Goal: Task Accomplishment & Management: Complete application form

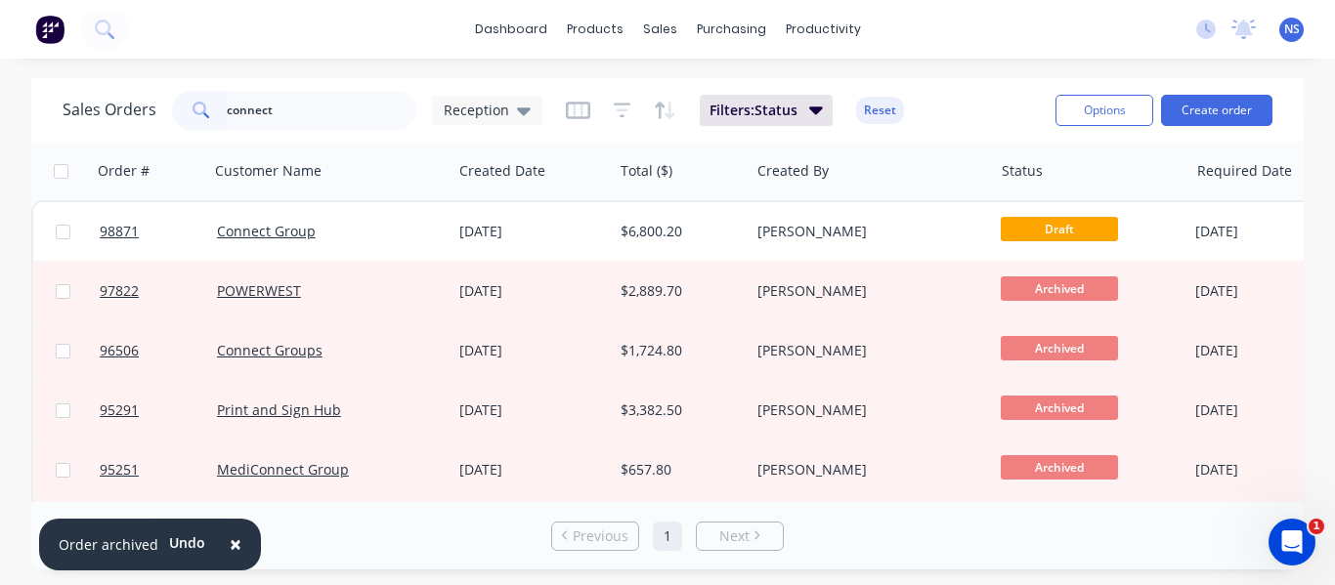
click at [559, 235] on div "[DATE]" at bounding box center [532, 232] width 146 height 20
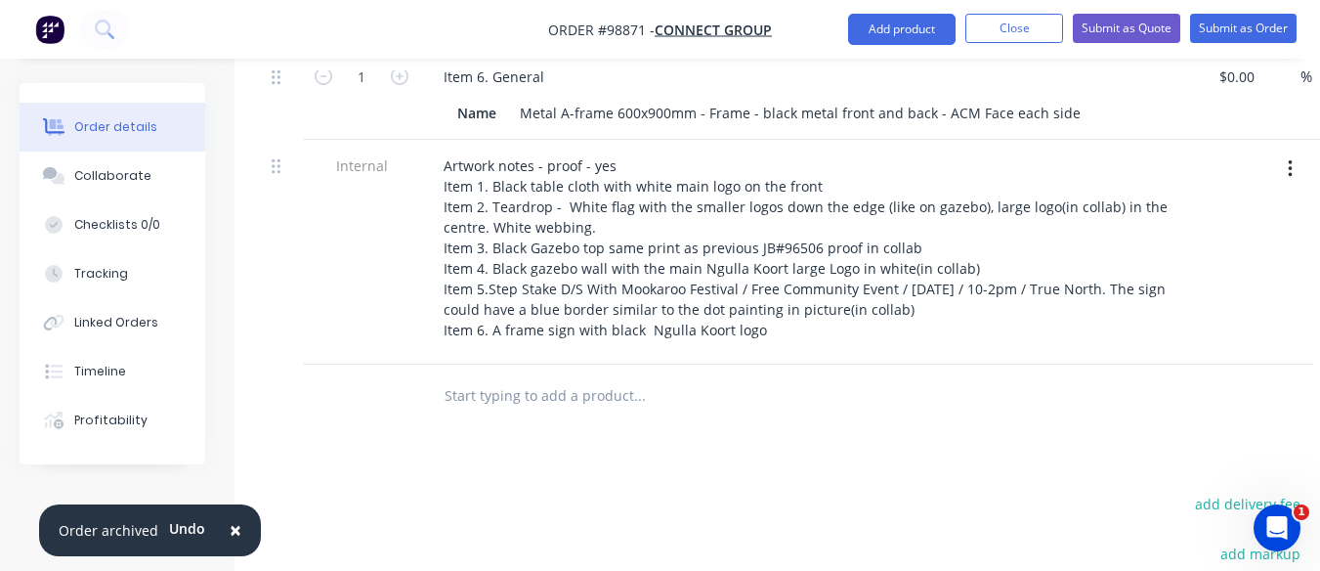
scroll to position [1212, 0]
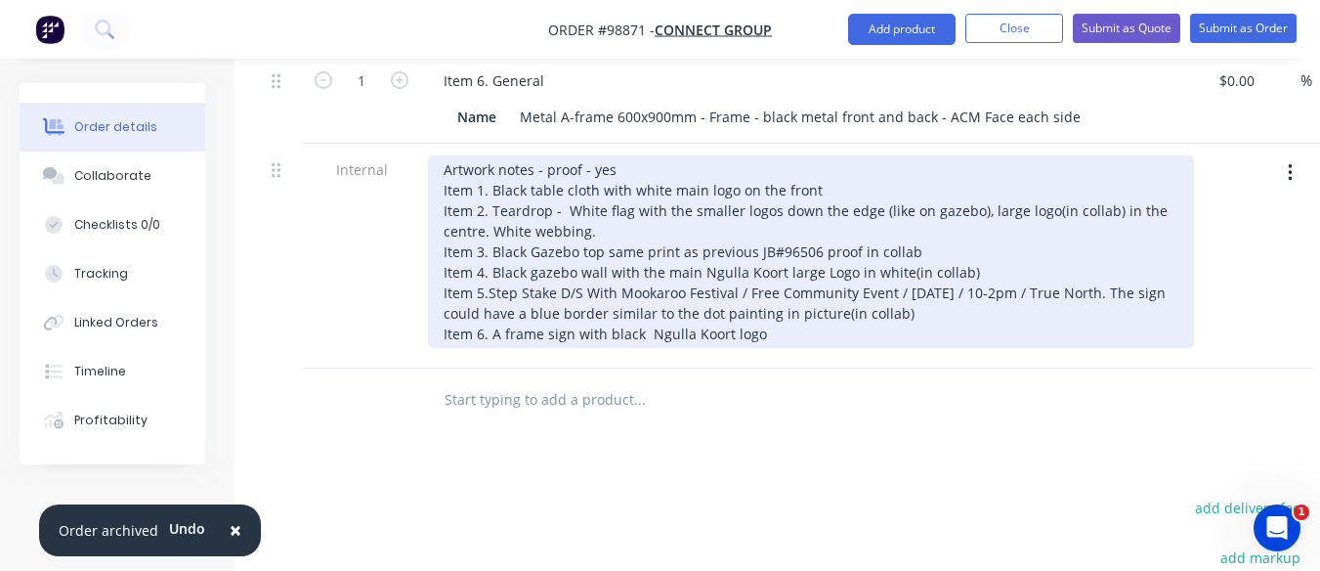
drag, startPoint x: 645, startPoint y: 335, endPoint x: 758, endPoint y: 341, distance: 113.5
click at [758, 341] on div "Artwork notes - proof - yes Item 1. Black table cloth with white main logo on t…" at bounding box center [811, 251] width 766 height 193
click at [655, 334] on div "Artwork notes - proof - yes Item 1. Black table cloth with white main logo on t…" at bounding box center [811, 251] width 766 height 193
click at [814, 333] on div "Artwork notes - proof - yes Item 1. Black table cloth with white main logo on t…" at bounding box center [811, 251] width 766 height 193
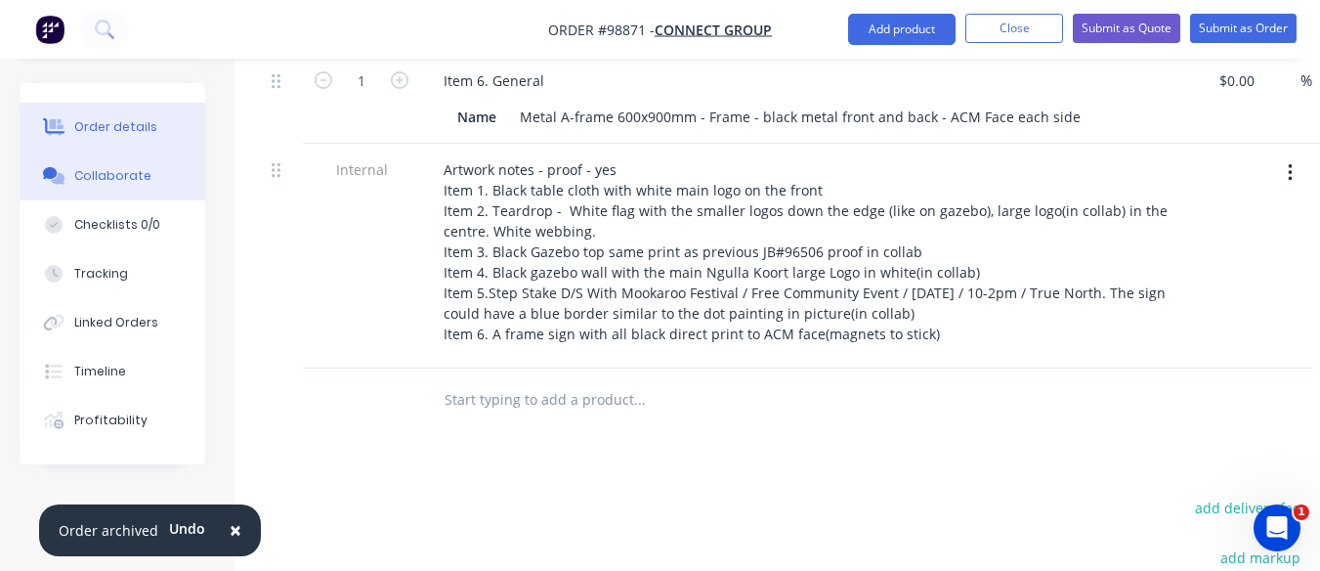
click at [139, 175] on div "Collaborate" at bounding box center [112, 176] width 77 height 18
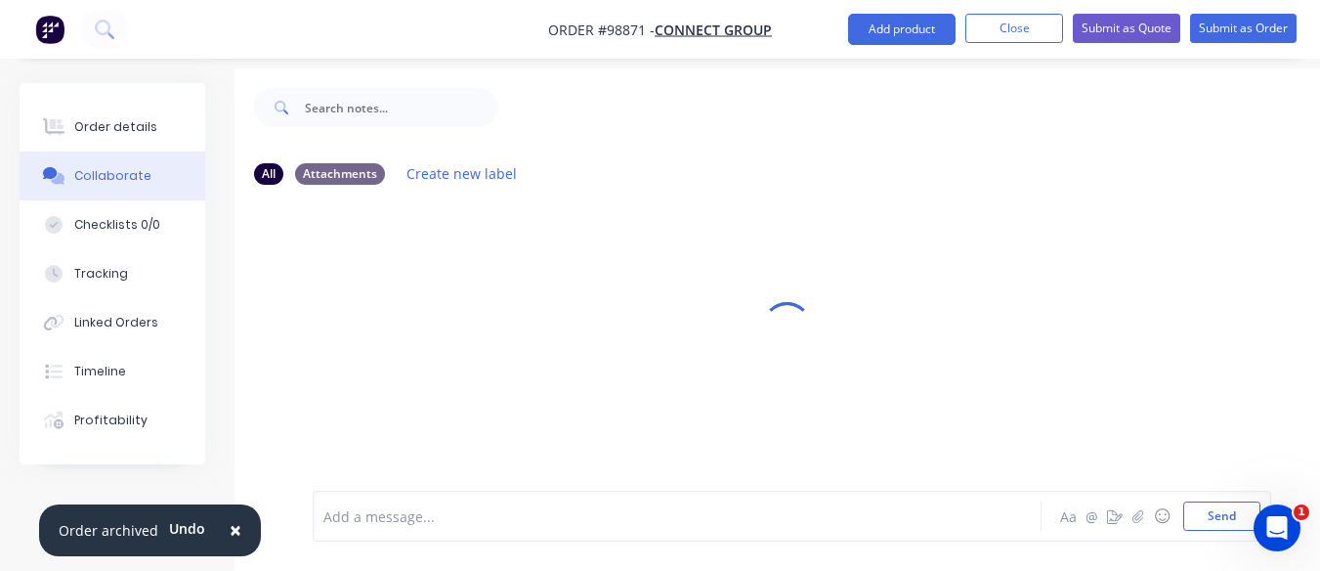
scroll to position [44, 0]
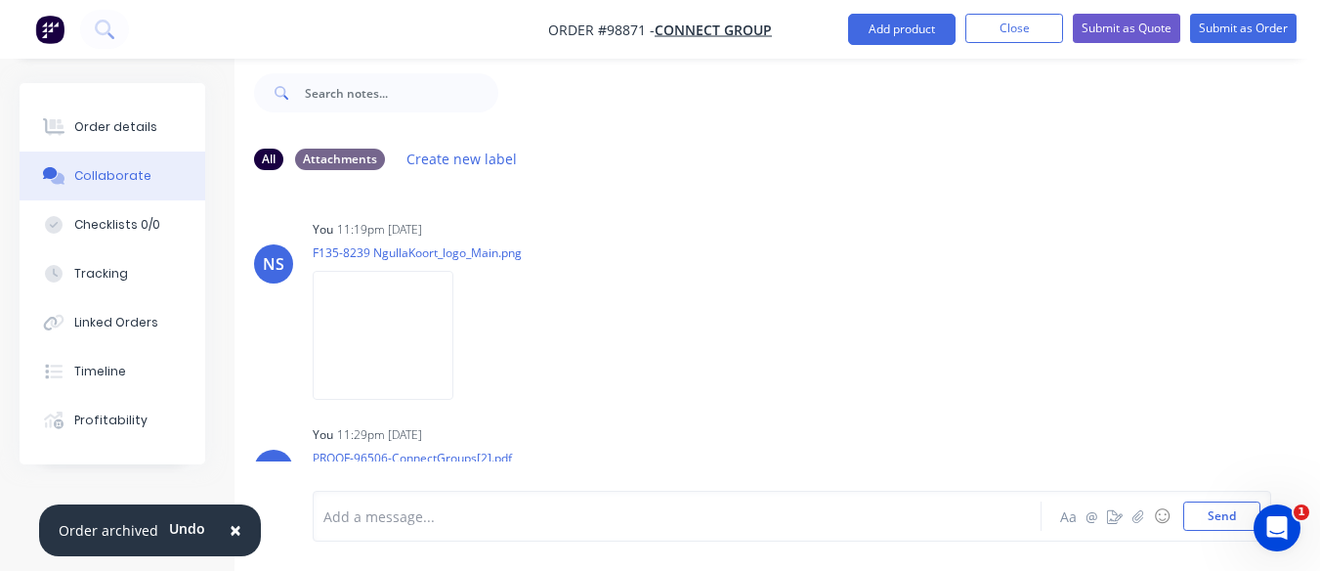
click at [334, 516] on div at bounding box center [675, 516] width 702 height 21
click at [354, 512] on div at bounding box center [675, 516] width 702 height 21
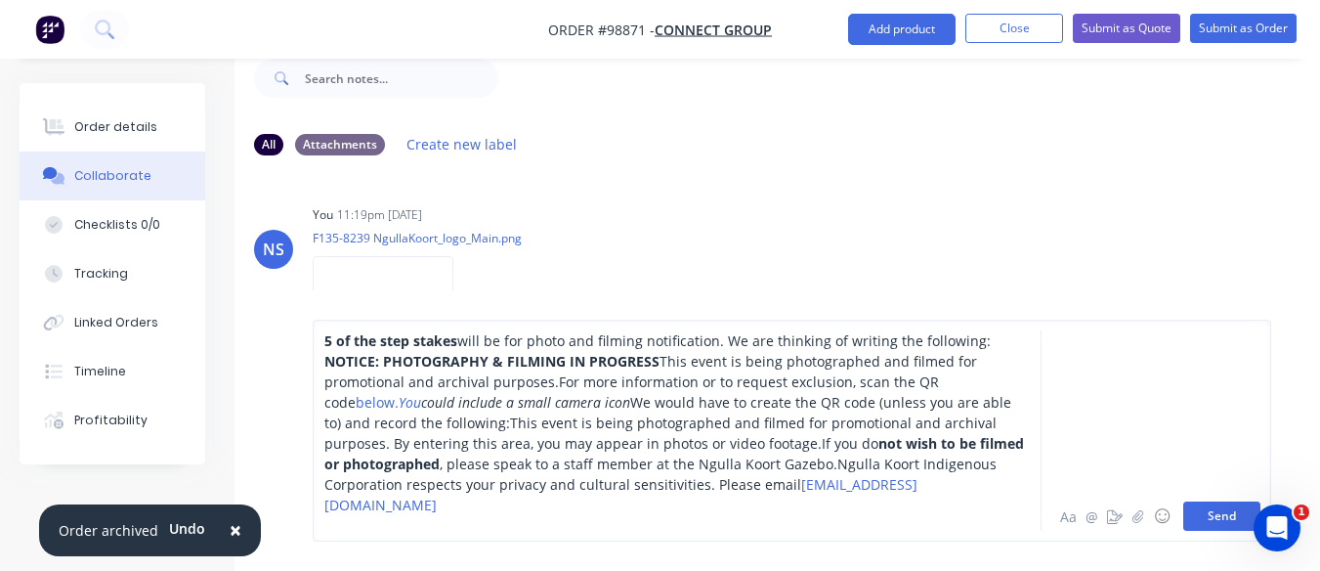
click at [1212, 515] on button "Send" at bounding box center [1222, 515] width 77 height 29
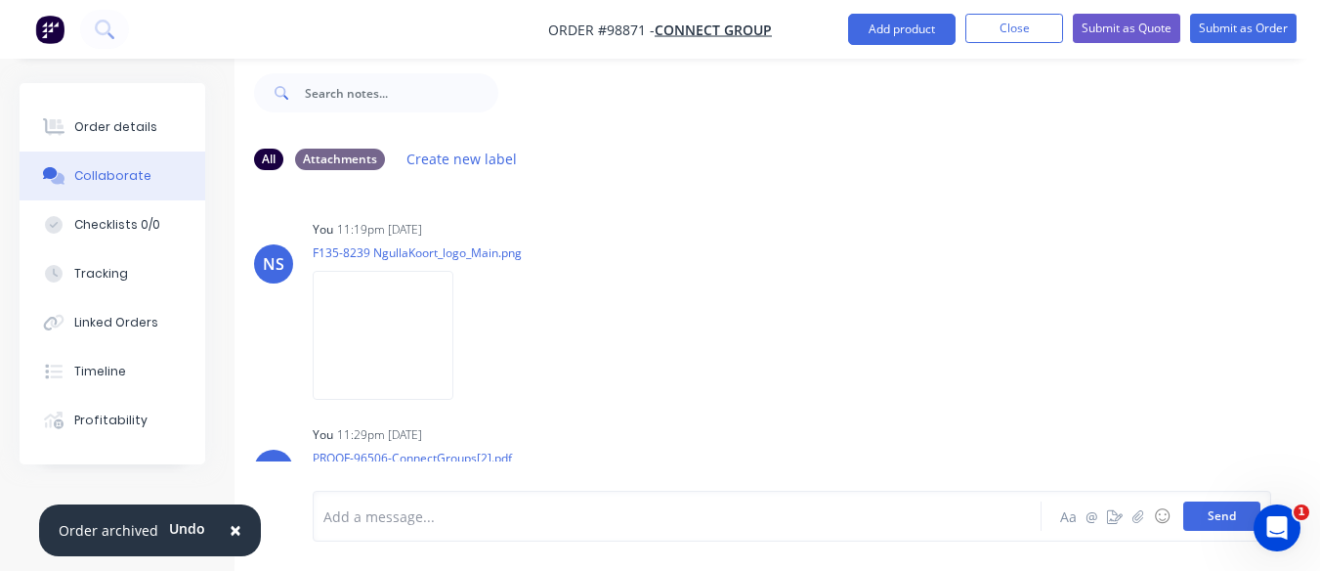
scroll to position [343, 0]
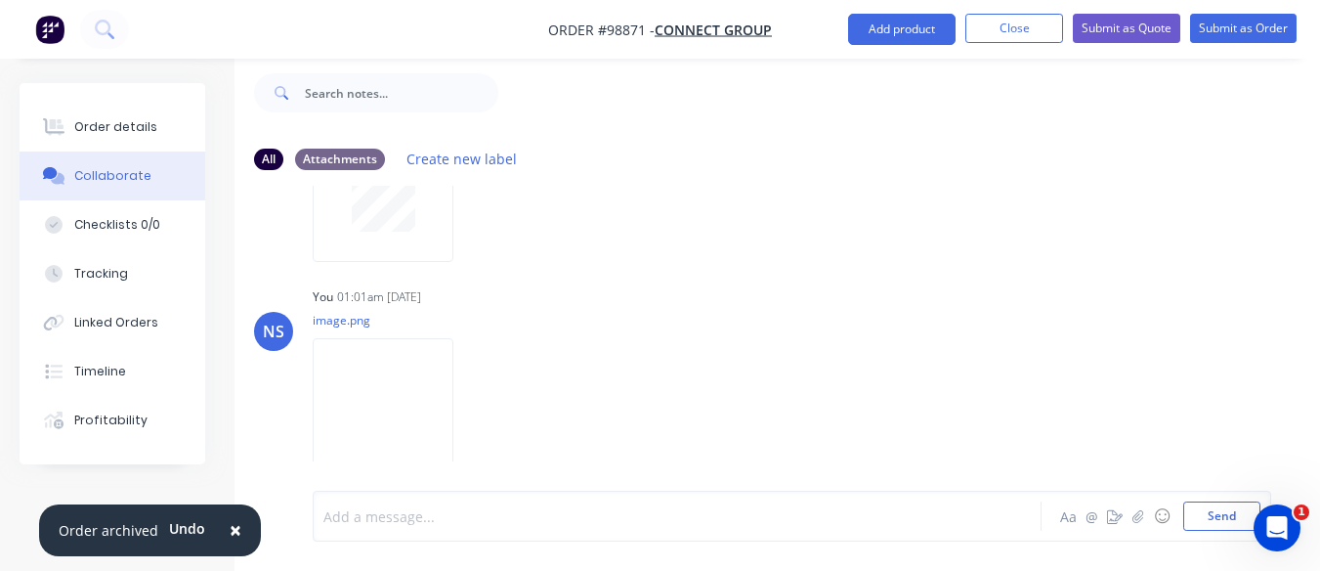
click at [375, 524] on div at bounding box center [675, 516] width 702 height 21
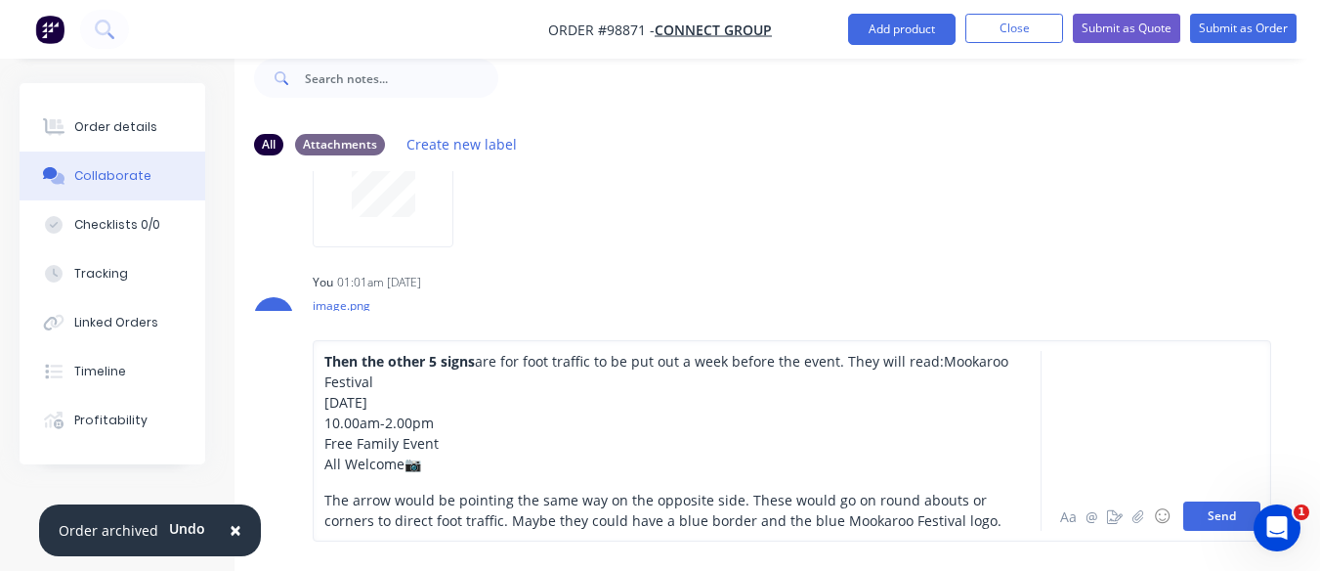
click at [1228, 510] on button "Send" at bounding box center [1222, 515] width 77 height 29
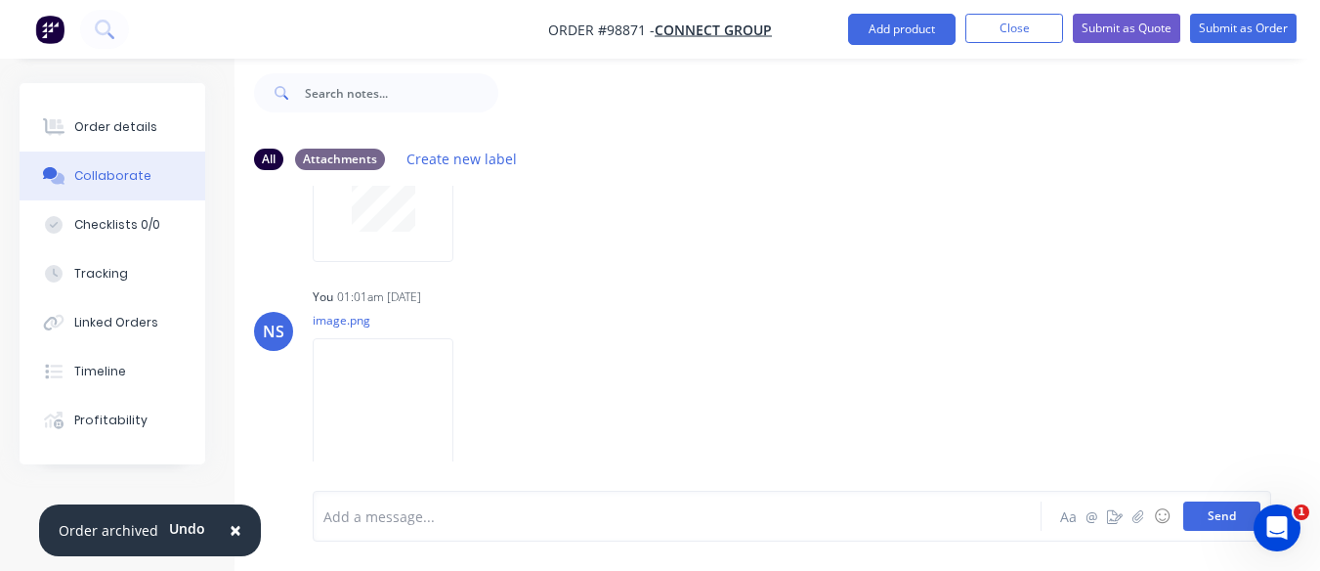
scroll to position [644, 0]
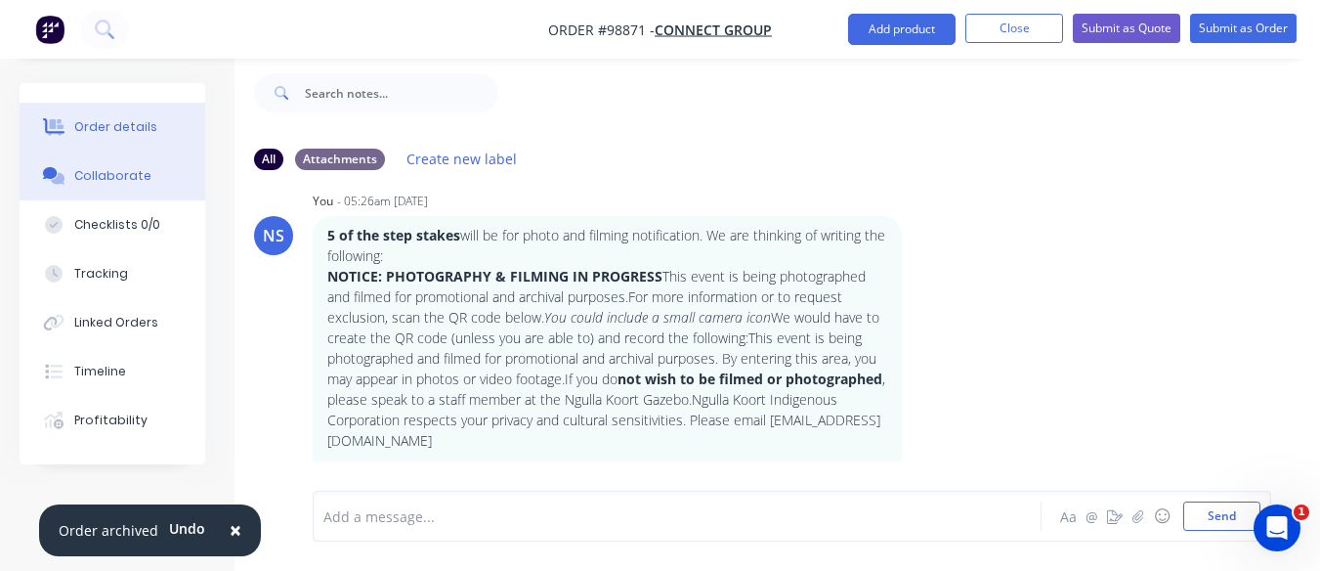
click at [70, 140] on button "Order details" at bounding box center [113, 127] width 186 height 49
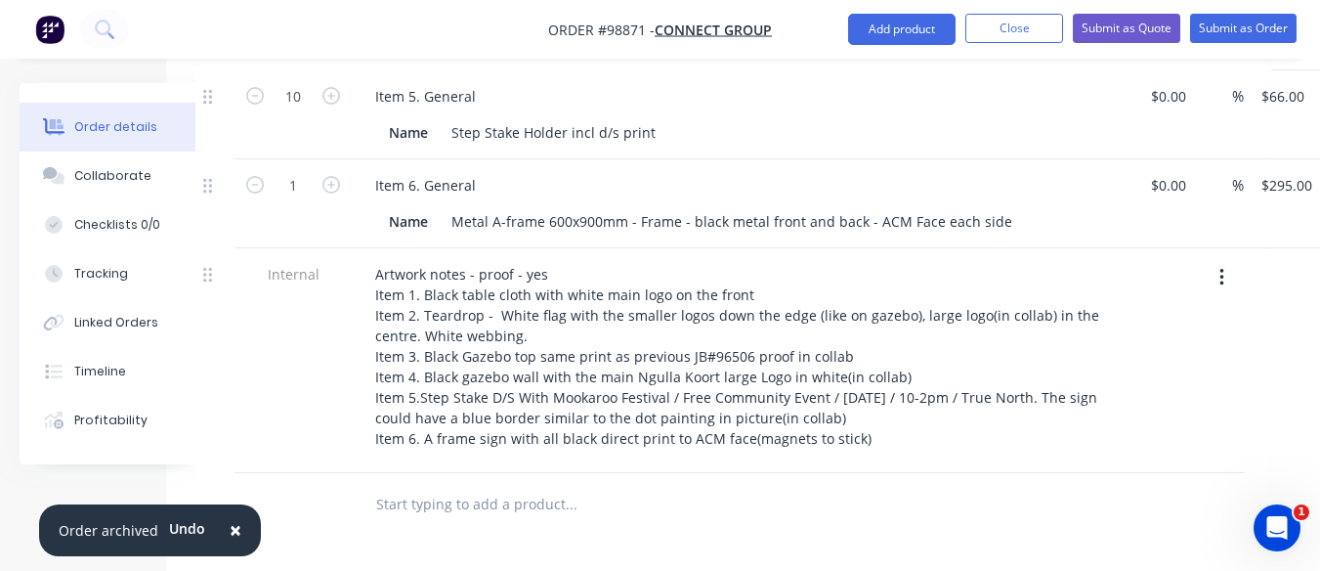
scroll to position [1103, 68]
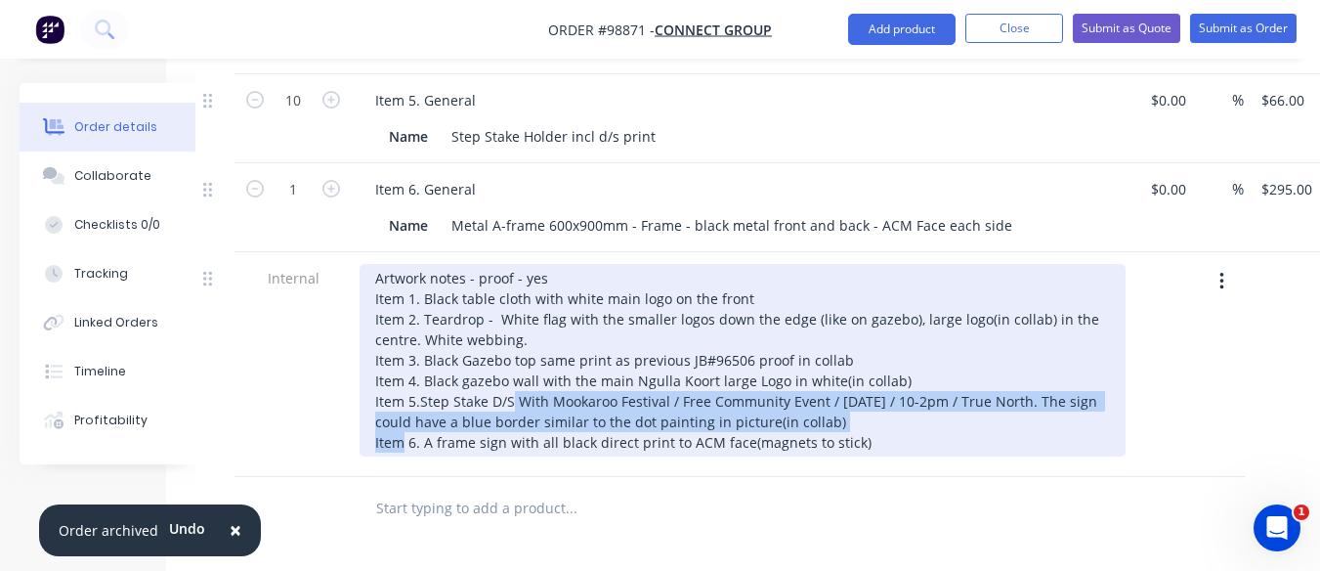
drag, startPoint x: 513, startPoint y: 401, endPoint x: 838, endPoint y: 425, distance: 325.4
click at [838, 425] on div "Artwork notes - proof - yes Item 1. Black table cloth with white main logo on t…" at bounding box center [743, 360] width 766 height 193
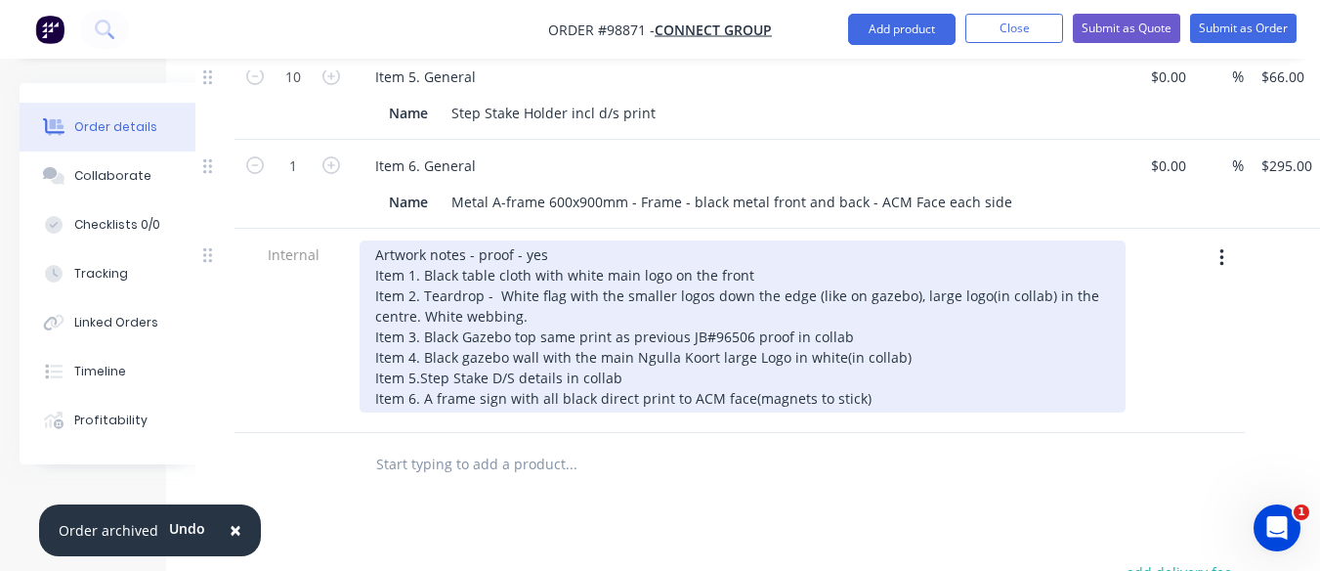
scroll to position [1131, 68]
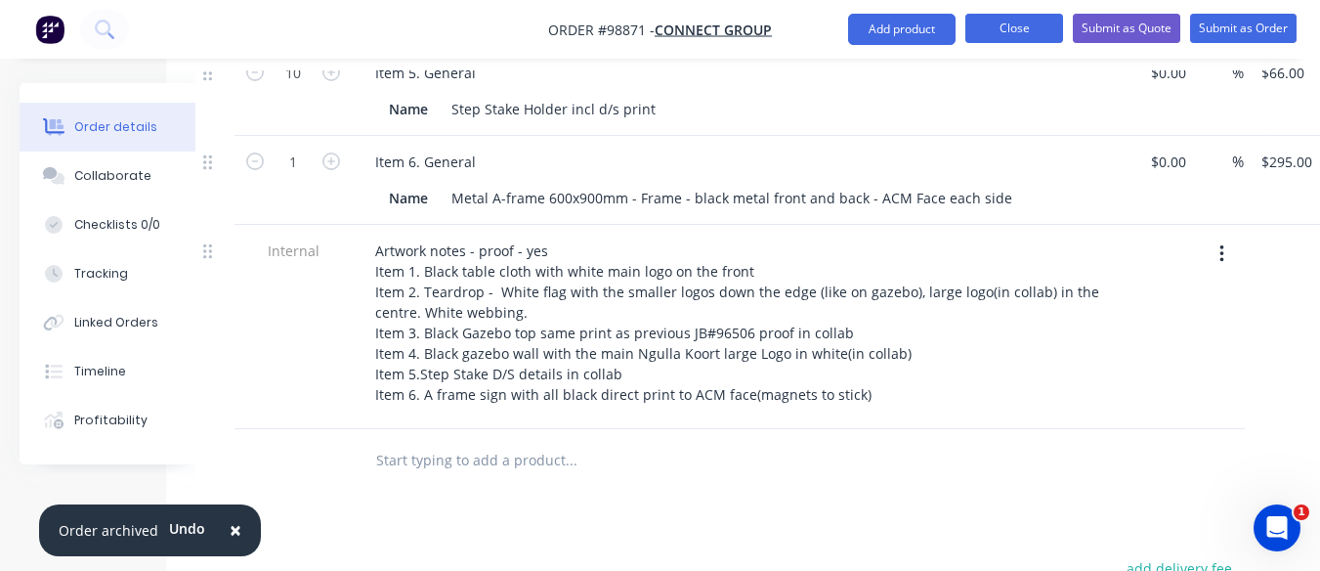
click at [1001, 25] on button "Close" at bounding box center [1015, 28] width 98 height 29
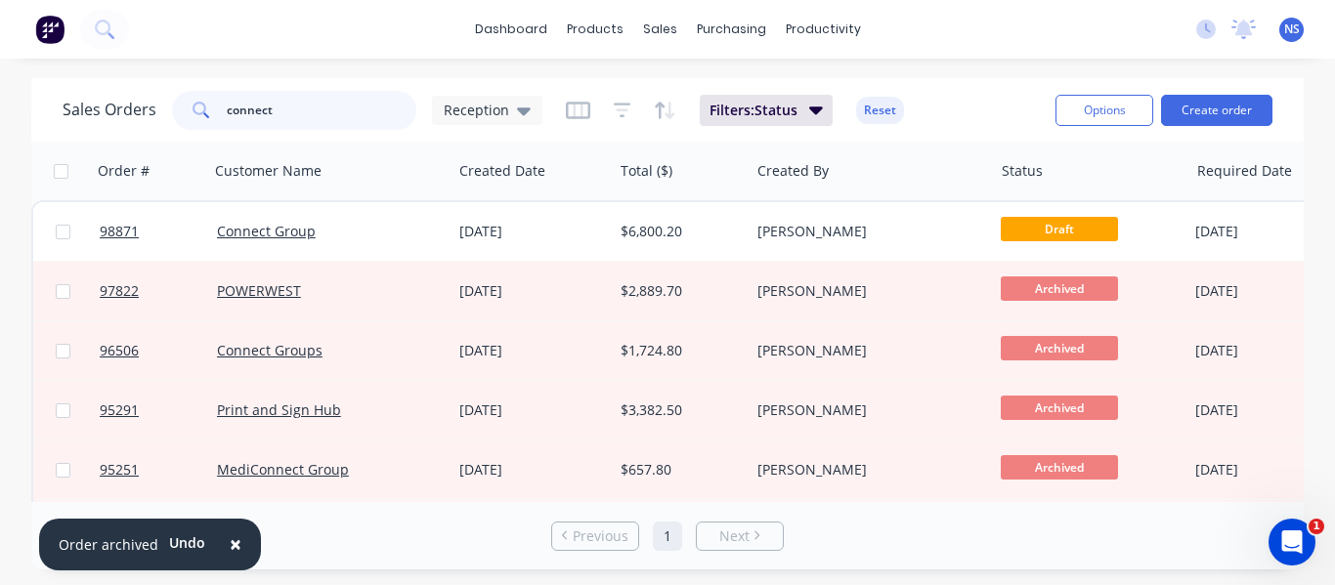
drag, startPoint x: 279, startPoint y: 111, endPoint x: 151, endPoint y: 89, distance: 129.0
click at [151, 89] on div "Sales Orders connect Reception Filters: Status Reset" at bounding box center [551, 110] width 977 height 48
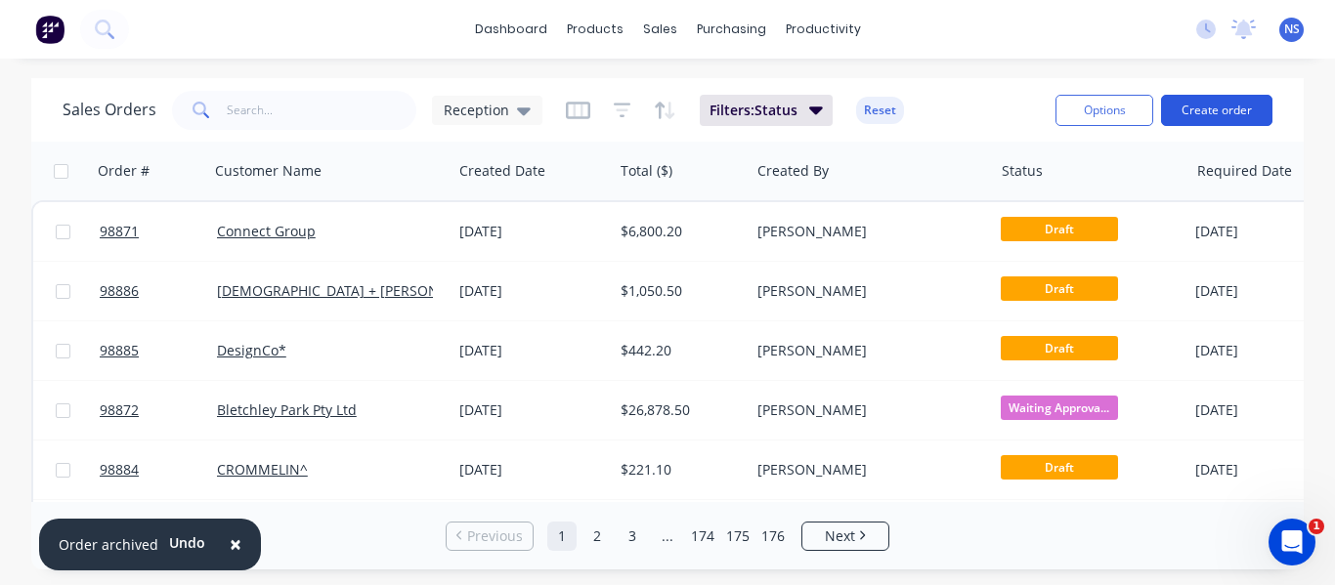
click at [1213, 108] on button "Create order" at bounding box center [1216, 110] width 111 height 31
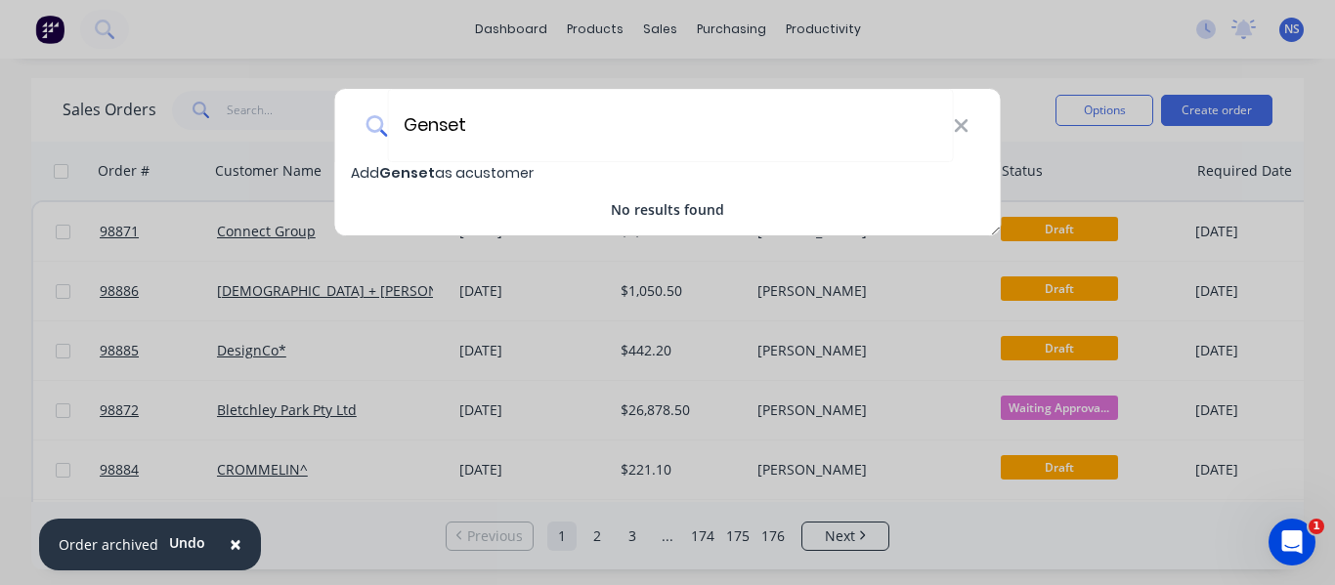
type input "Genset"
click at [414, 167] on span "Genset" at bounding box center [407, 173] width 56 height 20
select select "AU"
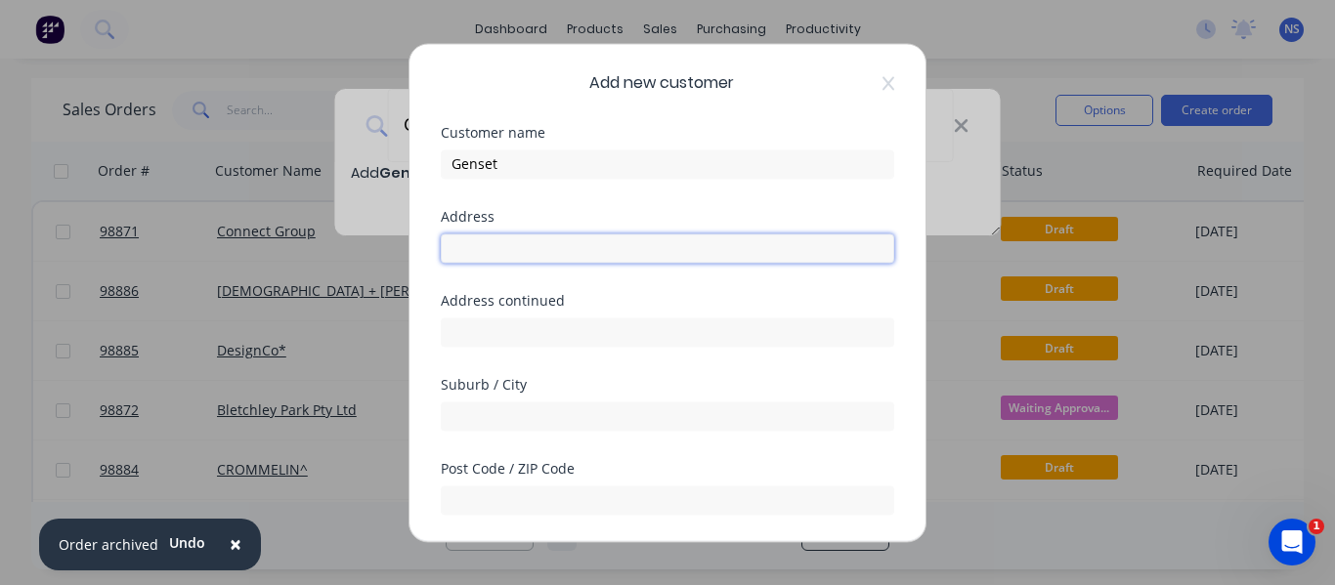
click at [490, 242] on input "text" at bounding box center [667, 248] width 453 height 29
type input "[STREET_ADDRESS]"
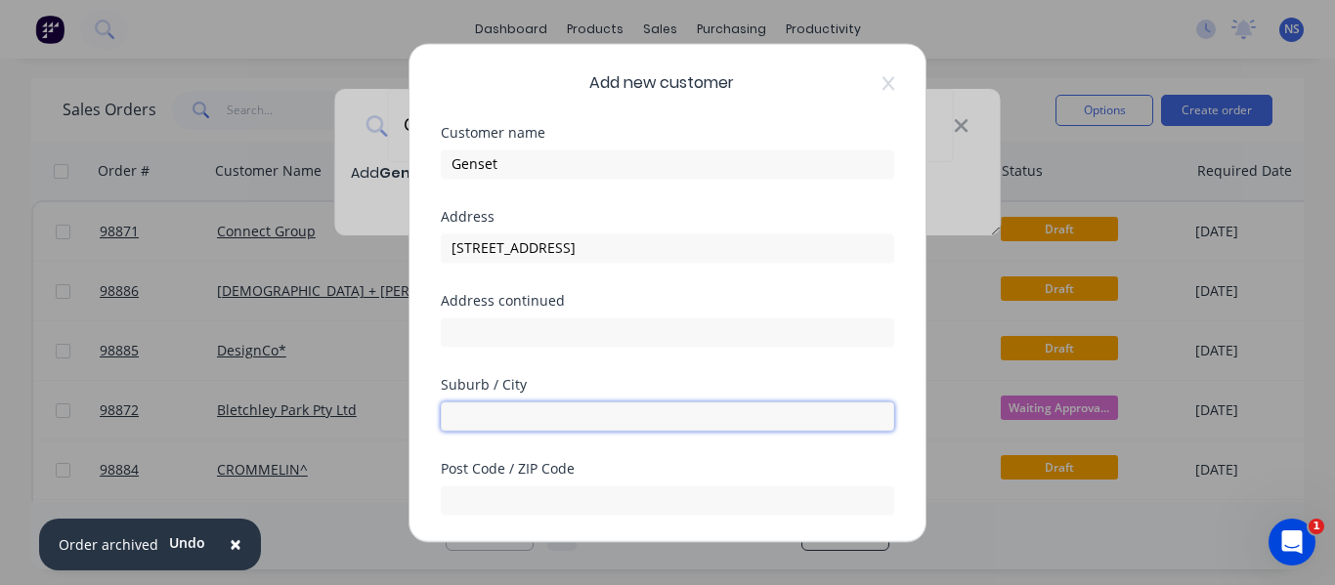
click at [484, 424] on input "text" at bounding box center [667, 416] width 453 height 29
type input "Welshpool"
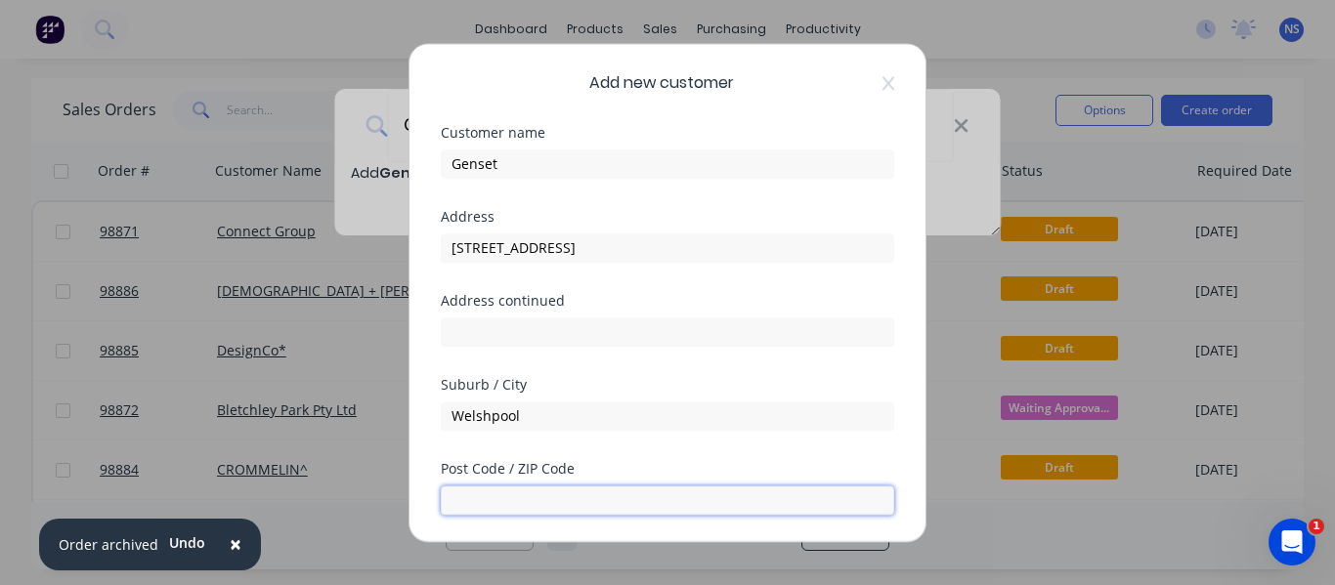
click at [535, 496] on input "text" at bounding box center [667, 500] width 453 height 29
type input "6106"
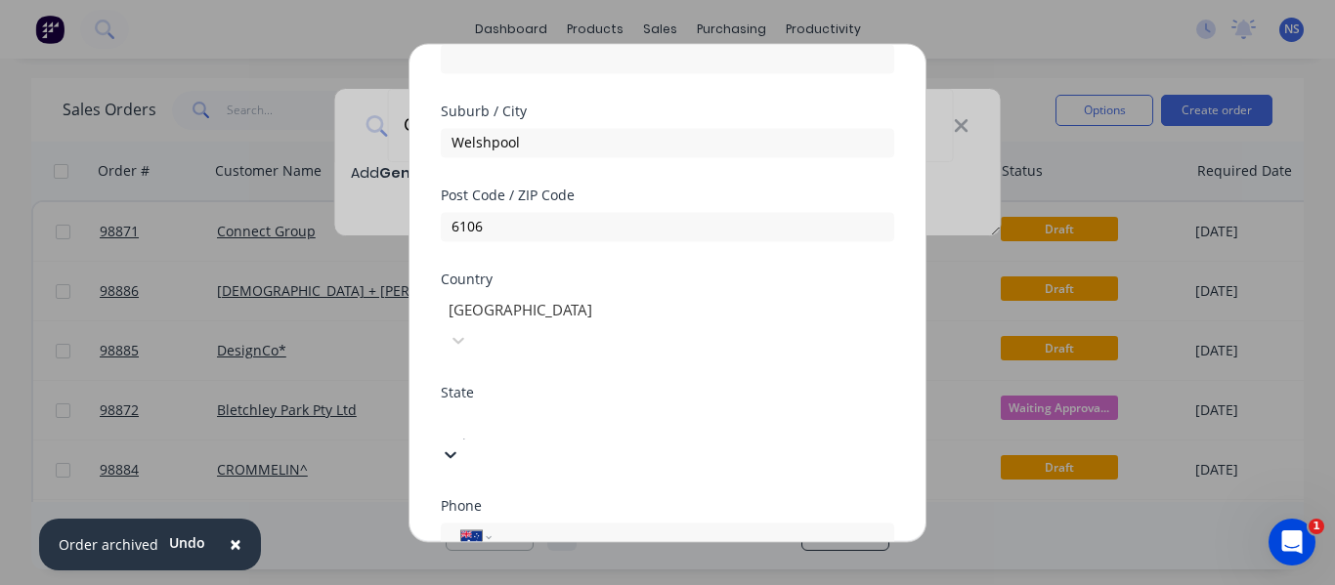
scroll to position [104, 0]
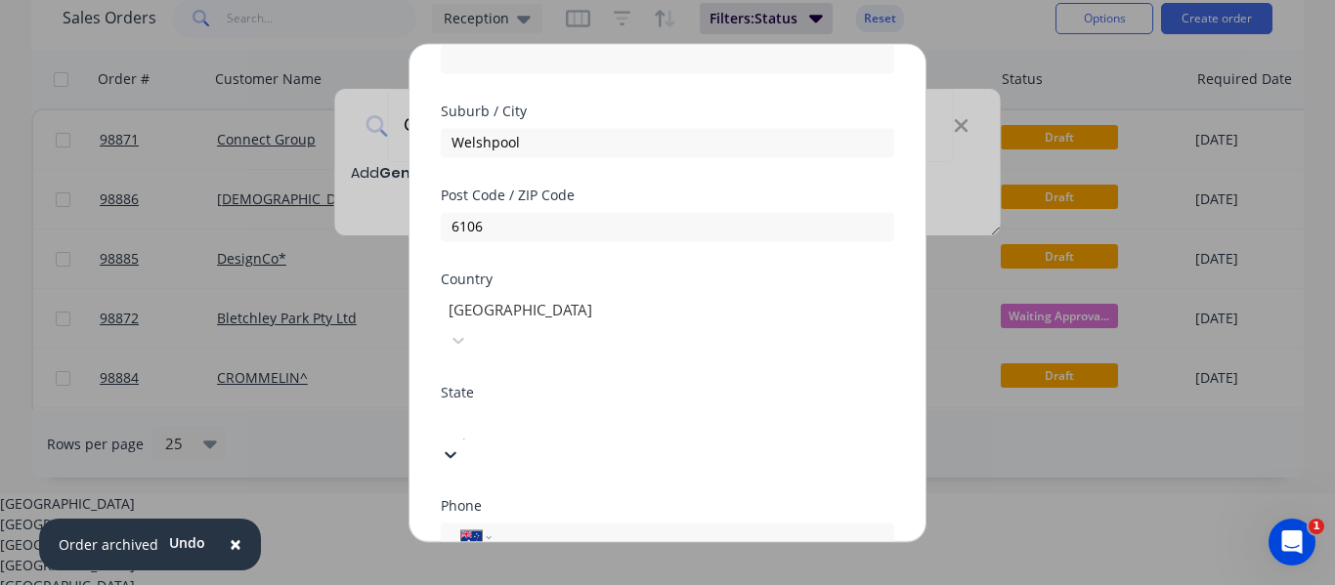
click at [671, 410] on div at bounding box center [587, 422] width 281 height 24
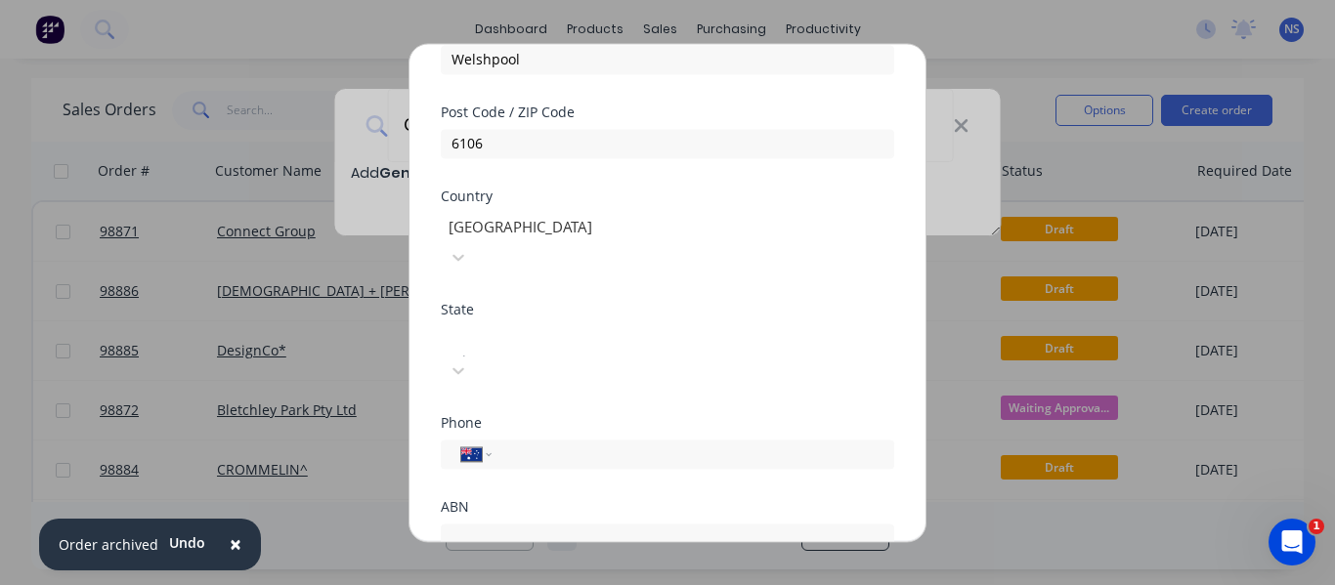
scroll to position [363, 0]
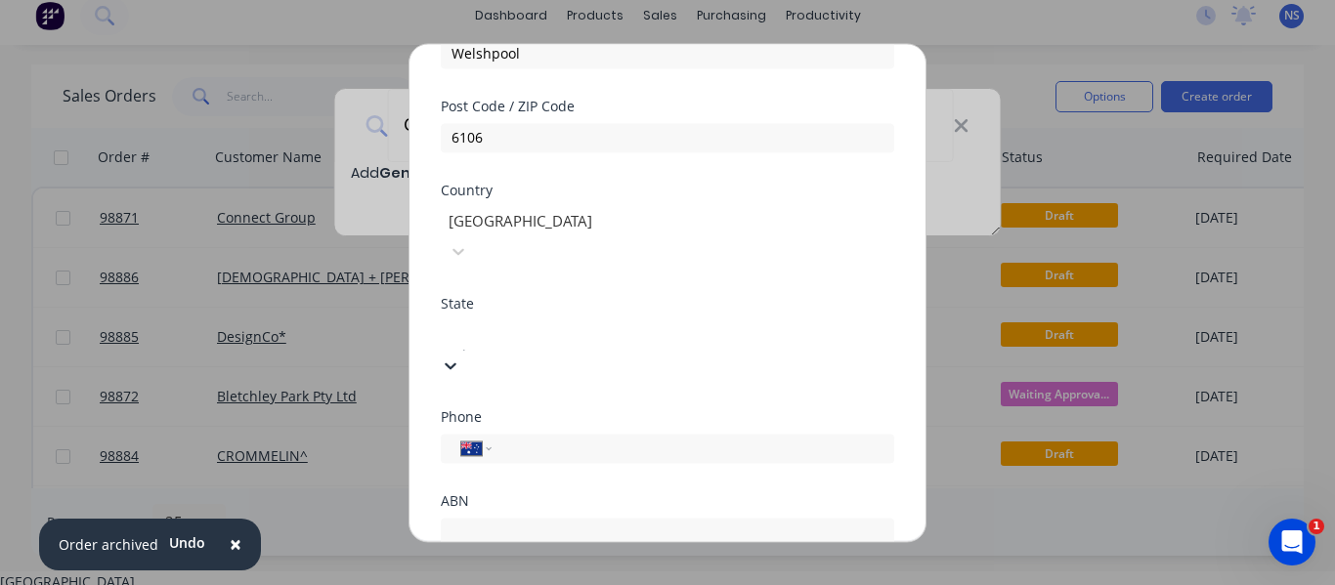
click at [728, 321] on div at bounding box center [587, 333] width 281 height 24
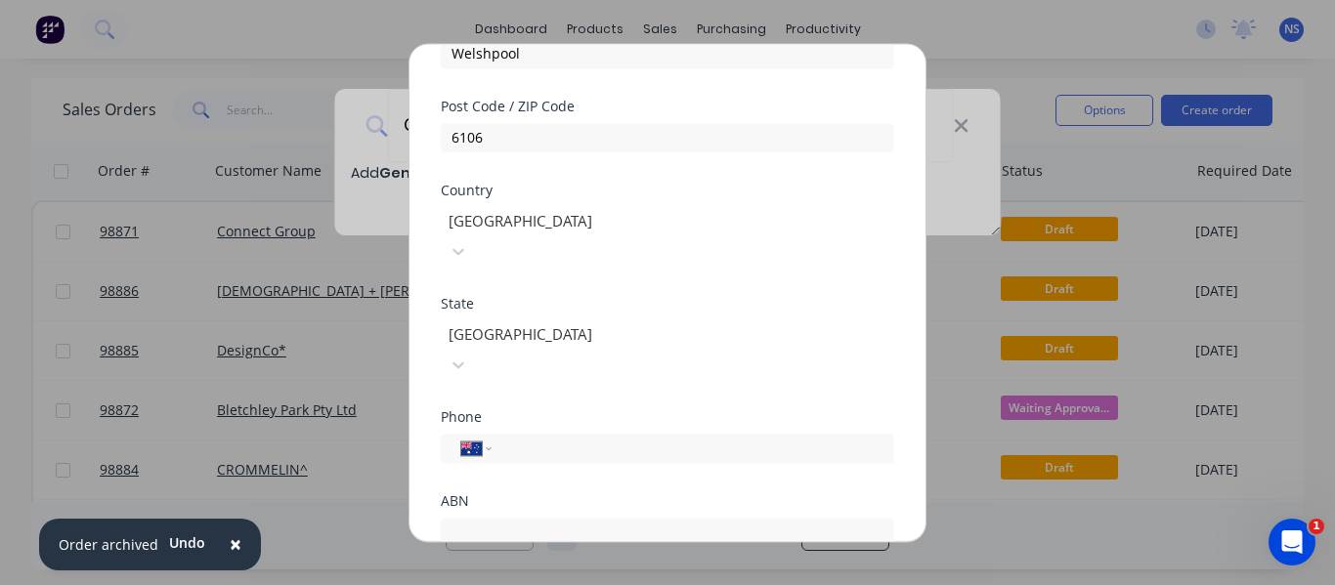
scroll to position [0, 0]
click at [524, 437] on input "tel" at bounding box center [689, 448] width 368 height 22
type input "0414 286 753"
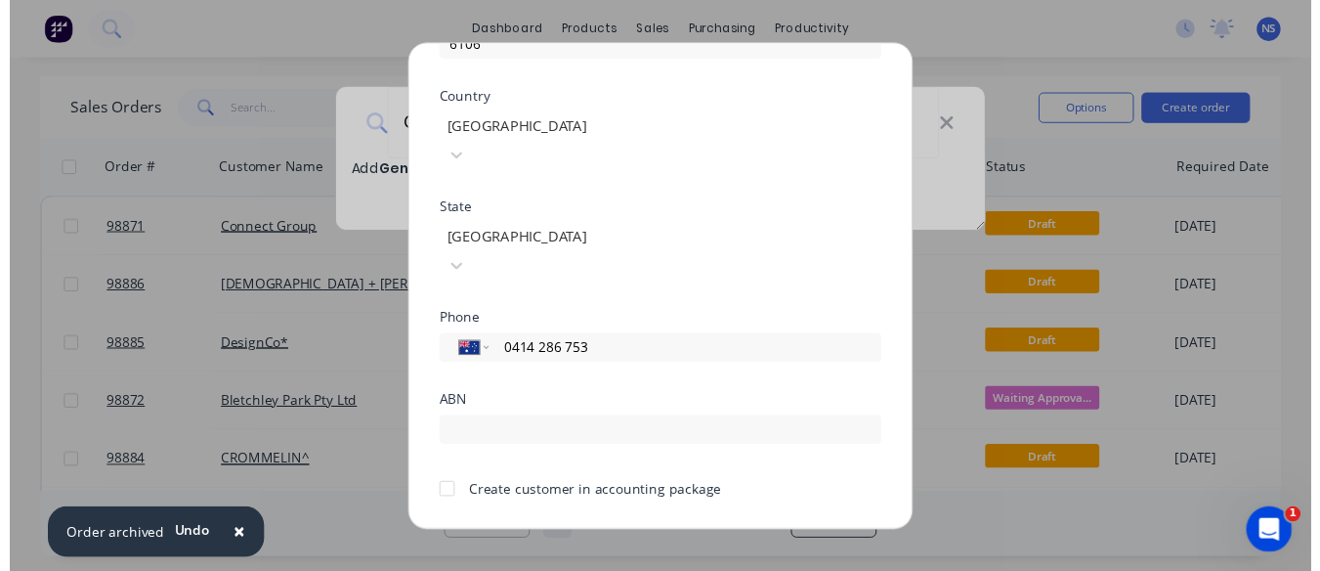
scroll to position [456, 0]
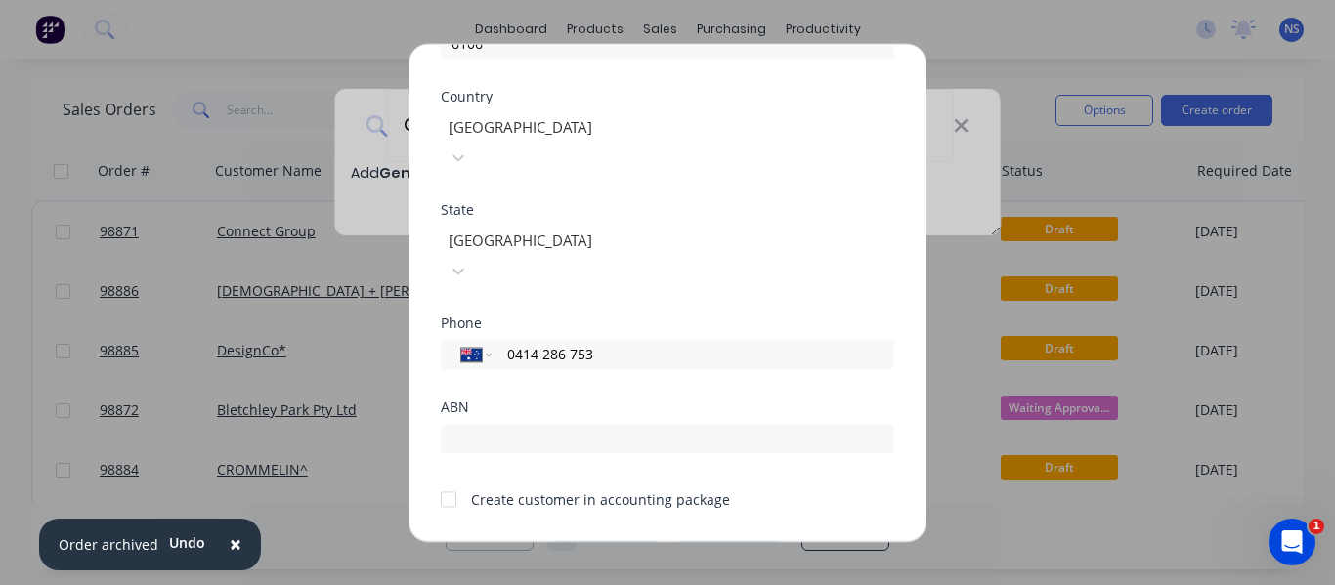
click at [449, 480] on div at bounding box center [448, 499] width 39 height 39
click at [591, 541] on button "Save" at bounding box center [606, 556] width 108 height 31
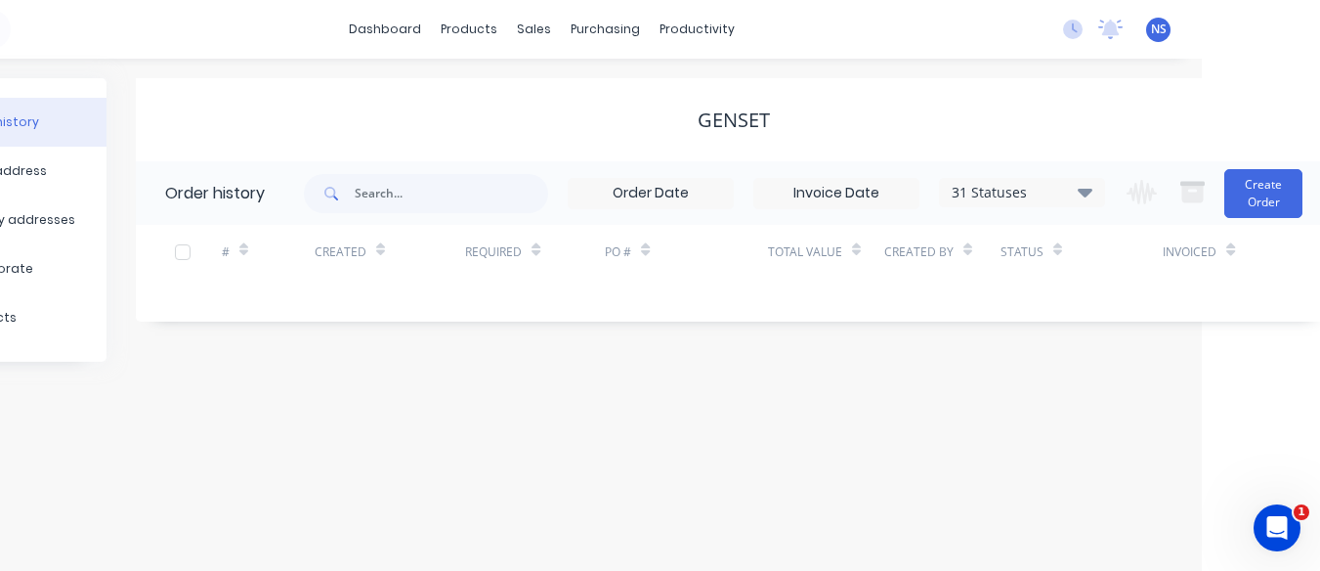
scroll to position [0, 130]
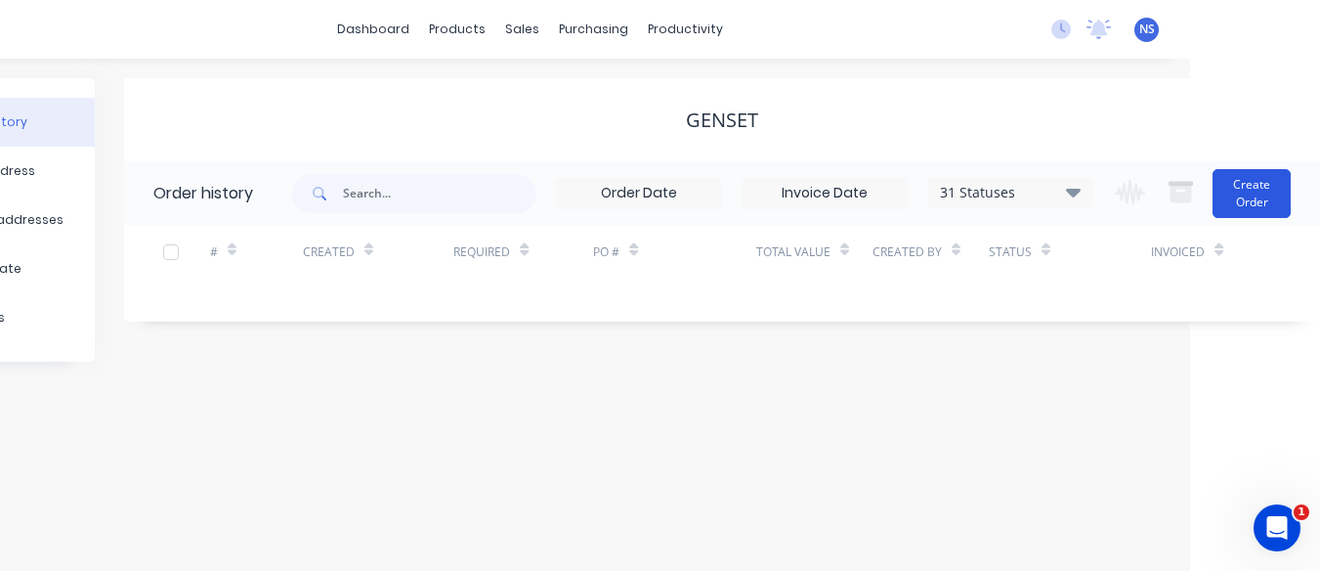
click at [1263, 201] on button "Create Order" at bounding box center [1252, 193] width 78 height 49
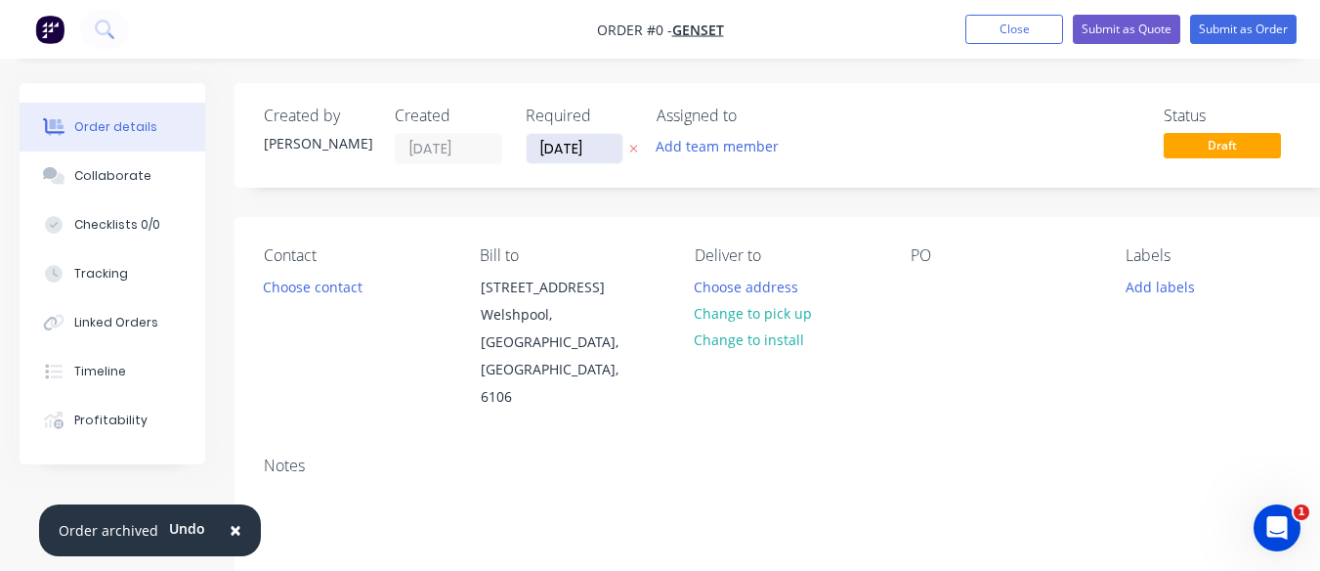
click at [555, 147] on input "[DATE]" at bounding box center [575, 148] width 96 height 29
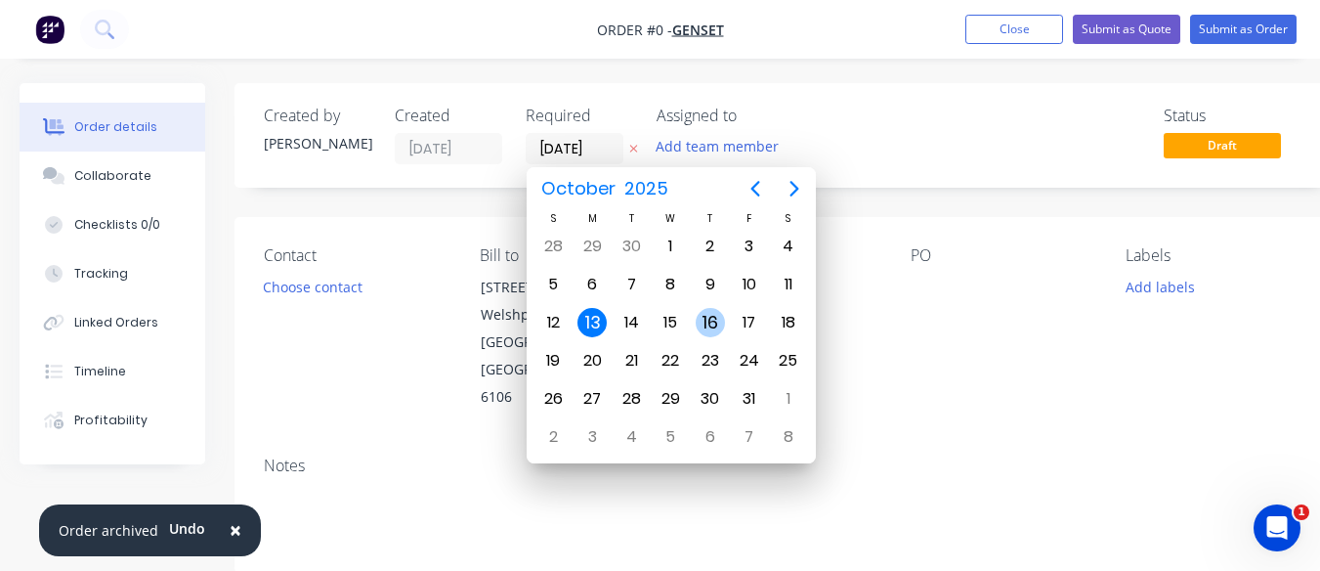
click at [714, 323] on div "16" at bounding box center [710, 322] width 29 height 29
type input "[DATE]"
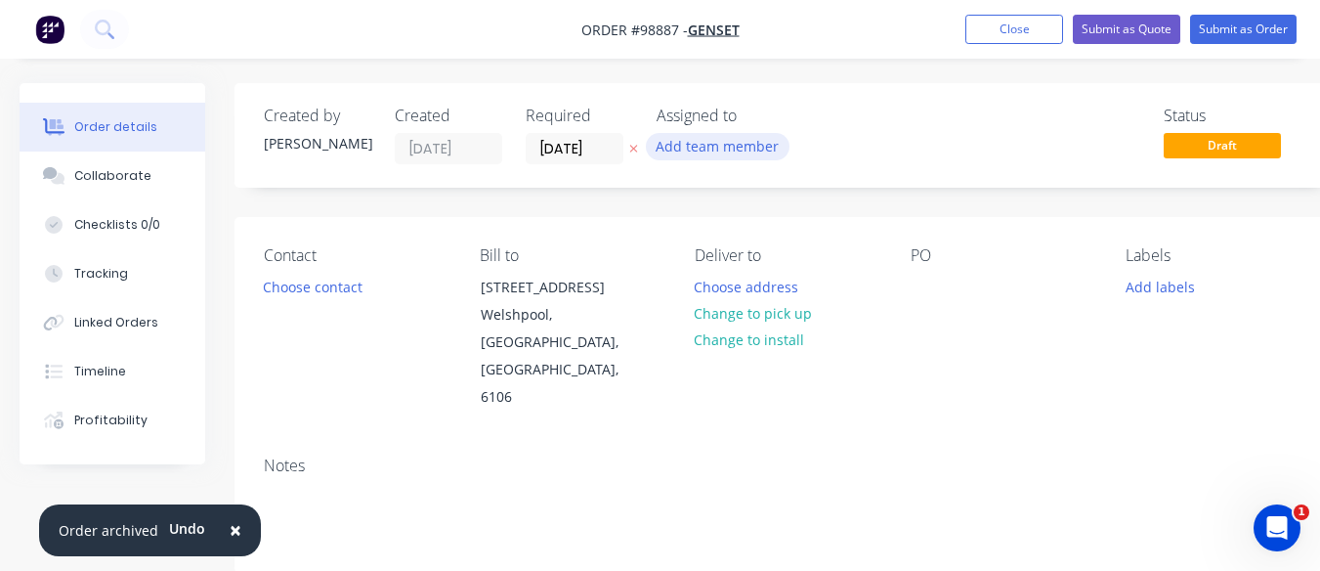
click at [689, 154] on button "Add team member" at bounding box center [718, 146] width 144 height 26
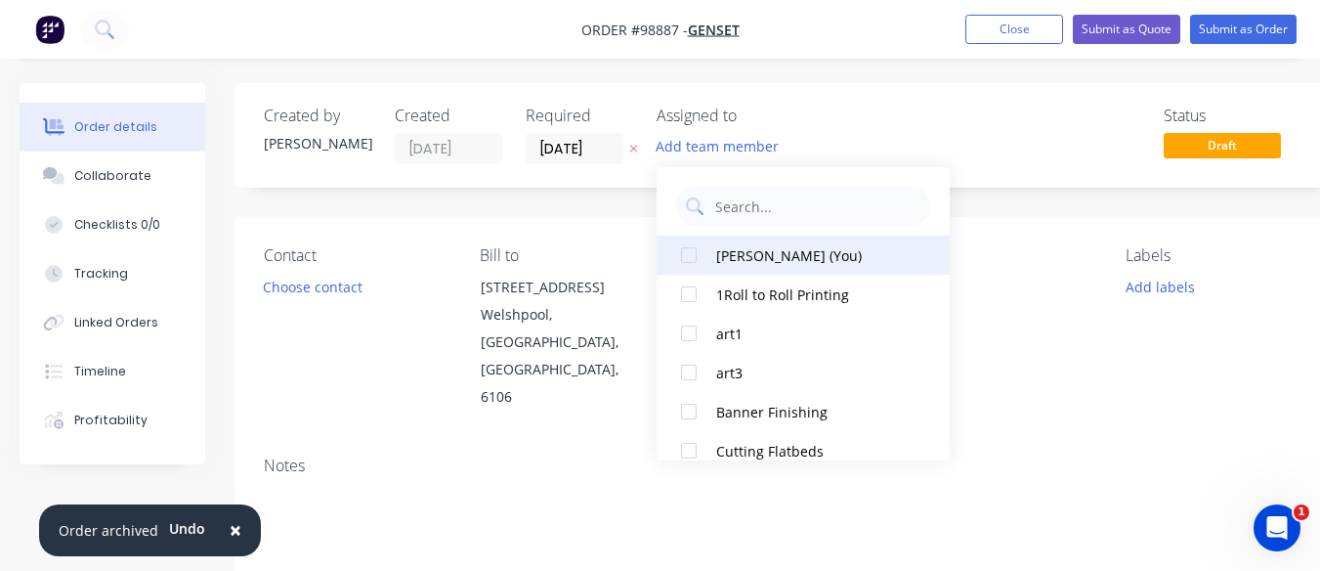
click at [727, 255] on div "[PERSON_NAME] (You)" at bounding box center [813, 255] width 195 height 21
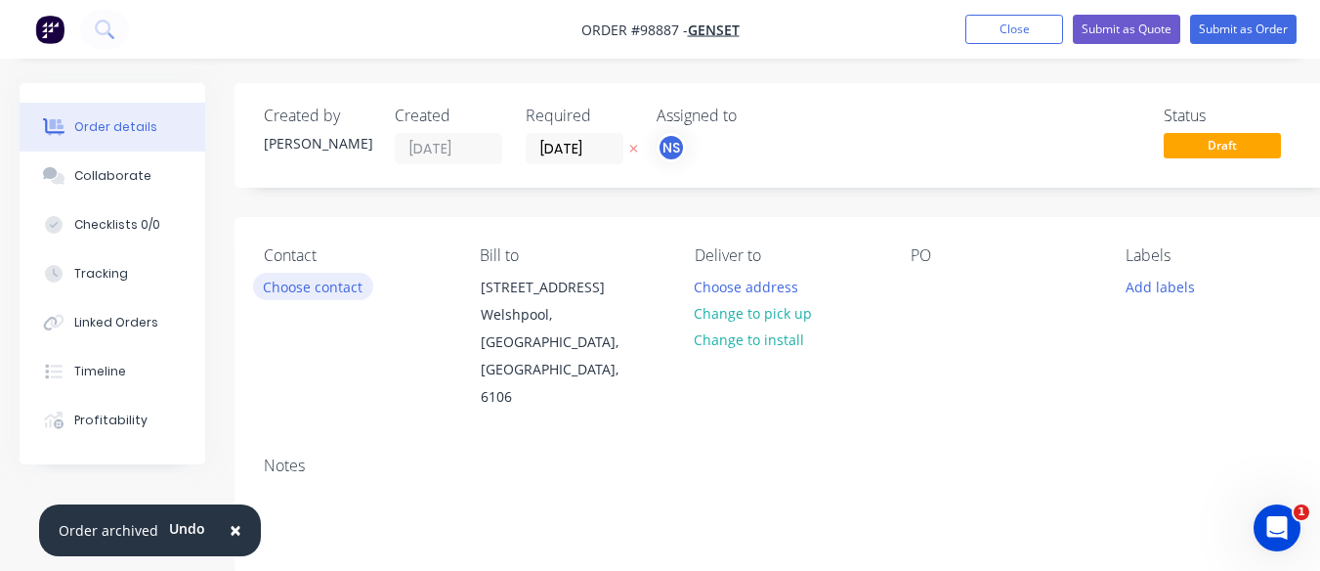
click at [321, 293] on button "Choose contact" at bounding box center [313, 286] width 120 height 26
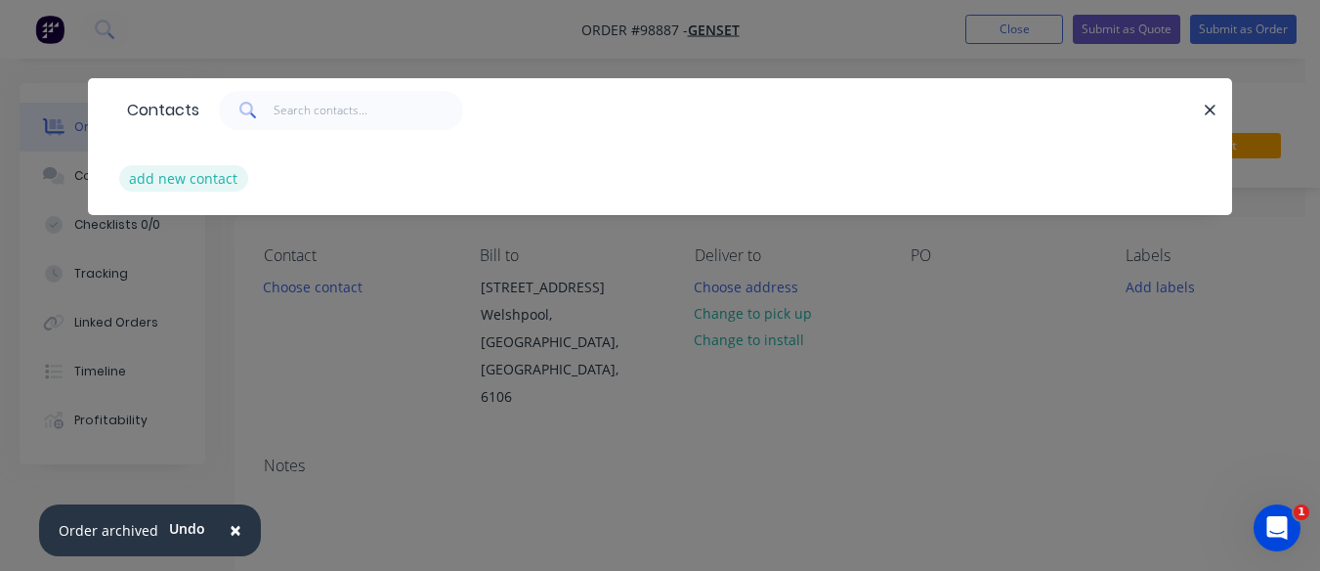
click at [209, 176] on button "add new contact" at bounding box center [183, 178] width 129 height 26
select select "AU"
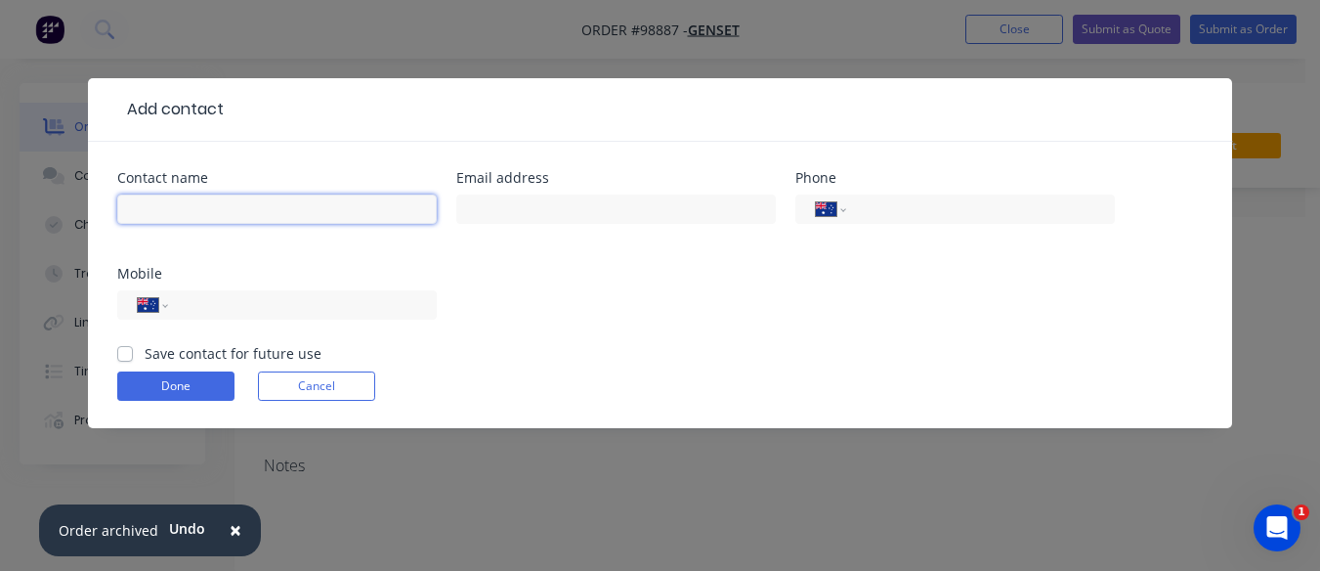
click at [168, 217] on input "text" at bounding box center [277, 208] width 320 height 29
type input "[PERSON_NAME]"
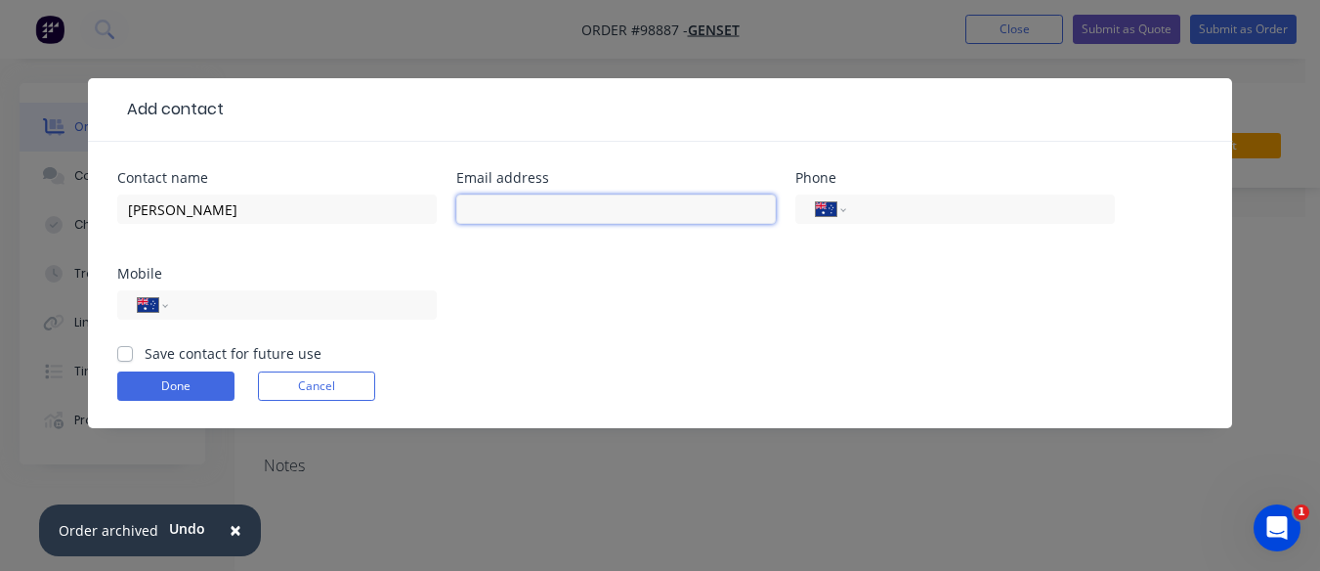
click at [495, 203] on input "text" at bounding box center [616, 208] width 320 height 29
type input "[EMAIL_ADDRESS][DOMAIN_NAME]"
click at [250, 306] on input "tel" at bounding box center [299, 305] width 235 height 22
type input "0414 286 753"
click at [145, 350] on label "Save contact for future use" at bounding box center [233, 353] width 177 height 21
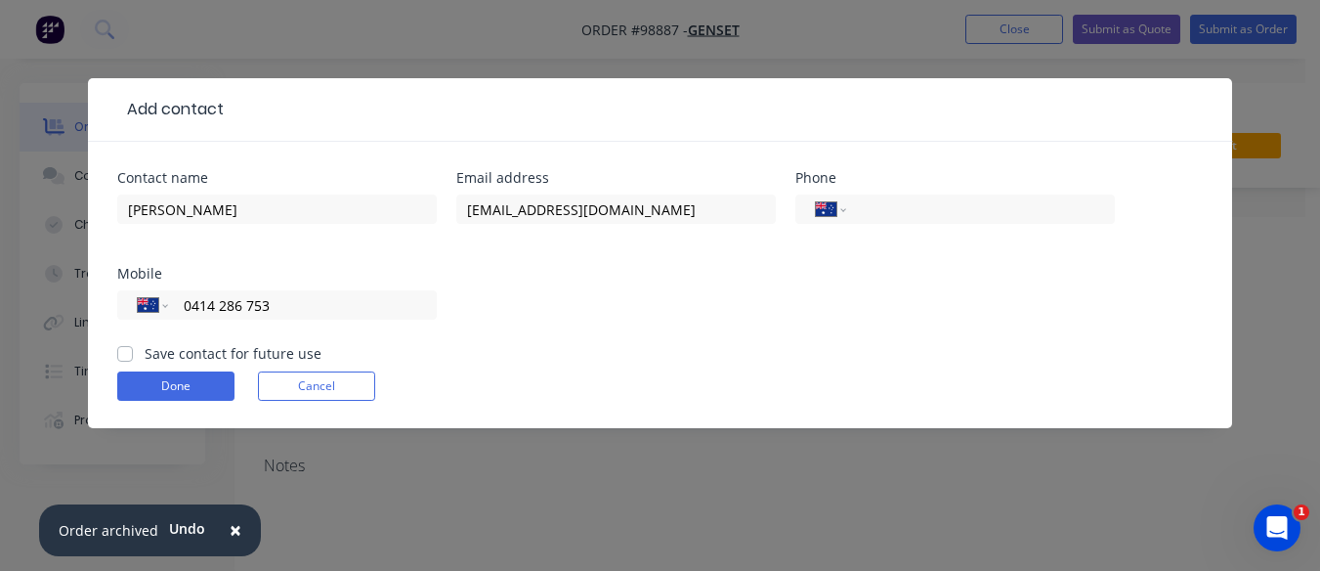
click at [127, 350] on input "Save contact for future use" at bounding box center [125, 352] width 16 height 19
checkbox input "true"
click at [189, 388] on button "Done" at bounding box center [175, 385] width 117 height 29
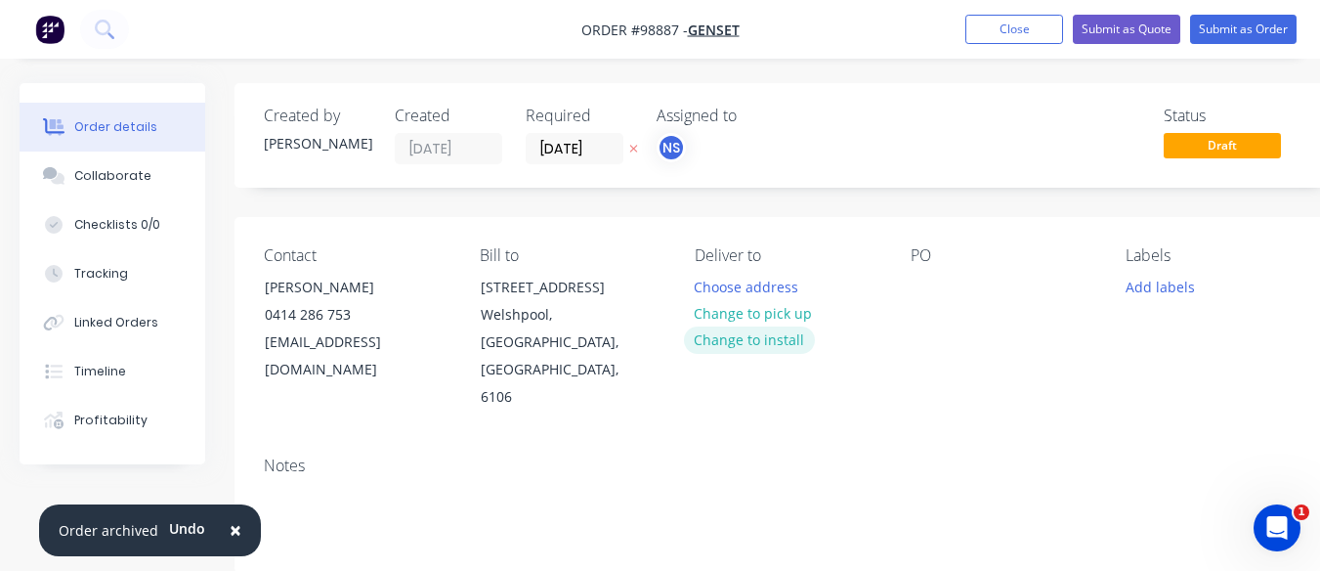
click at [751, 336] on button "Change to install" at bounding box center [749, 339] width 131 height 26
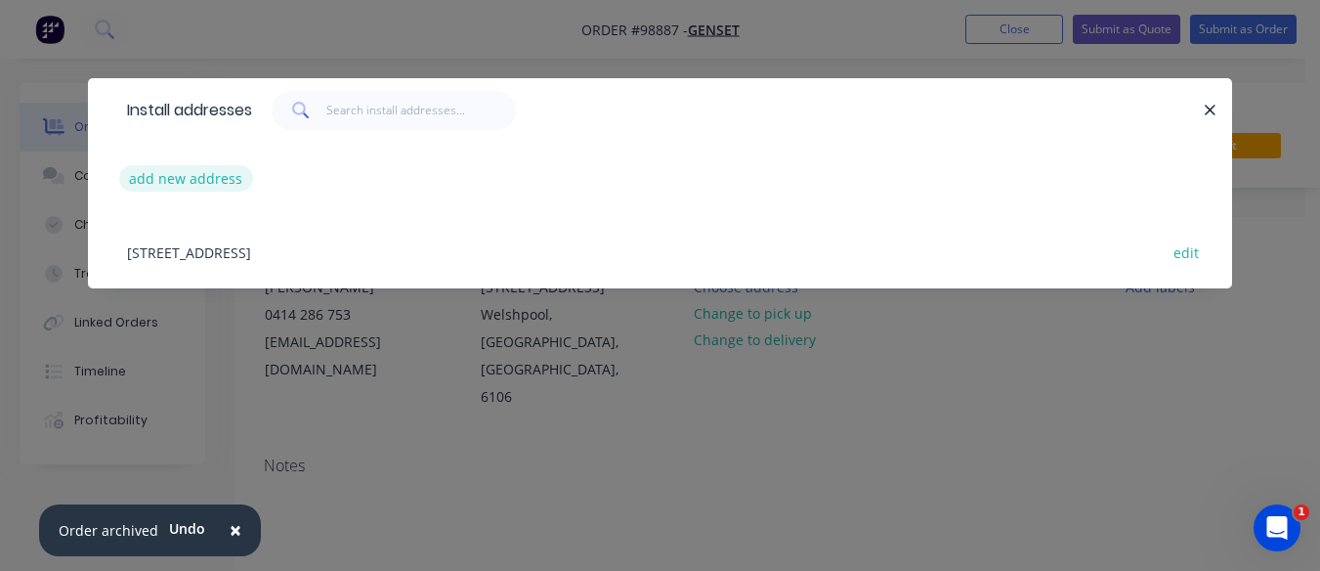
click at [211, 176] on button "add new address" at bounding box center [186, 178] width 134 height 26
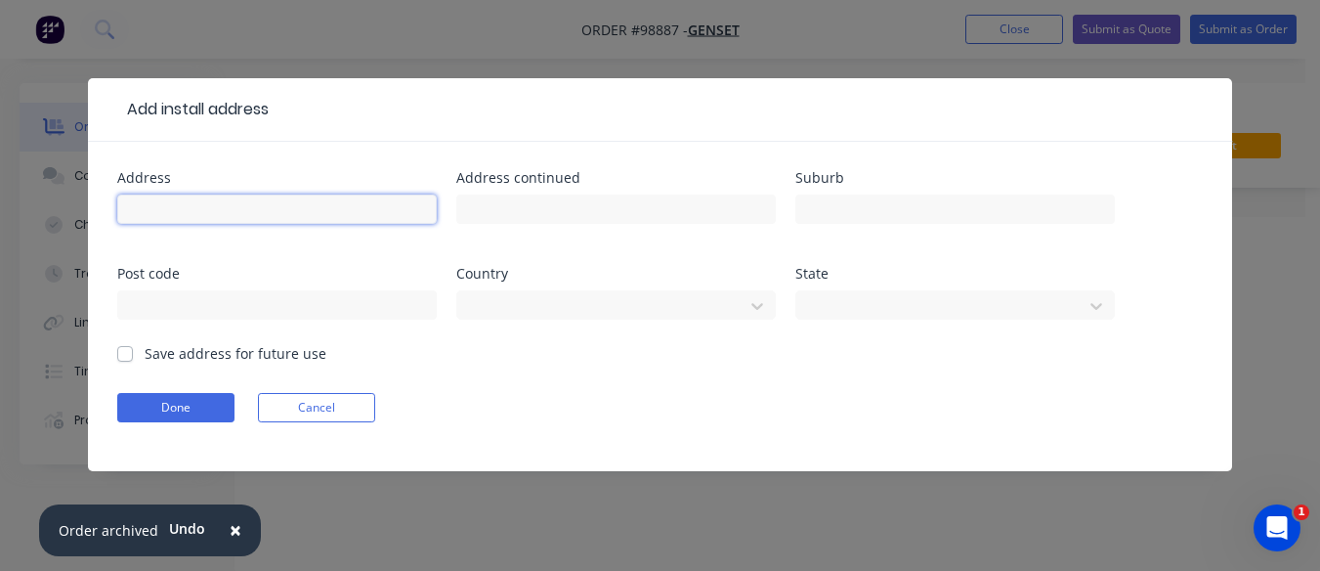
click at [202, 195] on input "text" at bounding box center [277, 208] width 320 height 29
type input "[STREET_ADDRESS]"
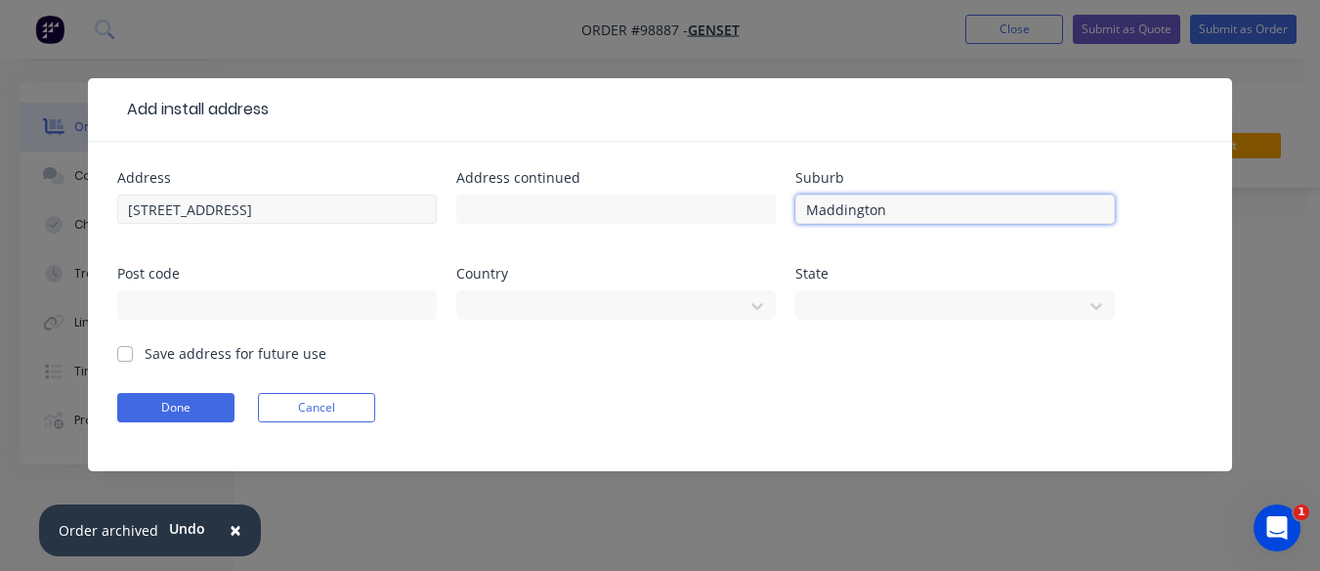
type input "Maddington"
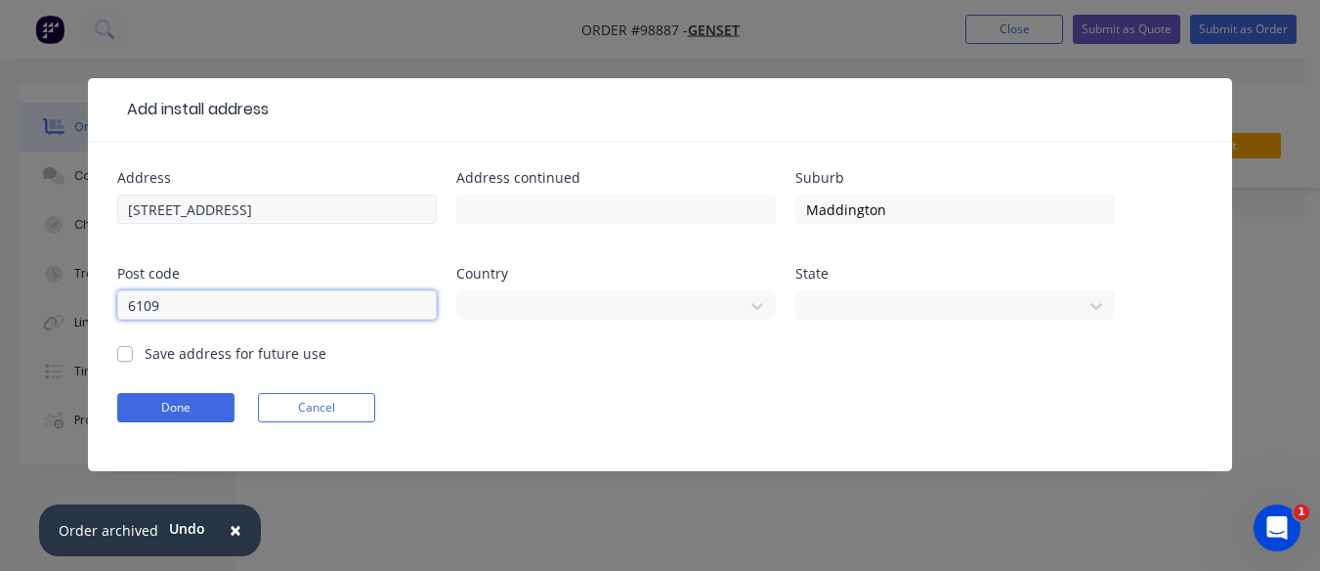
type input "6109"
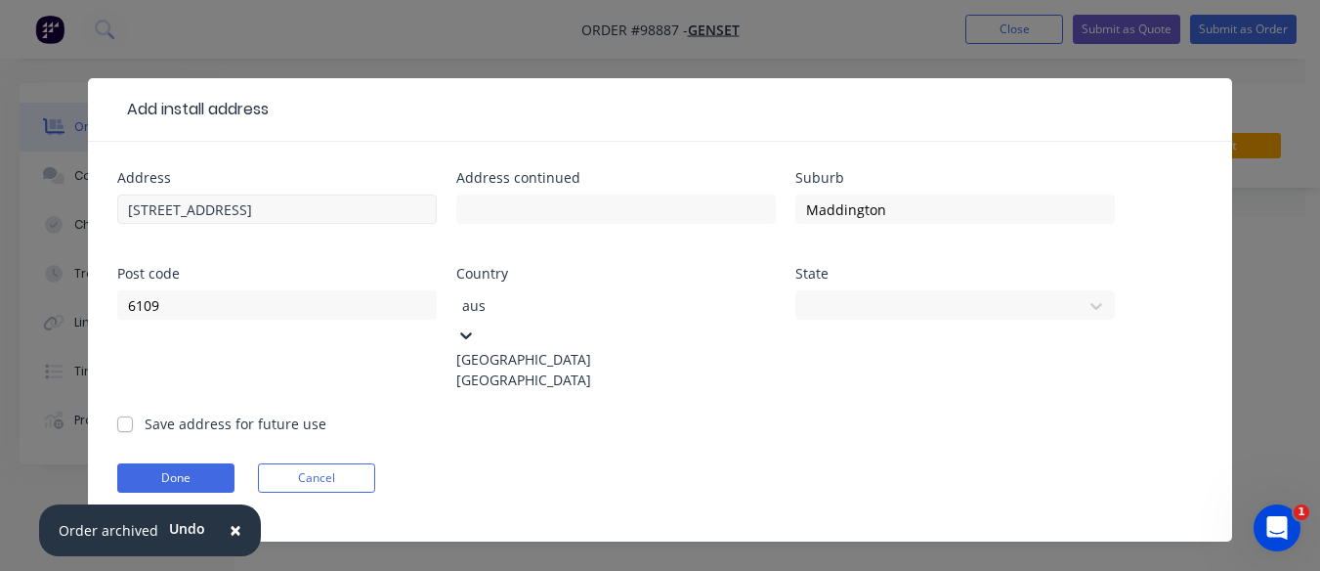
type input "aust"
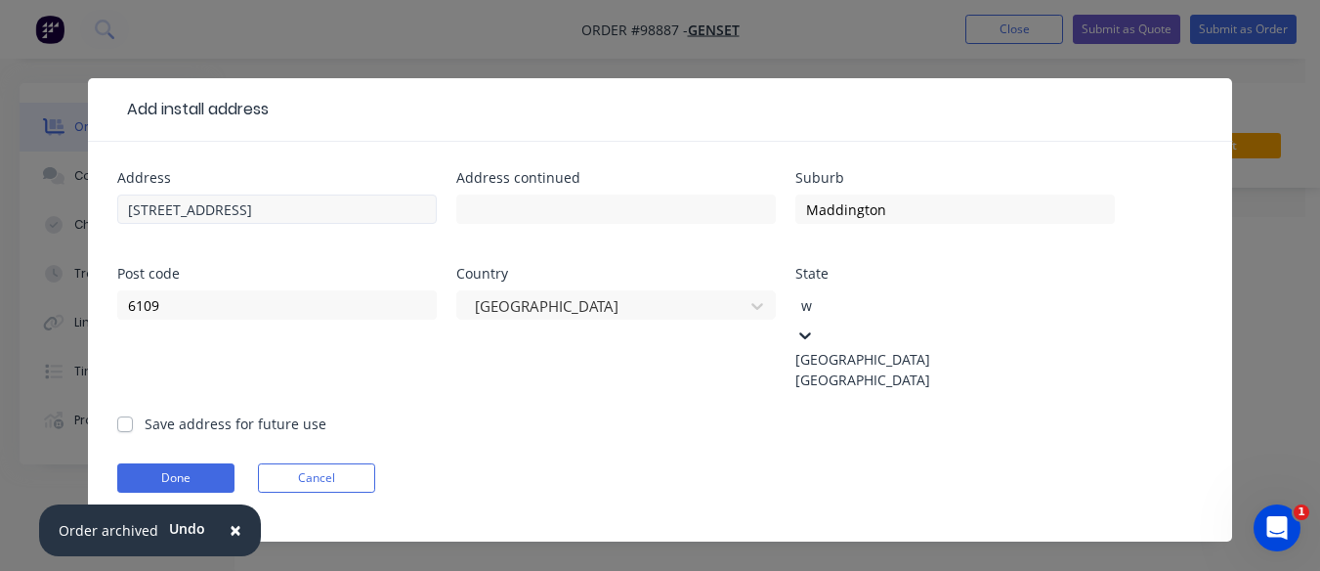
type input "we"
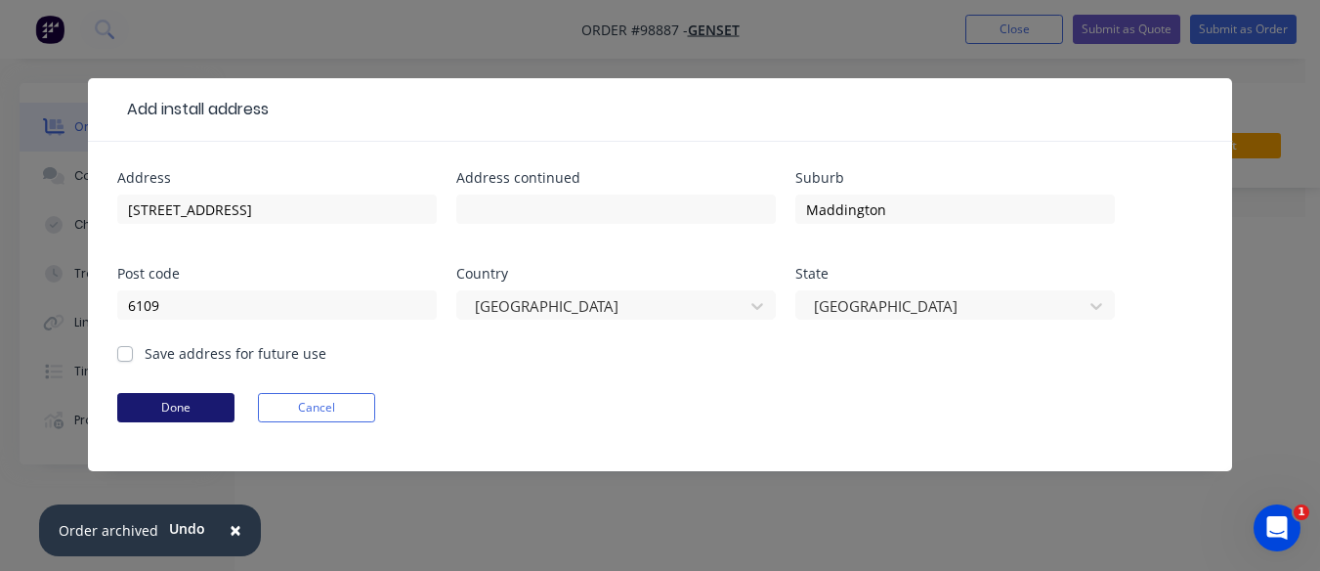
click at [169, 413] on button "Done" at bounding box center [175, 407] width 117 height 29
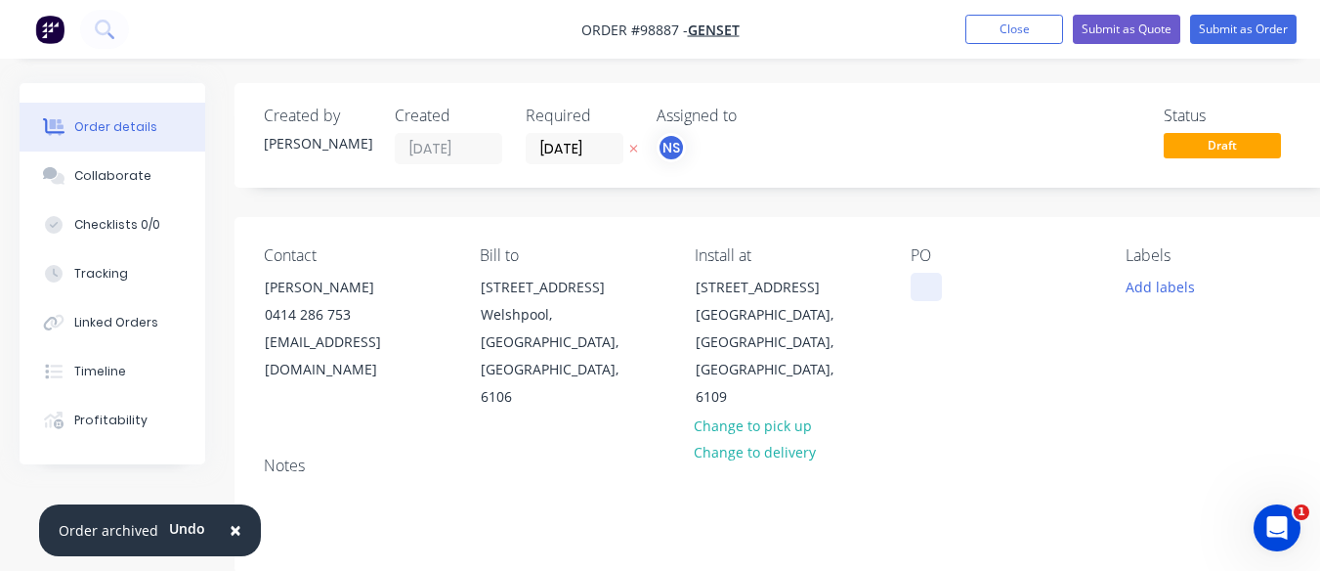
click at [922, 283] on div at bounding box center [926, 287] width 31 height 28
click at [1155, 284] on button "Add labels" at bounding box center [1160, 286] width 90 height 26
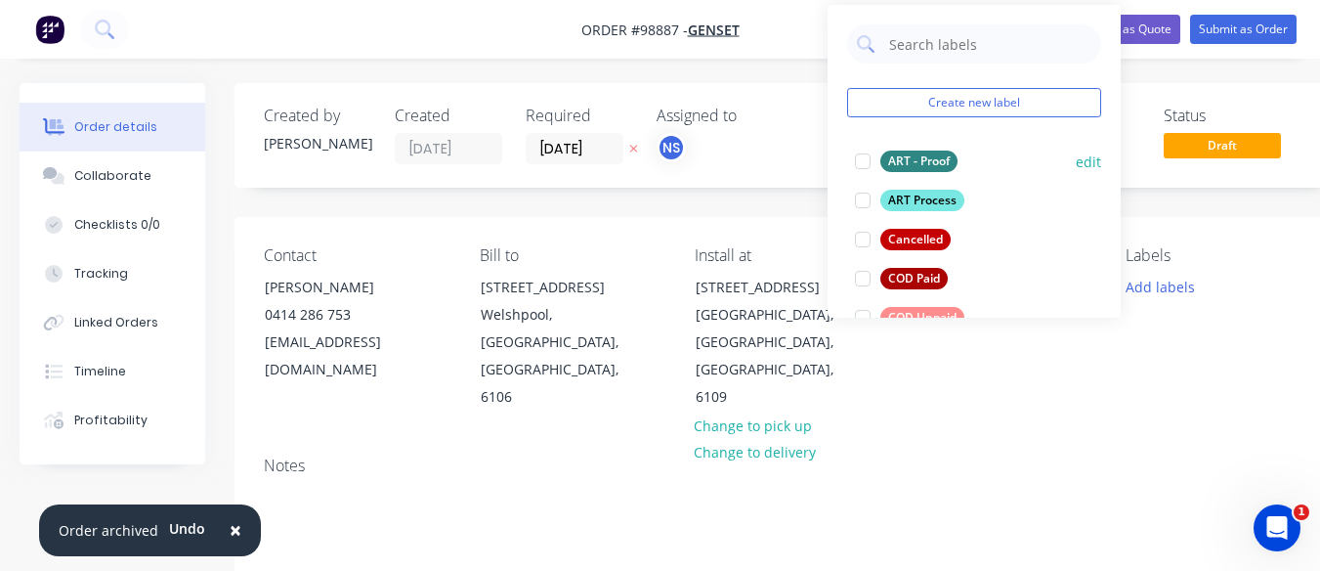
click at [861, 158] on div at bounding box center [862, 161] width 39 height 39
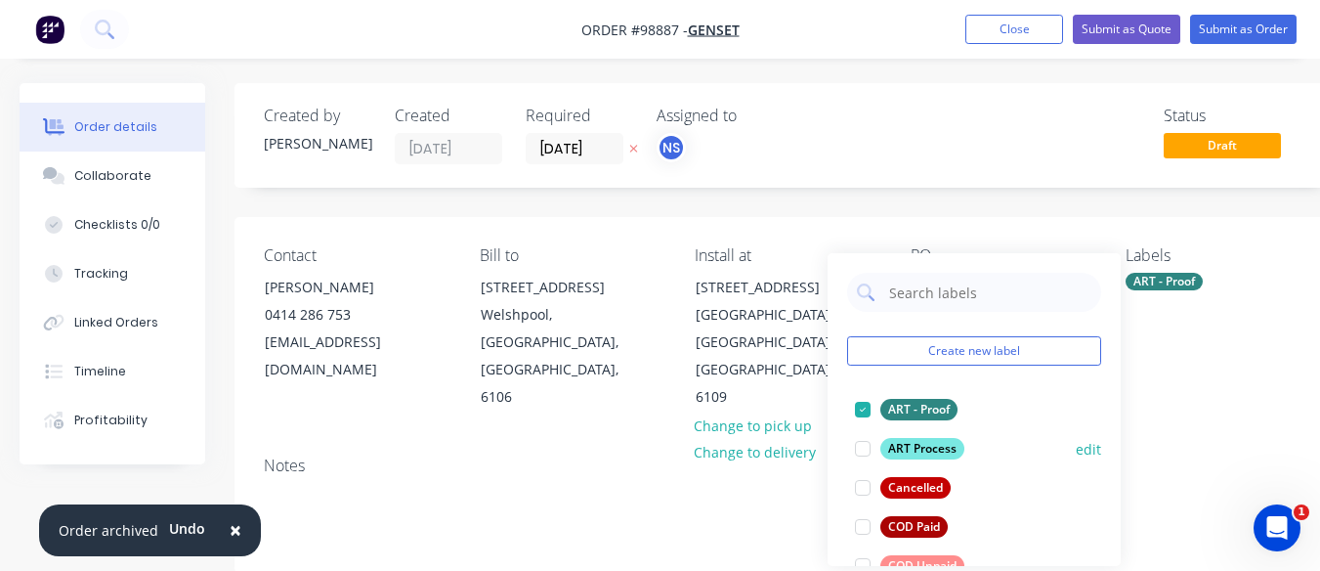
click at [858, 450] on div at bounding box center [862, 448] width 39 height 39
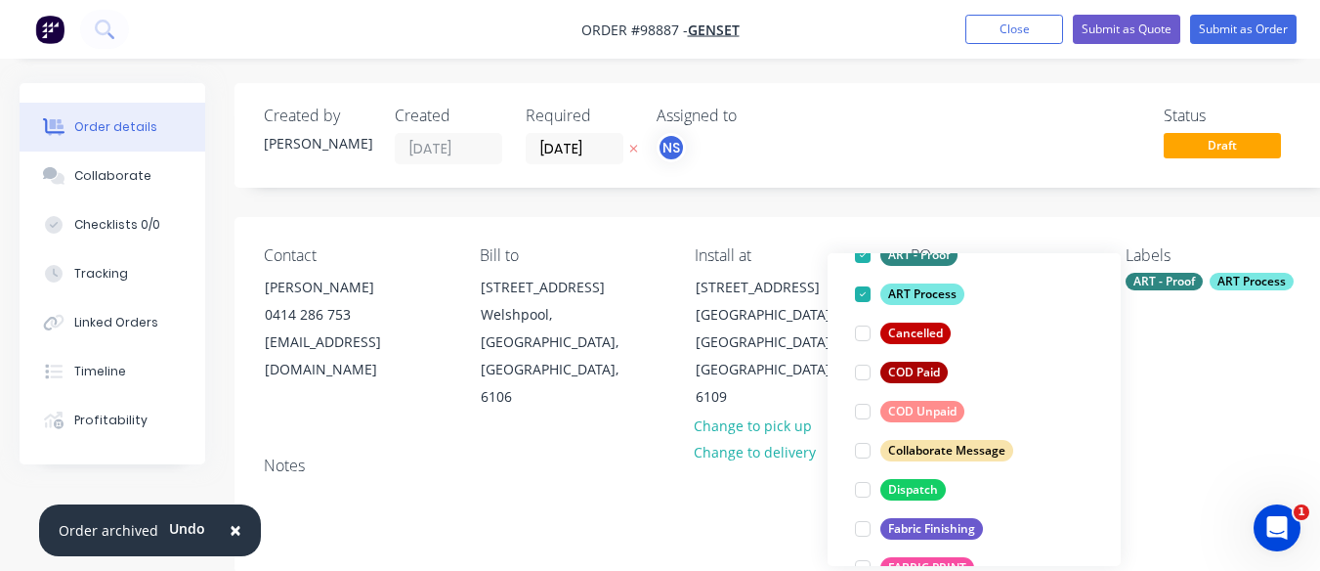
scroll to position [208, 0]
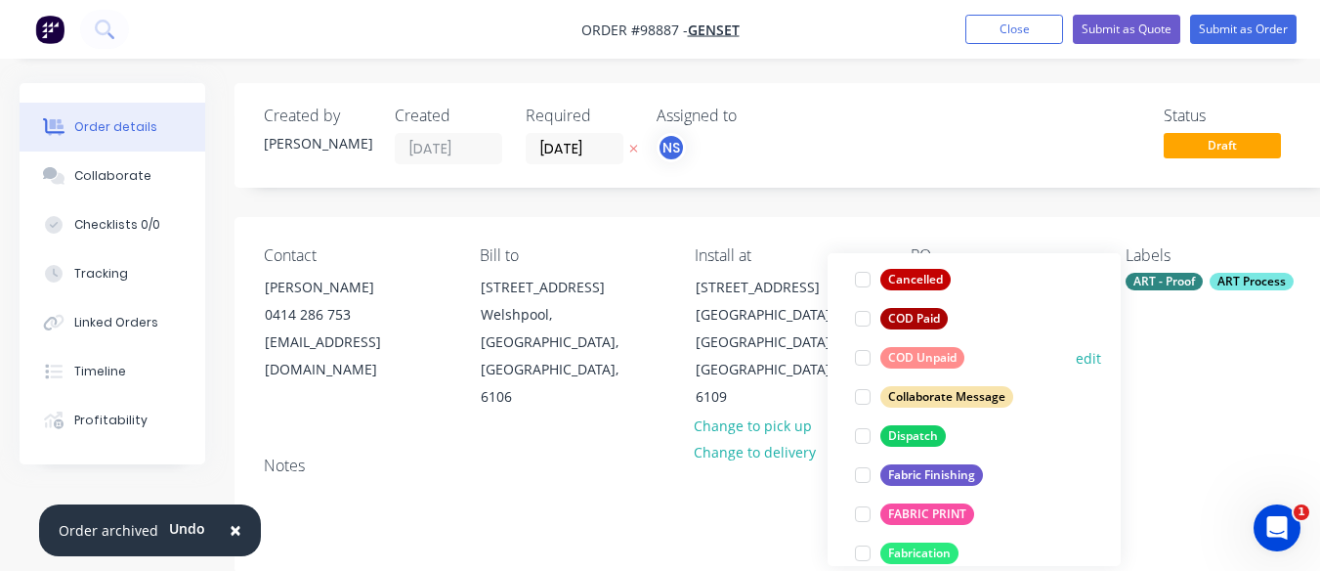
click at [863, 360] on div at bounding box center [862, 357] width 39 height 39
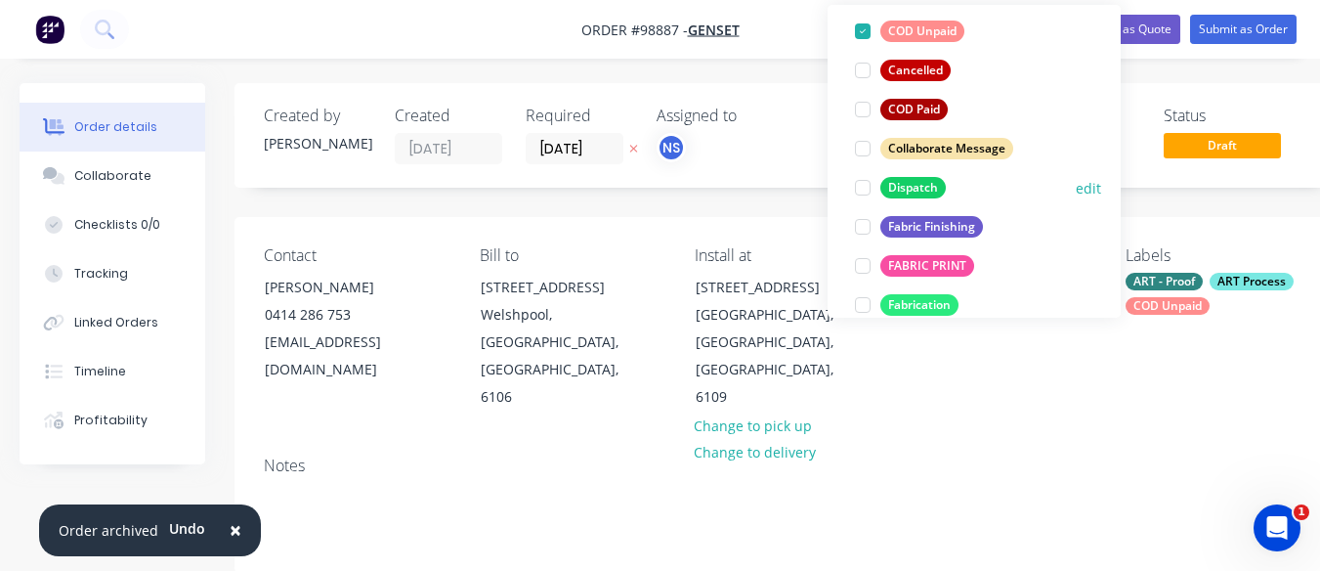
click at [861, 180] on div at bounding box center [862, 187] width 39 height 39
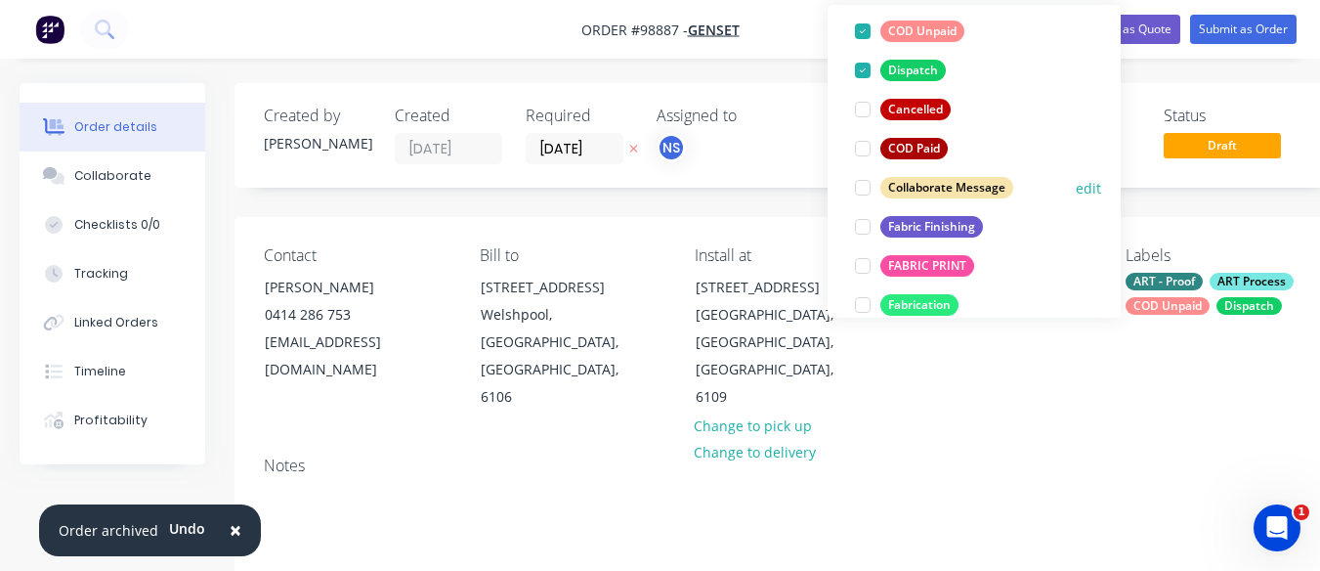
click at [861, 188] on div at bounding box center [862, 187] width 39 height 39
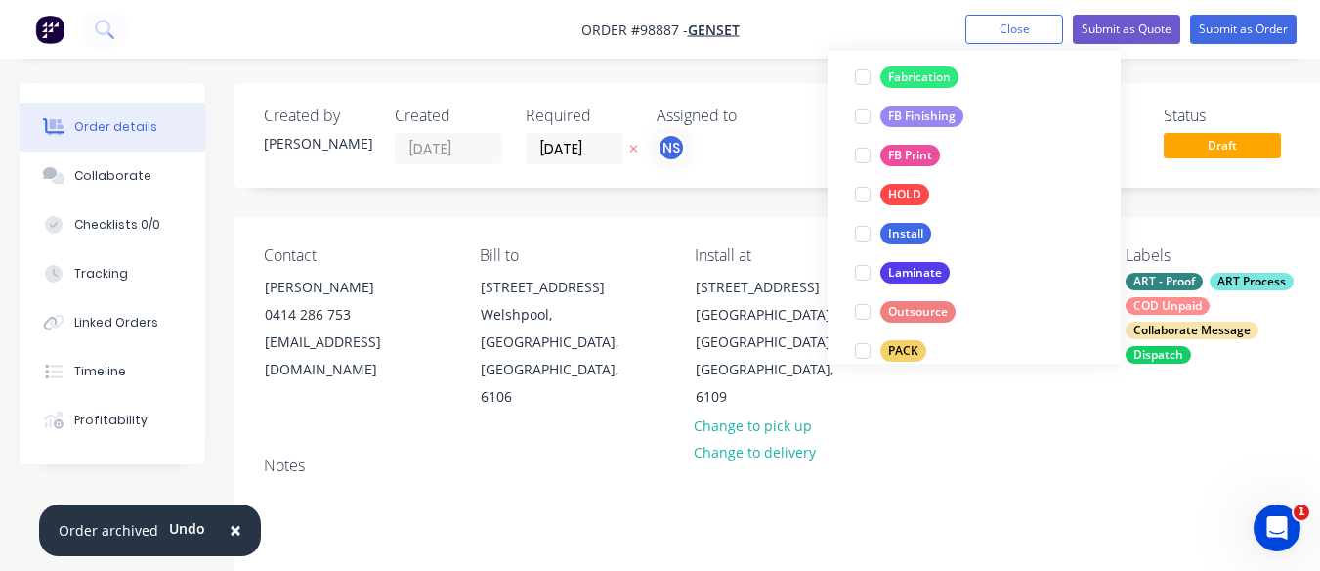
scroll to position [521, 0]
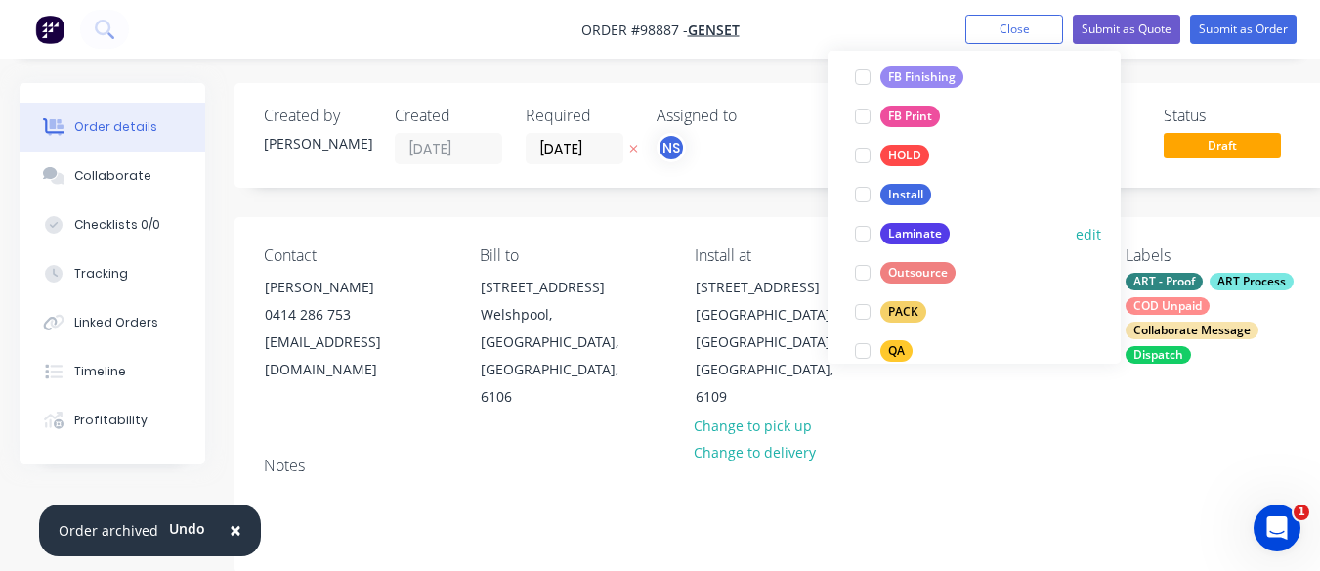
click at [859, 237] on div at bounding box center [862, 233] width 39 height 39
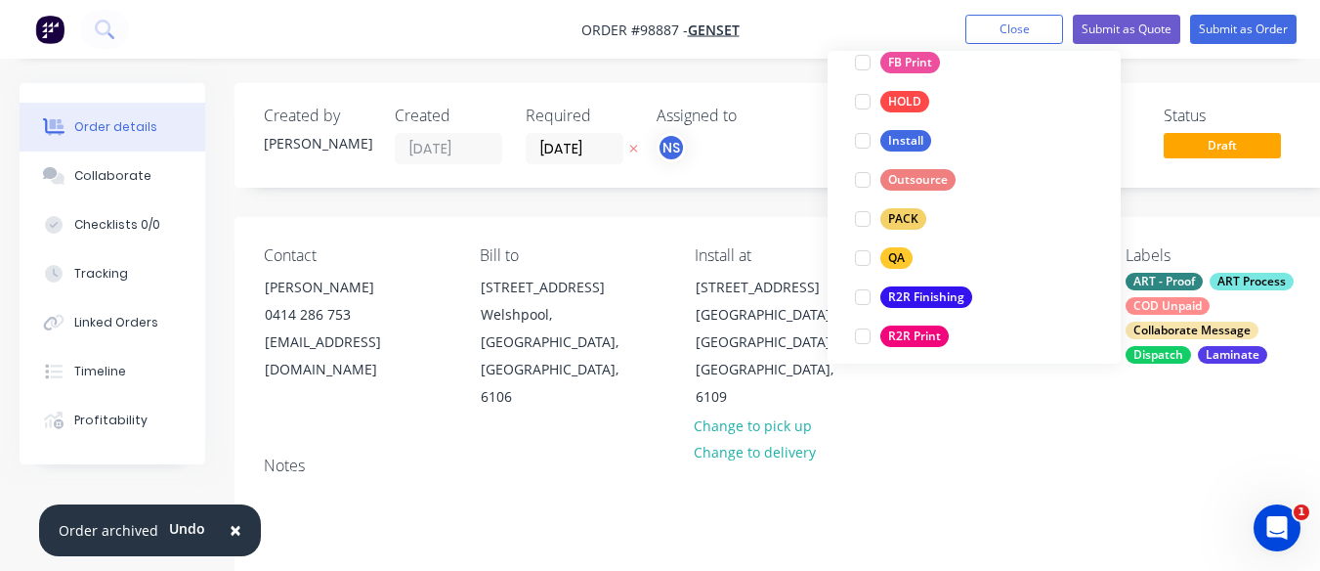
scroll to position [638, 0]
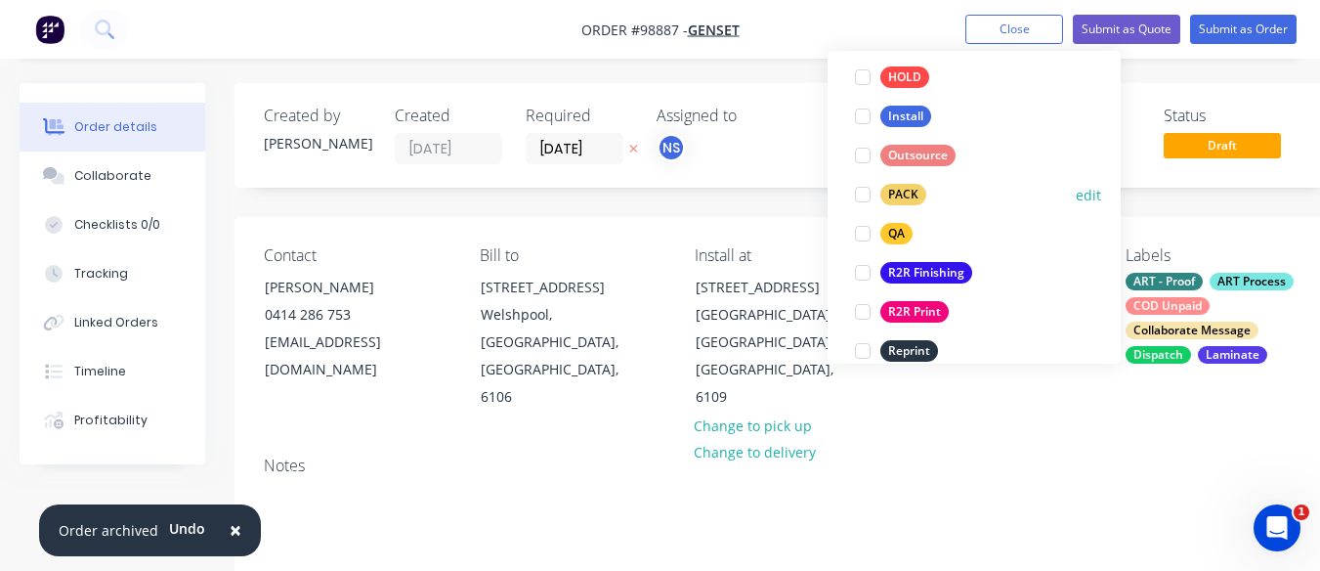
click at [864, 194] on div at bounding box center [862, 194] width 39 height 39
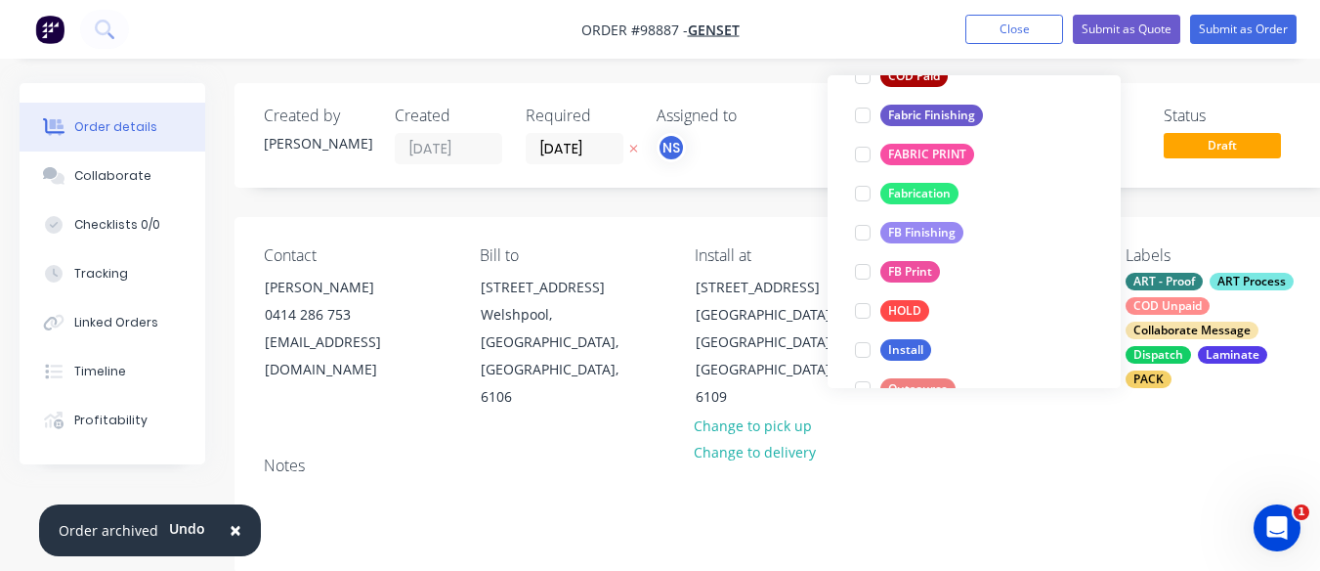
scroll to position [546, 0]
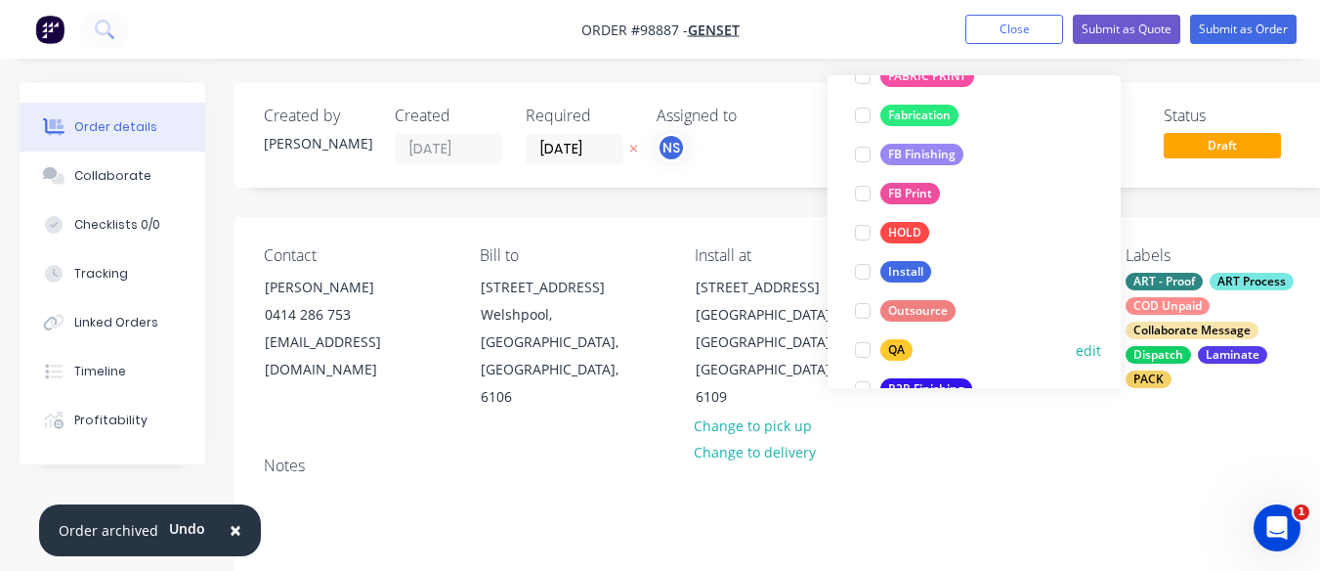
click at [864, 353] on div at bounding box center [862, 349] width 39 height 39
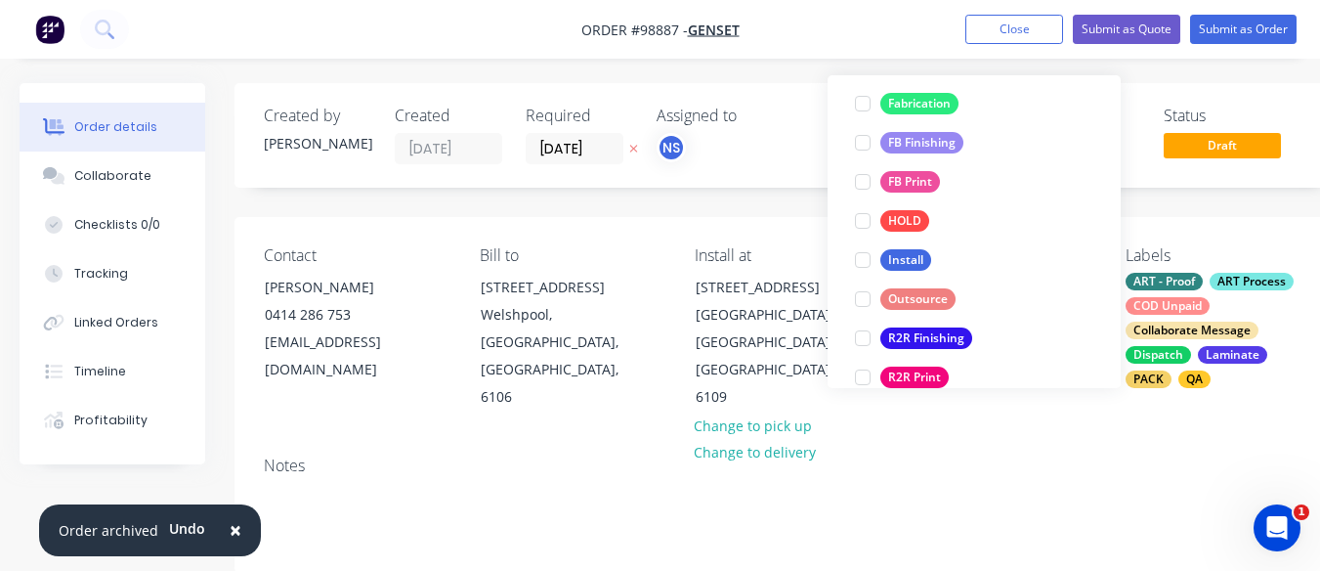
scroll to position [625, 0]
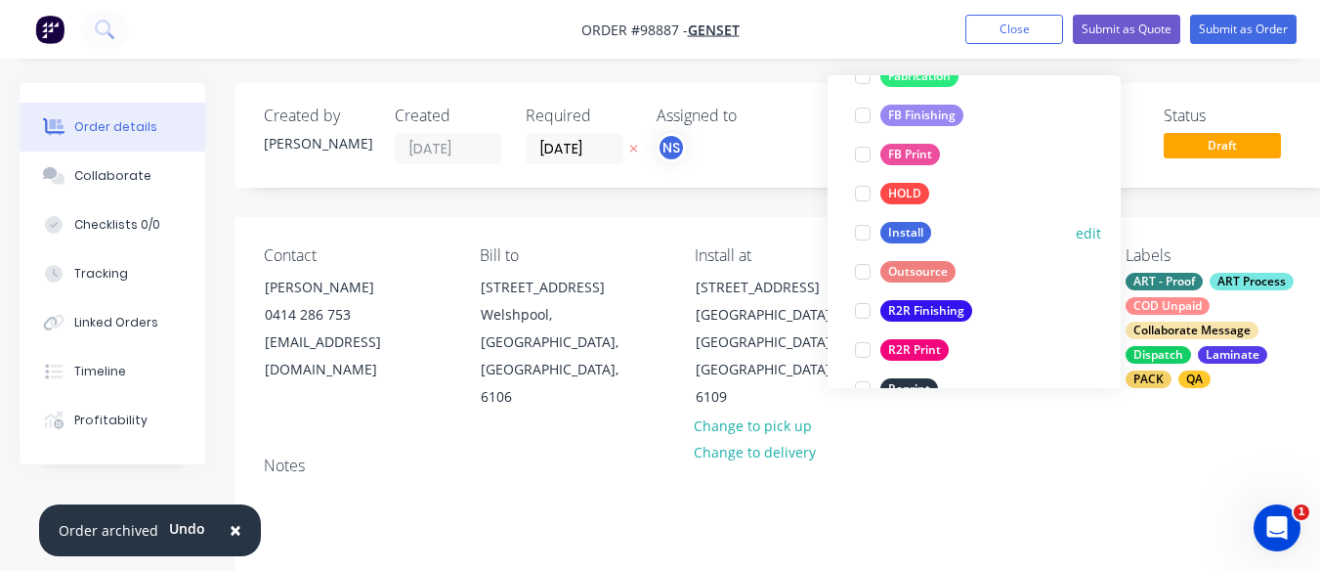
click at [861, 230] on div at bounding box center [862, 232] width 39 height 39
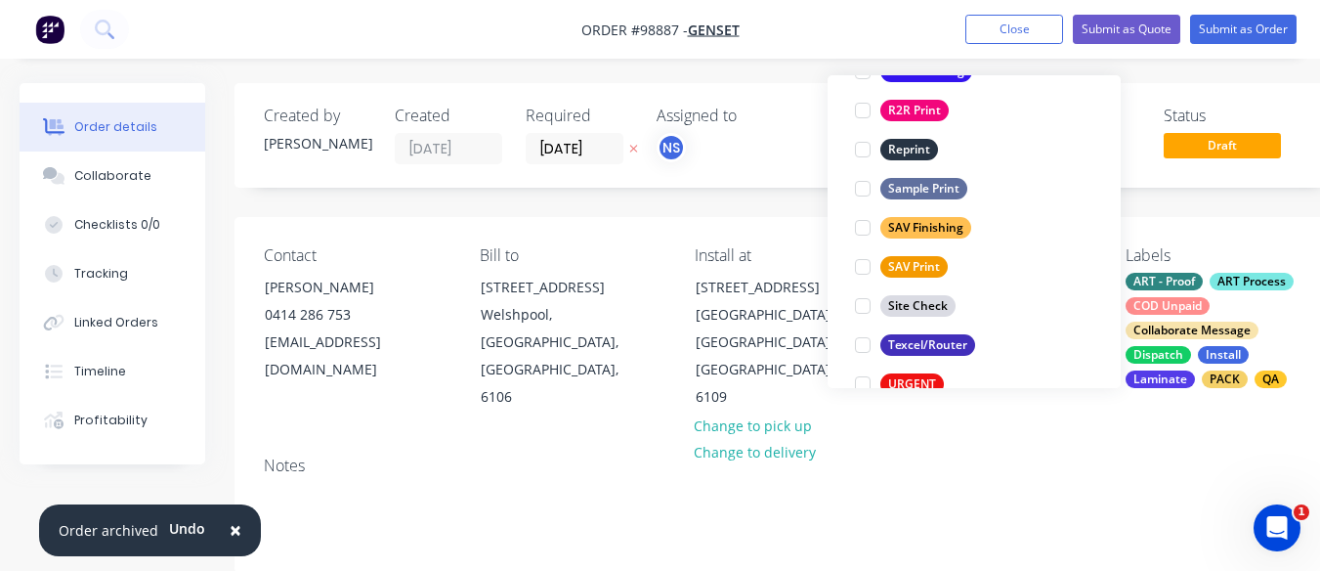
scroll to position [872, 0]
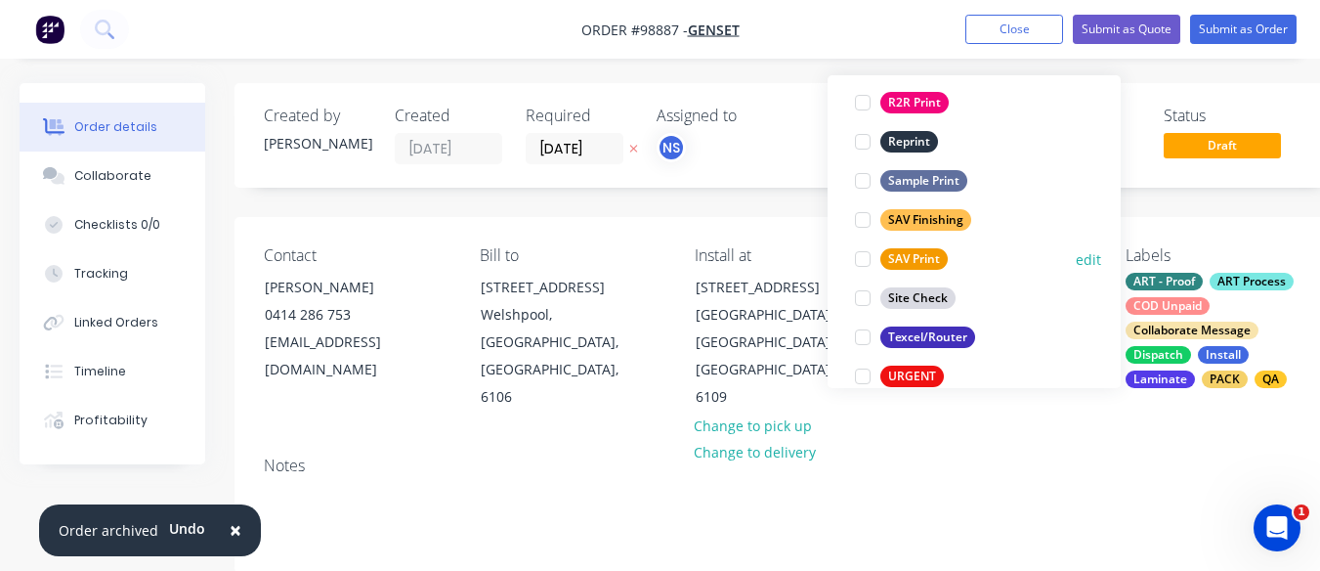
click at [854, 259] on div at bounding box center [862, 258] width 39 height 39
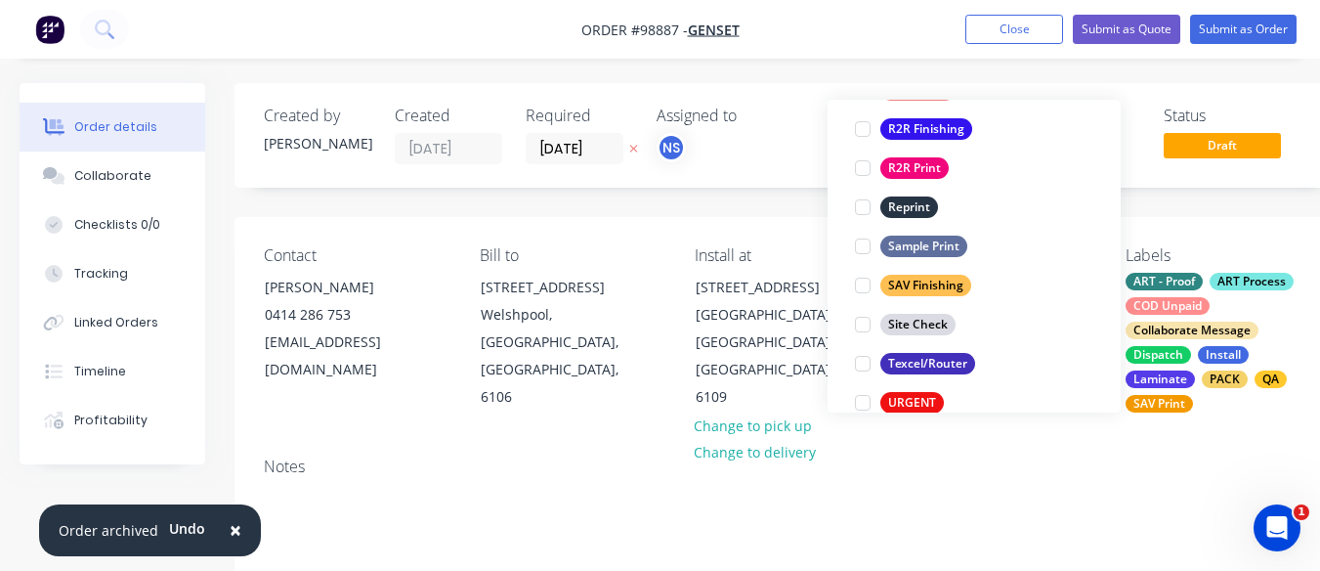
scroll to position [871, 0]
click at [861, 291] on div at bounding box center [862, 284] width 39 height 39
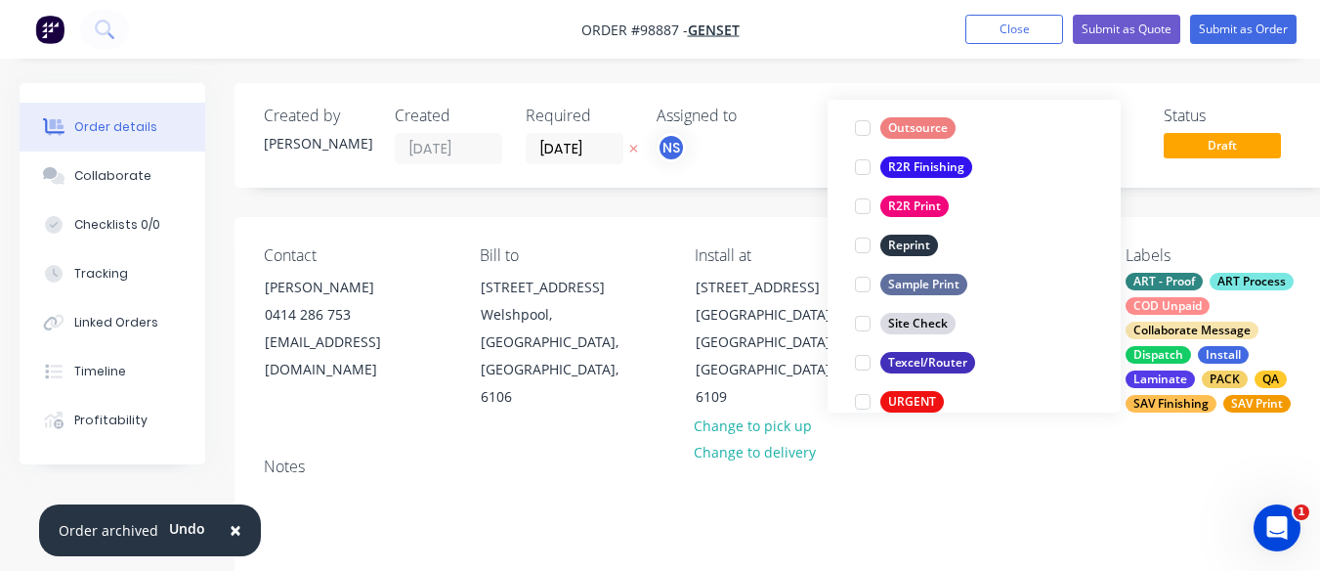
scroll to position [323, 0]
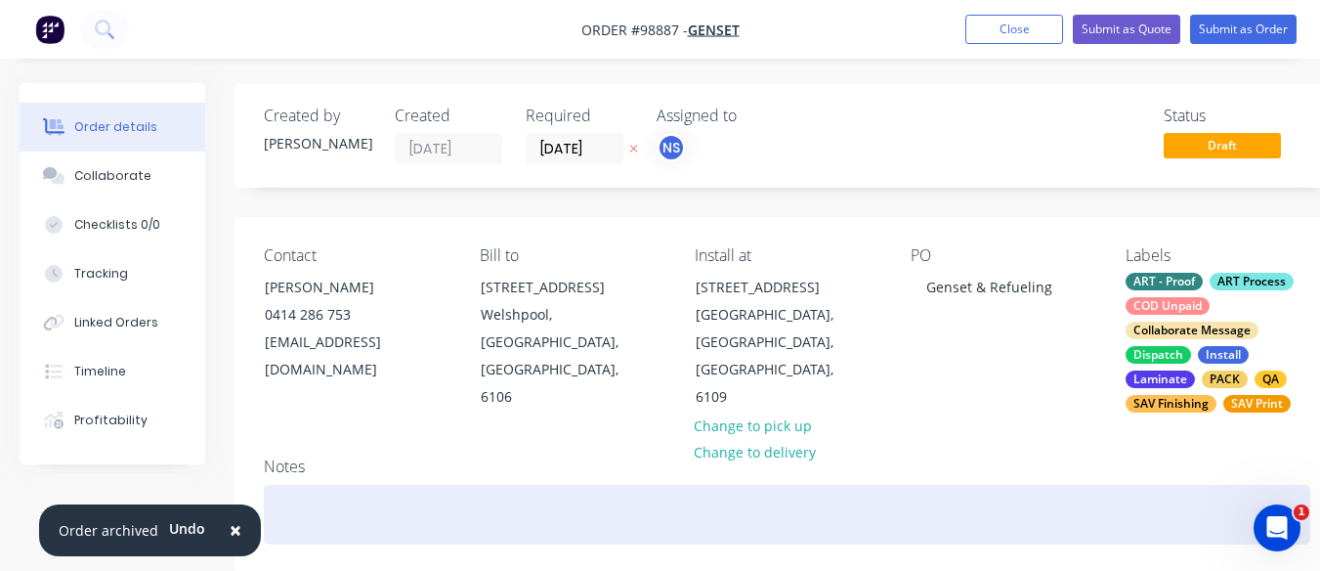
click at [322, 505] on div at bounding box center [787, 515] width 1047 height 60
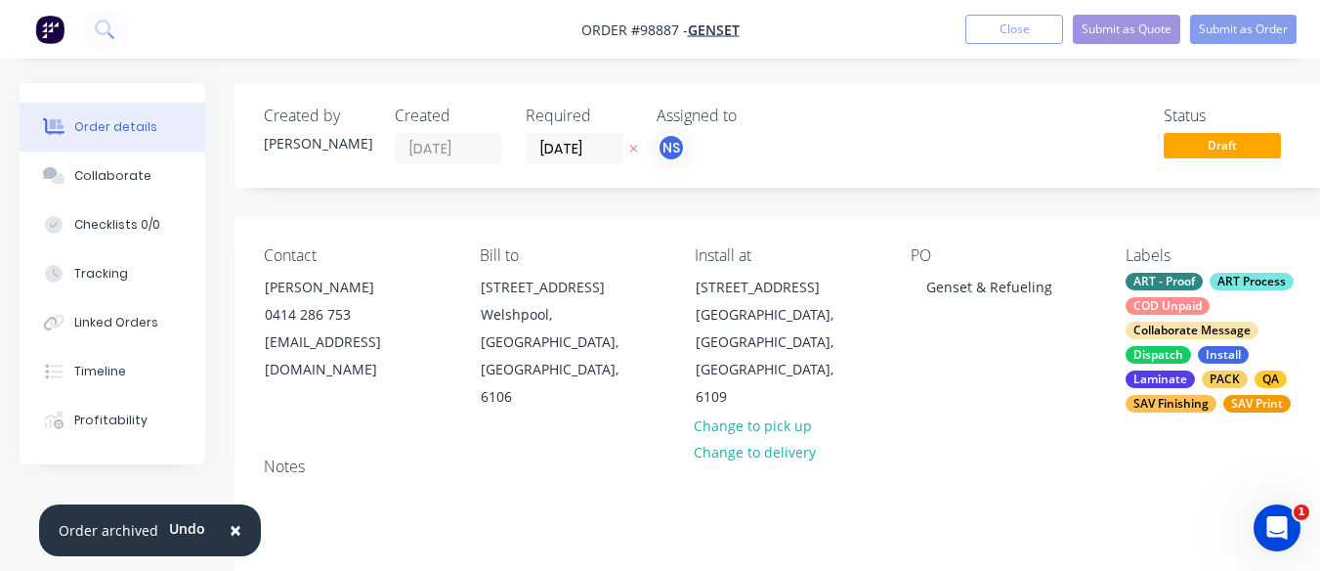
click at [233, 532] on span "×" at bounding box center [236, 529] width 12 height 27
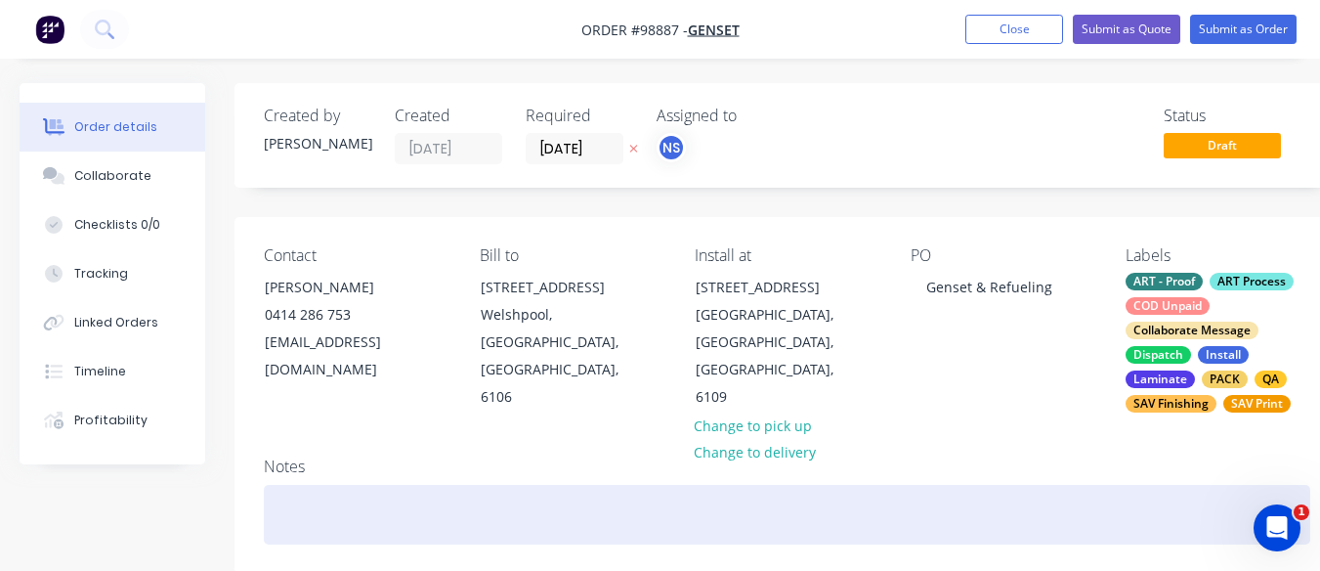
click at [282, 510] on div at bounding box center [787, 515] width 1047 height 60
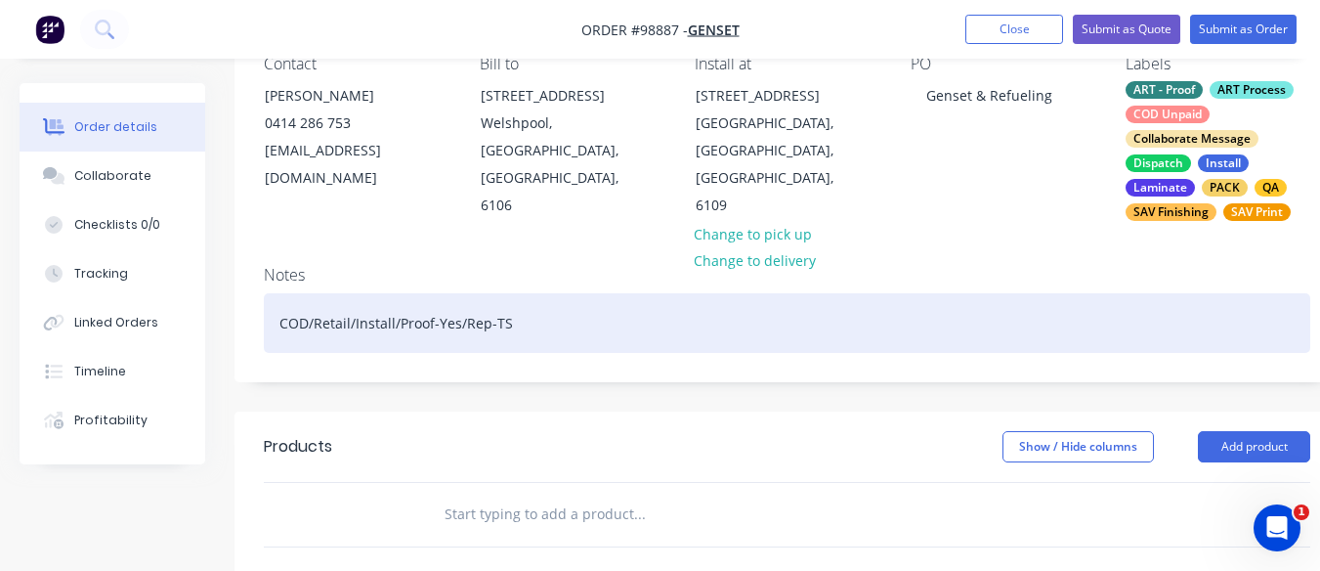
scroll to position [195, 0]
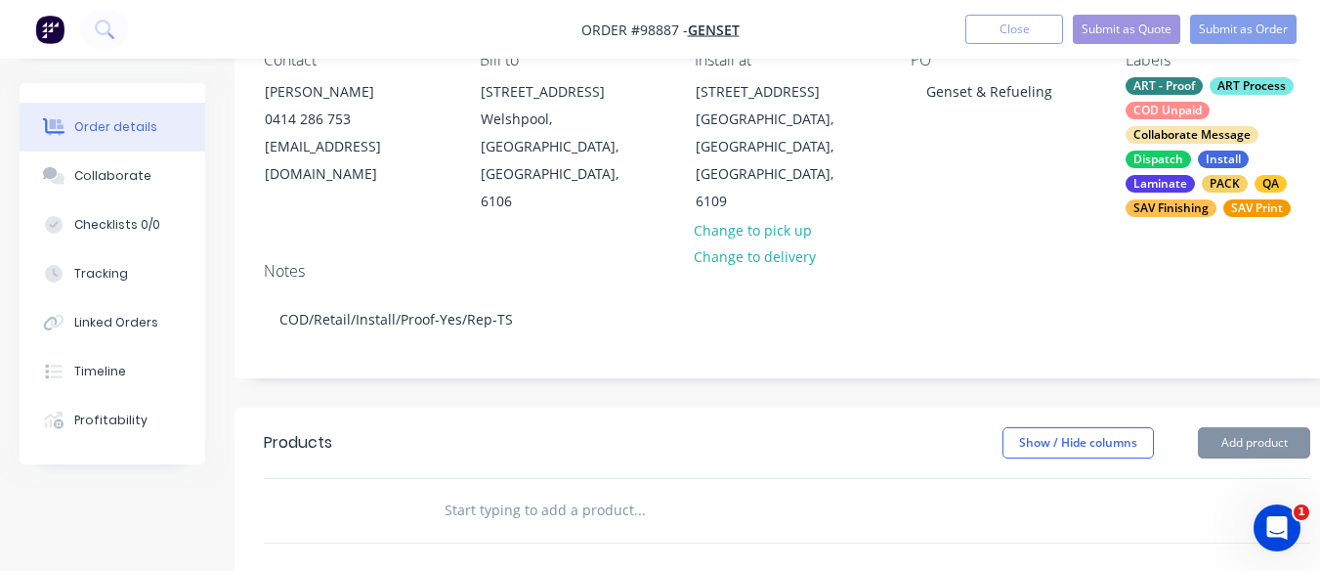
click at [509, 515] on input "text" at bounding box center [639, 510] width 391 height 39
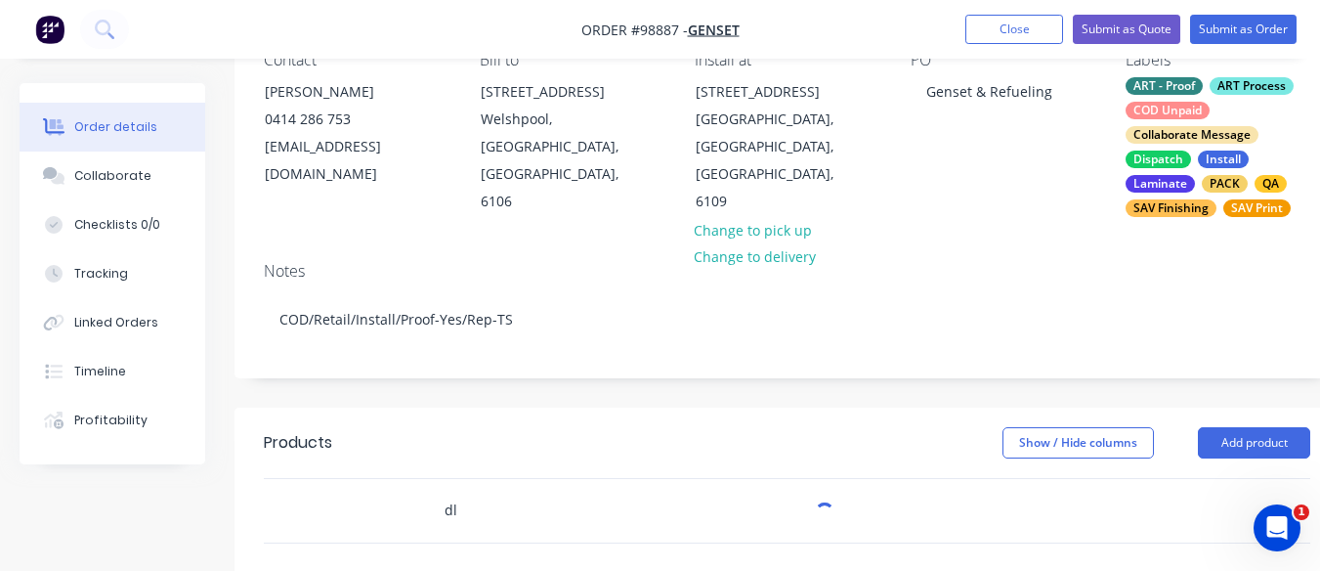
type input "d"
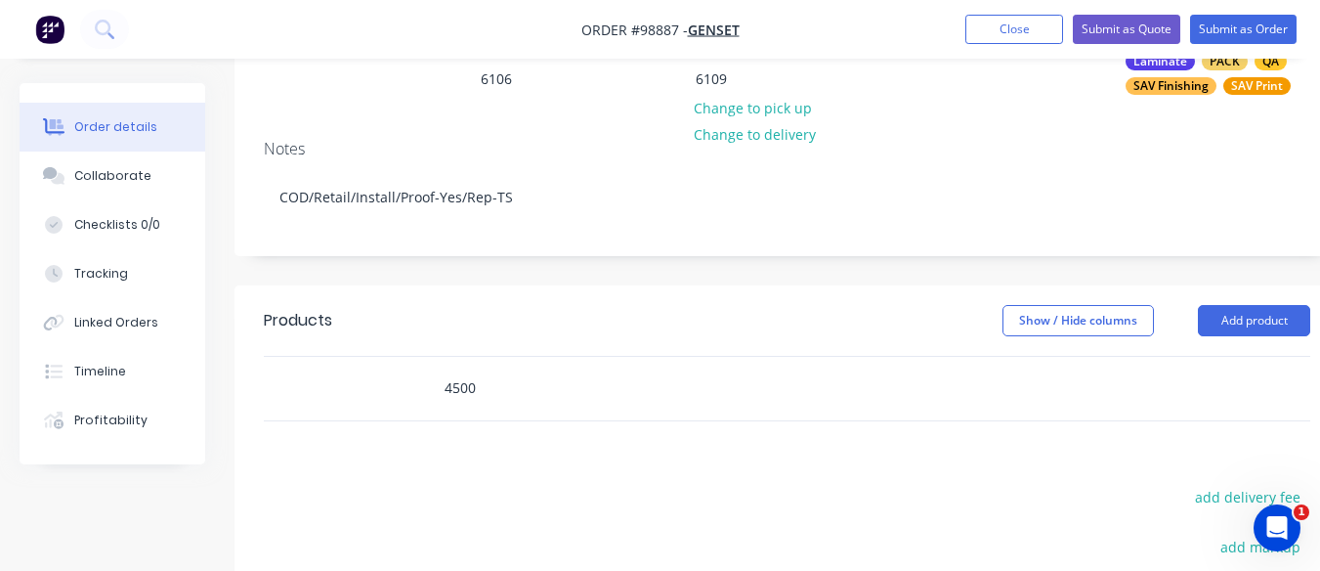
scroll to position [316, 0]
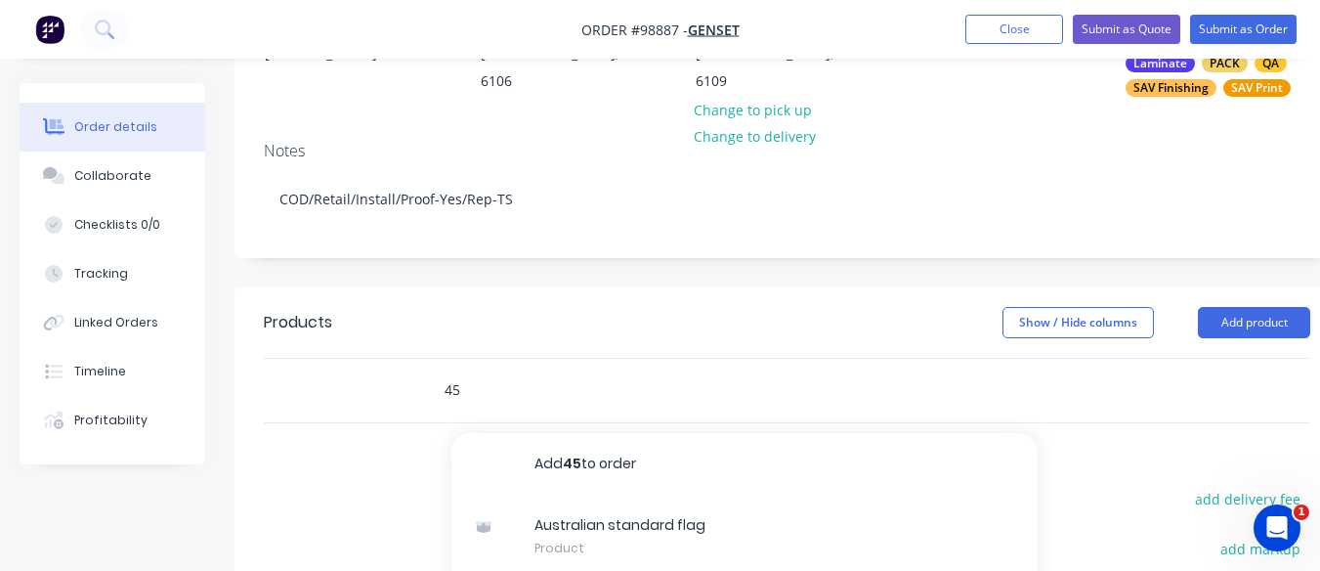
type input "4"
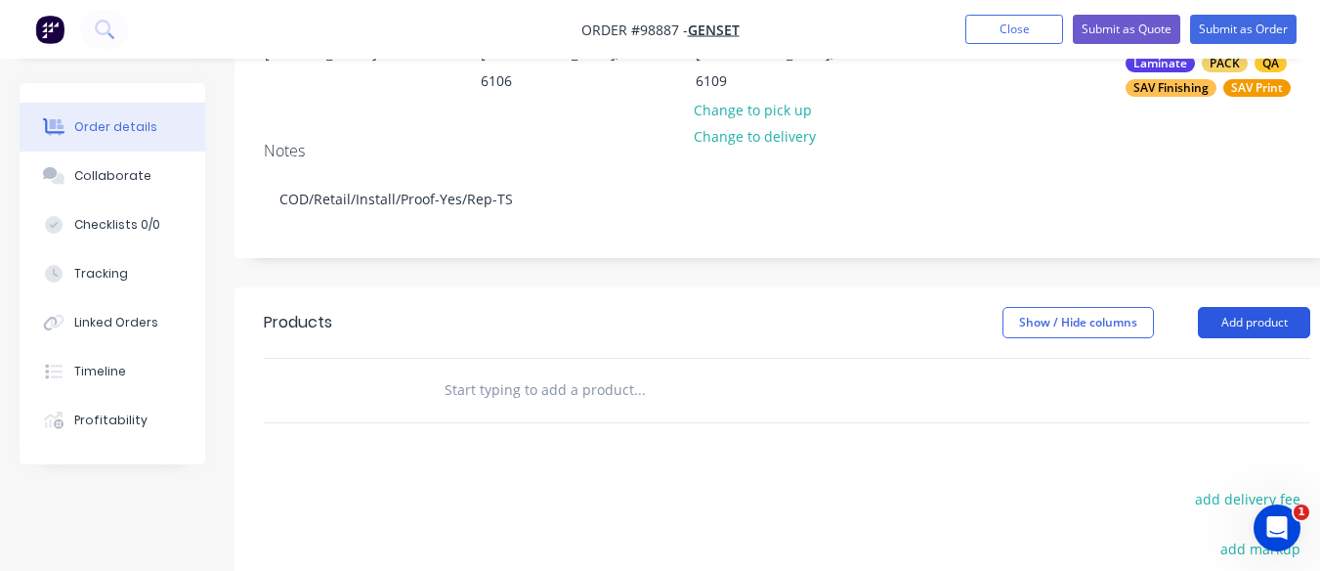
click at [1257, 325] on button "Add product" at bounding box center [1254, 322] width 112 height 31
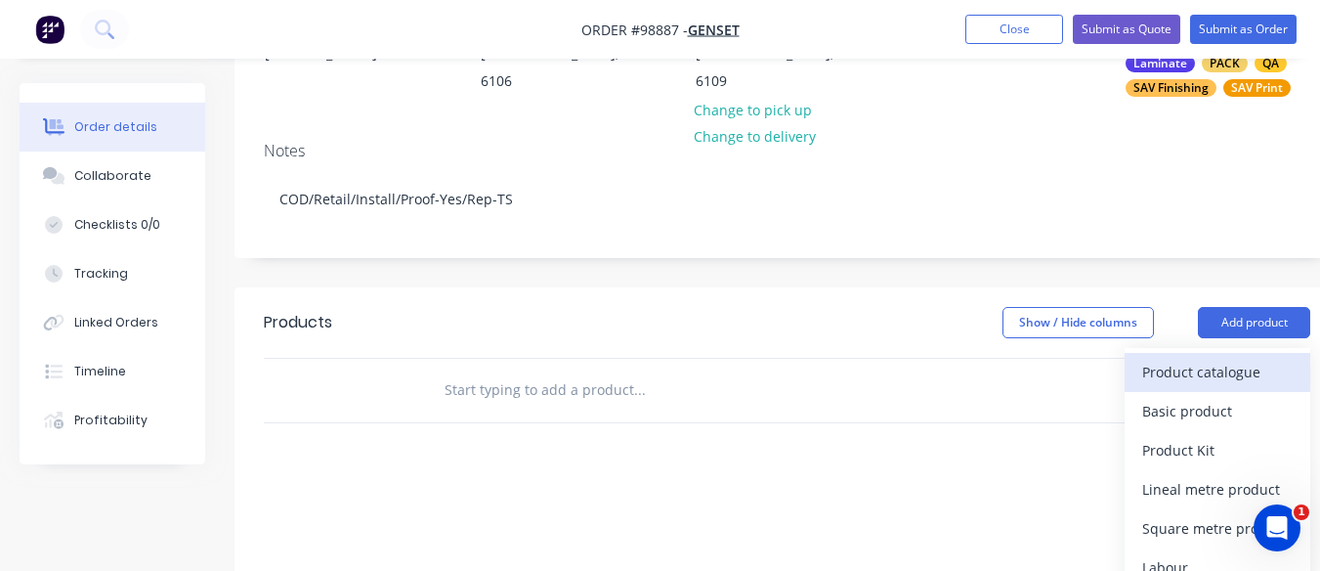
click at [1215, 374] on div "Product catalogue" at bounding box center [1218, 372] width 151 height 28
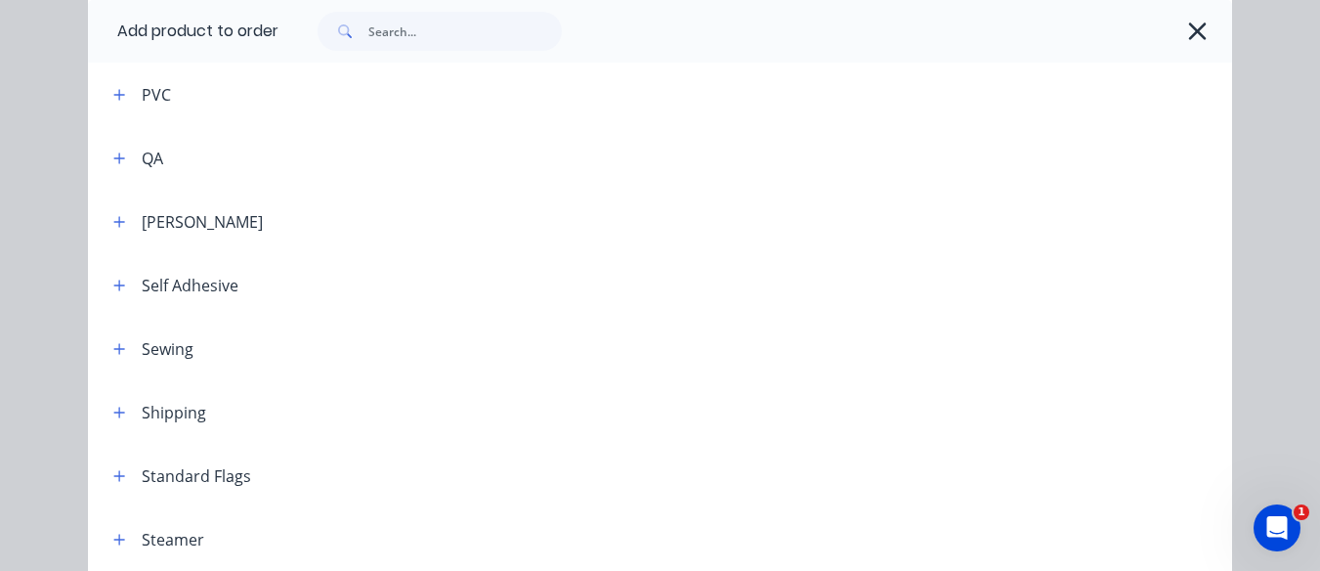
scroll to position [2403, 0]
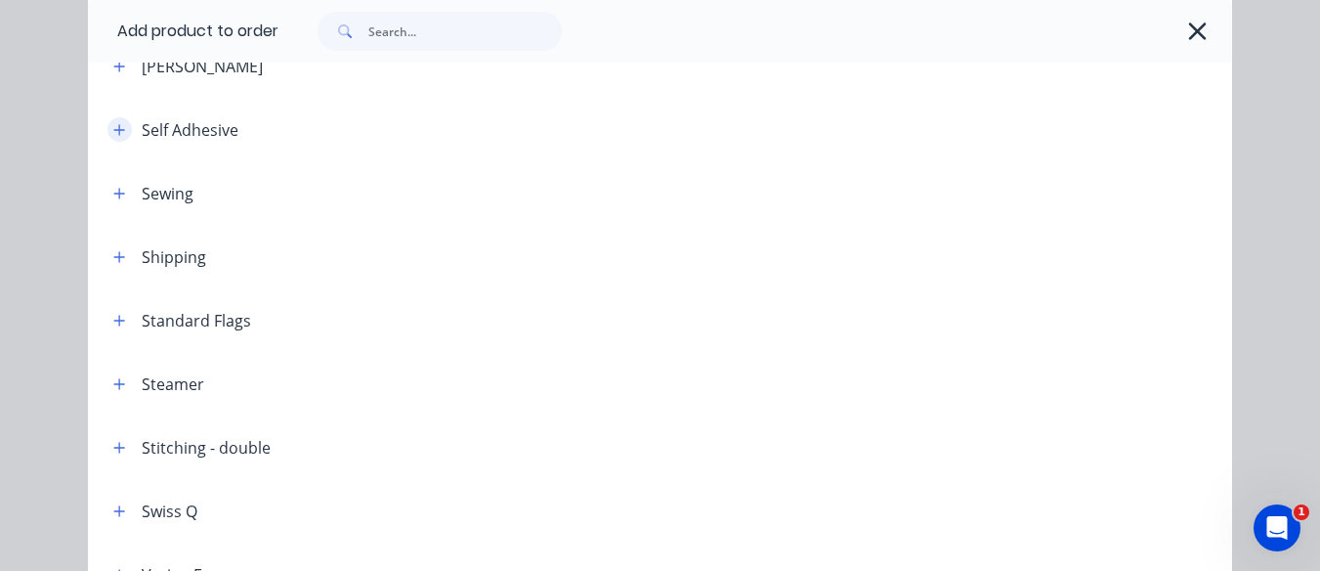
click at [116, 127] on icon "button" at bounding box center [119, 130] width 12 height 14
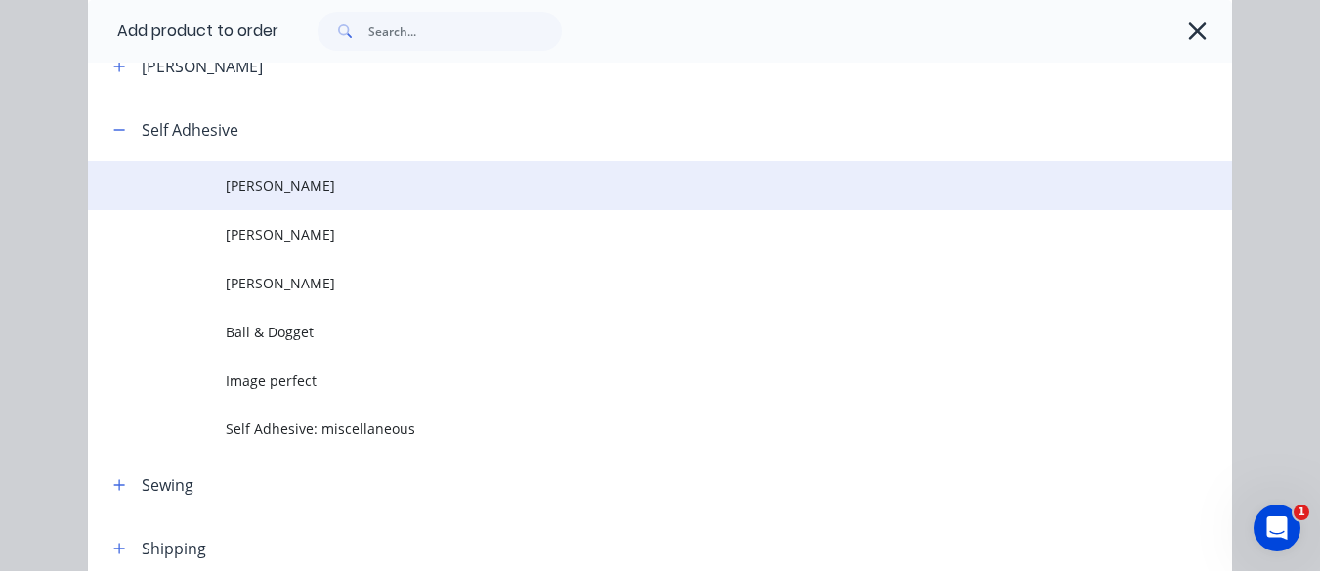
click at [240, 196] on td "[PERSON_NAME]" at bounding box center [729, 185] width 1007 height 49
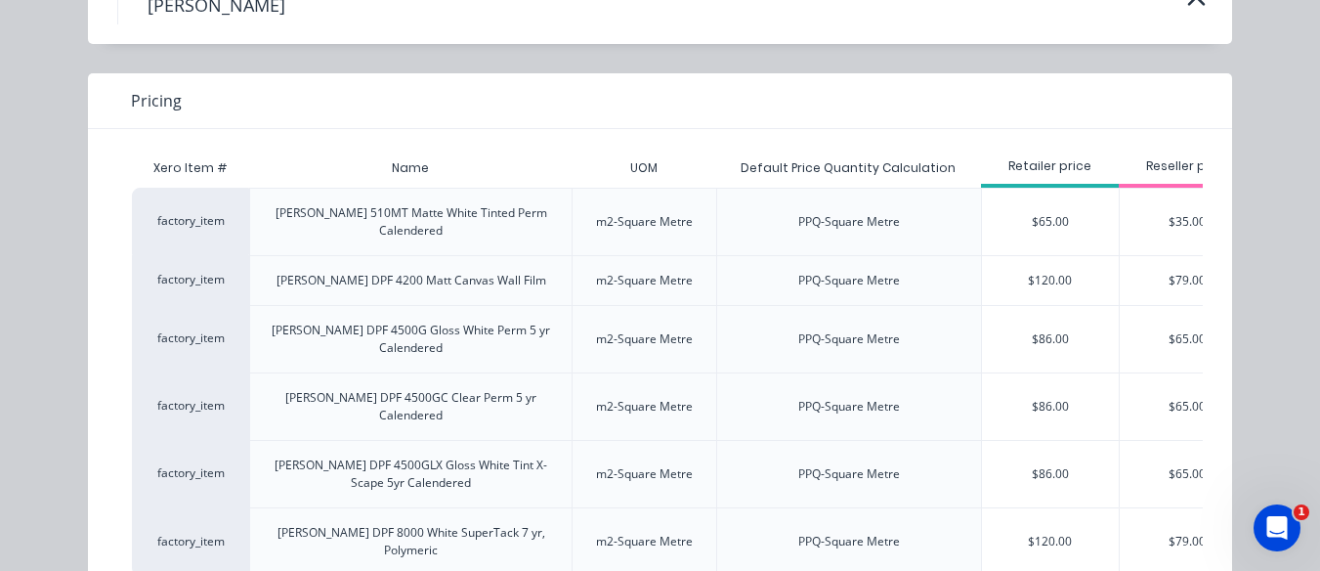
scroll to position [116, 0]
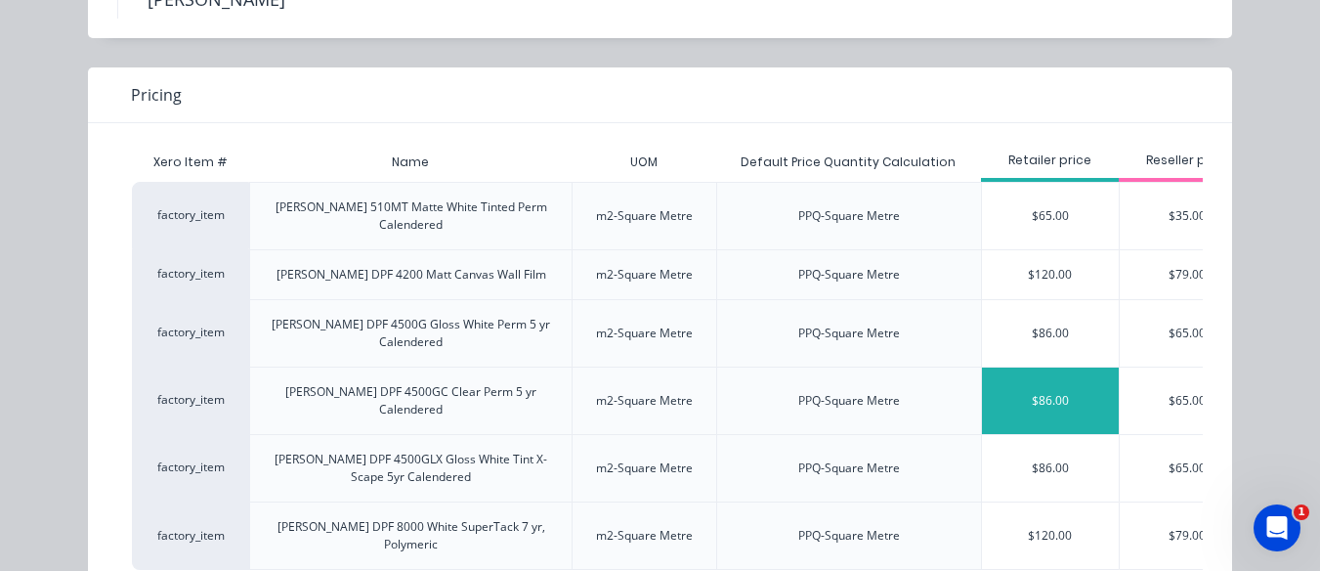
click at [1044, 367] on div "$86.00" at bounding box center [1050, 400] width 137 height 66
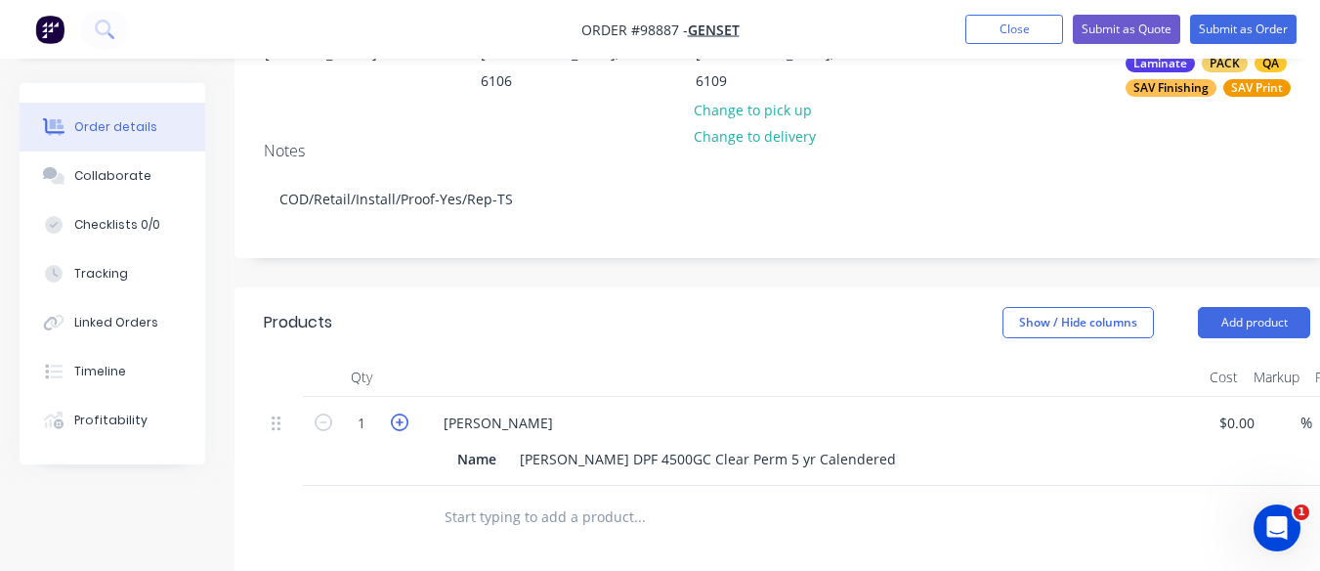
click at [399, 422] on icon "button" at bounding box center [400, 422] width 18 height 18
type input "2"
type input "$172.00"
drag, startPoint x: 482, startPoint y: 426, endPoint x: 443, endPoint y: 419, distance: 39.7
click at [443, 419] on div "[PERSON_NAME]" at bounding box center [498, 423] width 141 height 28
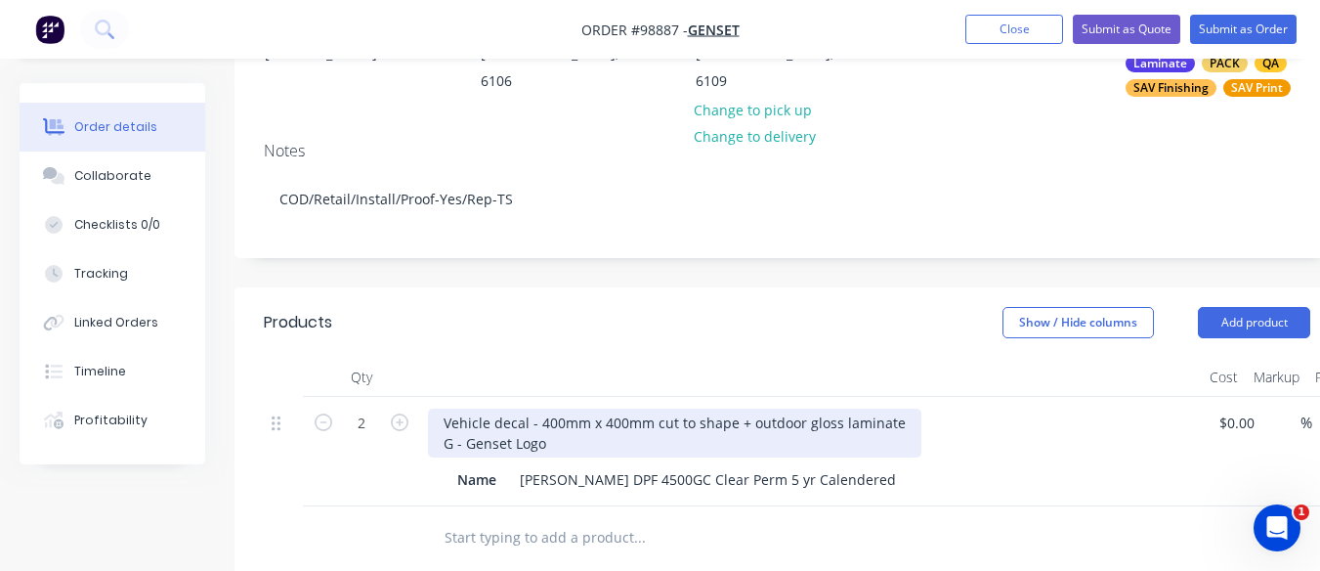
click at [439, 444] on div "Vehicle decal - 400mm x 400mm cut to shape + outdoor gloss laminate G - Genset …" at bounding box center [675, 433] width 494 height 49
click at [610, 447] on div "Vehicle decal - 400mm x 400mm cut to shape + outdoor gloss laminate Artwork - G…" at bounding box center [675, 433] width 494 height 49
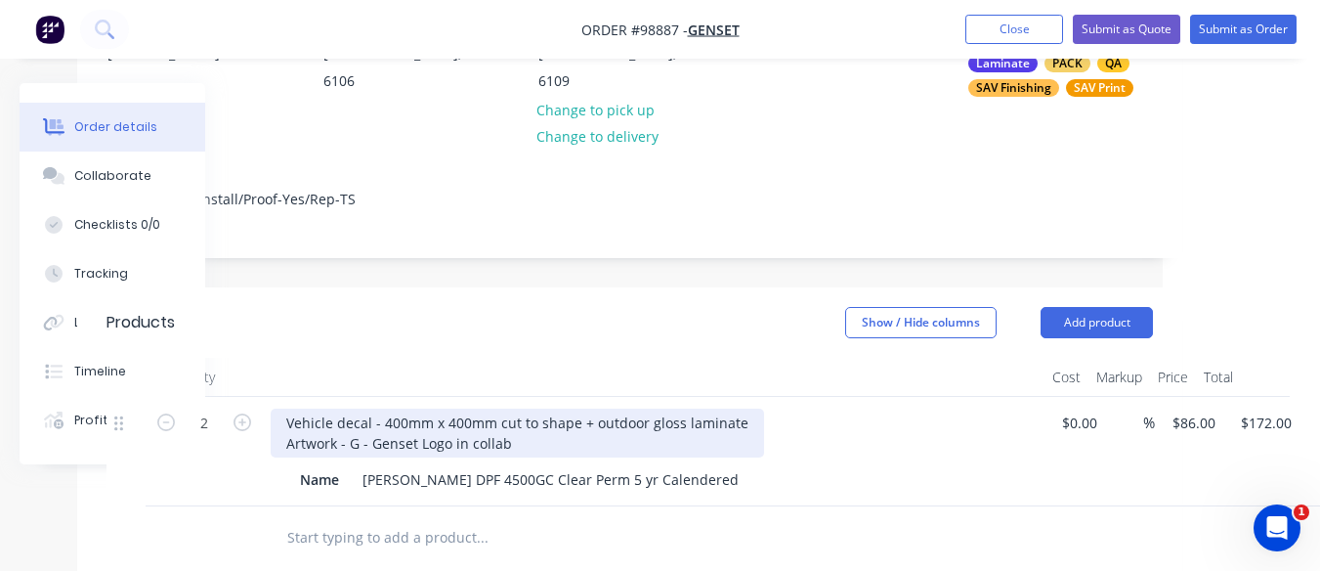
scroll to position [316, 158]
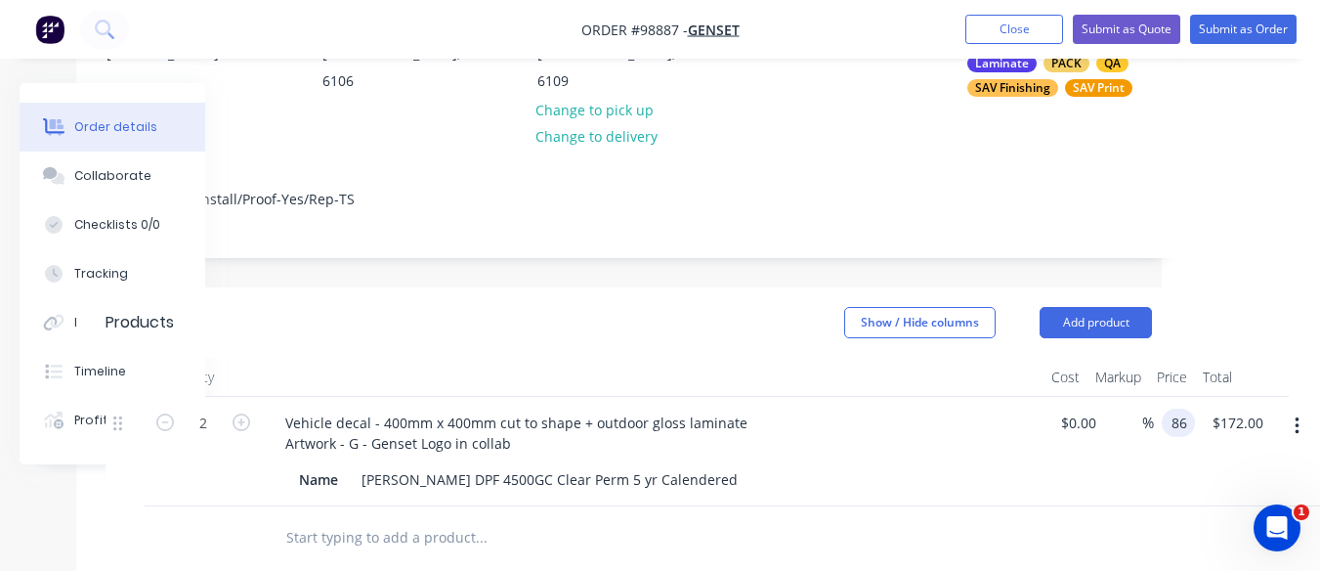
click at [1186, 422] on input "86" at bounding box center [1182, 423] width 25 height 28
type input "53.80"
type input "172.00"
type input "$53.80"
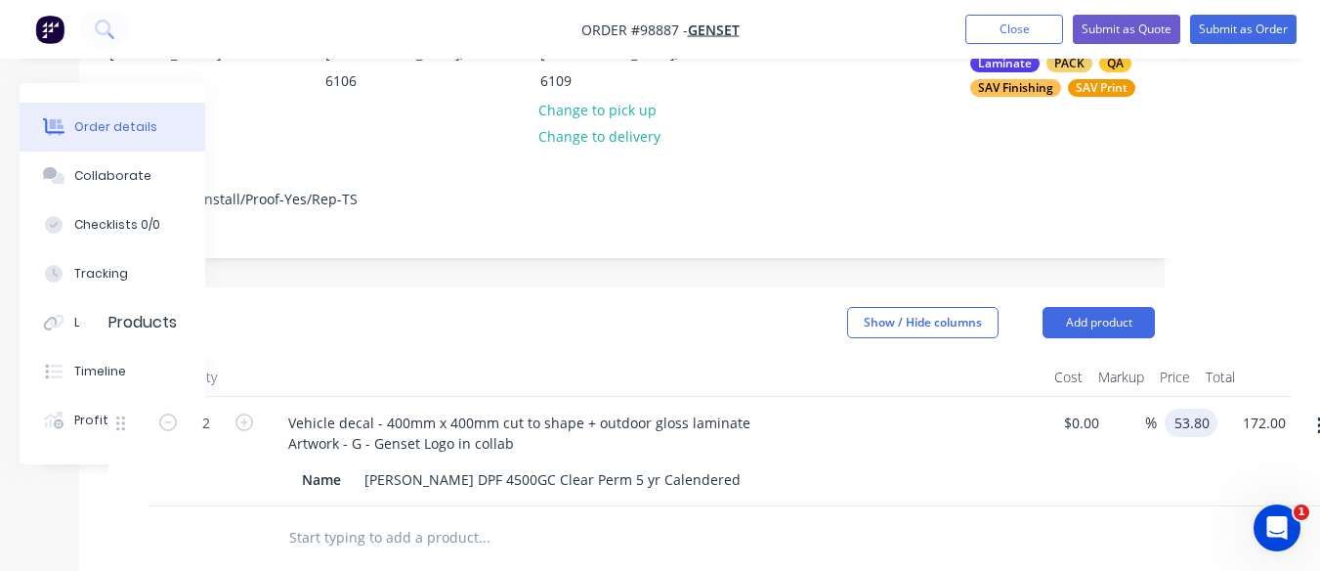
type input "107.60"
type input "$107.60"
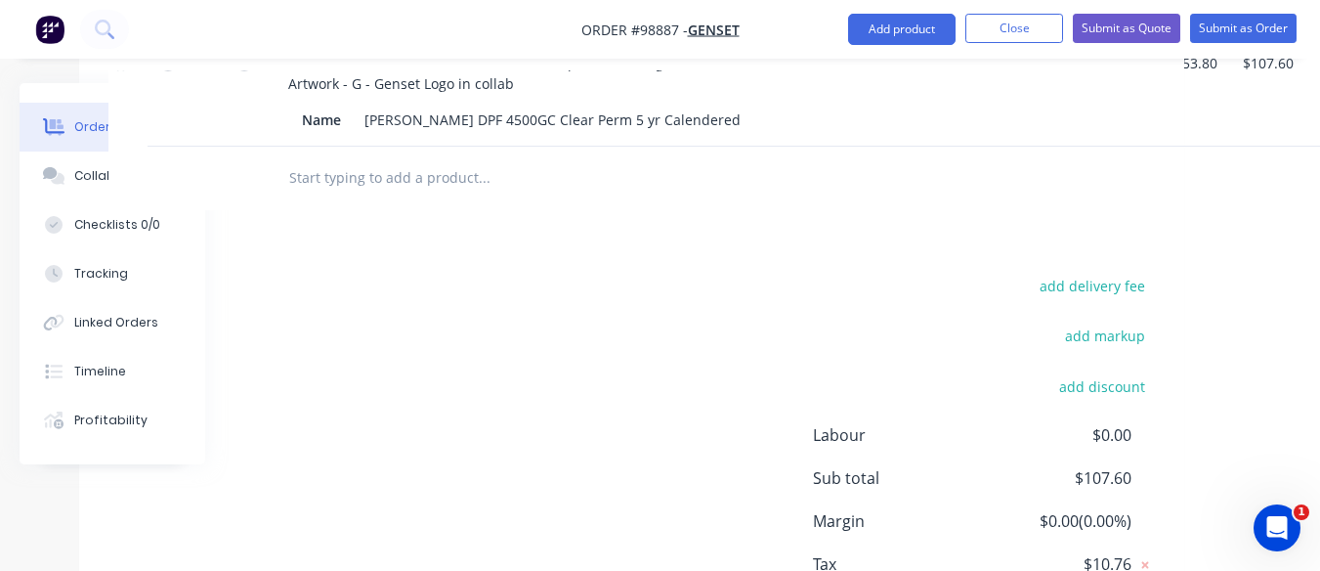
click at [330, 180] on input "text" at bounding box center [483, 177] width 391 height 39
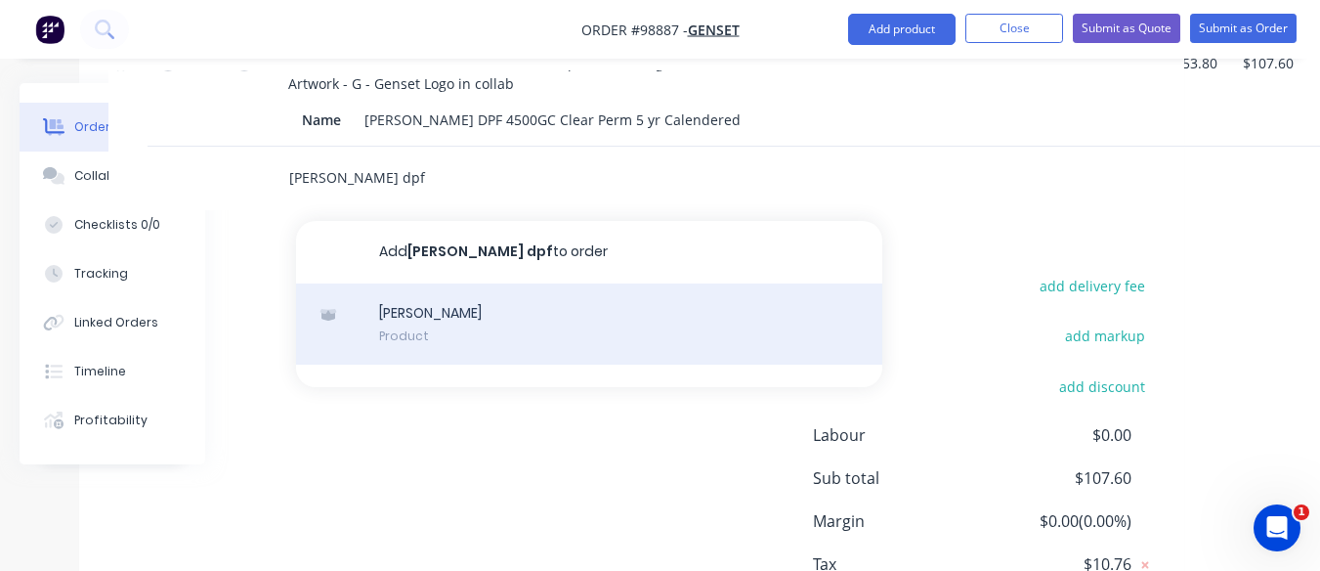
type input "[PERSON_NAME] dpf"
click at [402, 315] on div "[PERSON_NAME] Product" at bounding box center [589, 324] width 586 height 82
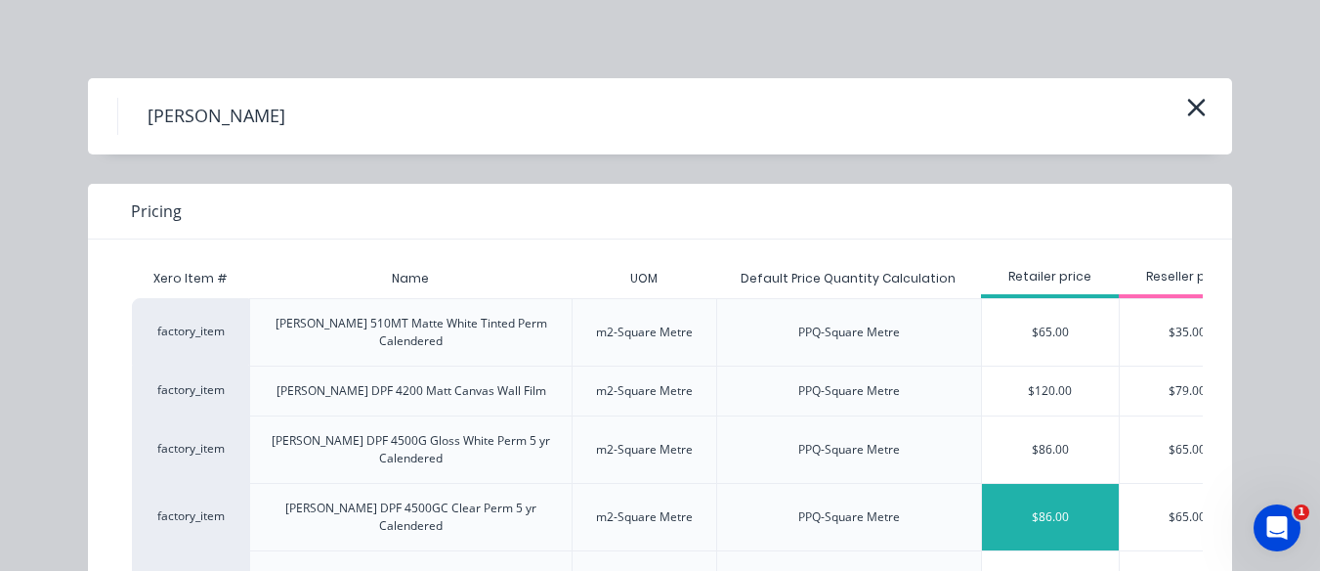
click at [1040, 484] on div "$86.00" at bounding box center [1050, 517] width 137 height 66
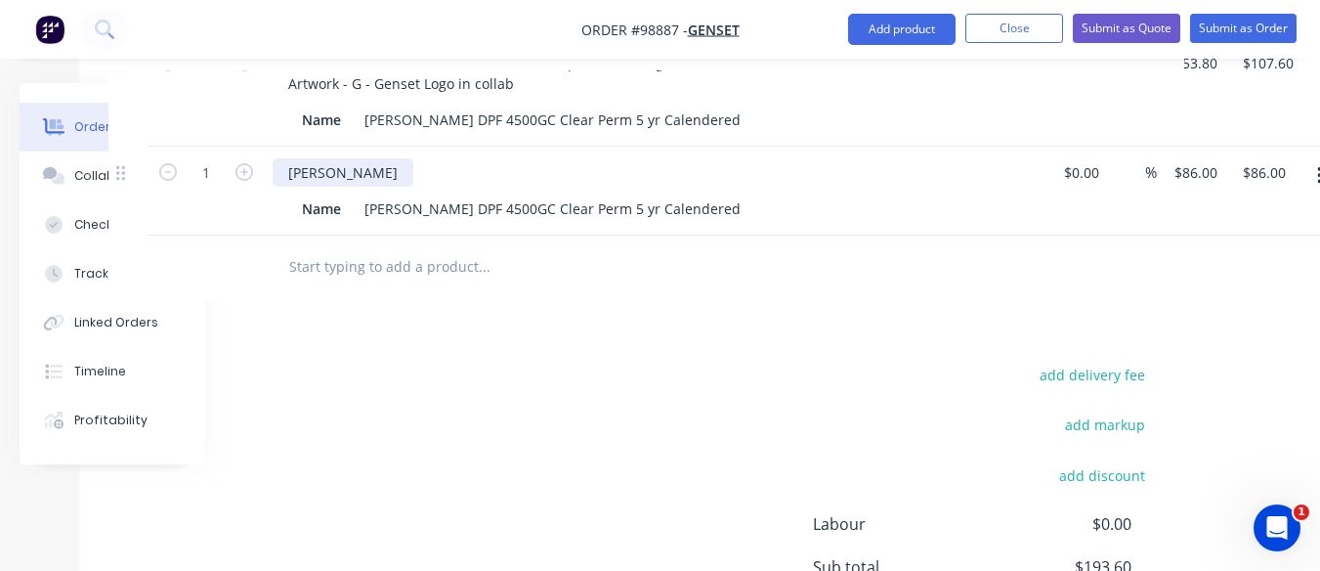
click at [322, 172] on div "[PERSON_NAME]" at bounding box center [343, 172] width 141 height 28
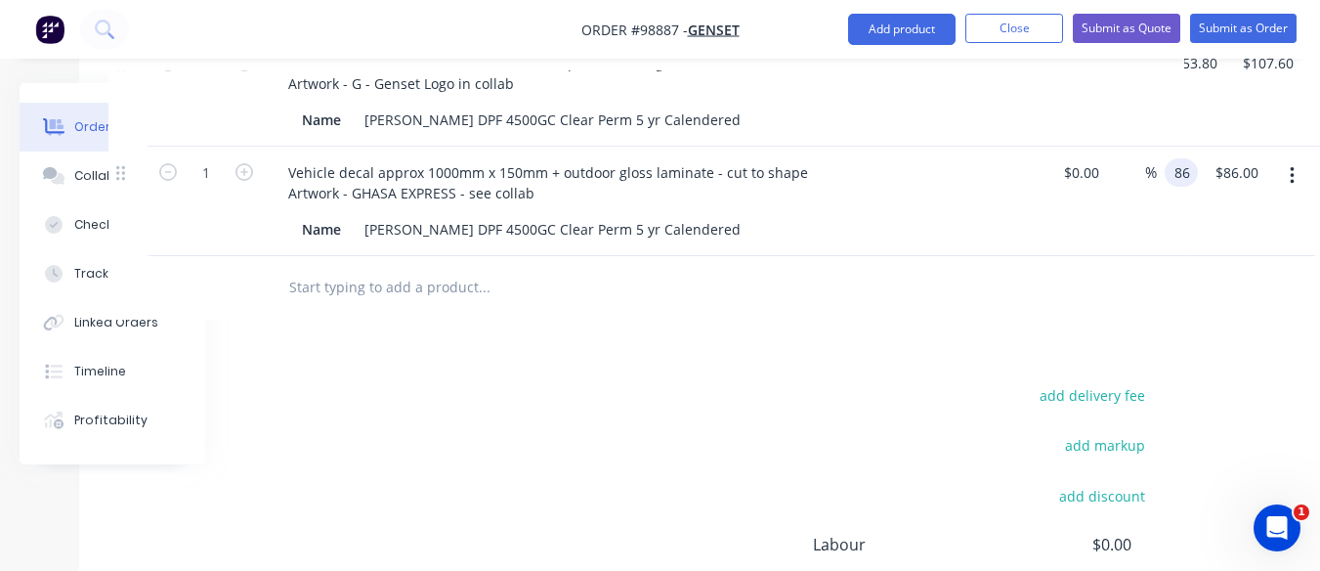
click at [1187, 171] on input "86" at bounding box center [1185, 172] width 25 height 28
type input "51.70"
type input "86.00"
type input "$51.70"
type input "51.70"
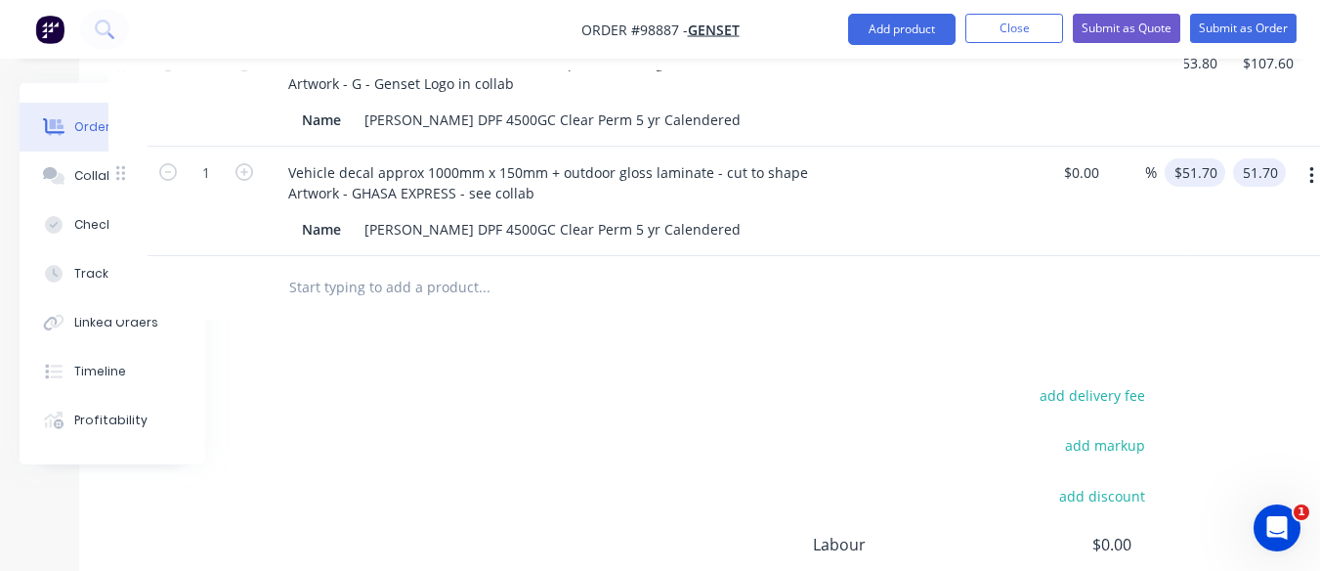
type input "$51.70"
click at [346, 288] on input "text" at bounding box center [483, 287] width 391 height 39
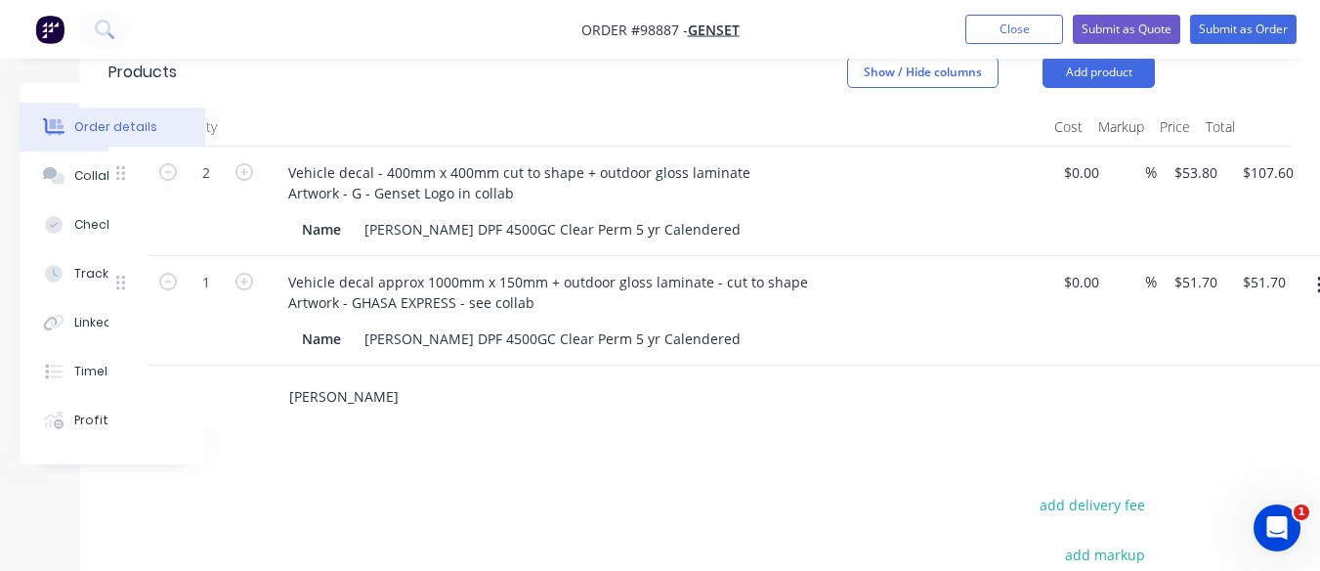
scroll to position [539, 155]
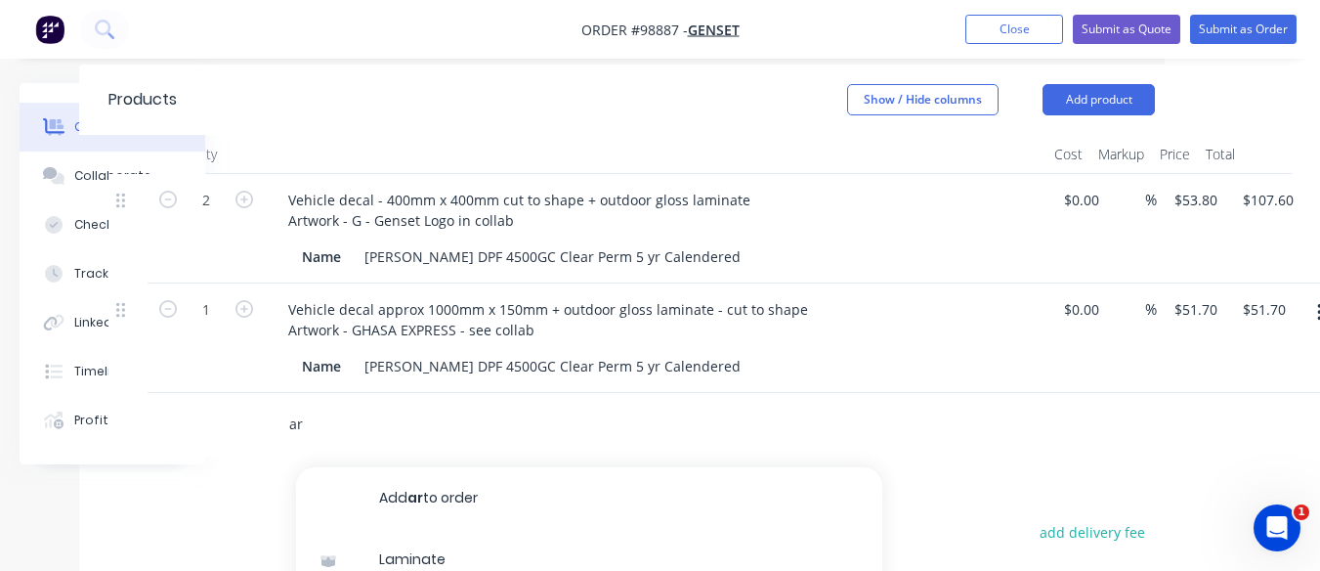
type input "a"
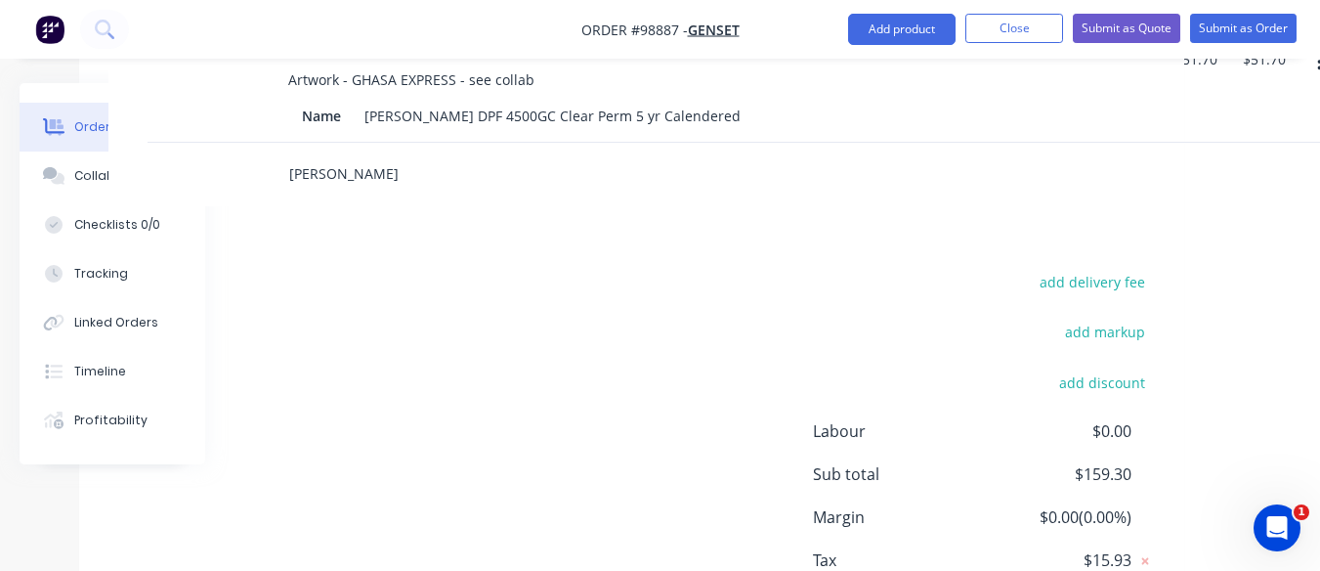
scroll to position [787, 155]
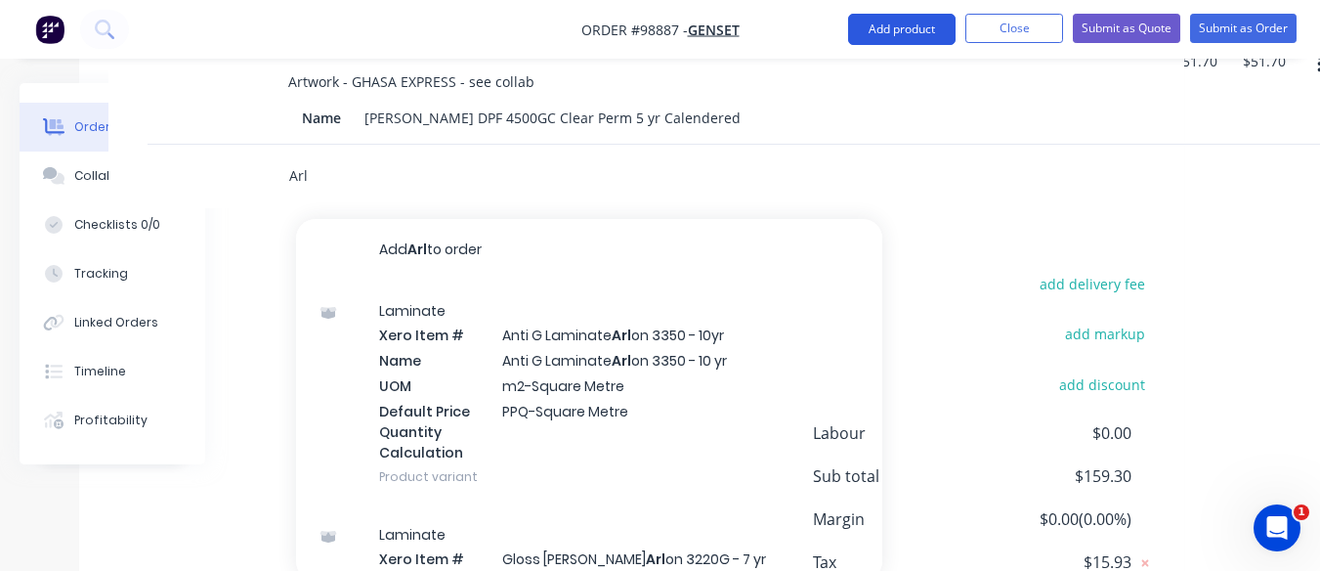
type input "Arl"
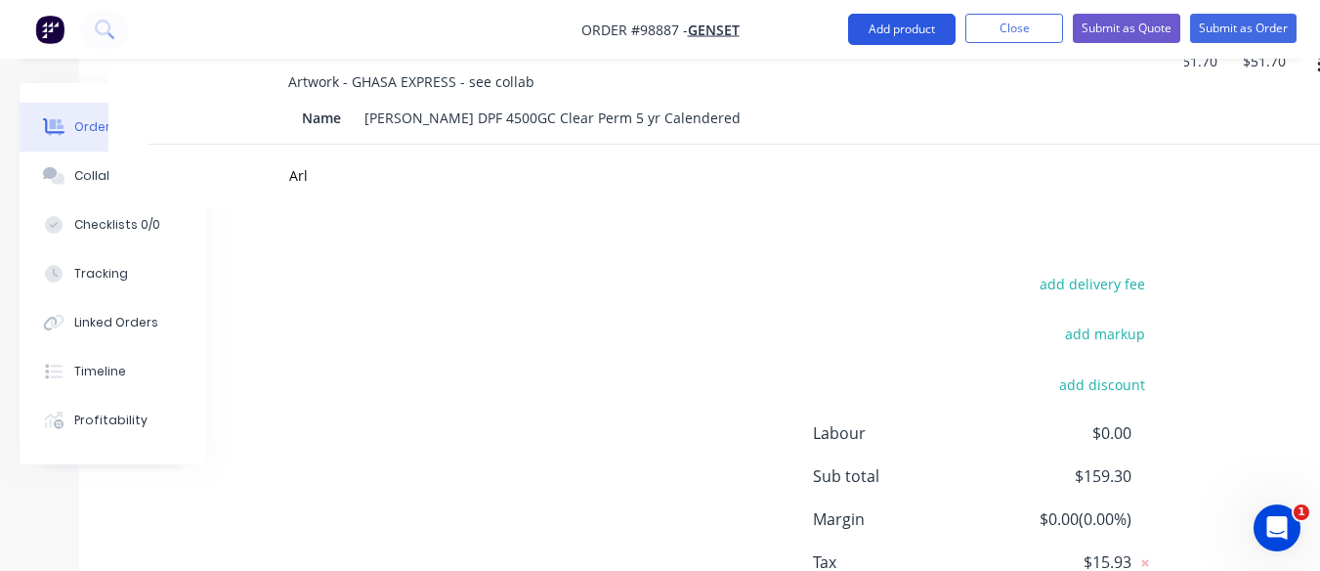
click at [893, 28] on button "Add product" at bounding box center [902, 29] width 108 height 31
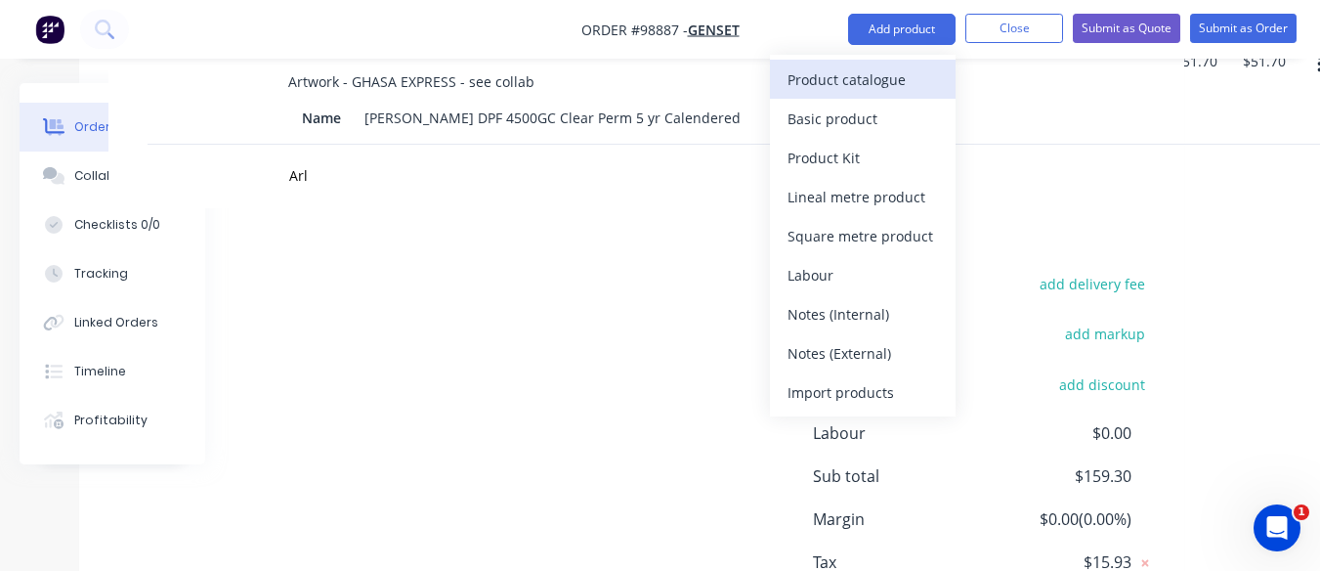
click at [853, 81] on div "Product catalogue" at bounding box center [863, 79] width 151 height 28
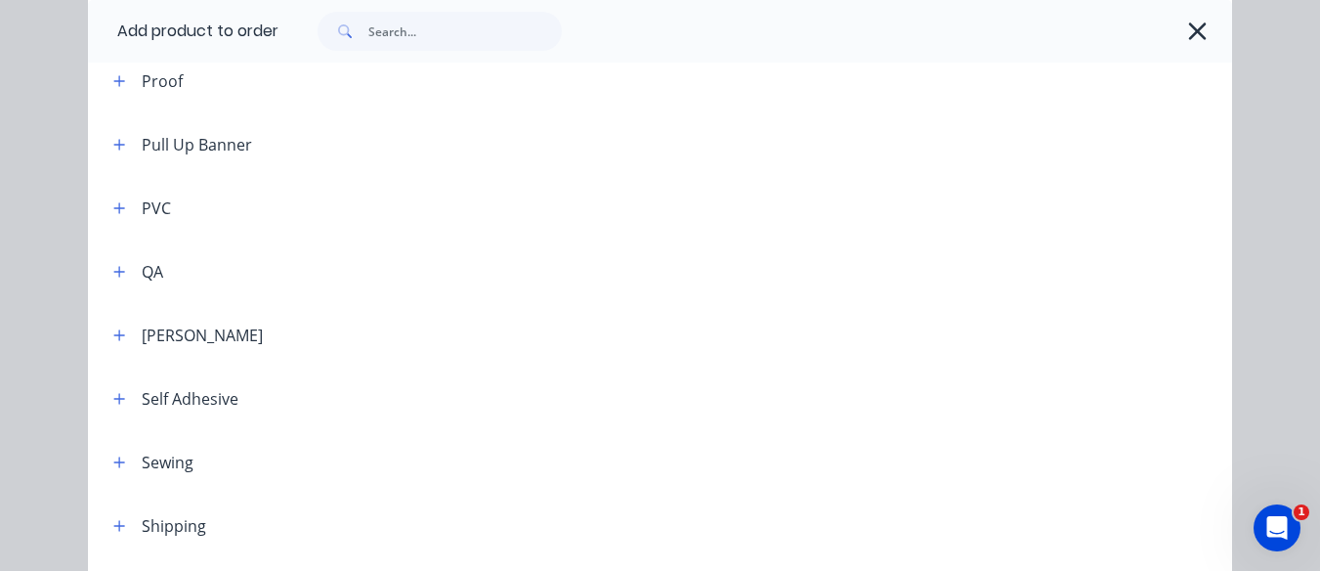
scroll to position [2174, 0]
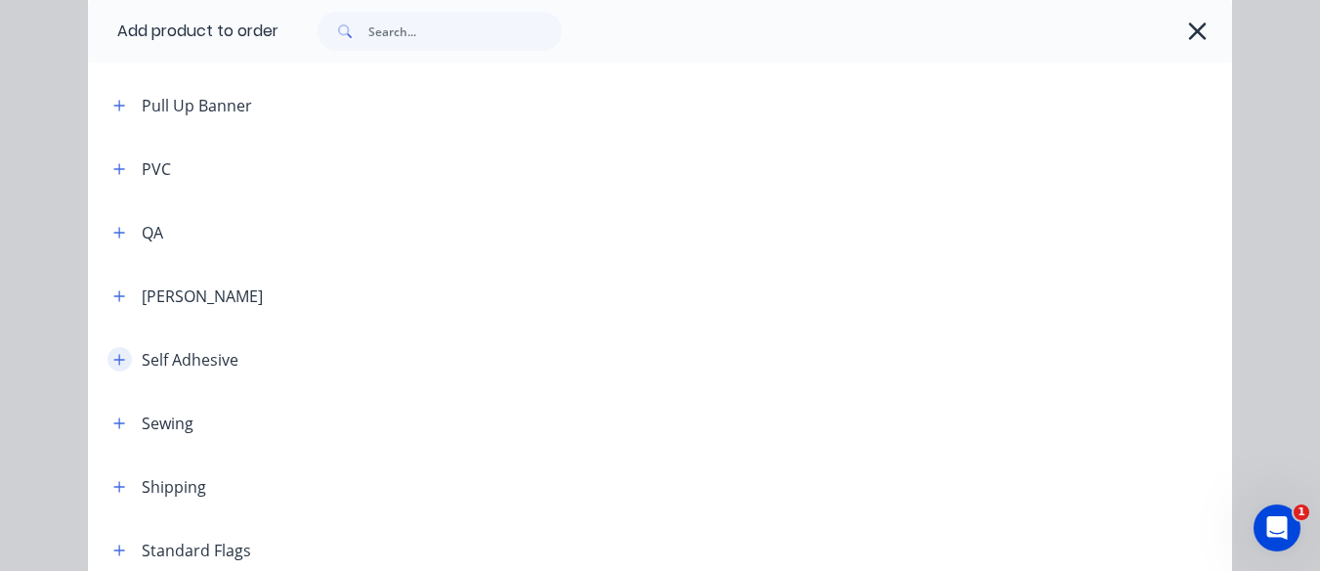
click at [113, 356] on icon "button" at bounding box center [119, 360] width 12 height 14
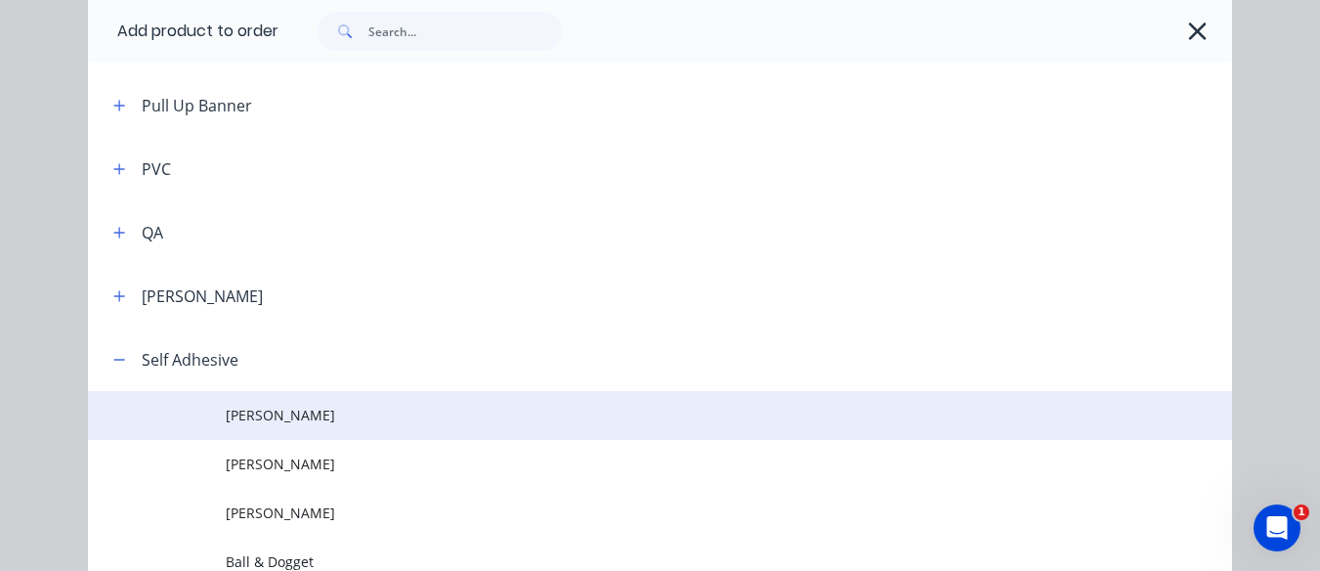
click at [241, 419] on span "[PERSON_NAME]" at bounding box center [628, 415] width 805 height 21
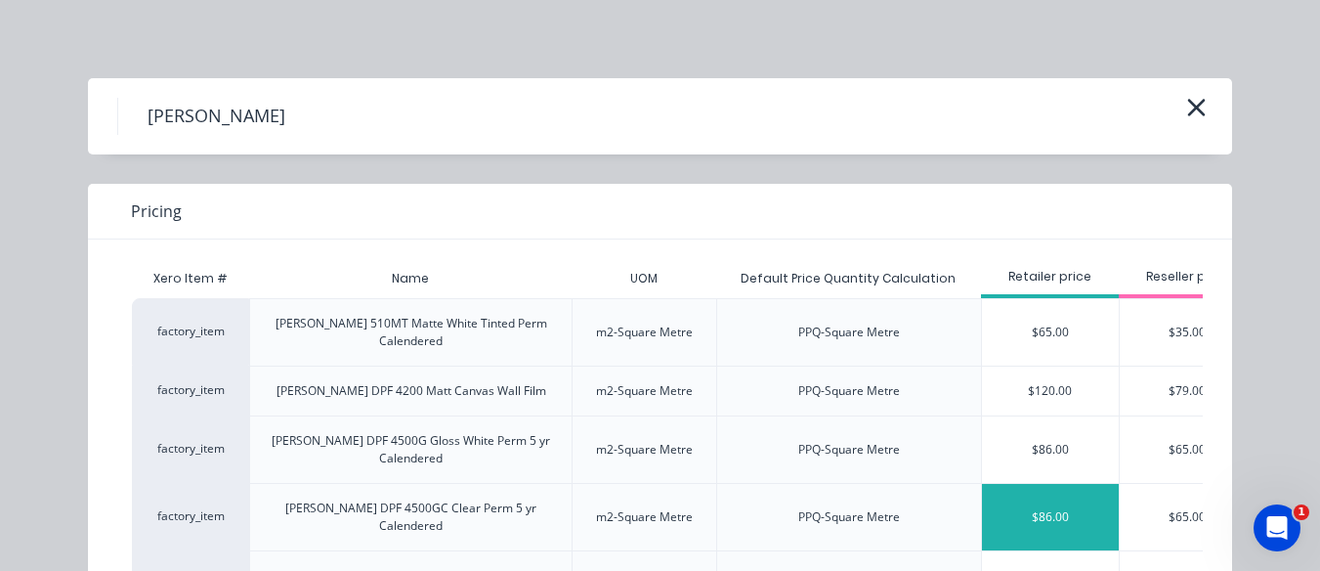
click at [1023, 484] on div "$86.00" at bounding box center [1050, 517] width 137 height 66
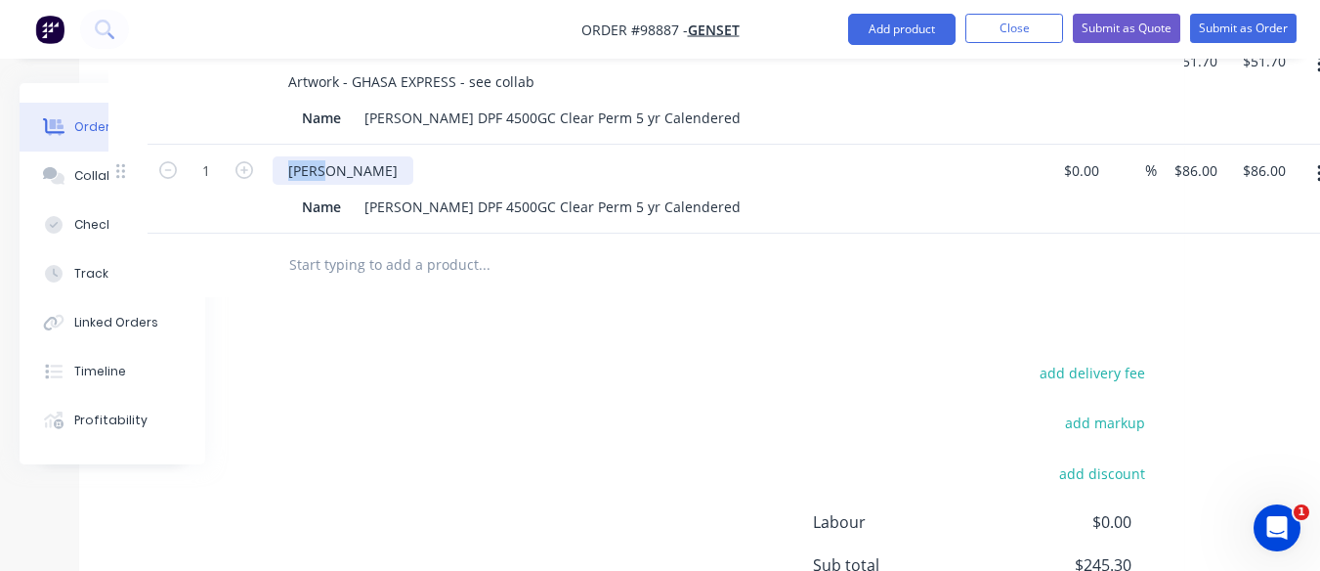
drag, startPoint x: 288, startPoint y: 170, endPoint x: 326, endPoint y: 172, distance: 38.2
click at [326, 172] on div "[PERSON_NAME]" at bounding box center [343, 170] width 141 height 28
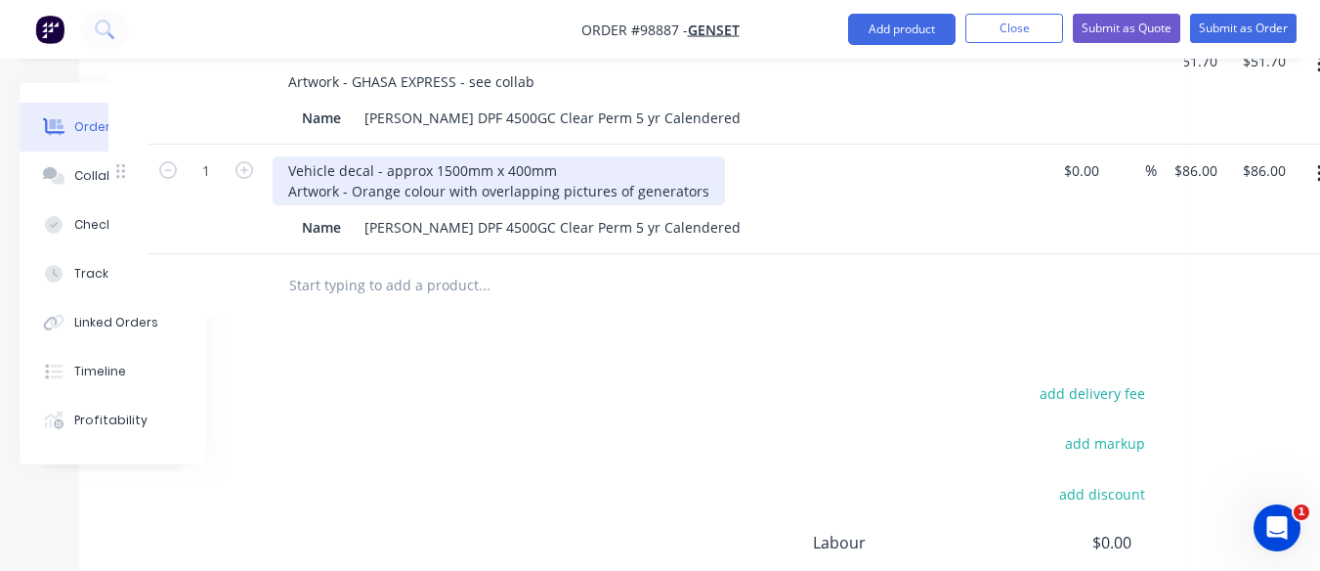
click at [344, 192] on div "Vehicle decal - approx 1500mm x 400mm Artwork - Orange colour with overlapping …" at bounding box center [499, 180] width 453 height 49
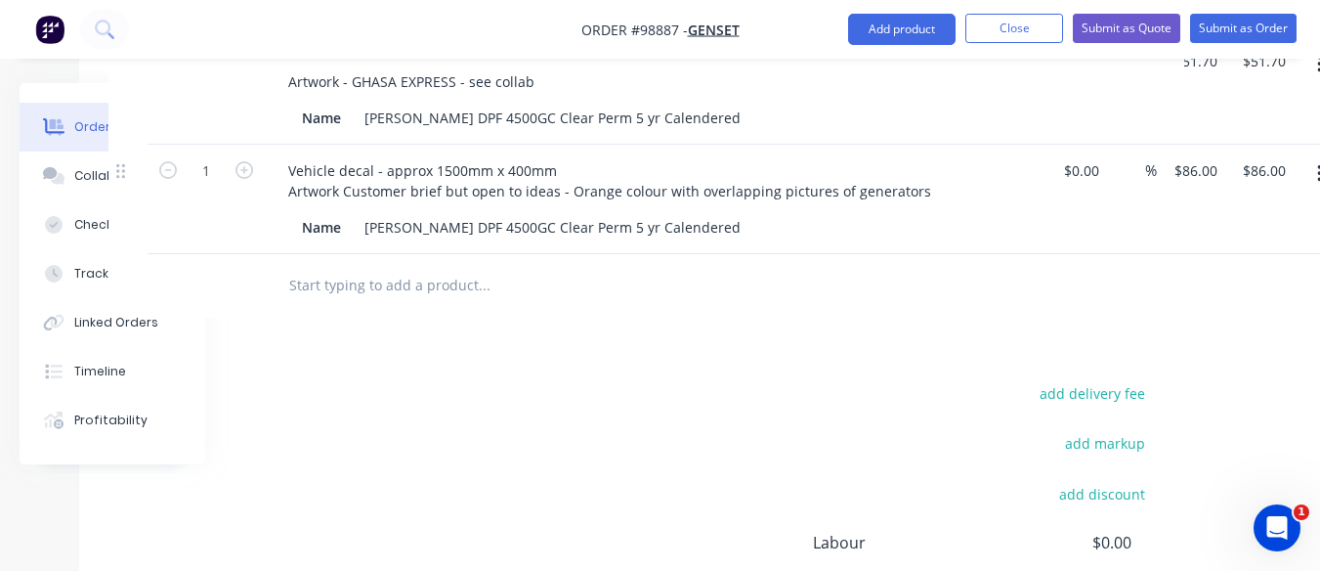
click at [367, 286] on input "text" at bounding box center [483, 285] width 391 height 39
click at [245, 160] on button "button" at bounding box center [244, 168] width 25 height 21
type input "2"
type input "$172.00"
click at [1195, 169] on input "86" at bounding box center [1185, 170] width 25 height 28
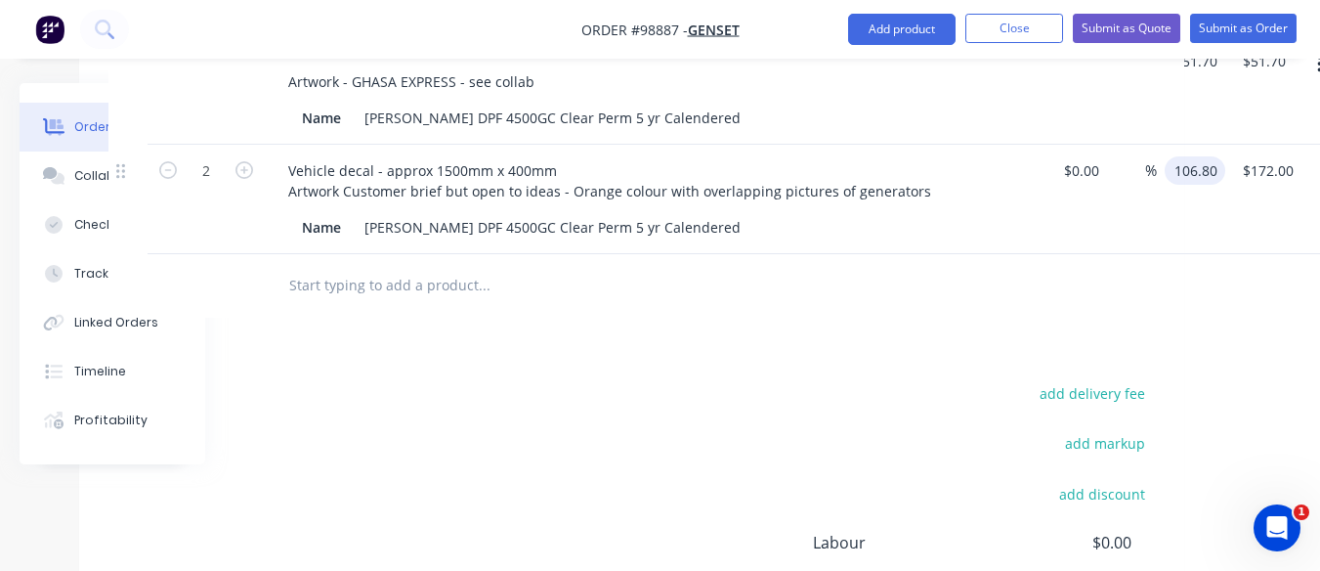
type input "$106.80"
type input "213.60"
type input "$213.60"
click at [410, 281] on input "text" at bounding box center [483, 285] width 391 height 39
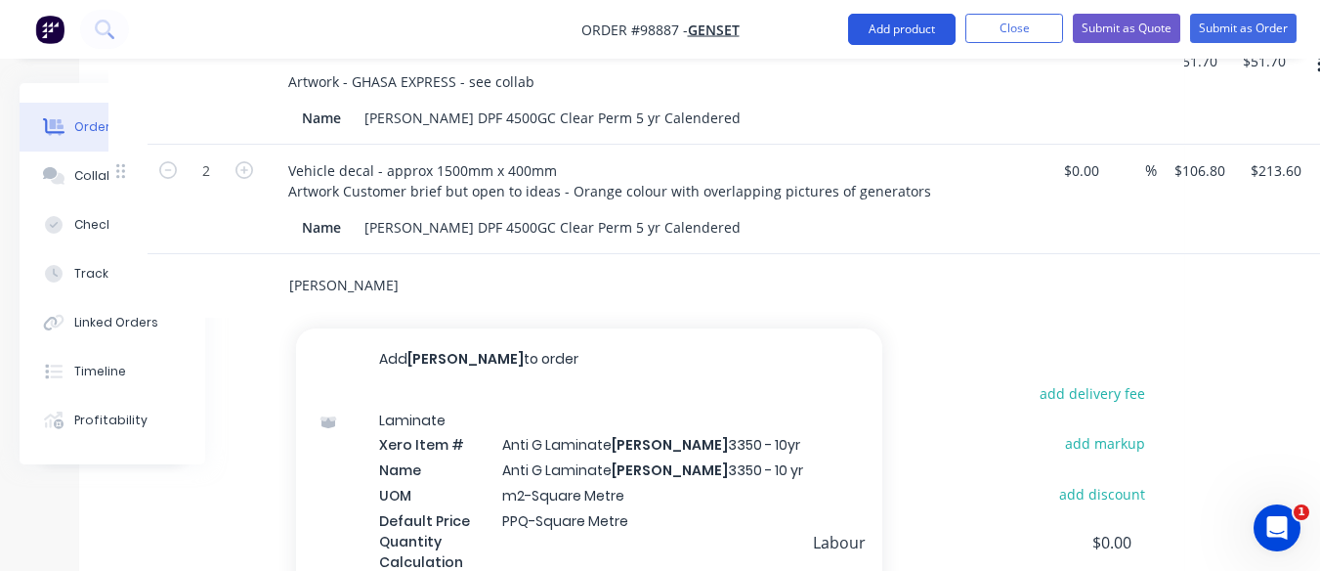
type input "[PERSON_NAME]"
click at [895, 28] on button "Add product" at bounding box center [902, 29] width 108 height 31
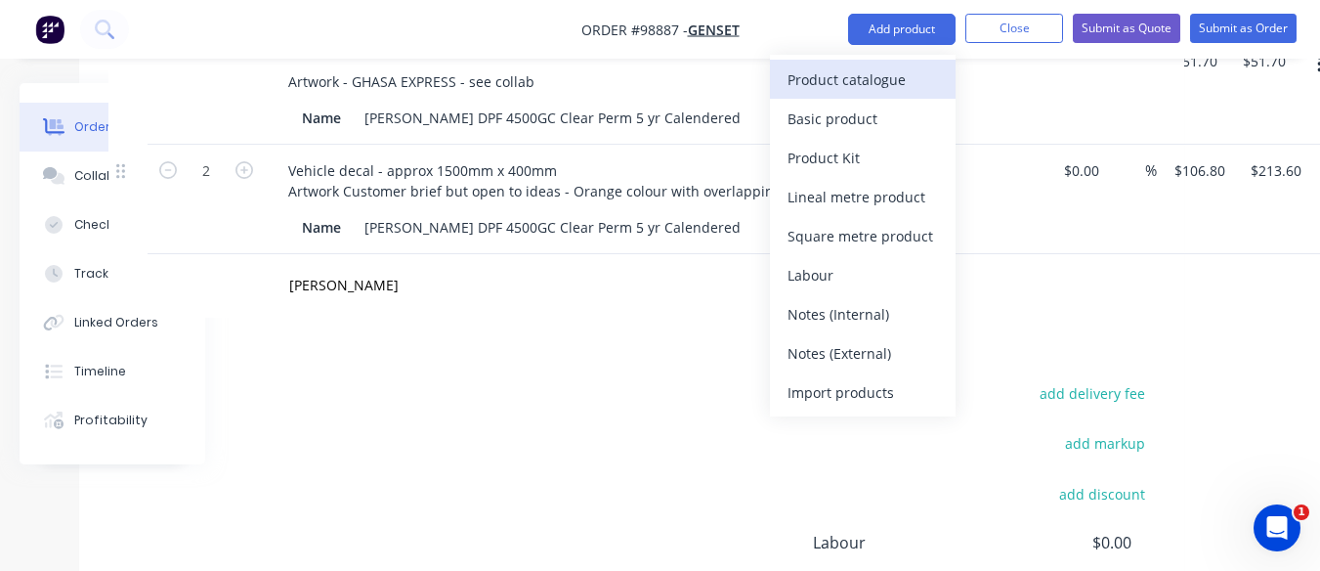
click at [838, 83] on div "Product catalogue" at bounding box center [863, 79] width 151 height 28
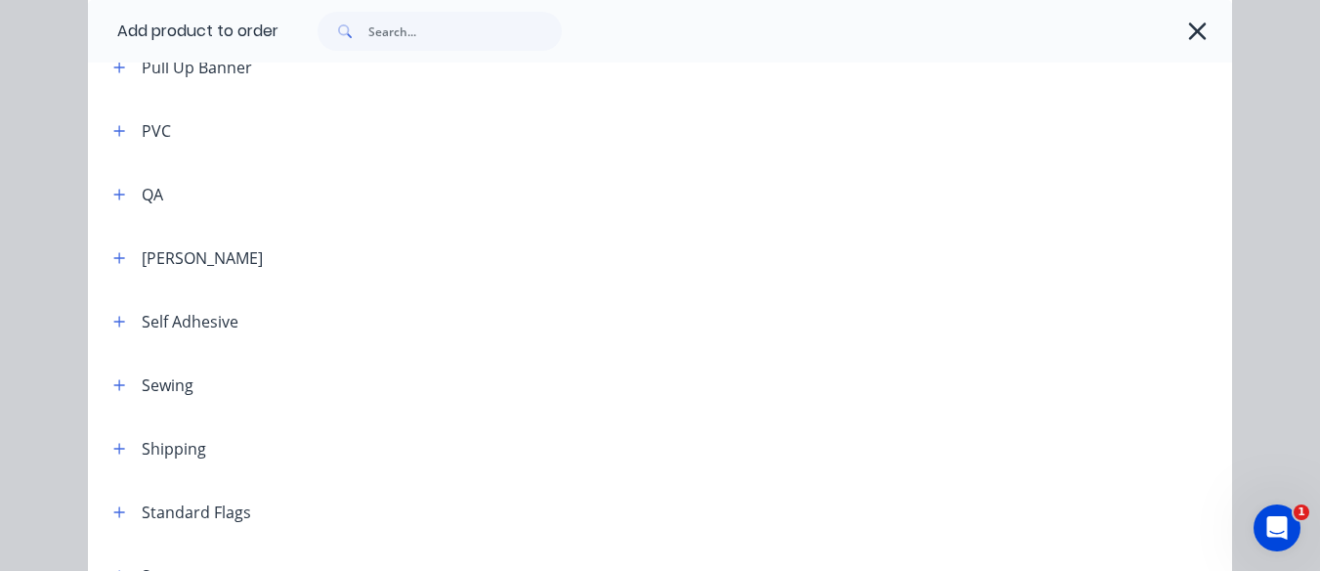
scroll to position [2242, 0]
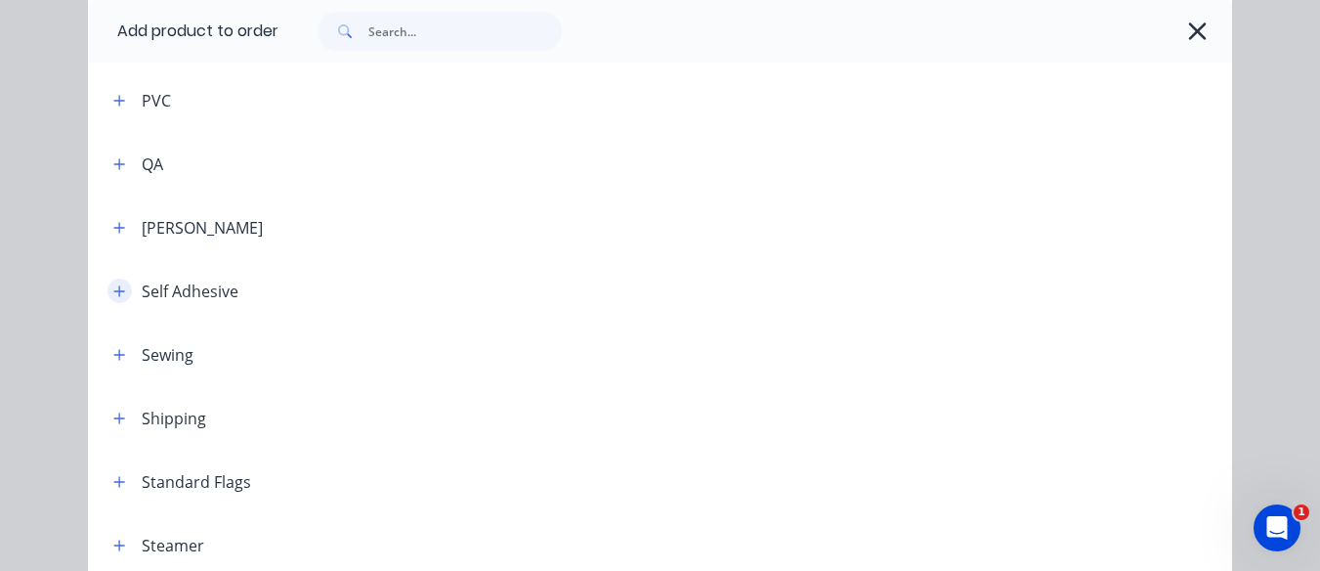
click at [113, 284] on icon "button" at bounding box center [119, 291] width 12 height 14
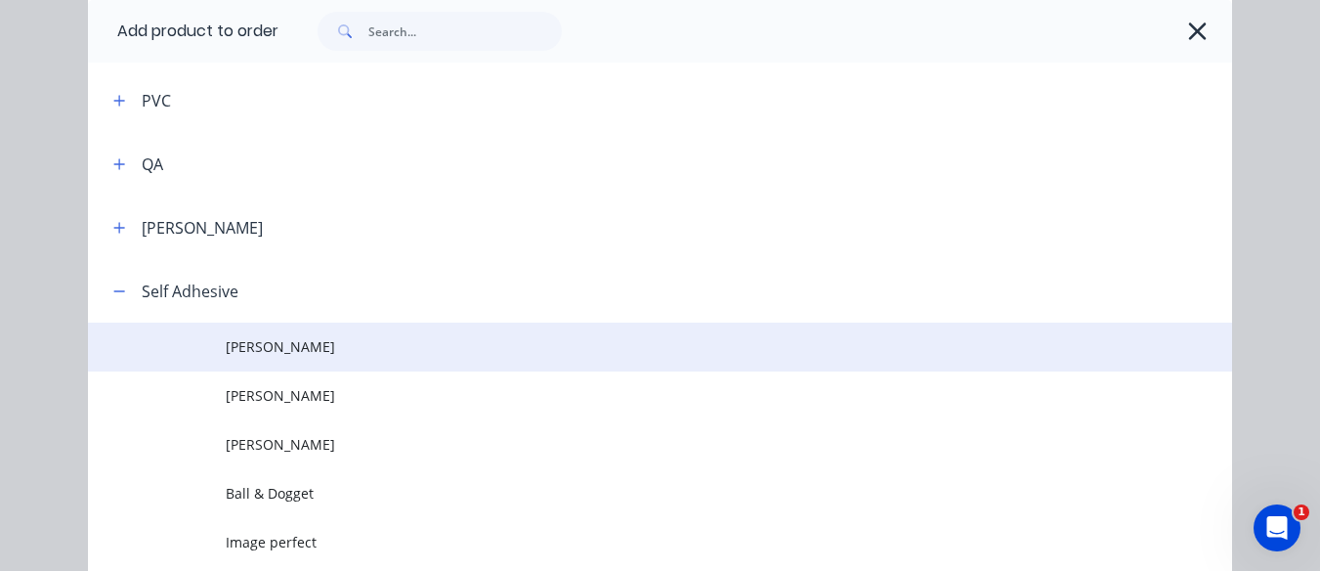
click at [217, 341] on td at bounding box center [157, 347] width 138 height 49
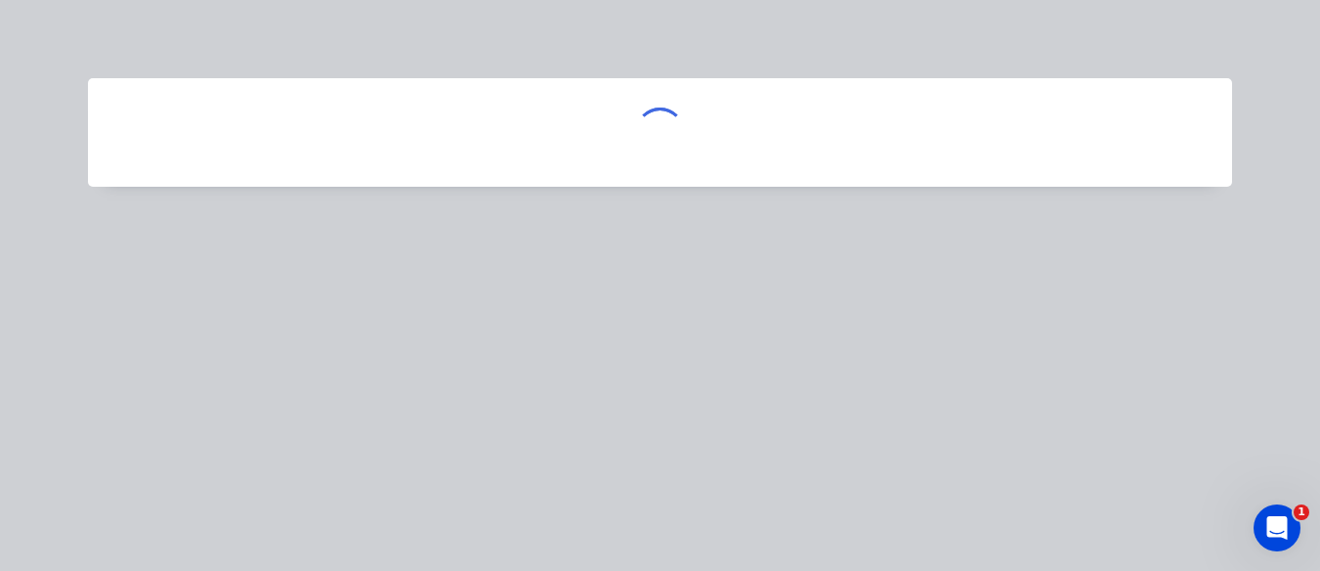
scroll to position [0, 0]
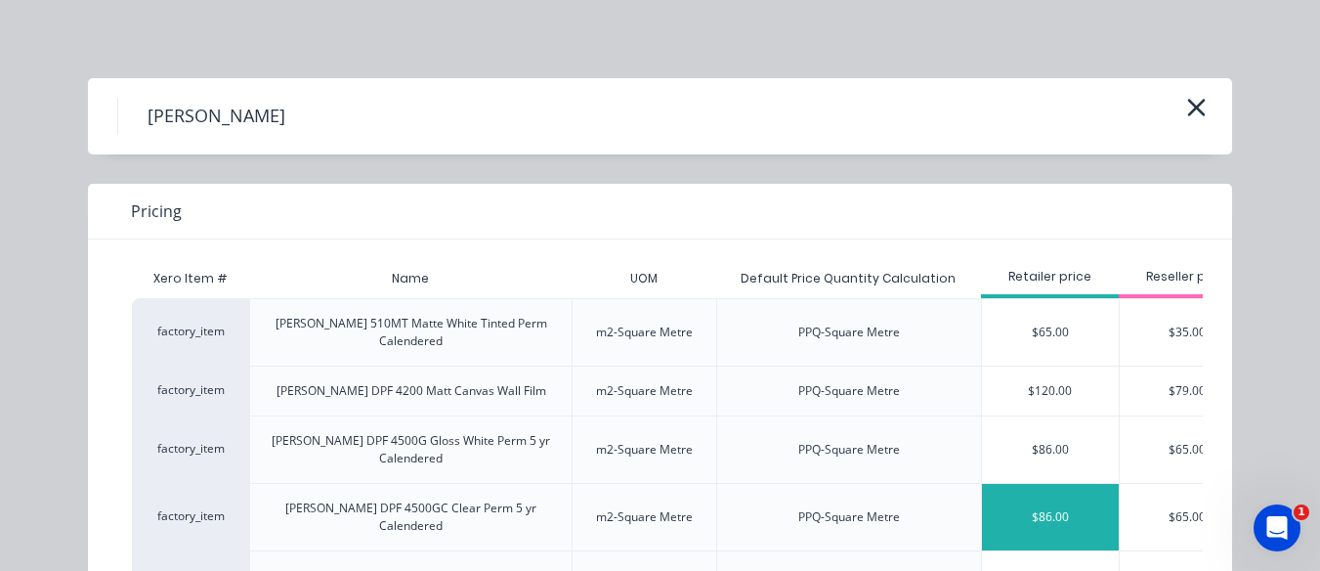
click at [1014, 484] on div "$86.00" at bounding box center [1050, 517] width 137 height 66
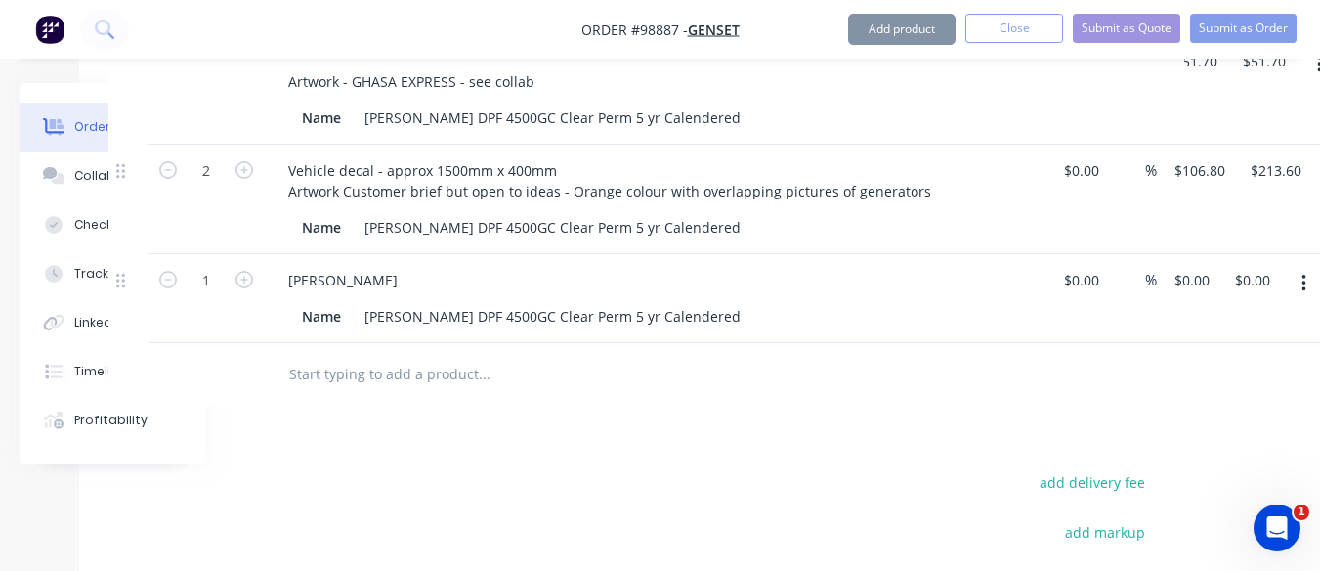
type input "$86.00"
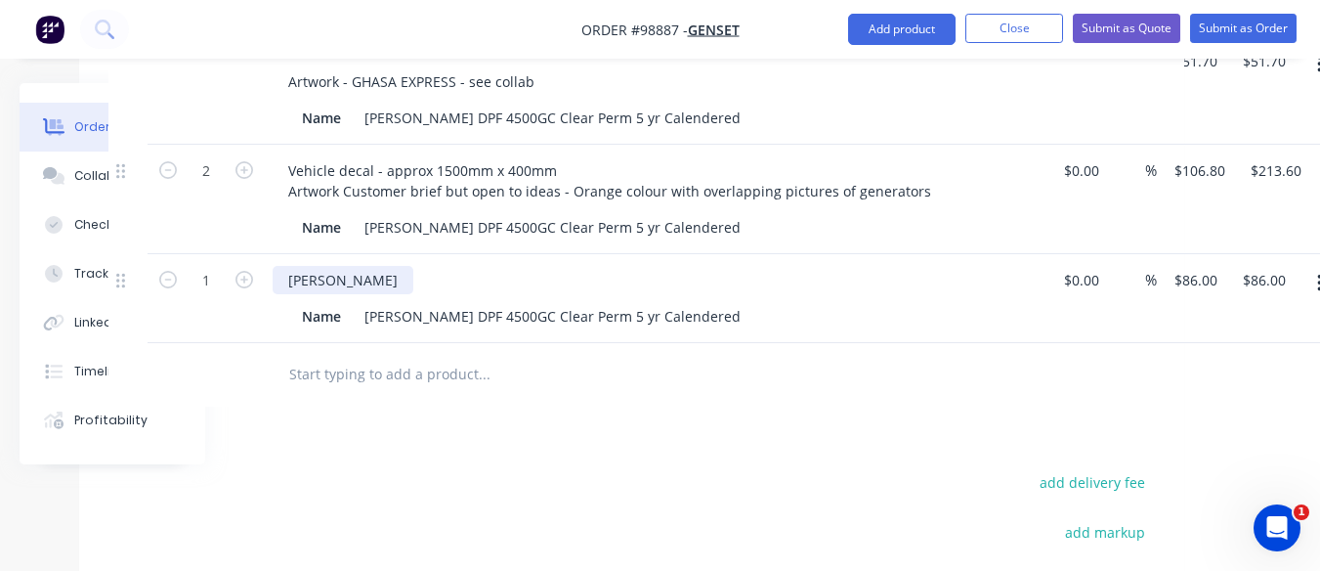
click at [324, 279] on div "[PERSON_NAME]" at bounding box center [343, 280] width 141 height 28
click at [249, 281] on icon "button" at bounding box center [245, 280] width 18 height 18
type input "2"
type input "$172.00"
click at [585, 283] on div "Vehicle decals - Toolbox face - single cab ute" at bounding box center [656, 280] width 766 height 28
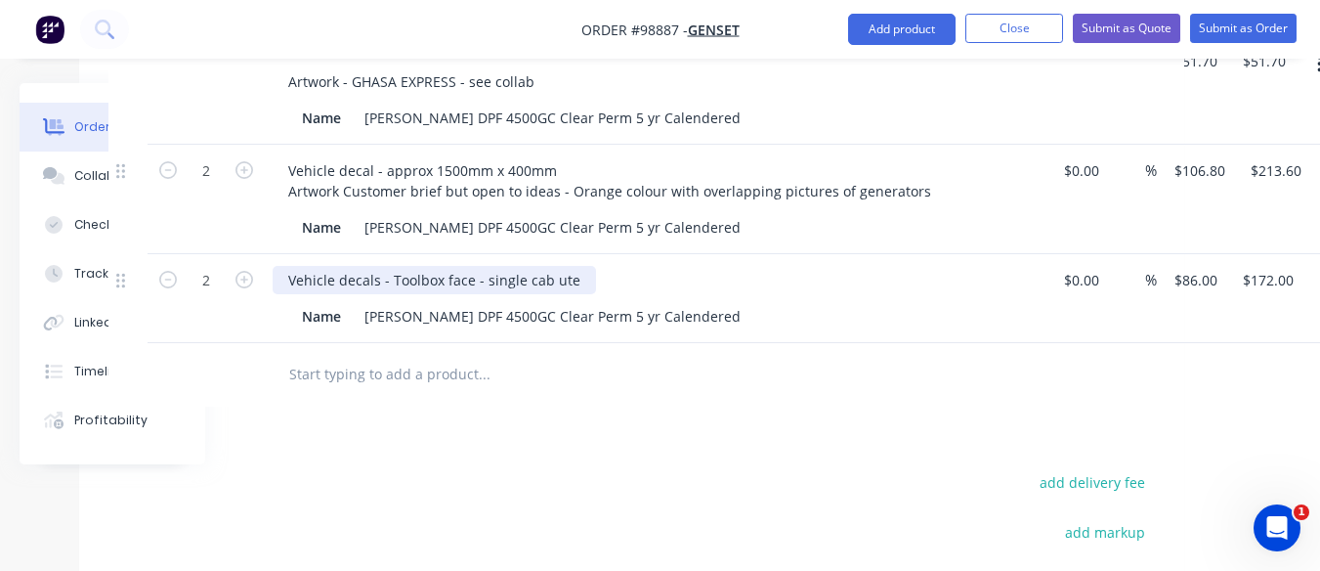
click at [572, 280] on div "Vehicle decals - Toolbox face - single cab ute" at bounding box center [434, 280] width 323 height 28
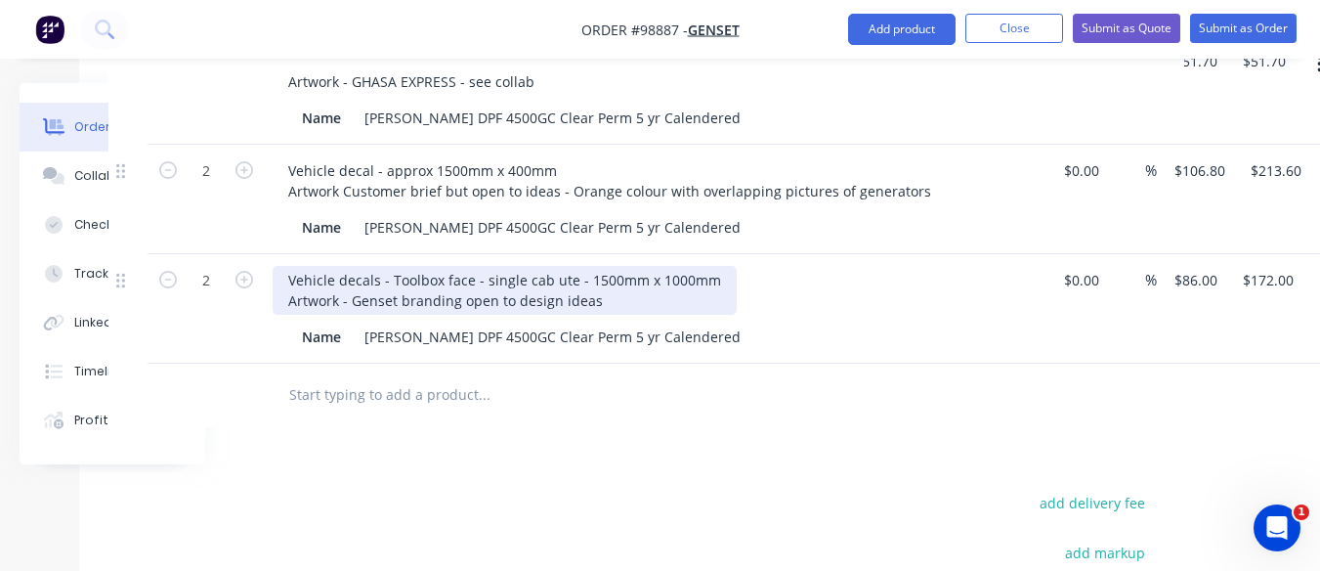
click at [713, 284] on div "Vehicle decals - Toolbox face - single cab ute - 1500mm x 1000mm Artwork - Gens…" at bounding box center [505, 290] width 464 height 49
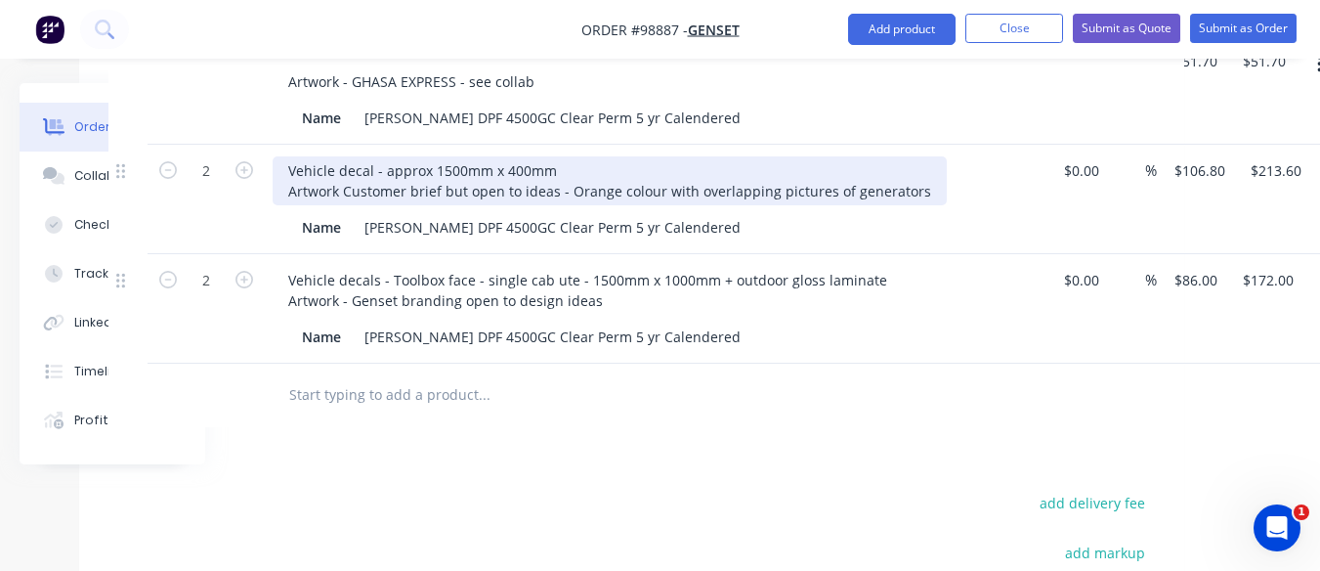
click at [556, 165] on div "Vehicle decal - approx 1500mm x 400mm Artwork Customer brief but open to ideas …" at bounding box center [610, 180] width 674 height 49
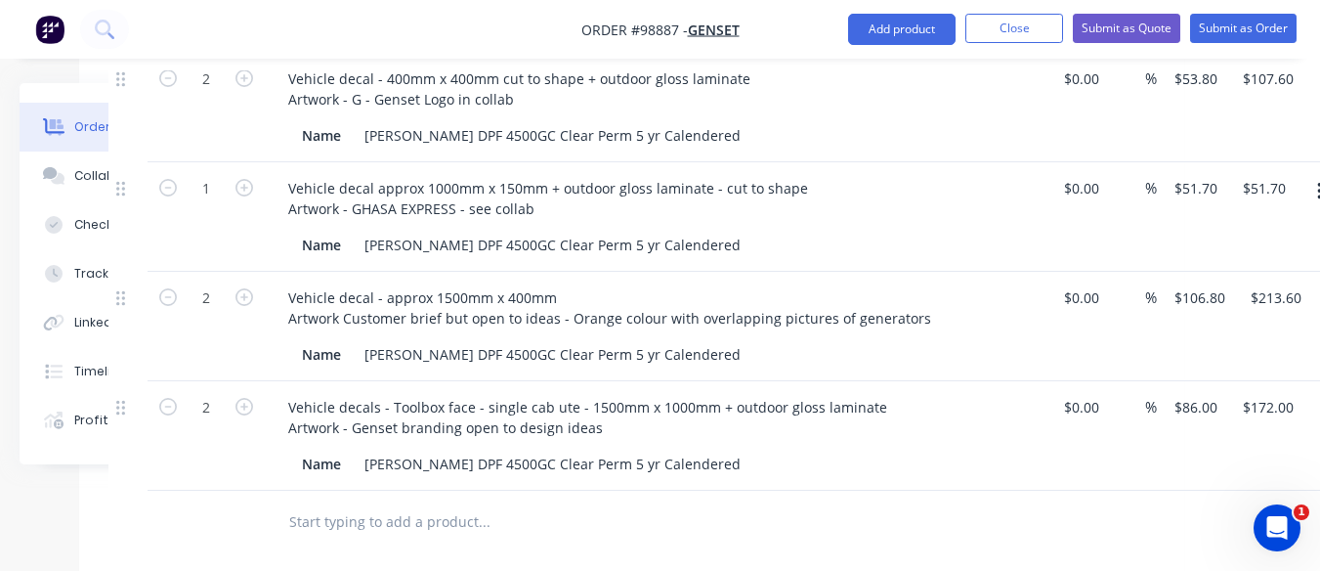
scroll to position [657, 155]
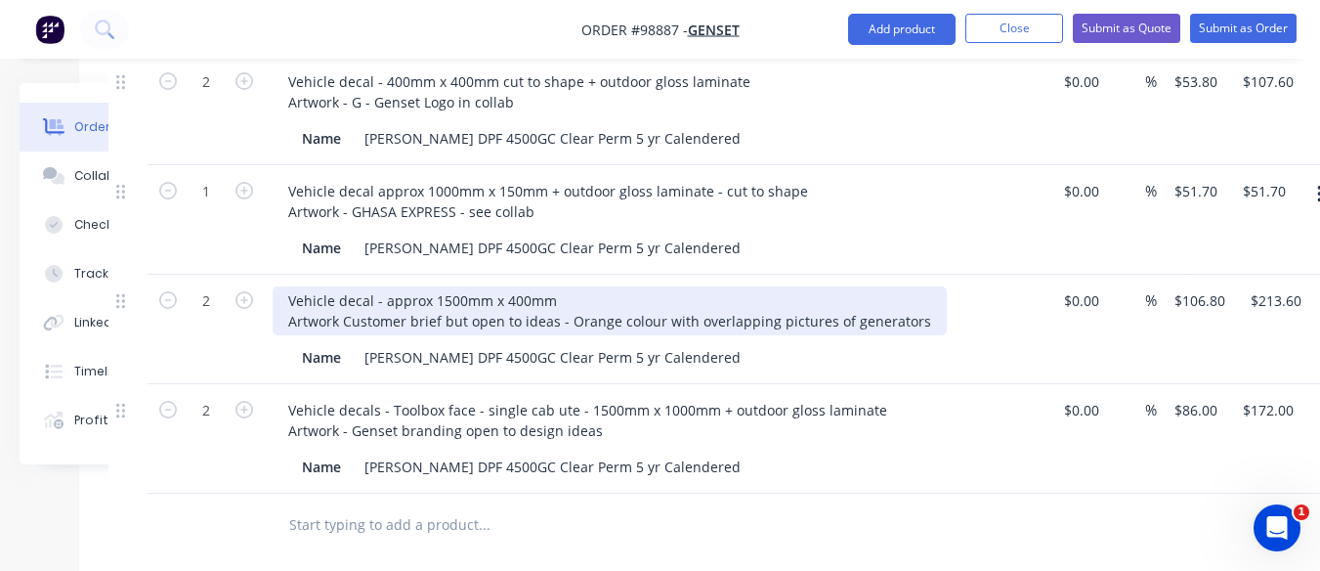
click at [572, 300] on div "Vehicle decal - approx 1500mm x 400mm Artwork Customer brief but open to ideas …" at bounding box center [610, 310] width 674 height 49
click at [601, 303] on div "Vehicle decal - approx 1500mm x 400mm + outdorr gloss laminate Artwork Customer…" at bounding box center [610, 310] width 674 height 49
click at [724, 303] on div "Vehicle decal - approx 1500mm x 400mm + outdoor gloss laminate Artwork Customer…" at bounding box center [610, 310] width 674 height 49
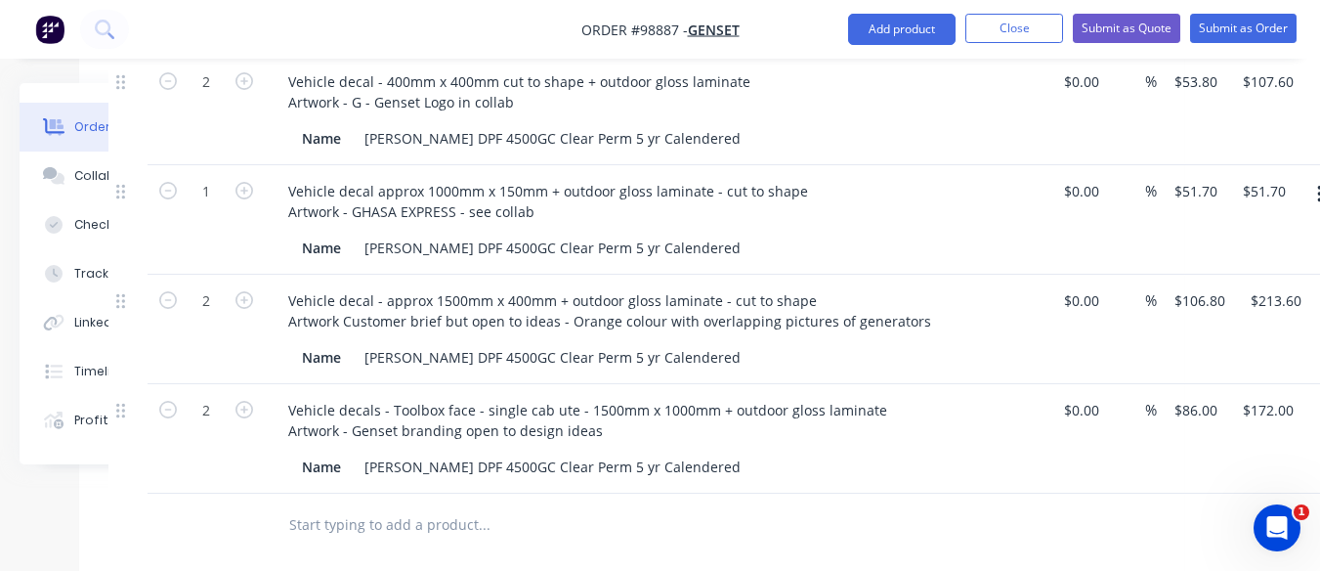
click at [889, 408] on div "Vehicle decals - Toolbox face - single cab ute - 1500mm x 1000mm + outdoor glos…" at bounding box center [656, 420] width 766 height 49
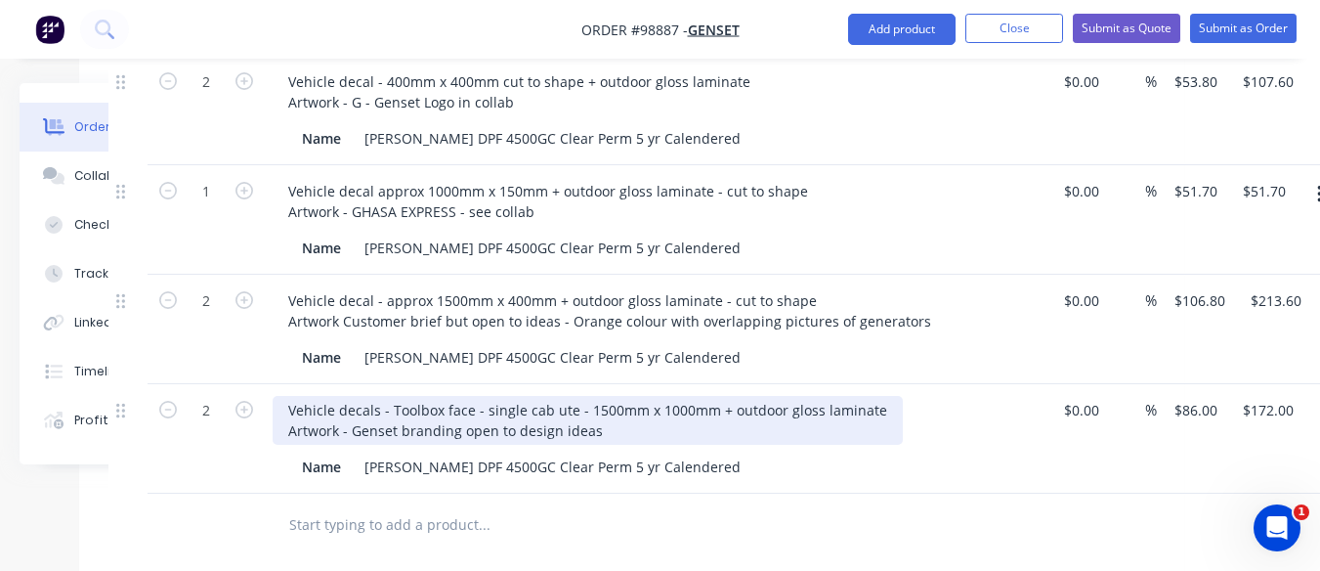
click at [870, 413] on div "Vehicle decals - Toolbox face - single cab ute - 1500mm x 1000mm + outdoor glos…" at bounding box center [588, 420] width 630 height 49
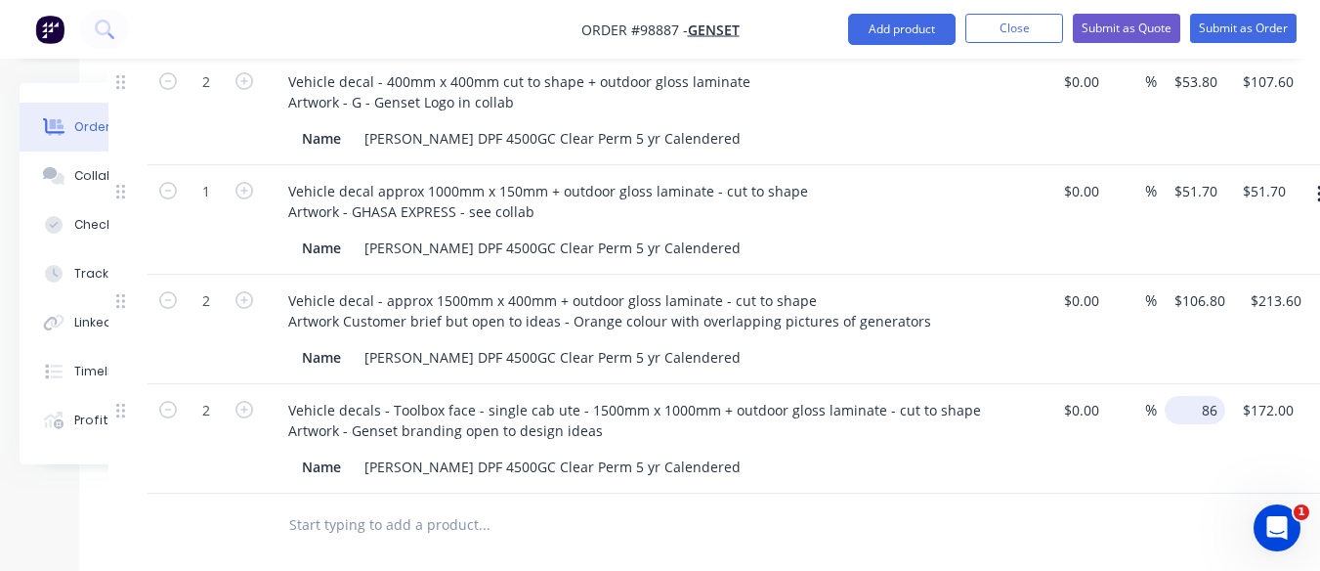
click at [1190, 410] on input "86" at bounding box center [1199, 410] width 53 height 28
type input "$270.00"
type input "540.00"
type input "$540.00"
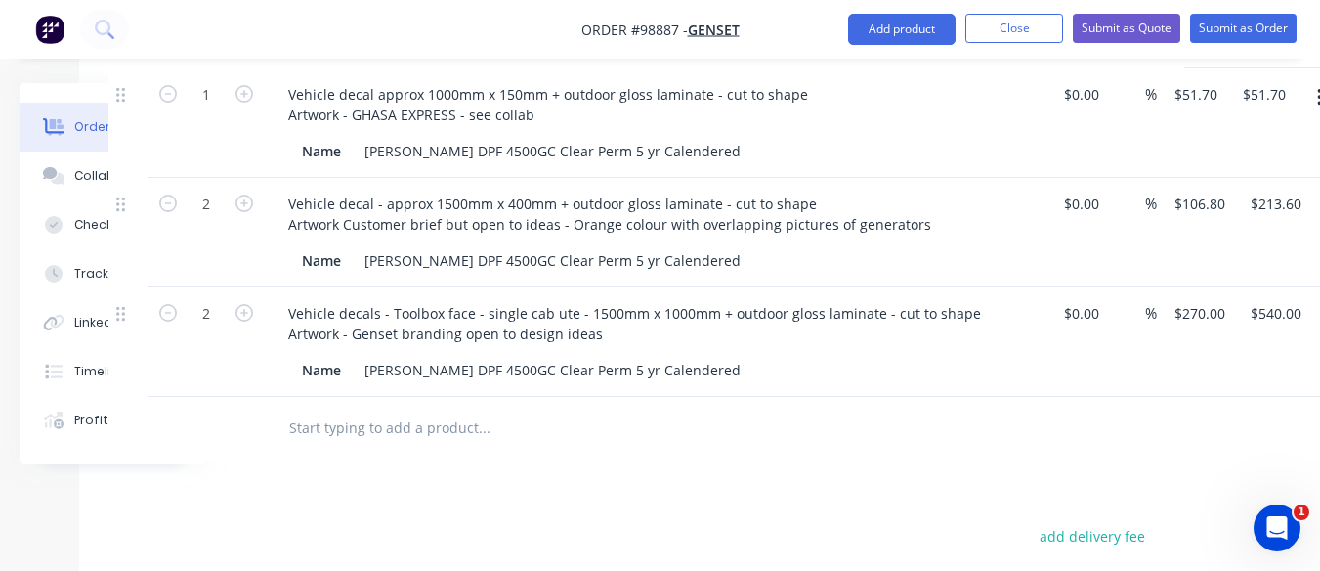
scroll to position [751, 155]
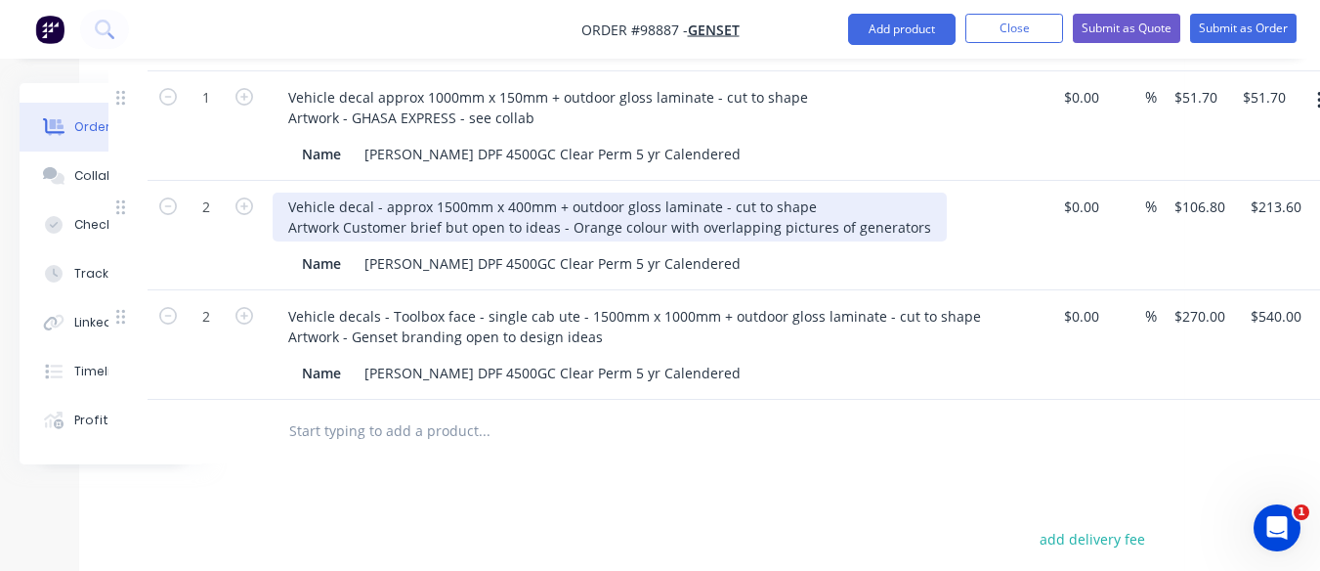
click at [379, 210] on div "Vehicle decal - approx 1500mm x 400mm + outdoor gloss laminate - cut to shape A…" at bounding box center [610, 217] width 674 height 49
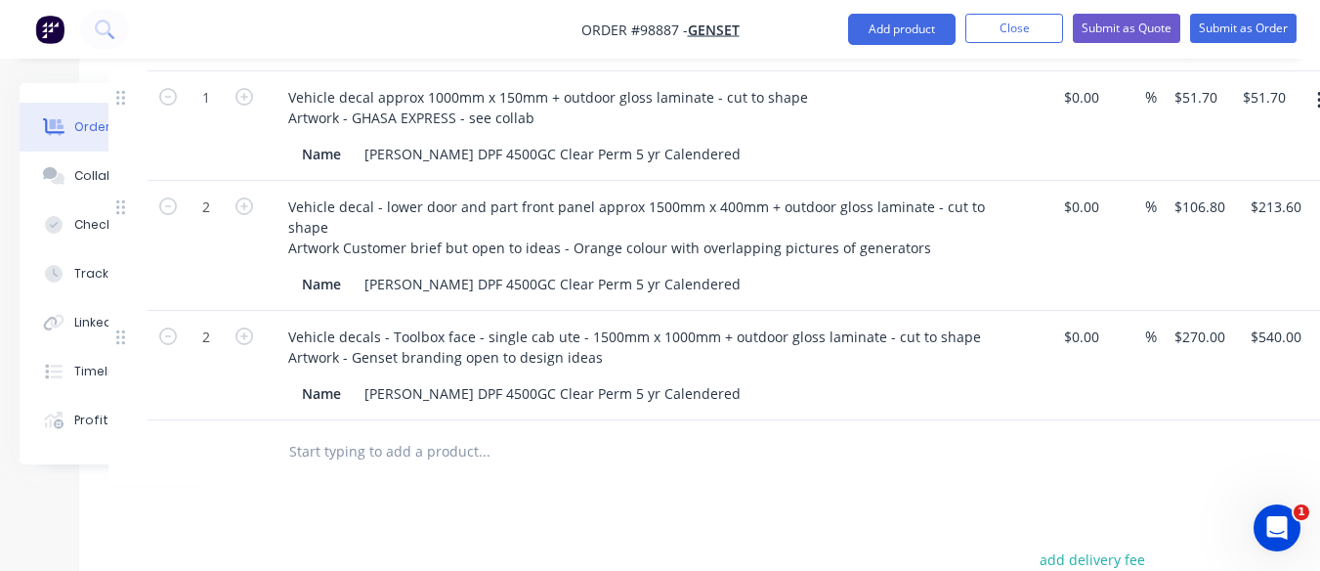
click at [328, 432] on input "text" at bounding box center [483, 451] width 391 height 39
click at [886, 33] on button "Add product" at bounding box center [902, 29] width 108 height 31
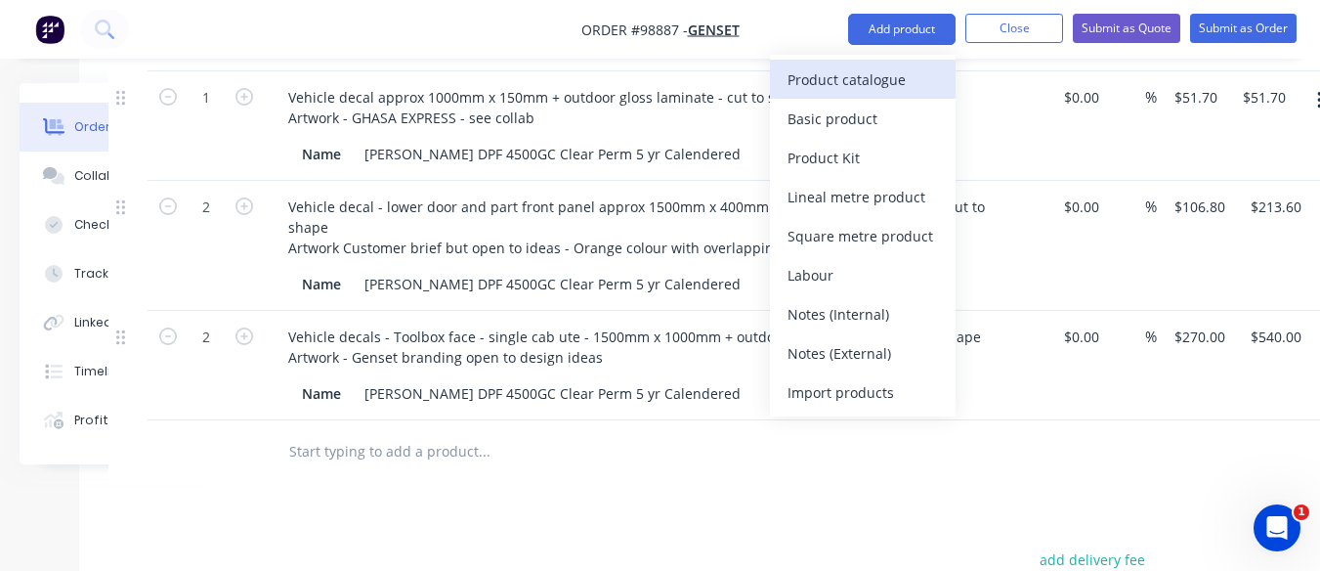
click at [868, 88] on div "Product catalogue" at bounding box center [863, 79] width 151 height 28
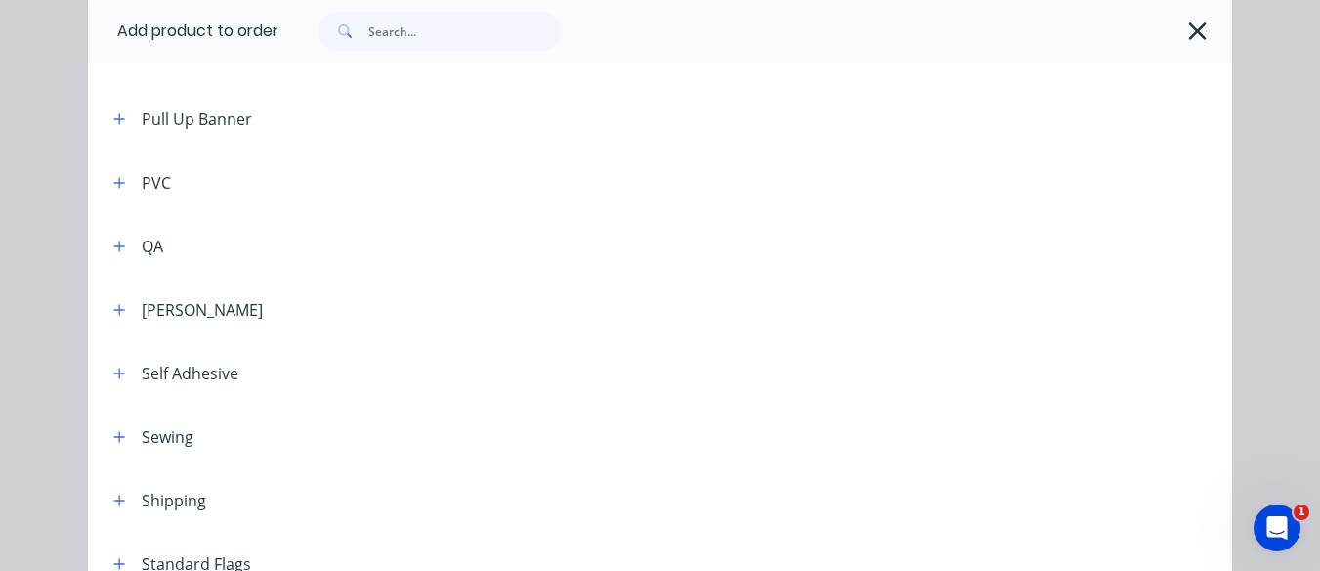
scroll to position [2237, 0]
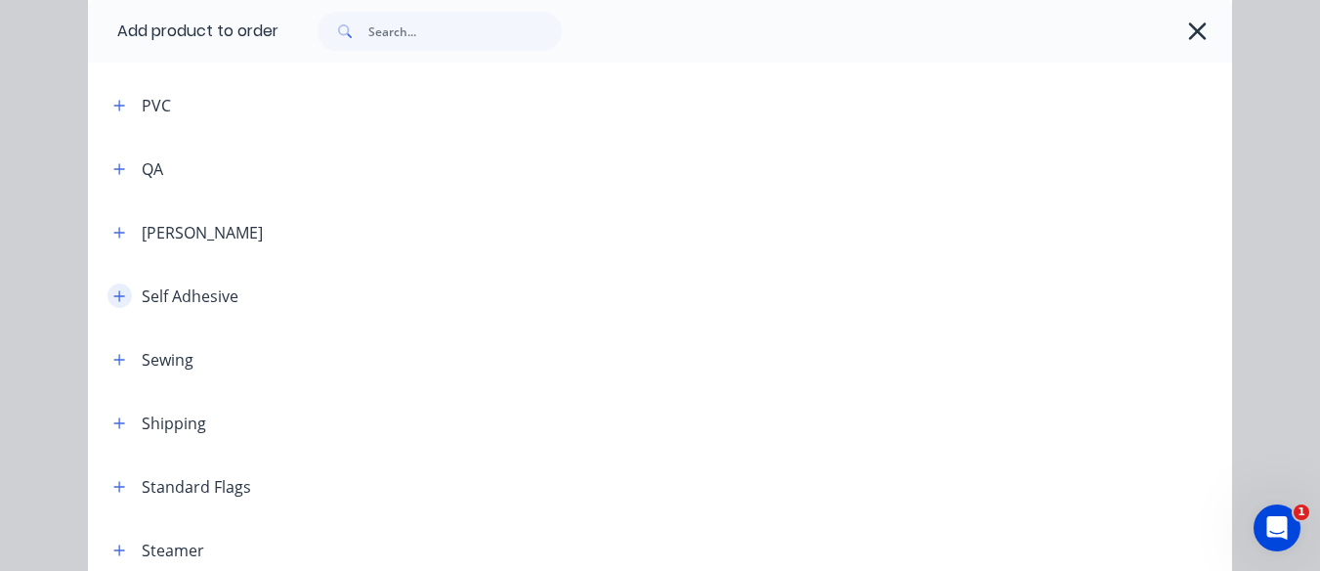
click at [114, 291] on icon "button" at bounding box center [119, 296] width 12 height 14
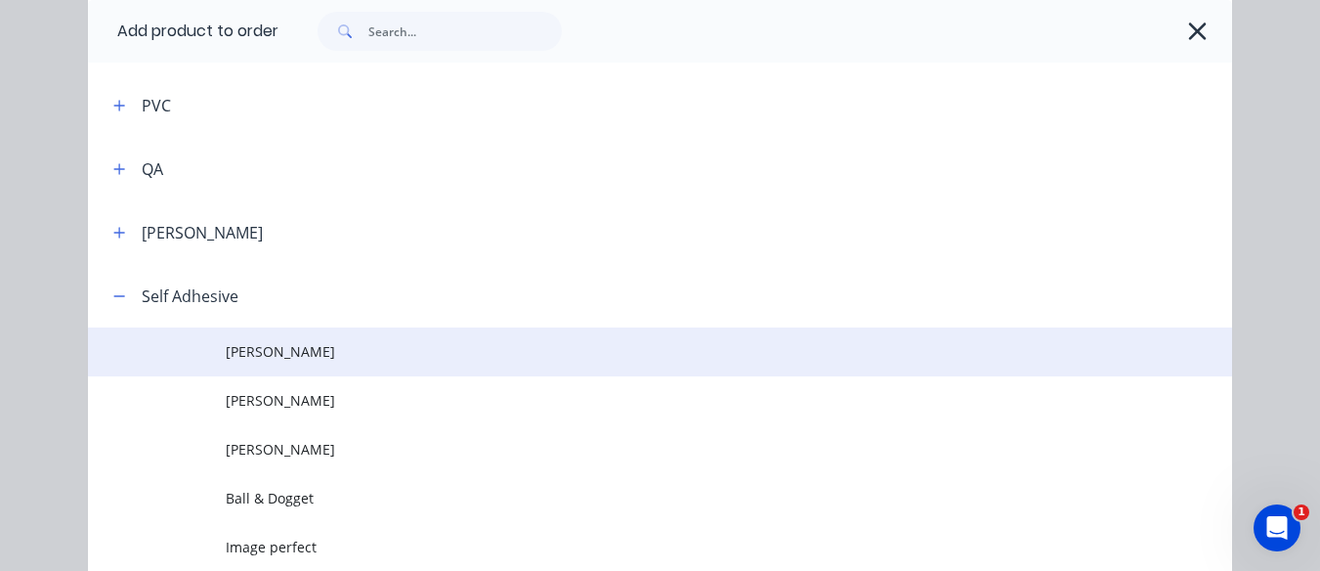
click at [240, 354] on span "[PERSON_NAME]" at bounding box center [628, 351] width 805 height 21
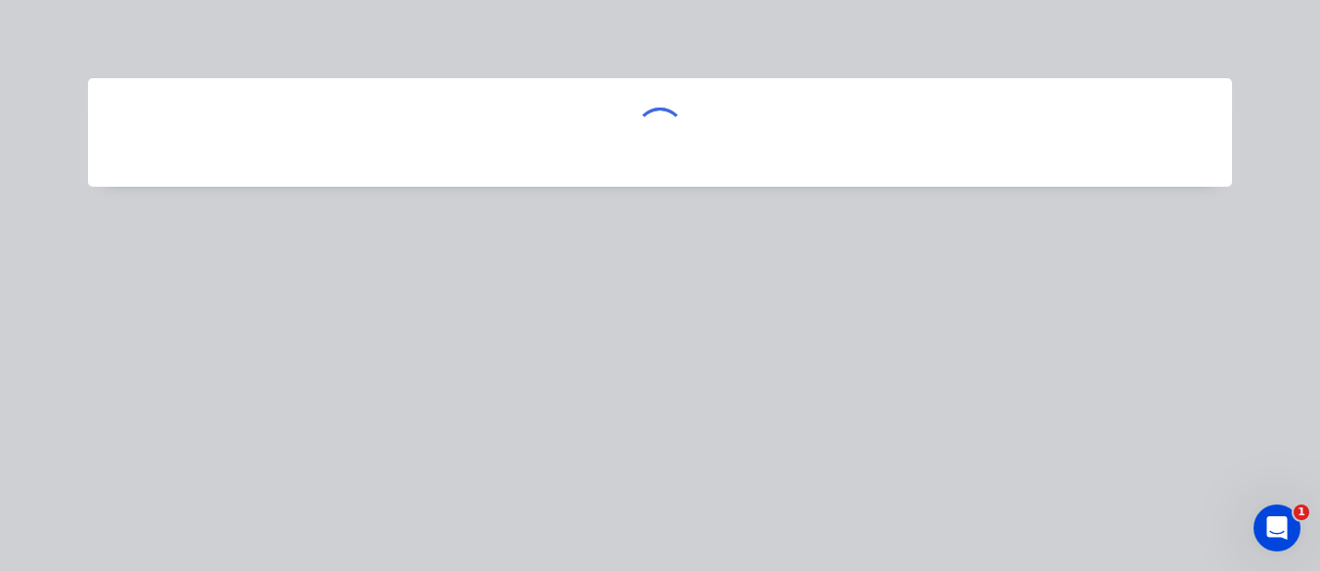
scroll to position [0, 0]
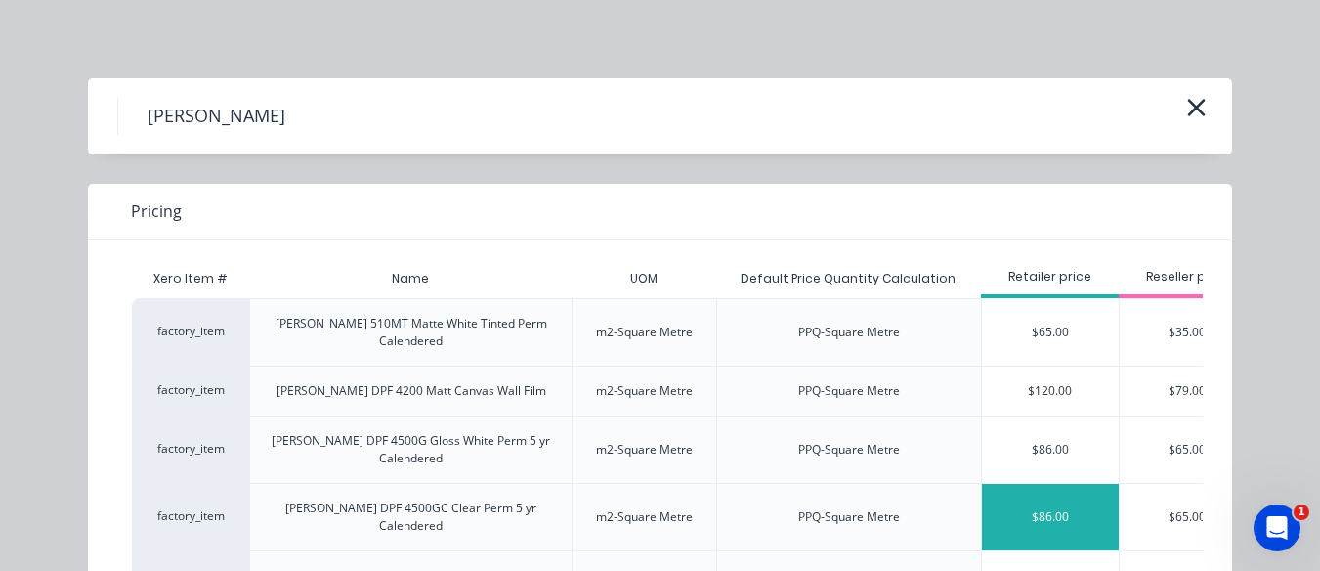
click at [1018, 484] on div "$86.00" at bounding box center [1050, 517] width 137 height 66
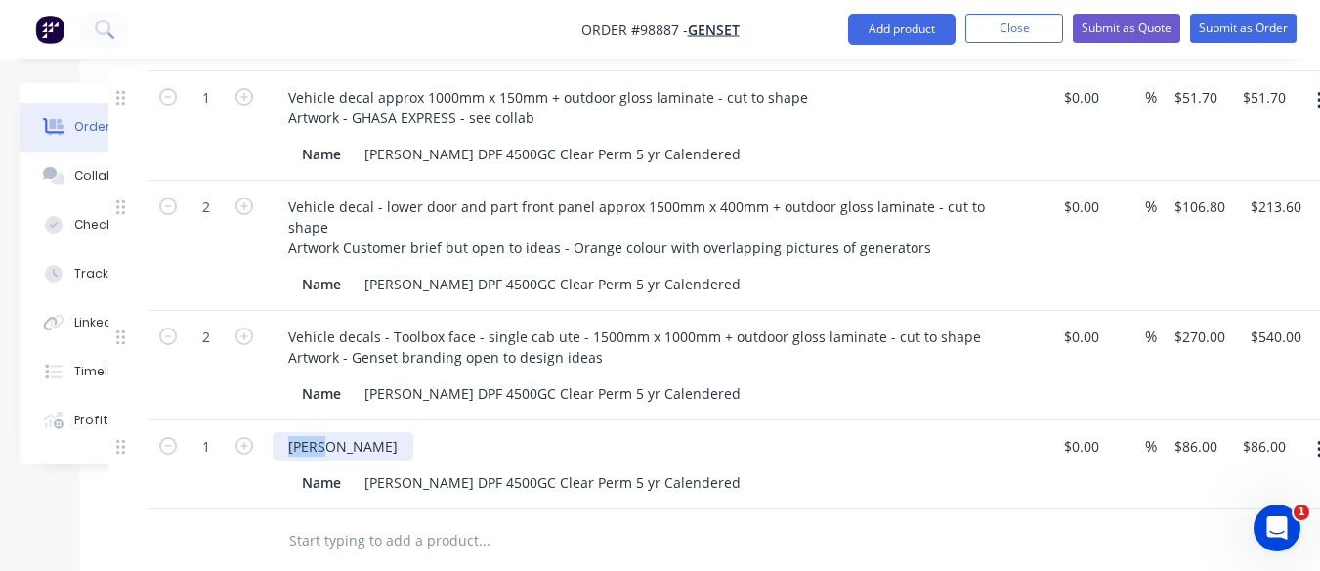
drag, startPoint x: 326, startPoint y: 426, endPoint x: 279, endPoint y: 420, distance: 48.2
click at [279, 432] on div "[PERSON_NAME]" at bounding box center [343, 446] width 141 height 28
click at [238, 437] on icon "button" at bounding box center [245, 446] width 18 height 18
type input "2"
type input "$172.00"
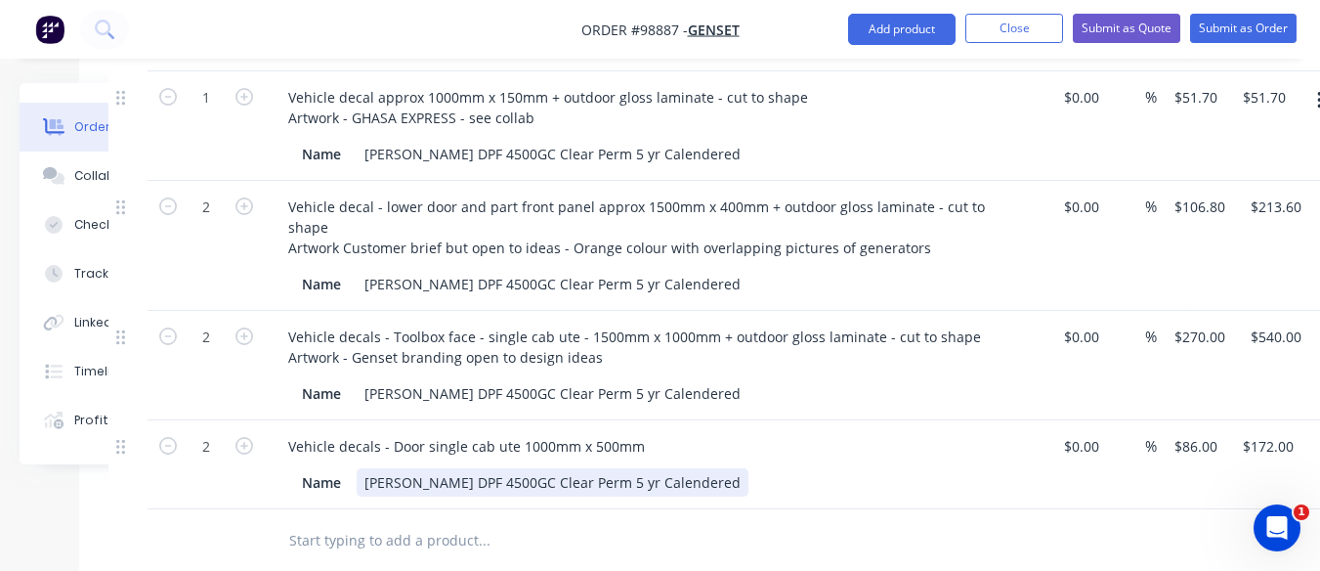
click at [670, 468] on div "Name [PERSON_NAME] DPF 4500GC Clear Perm 5 yr Calendered" at bounding box center [651, 482] width 715 height 28
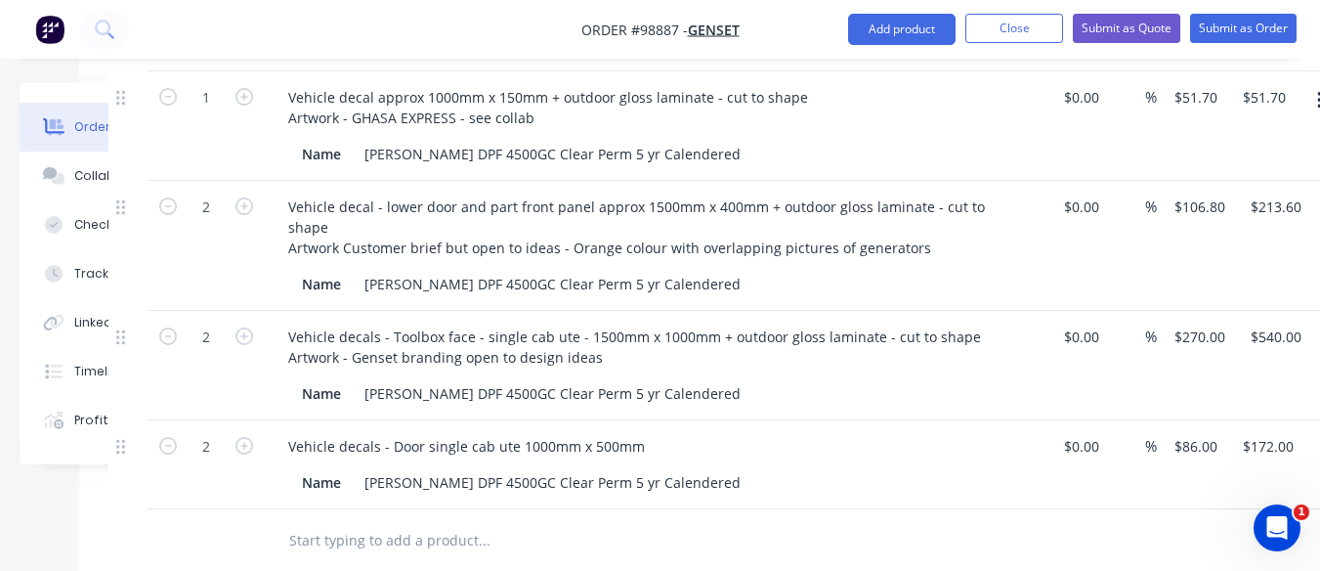
click at [657, 432] on div "Vehicle decals - Door single cab ute 1000mm x 500mm" at bounding box center [656, 446] width 766 height 28
click at [640, 432] on div "Vehicle decals - Door single cab ute 1000mm x 500mm" at bounding box center [467, 446] width 388 height 28
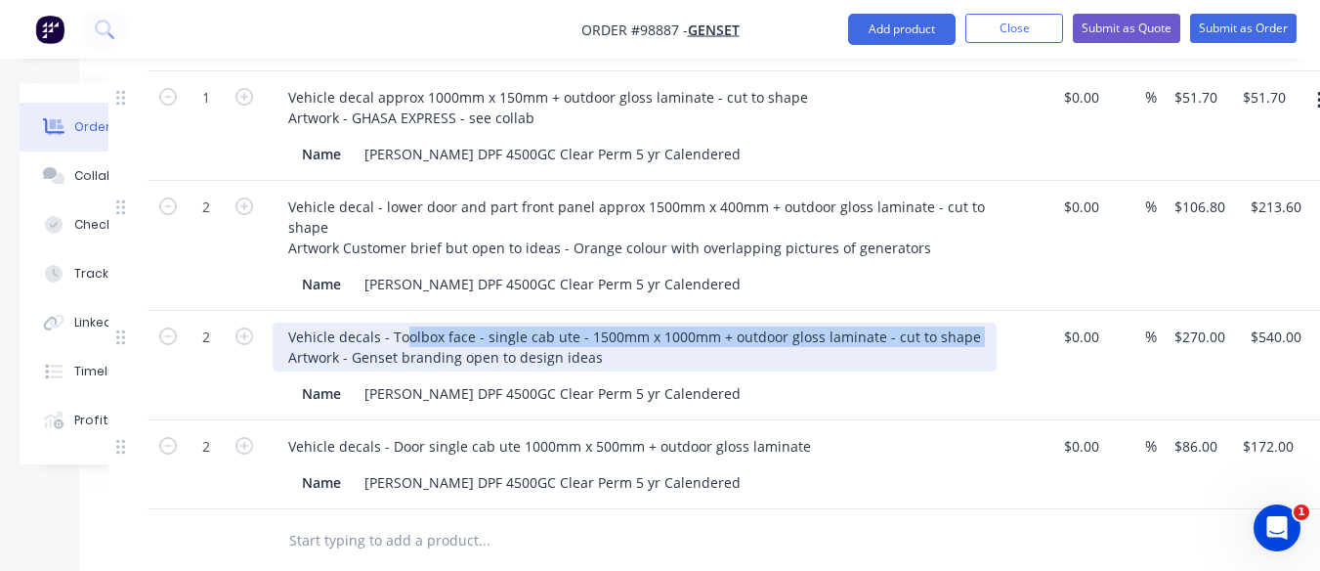
drag, startPoint x: 282, startPoint y: 333, endPoint x: 597, endPoint y: 337, distance: 314.7
click at [597, 337] on div "Vehicle decals - Toolbox face - single cab ute - 1500mm x 1000mm + outdoor glos…" at bounding box center [635, 347] width 724 height 49
click at [286, 339] on div "Vehicle decals - Toolbox face - single cab ute - 1500mm x 1000mm + outdoor glos…" at bounding box center [635, 347] width 724 height 49
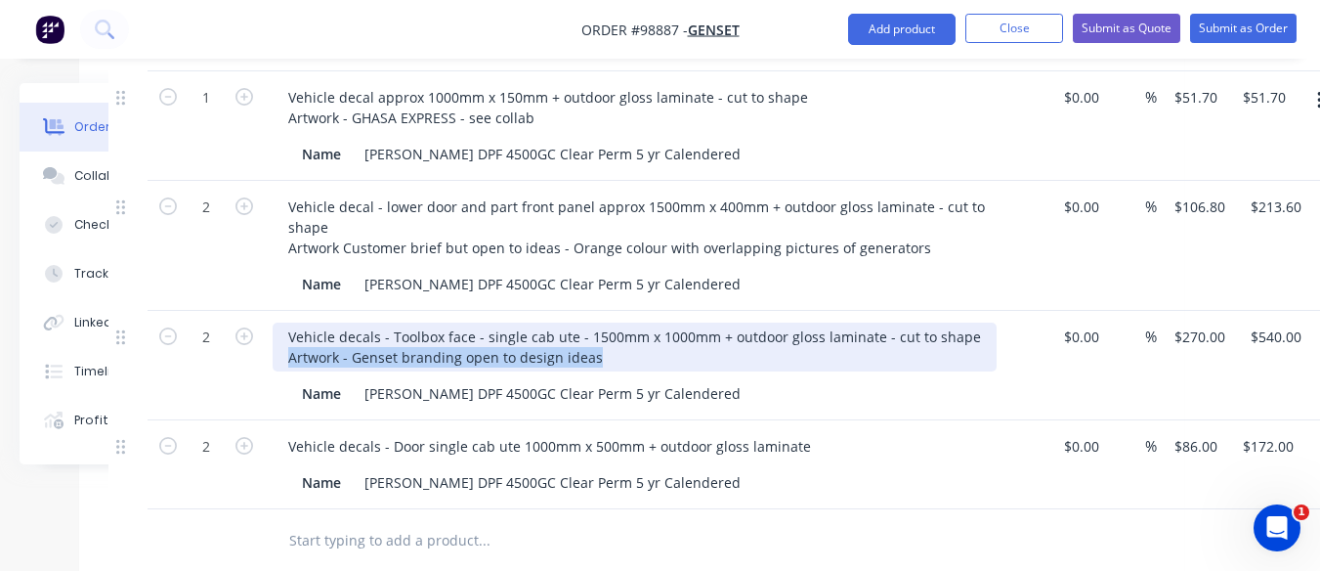
drag, startPoint x: 286, startPoint y: 339, endPoint x: 595, endPoint y: 338, distance: 308.8
click at [595, 338] on div "Vehicle decals - Toolbox face - single cab ute - 1500mm x 1000mm + outdoor glos…" at bounding box center [635, 347] width 724 height 49
copy div "Artwork - Genset branding open to design ideas"
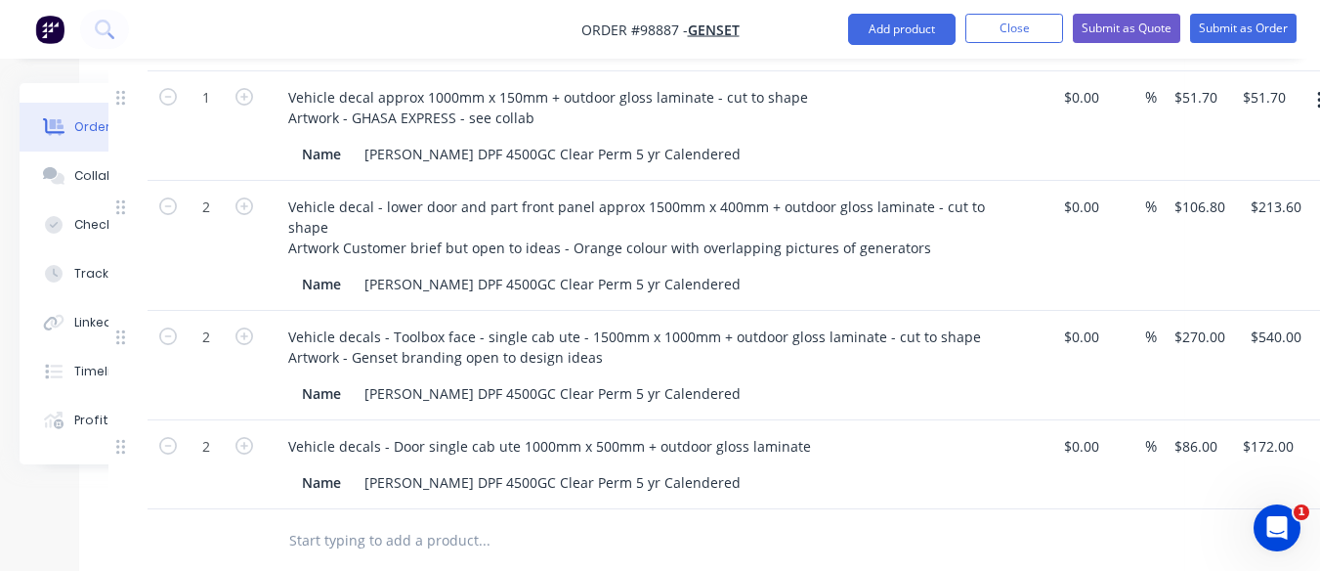
click at [671, 468] on div "Name [PERSON_NAME] DPF 4500GC Clear Perm 5 yr Calendered" at bounding box center [651, 482] width 715 height 28
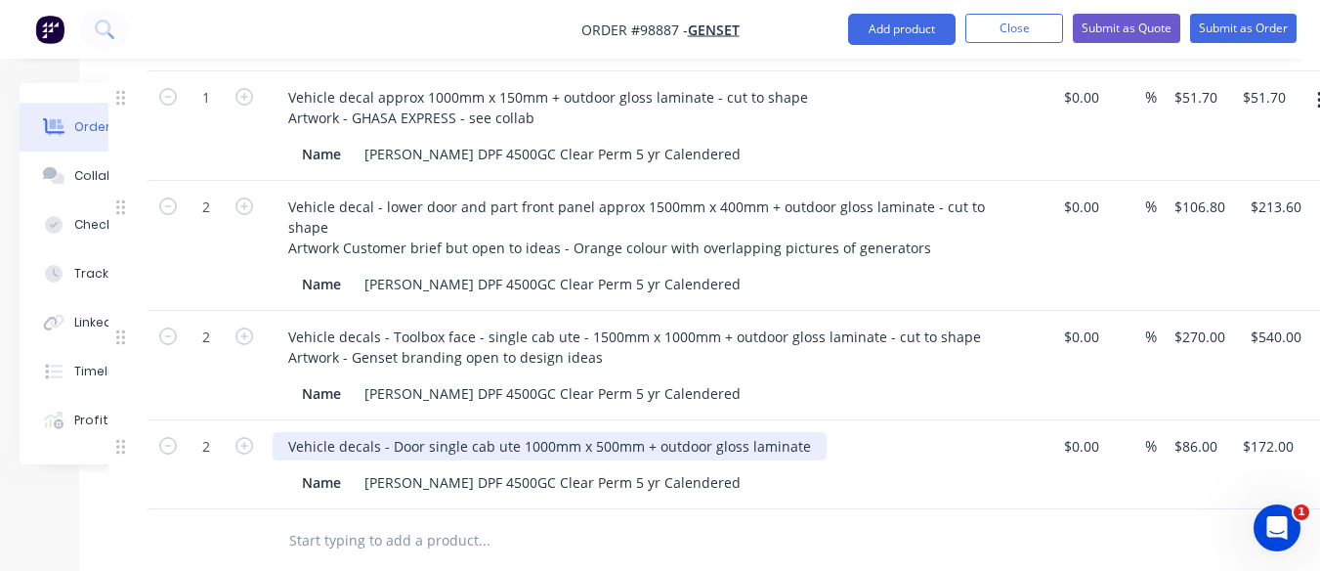
click at [798, 432] on div "Vehicle decals - Door single cab ute 1000mm x 500mm + outdoor gloss laminate" at bounding box center [550, 446] width 554 height 28
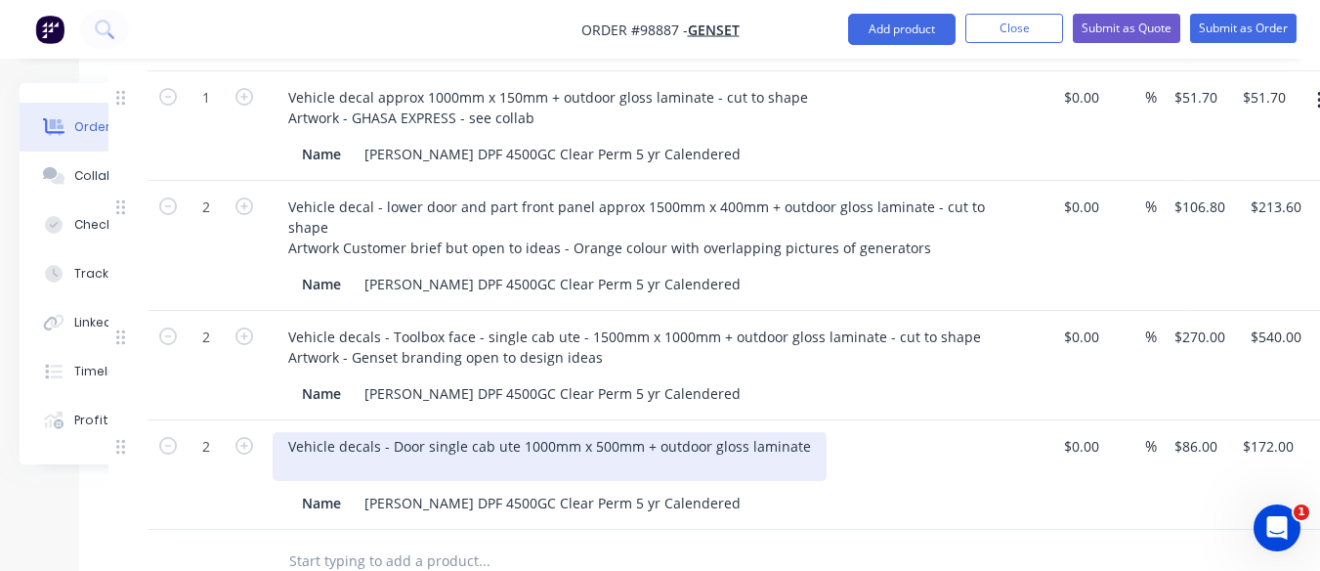
click at [798, 432] on div "Vehicle decals - Door single cab ute 1000mm x 500mm + outdoor gloss laminate" at bounding box center [550, 456] width 554 height 49
click at [301, 447] on div "Vehicle decals - Door single cab ute 1000mm x 500mm + outdoor gloss laminate" at bounding box center [550, 456] width 554 height 49
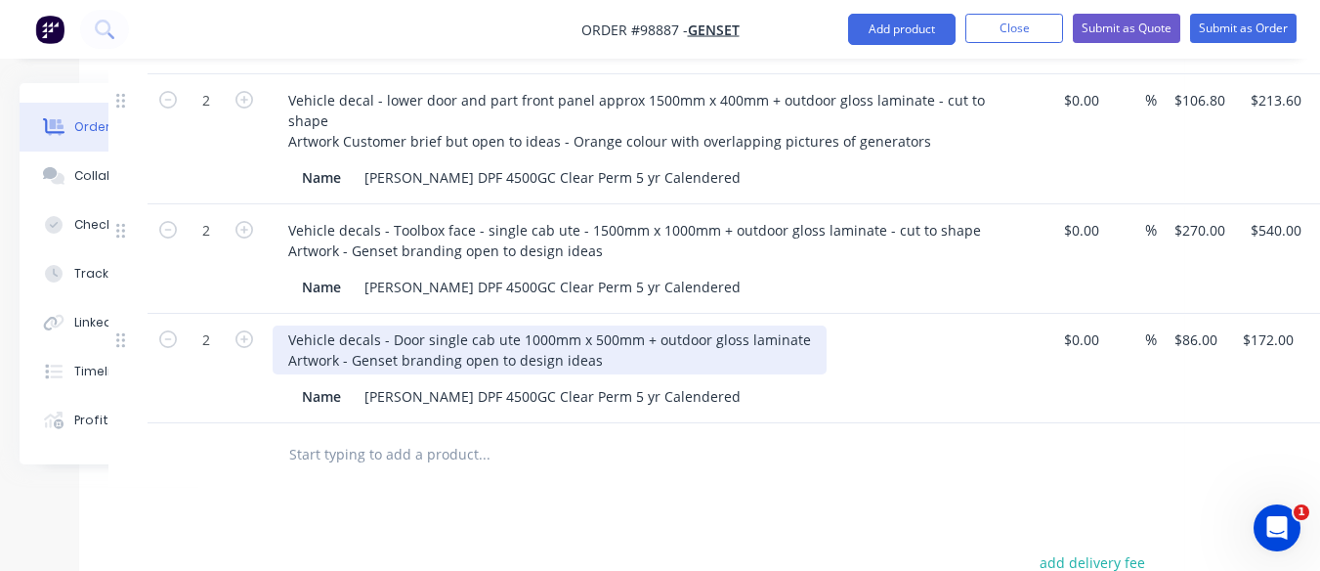
scroll to position [860, 155]
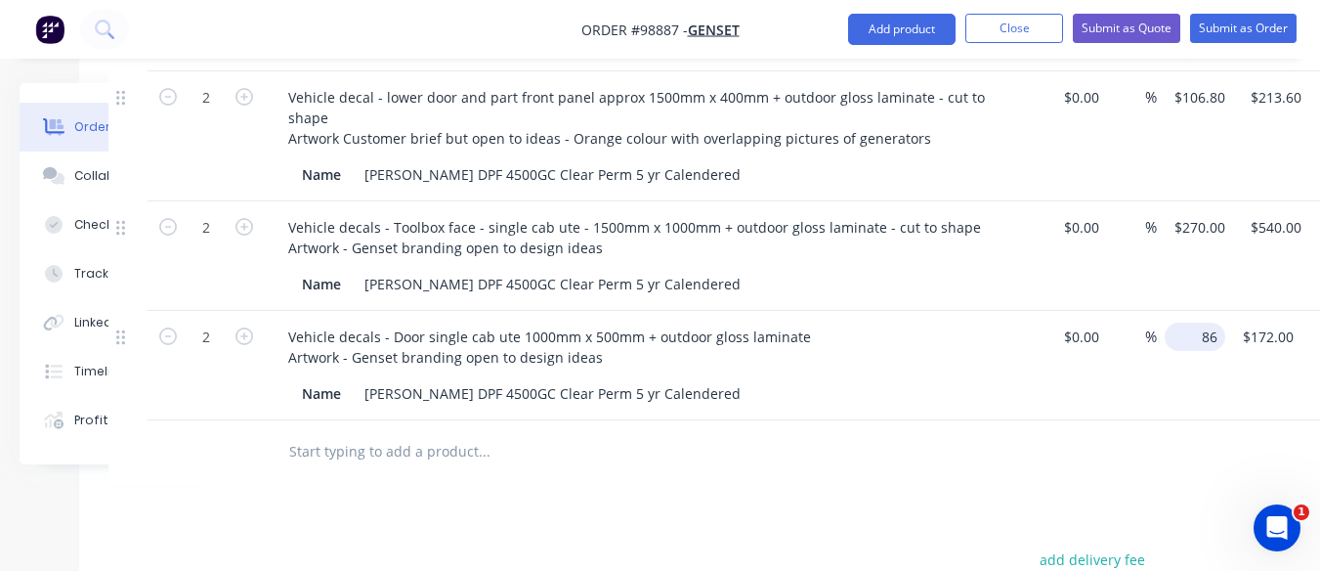
click at [1190, 324] on input "86" at bounding box center [1199, 337] width 53 height 28
type input "95"
type input "172.00"
type input "$95.00"
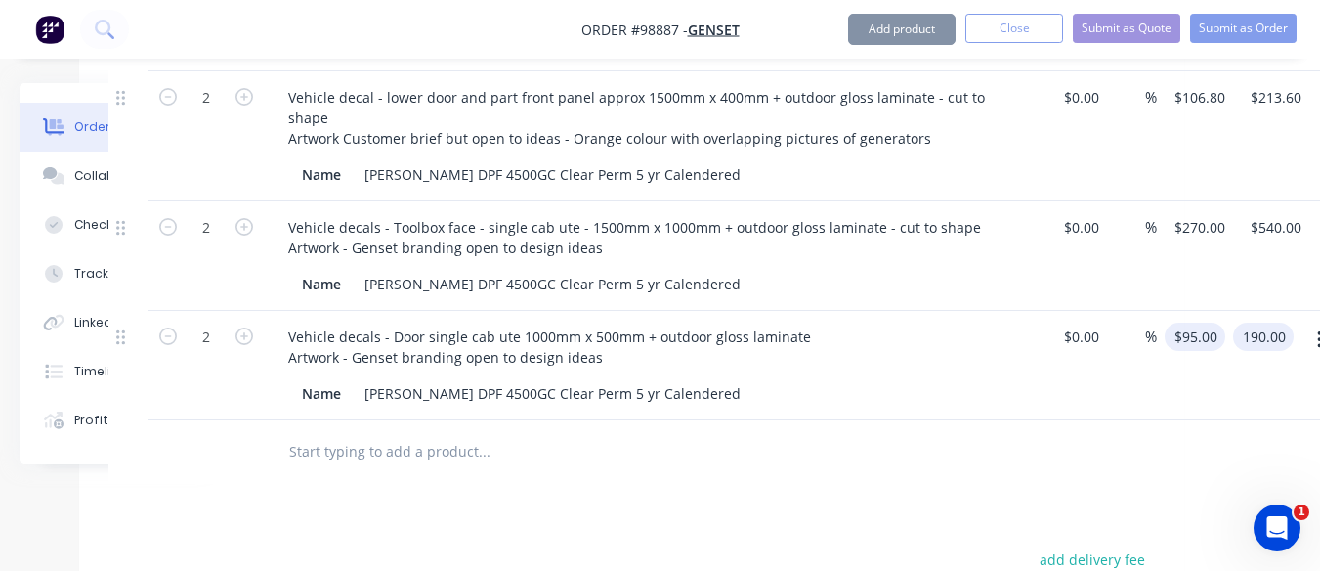
type input "$190.00"
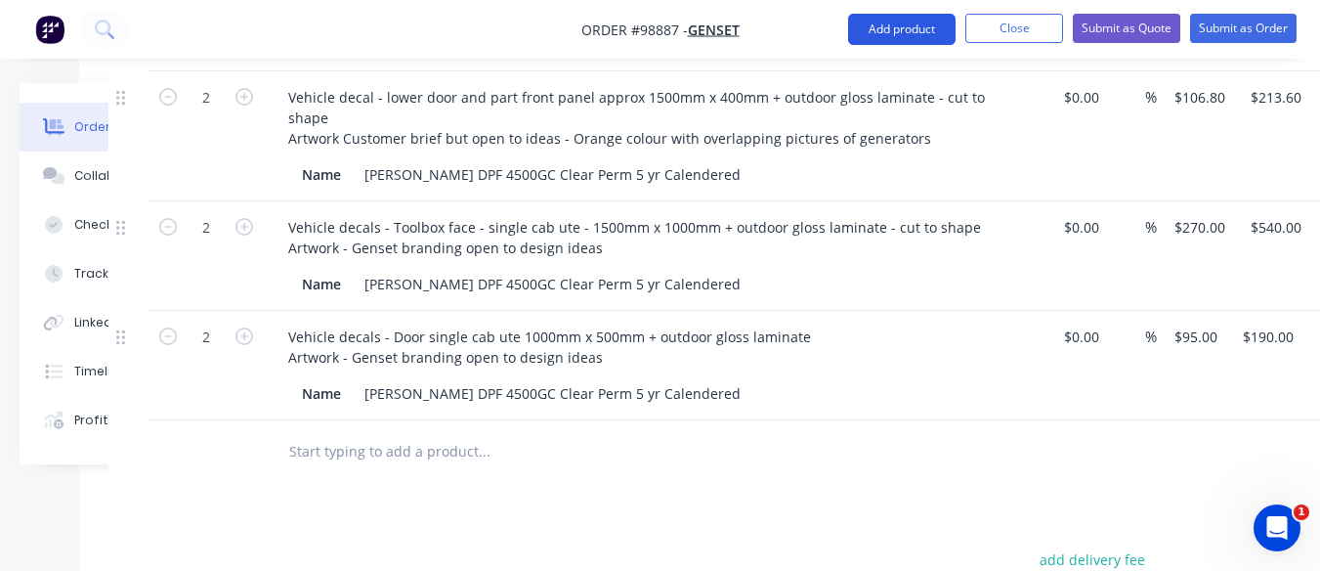
click at [907, 24] on button "Add product" at bounding box center [902, 29] width 108 height 31
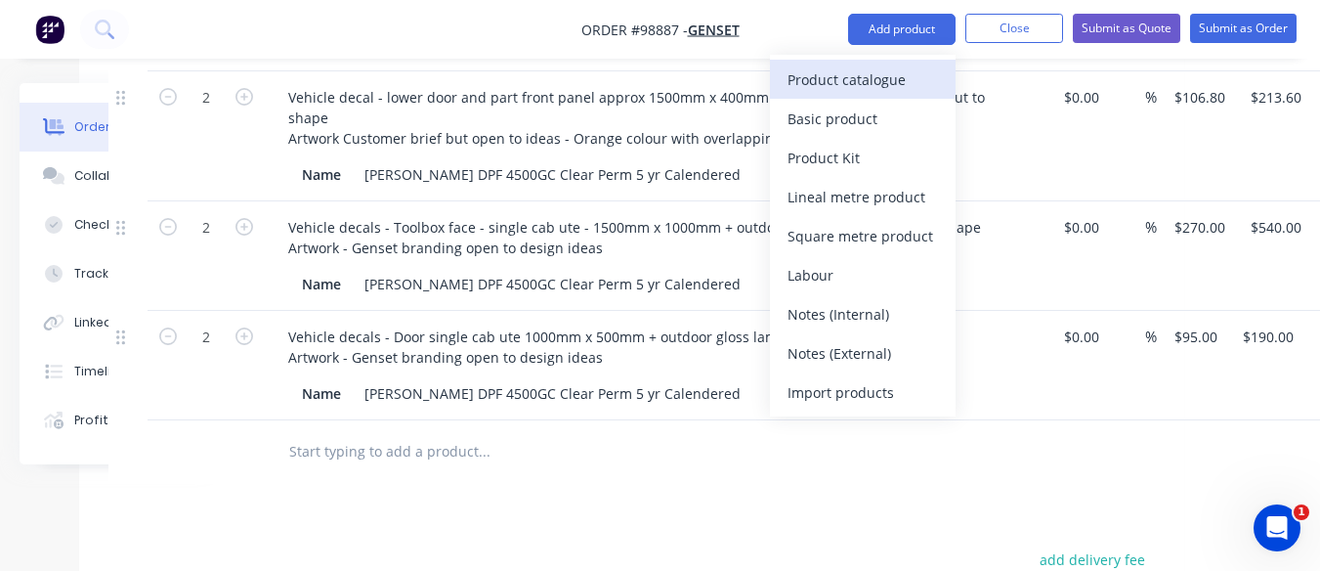
click at [831, 74] on div "Product catalogue" at bounding box center [863, 79] width 151 height 28
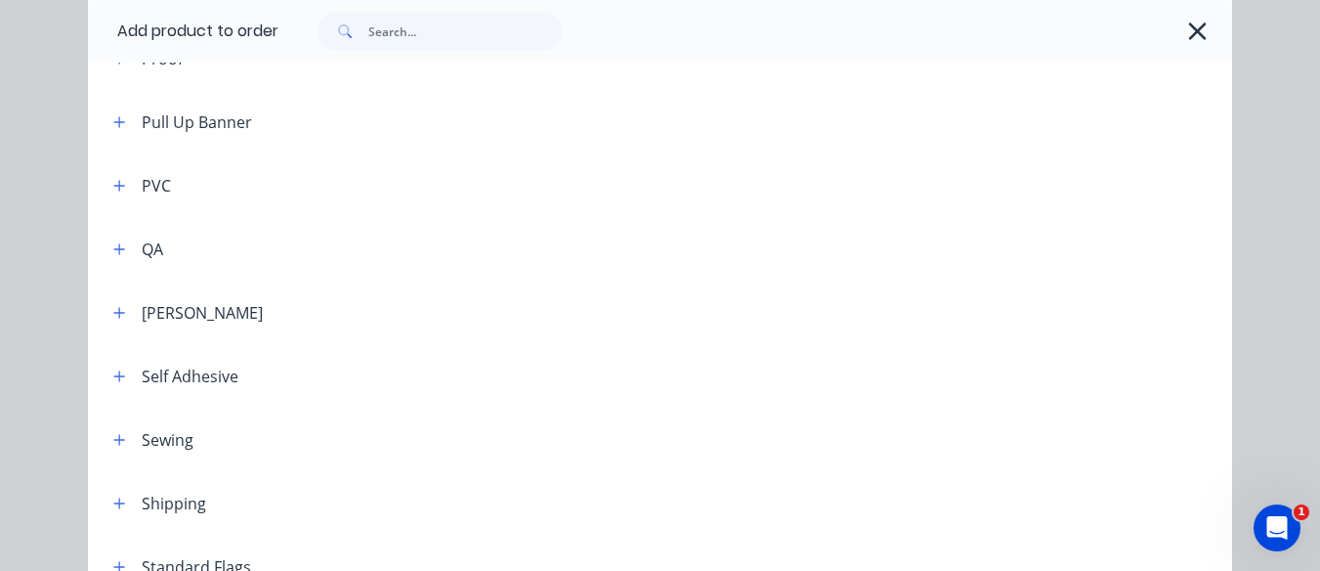
scroll to position [2186, 0]
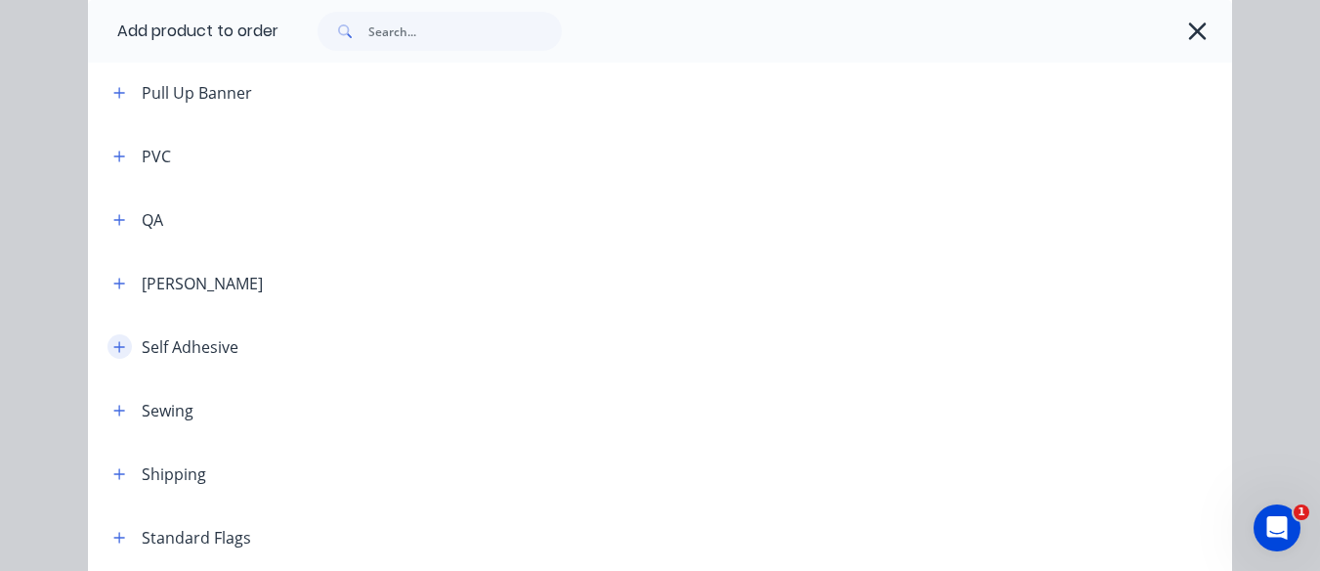
click at [120, 346] on button "button" at bounding box center [120, 346] width 24 height 24
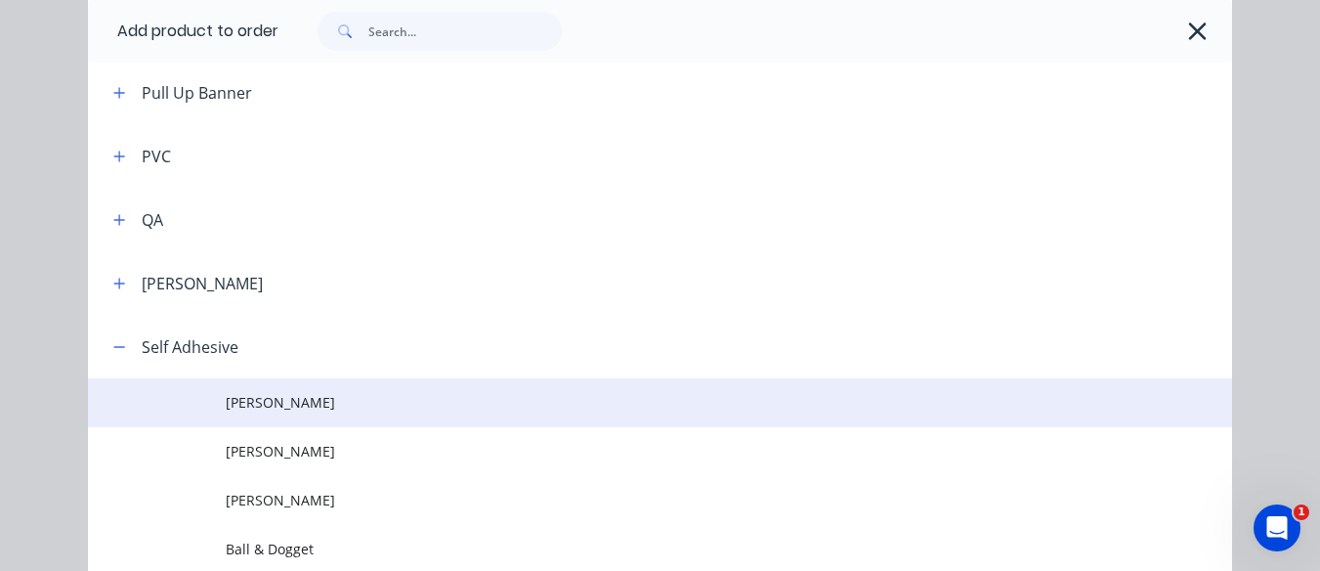
click at [240, 402] on span "[PERSON_NAME]" at bounding box center [628, 402] width 805 height 21
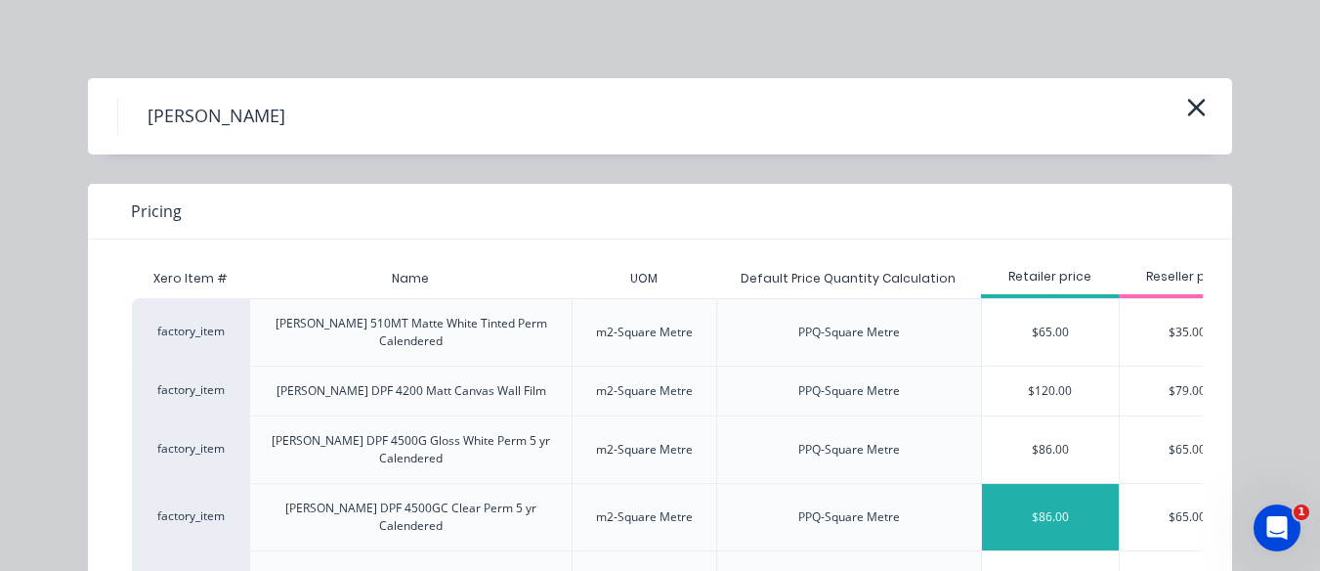
click at [1043, 484] on div "$86.00" at bounding box center [1050, 517] width 137 height 66
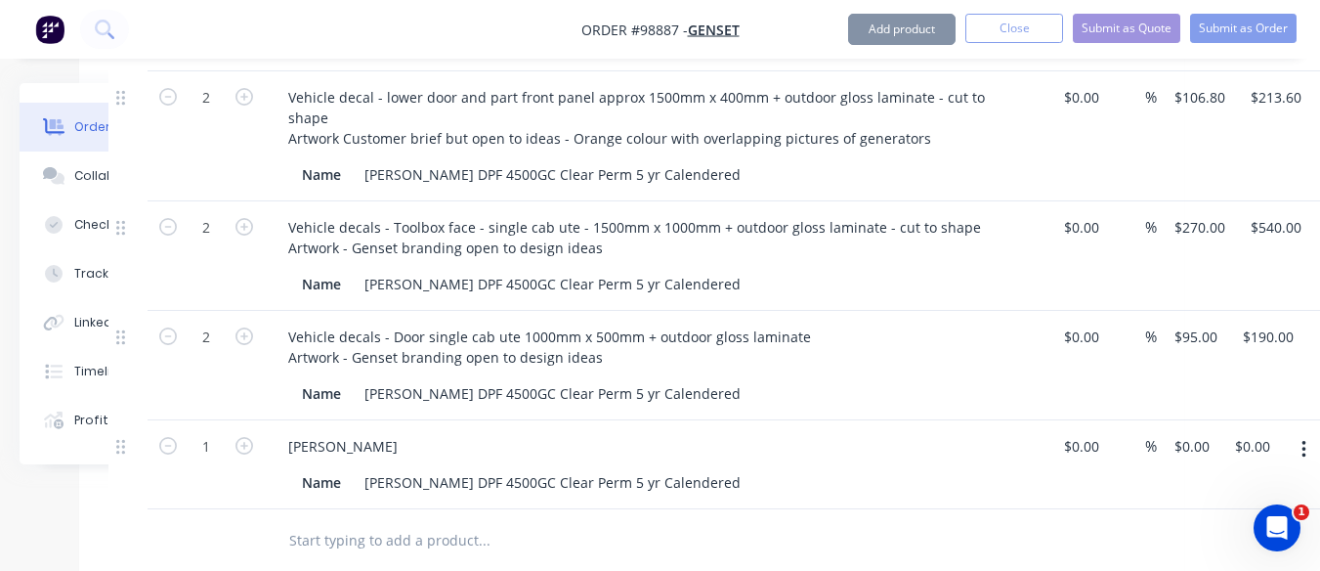
type input "$86.00"
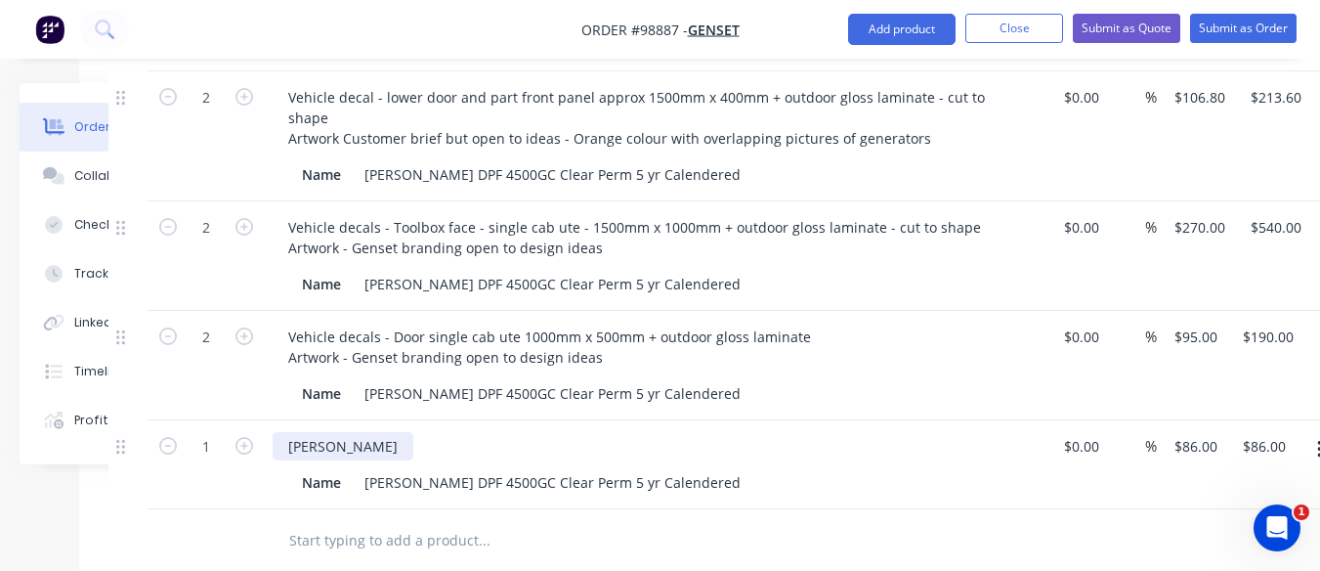
click at [323, 432] on div "[PERSON_NAME]" at bounding box center [343, 446] width 141 height 28
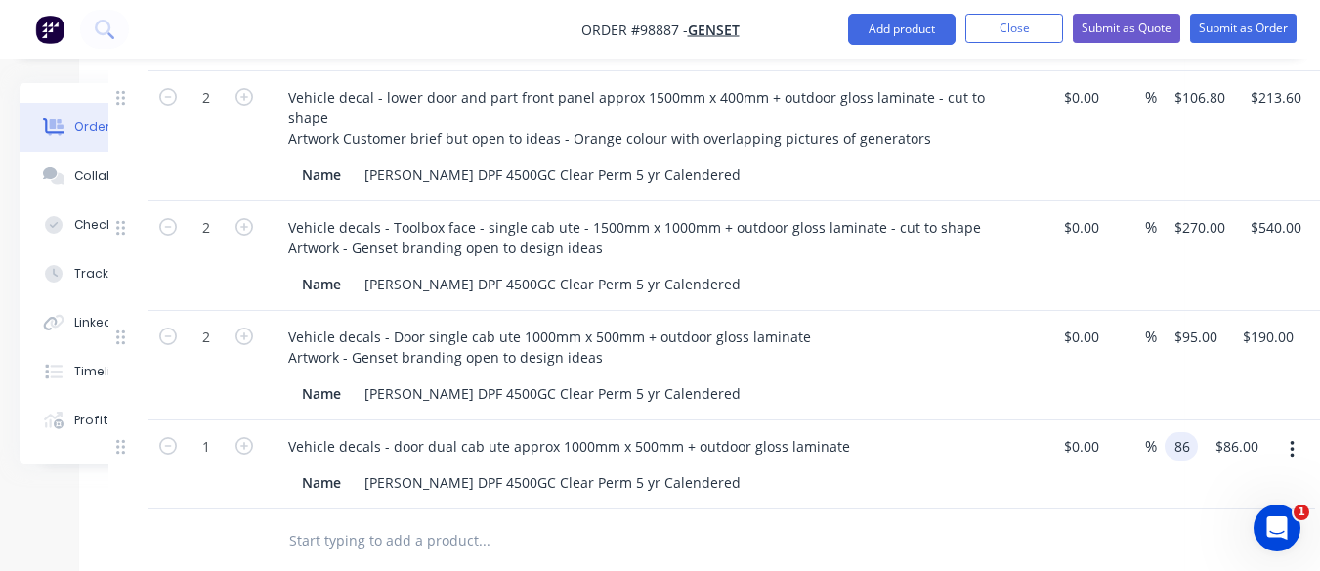
click at [1173, 432] on input "86" at bounding box center [1185, 446] width 25 height 28
type input "$95.00"
type input "95.00"
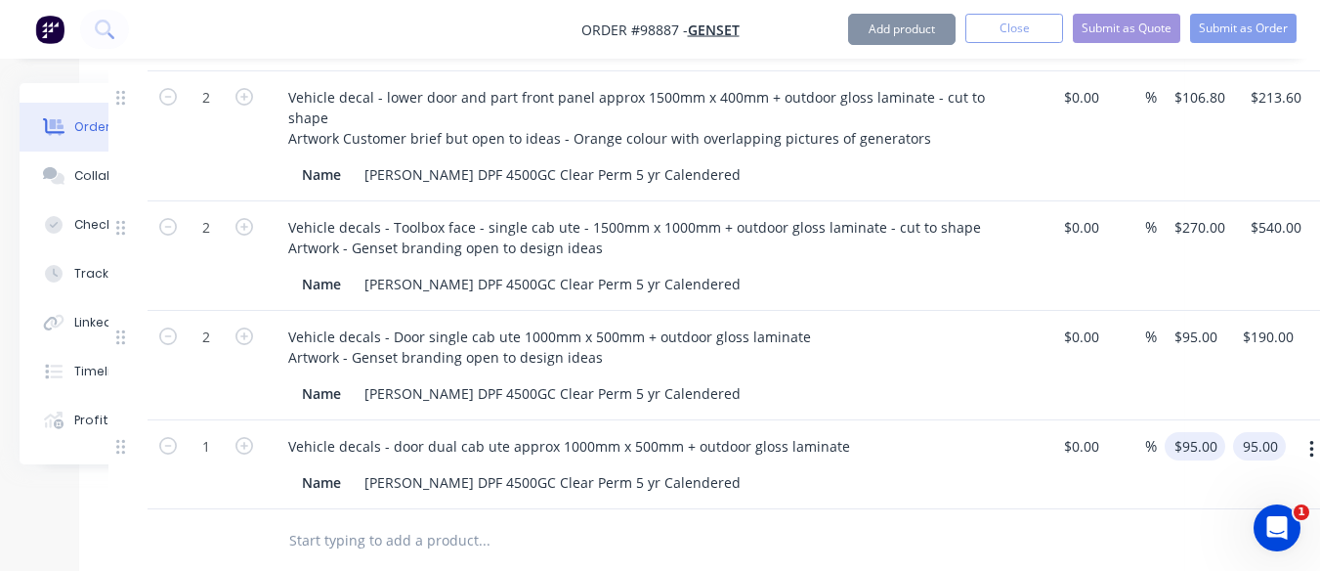
type input "$95.00"
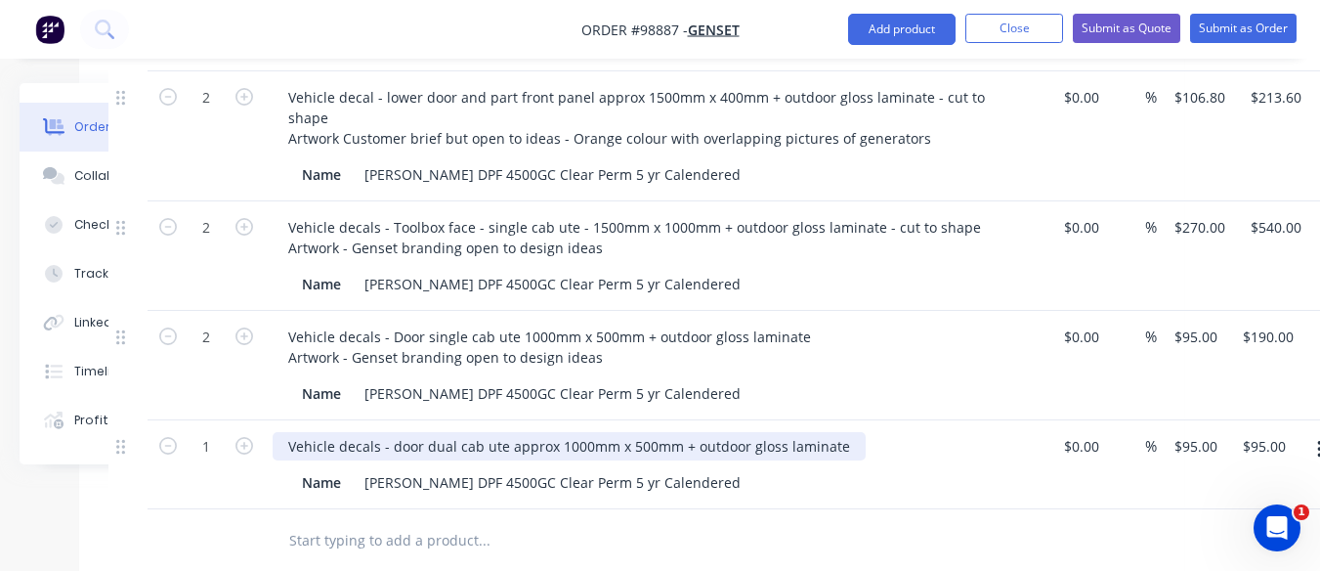
click at [386, 432] on div "Vehicle decals - door dual cab ute approx 1000mm x 500mm + outdoor gloss lamina…" at bounding box center [569, 446] width 593 height 28
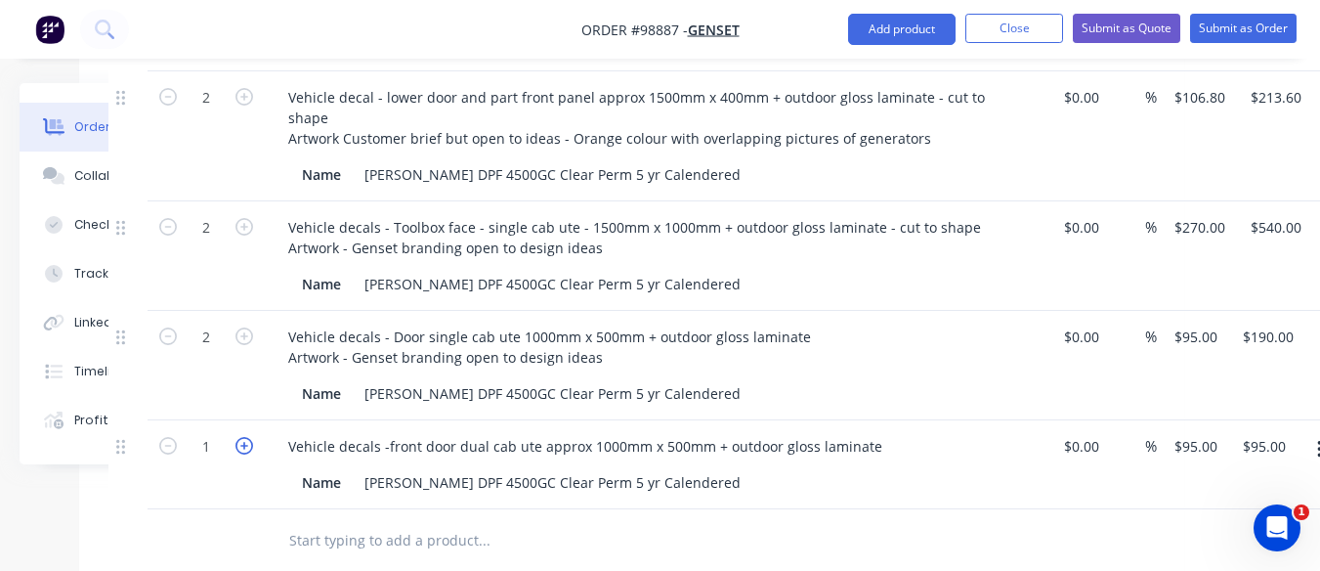
click at [249, 437] on icon "button" at bounding box center [245, 446] width 18 height 18
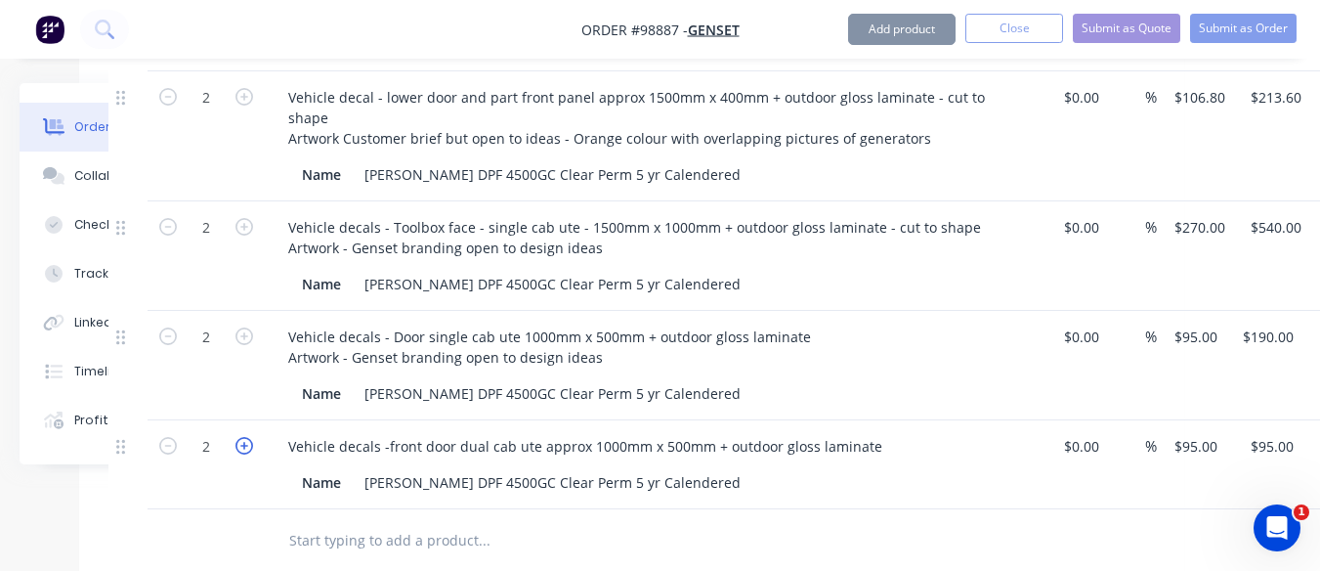
type input "2"
type input "$190.00"
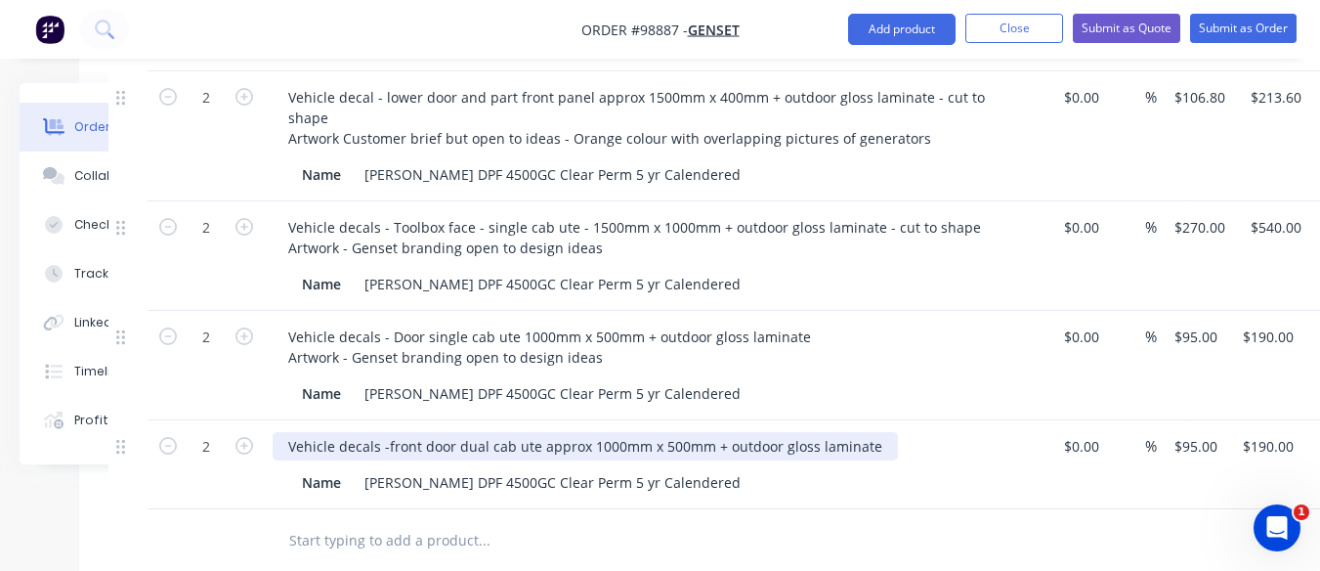
click at [868, 432] on div "Vehicle decals -front door dual cab ute approx 1000mm x 500mm + outdoor gloss l…" at bounding box center [585, 446] width 625 height 28
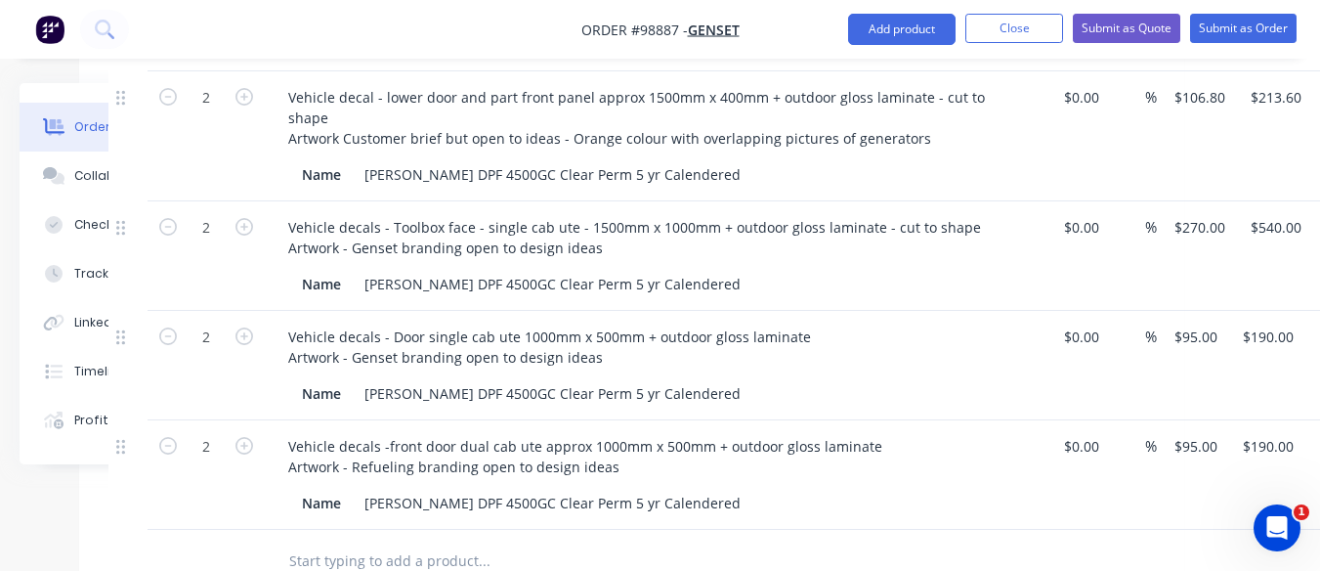
click at [394, 542] on input "text" at bounding box center [483, 560] width 391 height 39
click at [894, 41] on button "Add product" at bounding box center [902, 29] width 108 height 31
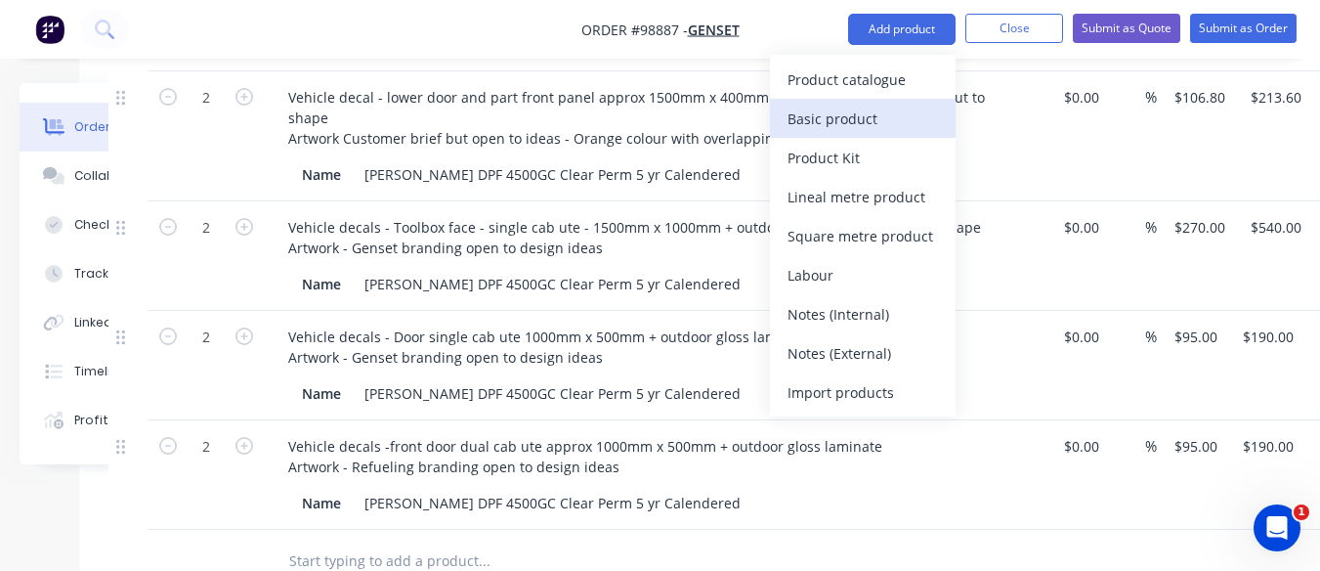
click at [823, 121] on div "Basic product" at bounding box center [863, 119] width 151 height 28
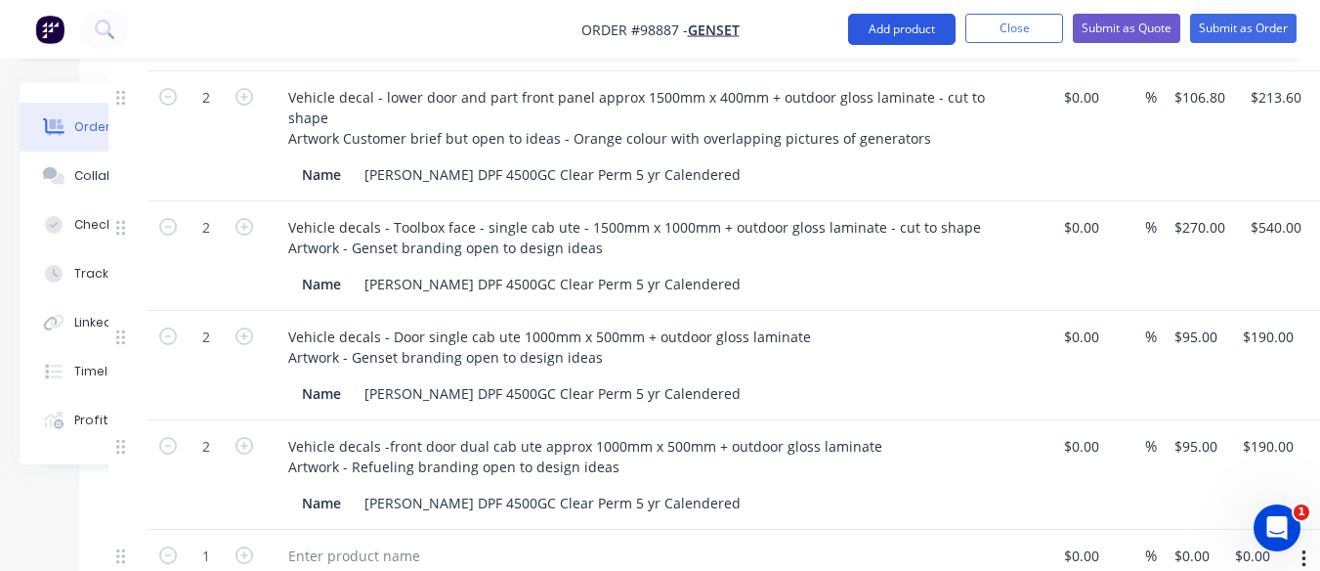
click at [896, 29] on button "Add product" at bounding box center [902, 29] width 108 height 31
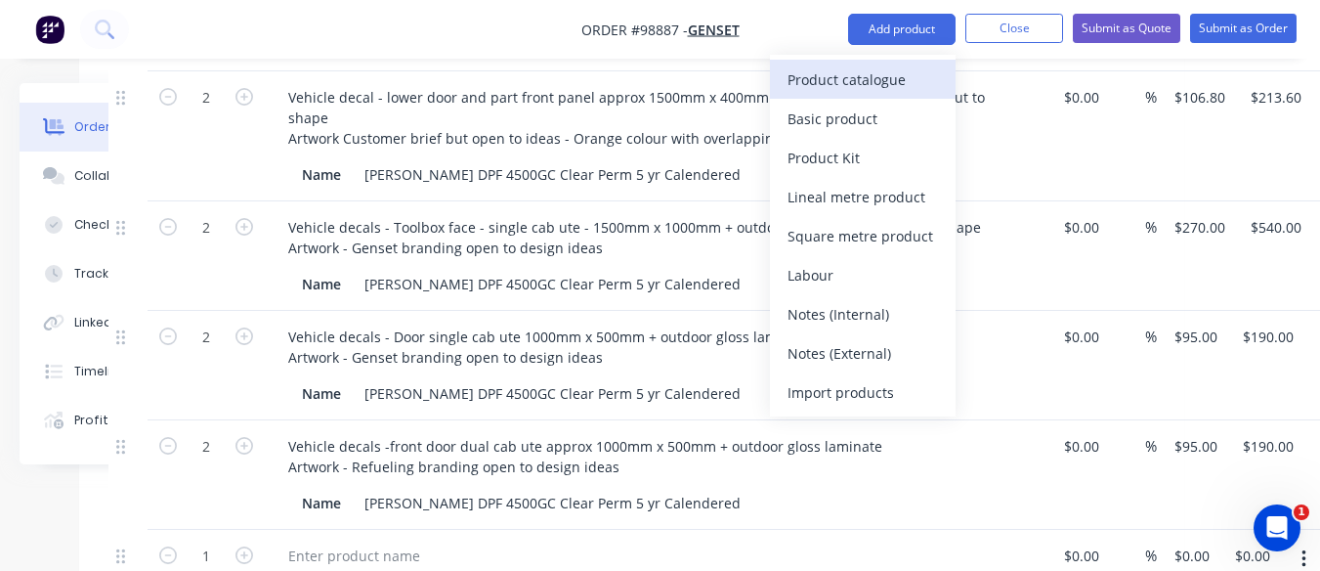
click at [837, 83] on div "Product catalogue" at bounding box center [863, 79] width 151 height 28
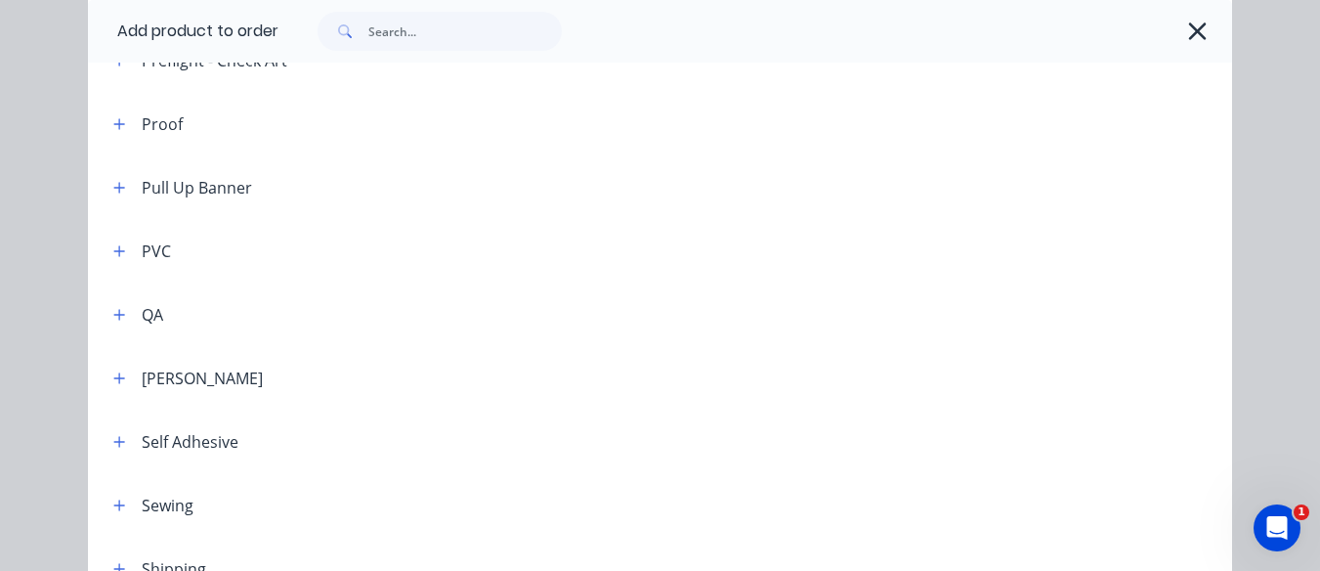
scroll to position [2254, 0]
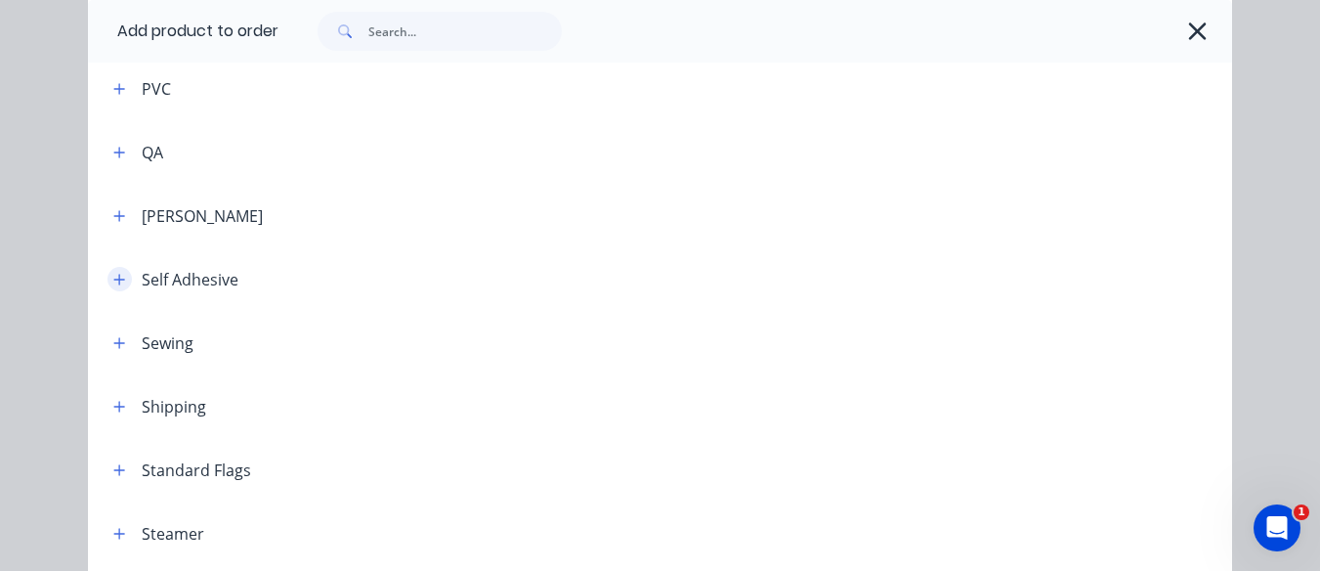
click at [113, 281] on icon "button" at bounding box center [119, 280] width 12 height 14
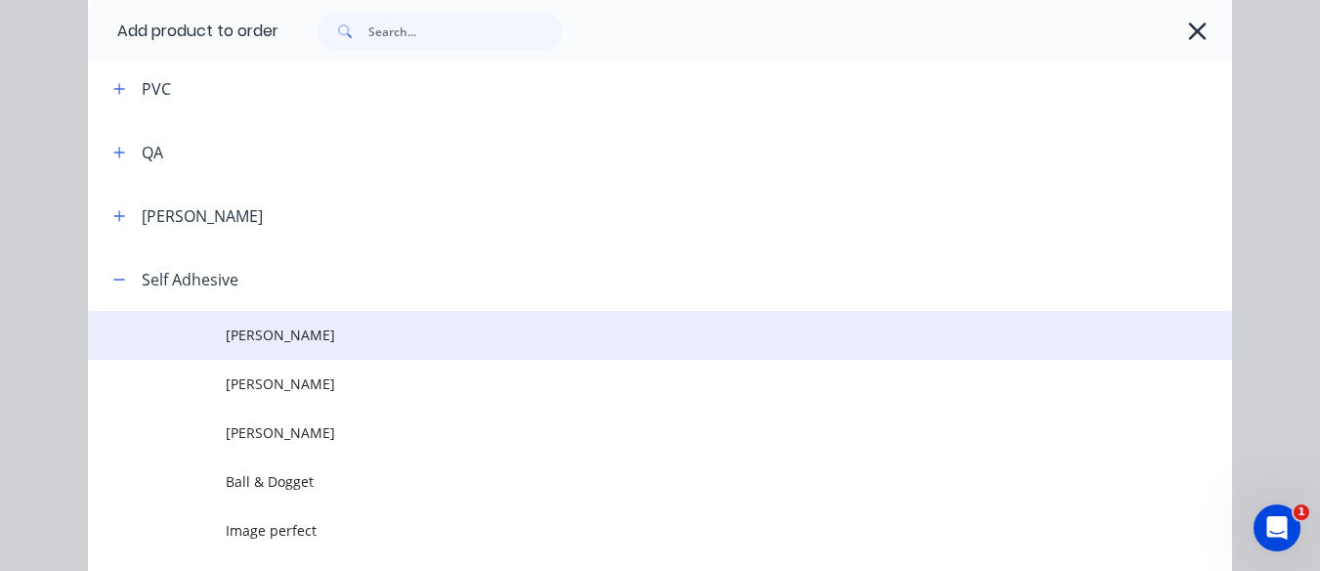
click at [237, 339] on span "[PERSON_NAME]" at bounding box center [628, 334] width 805 height 21
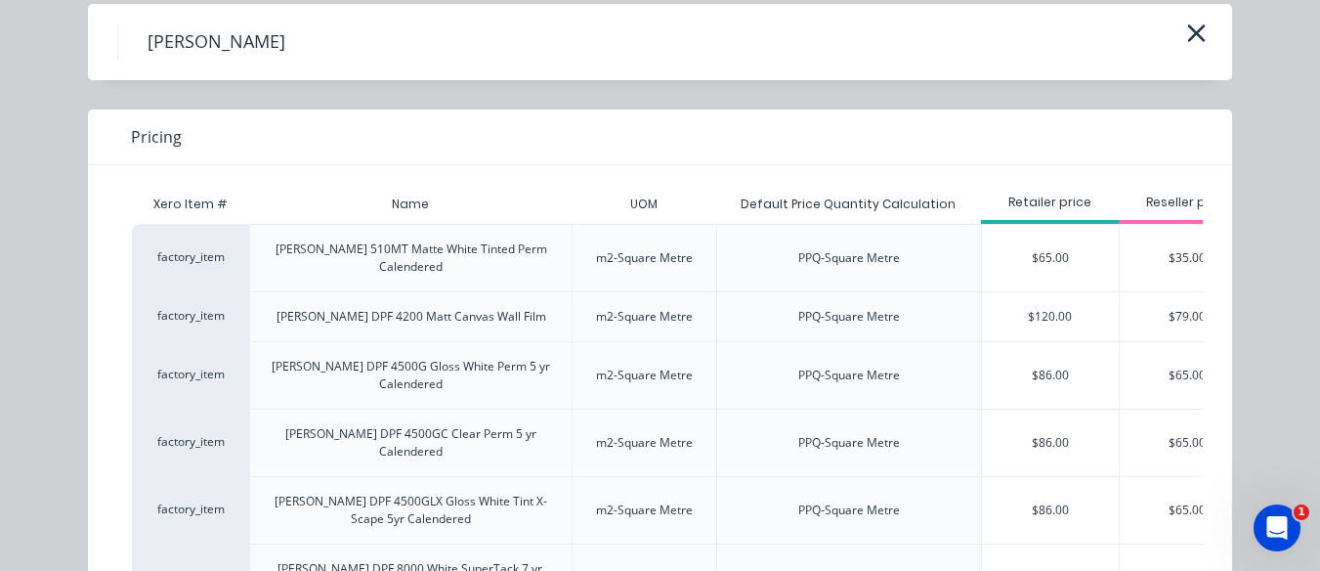
scroll to position [0, 155]
type input "53.8"
type input "107.60"
type input "51.7"
type input "51.70"
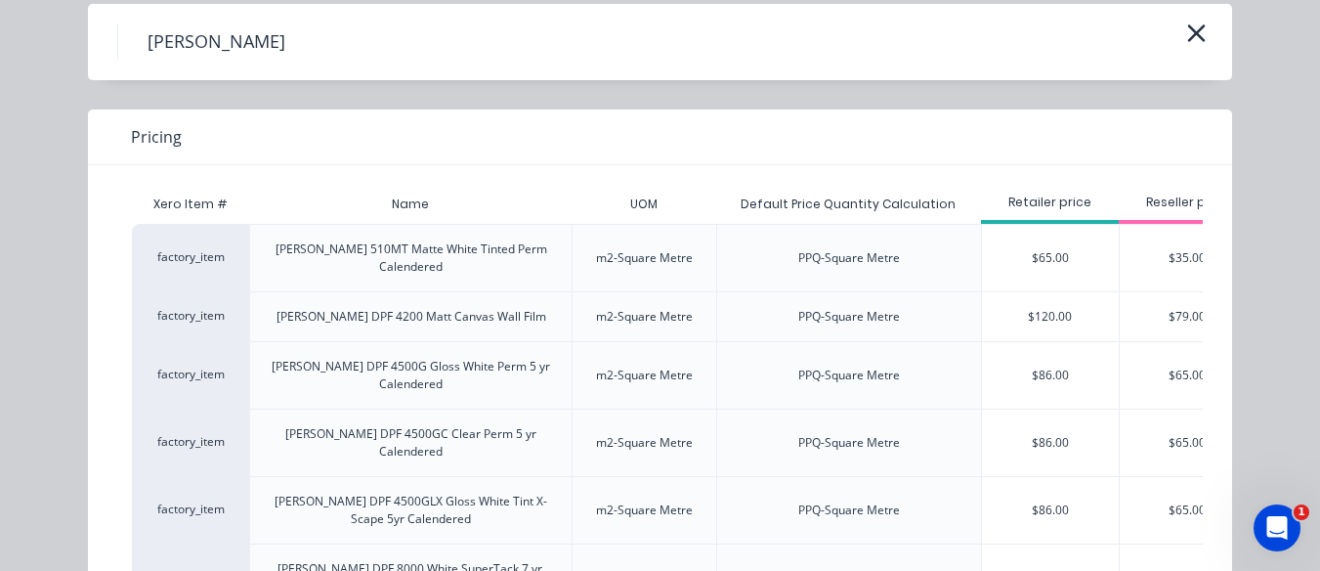
type input "106.8"
type input "$0.00"
type input "$53.80"
type input "$107.60"
type input "$0.00"
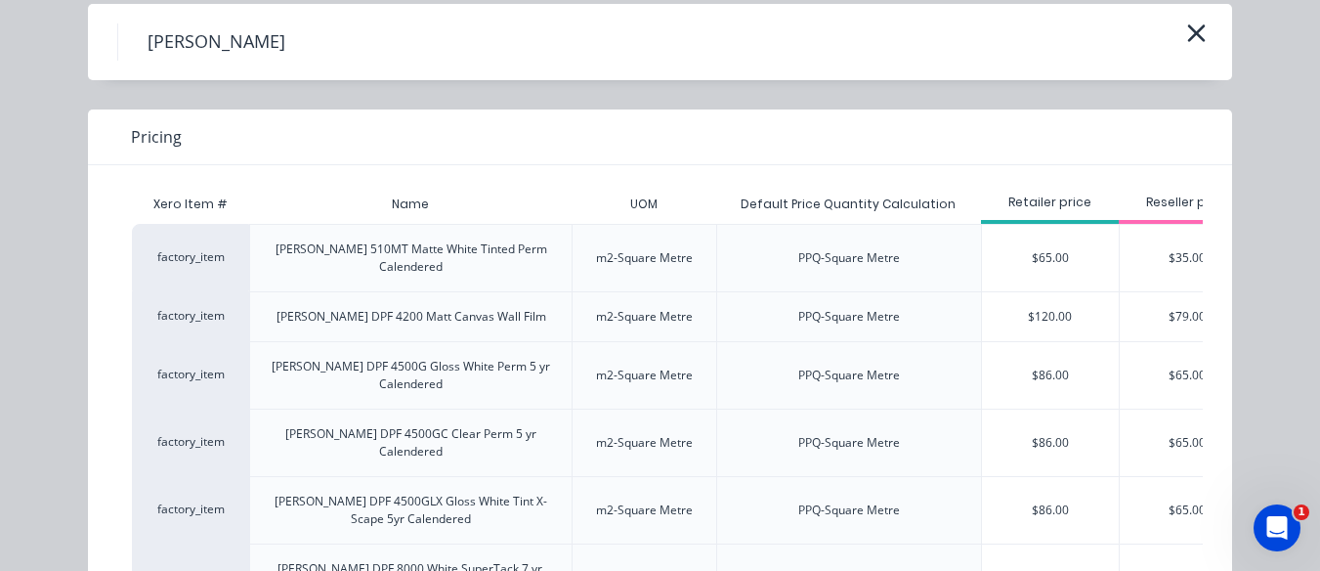
type input "$51.70"
type input "$0.00"
type input "$106.80"
type input "213.60"
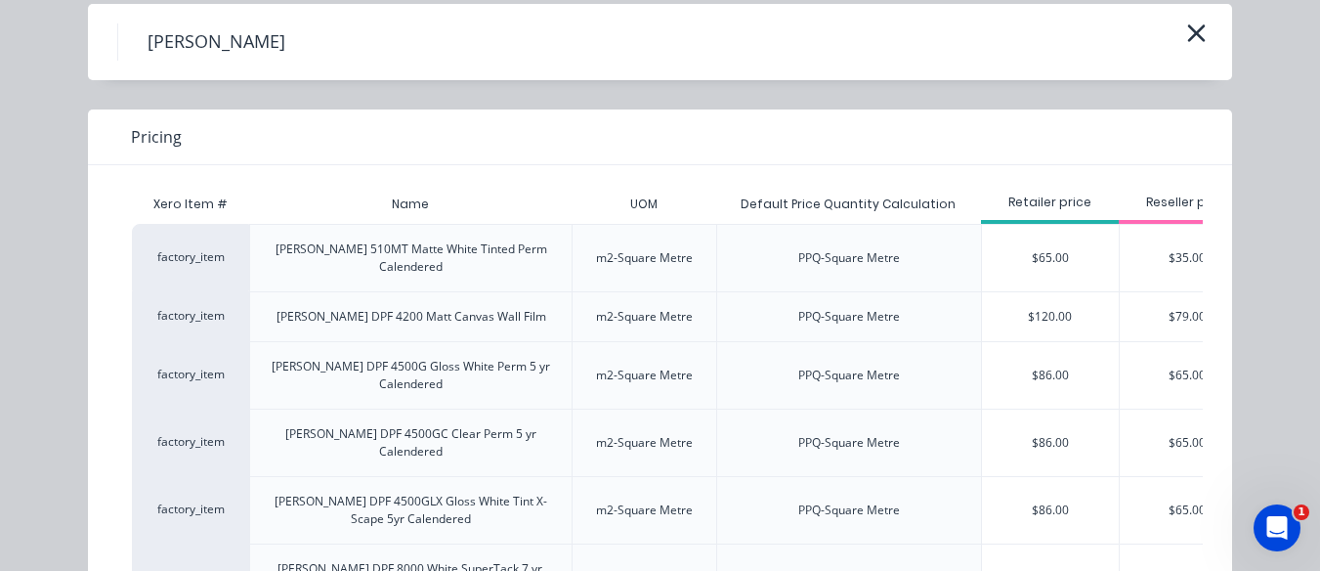
type input "270"
type input "540.00"
type input "$213.60"
type input "$0.00"
type input "$270.00"
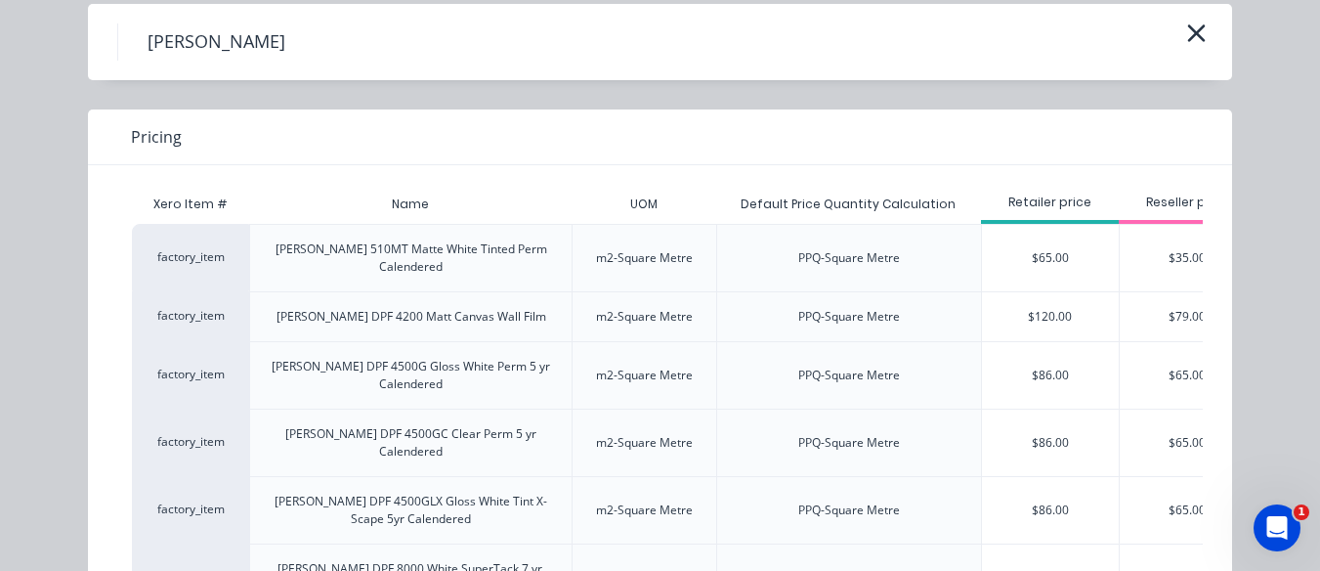
type input "$540.00"
type input "53.8"
type input "107.60"
type input "0"
type input "51.7"
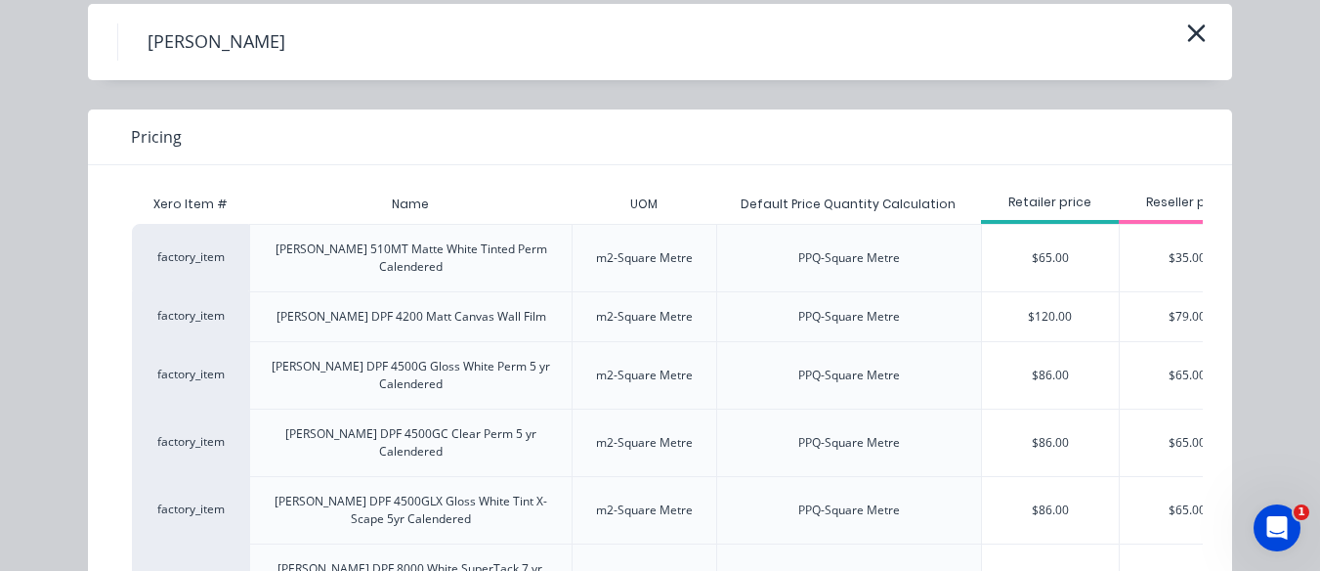
type input "$0.00"
type input "$53.80"
type input "$107.60"
type input "$0.00"
type input "$51.70"
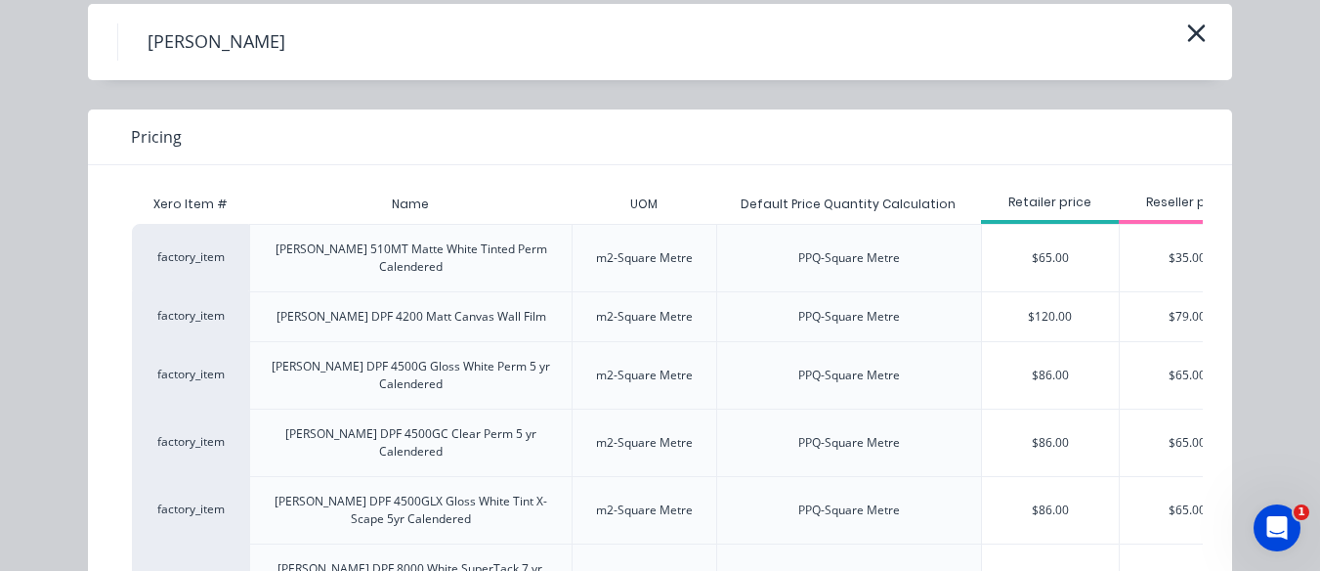
type input "51.70"
type input "0"
type input "51.7"
type input "$0.00"
type input "$51.70"
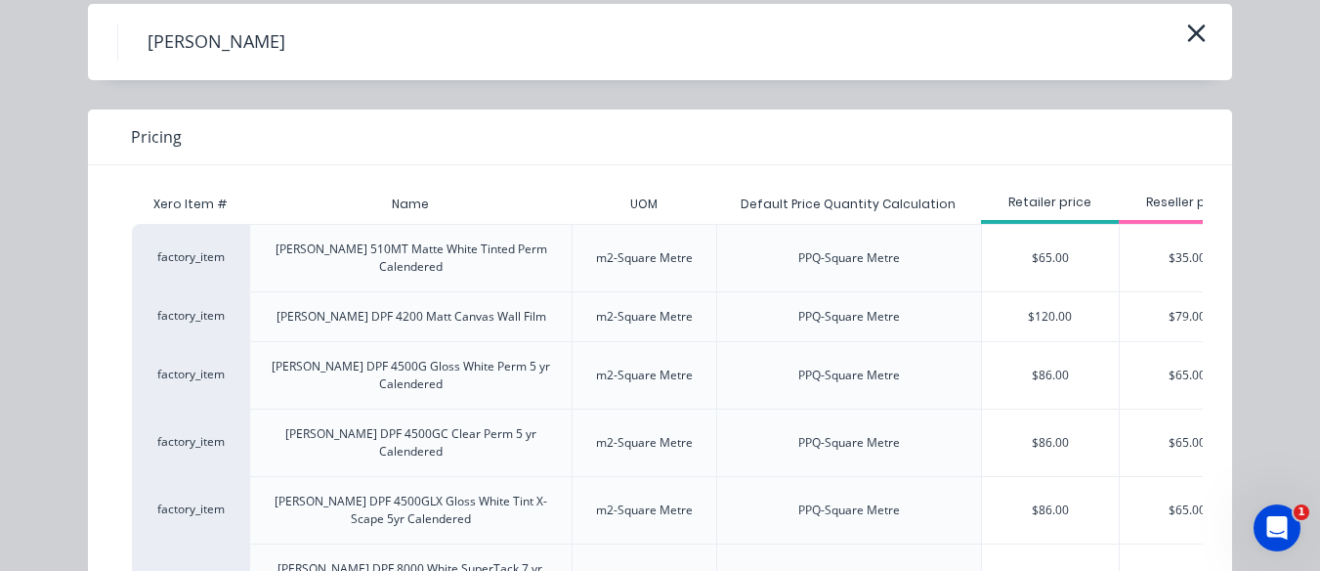
type input "$51.70"
type input "0"
type input "51.7"
type input "51.70"
type input "$0.00"
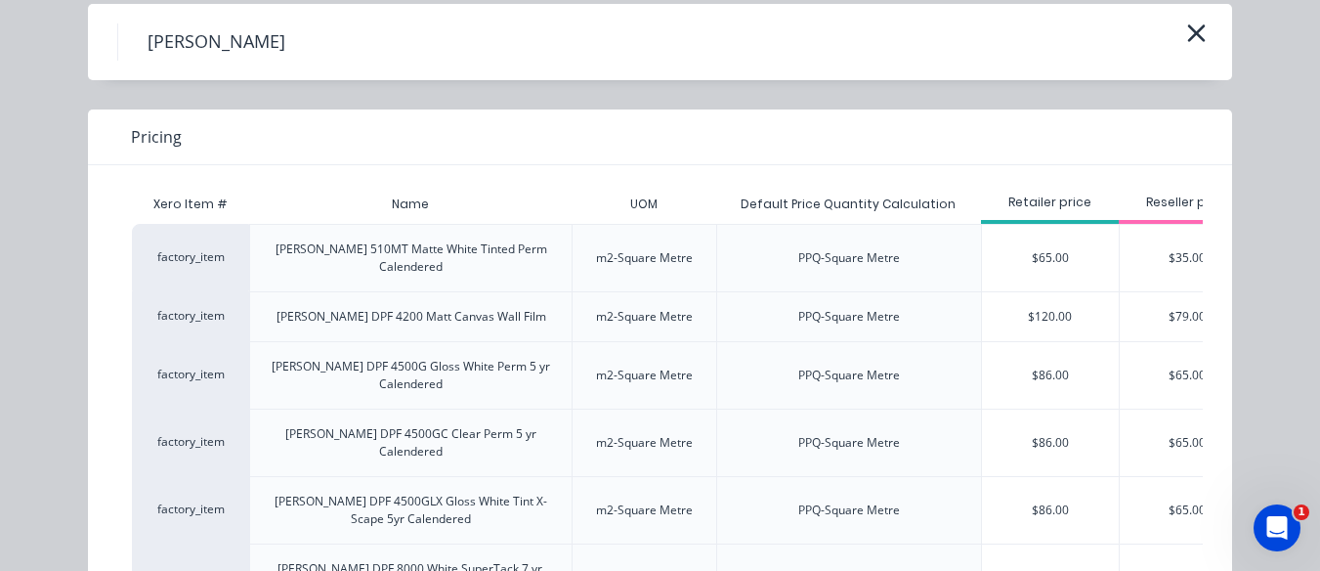
type input "$51.70"
type input "0"
type input "106.8"
type input "213.60"
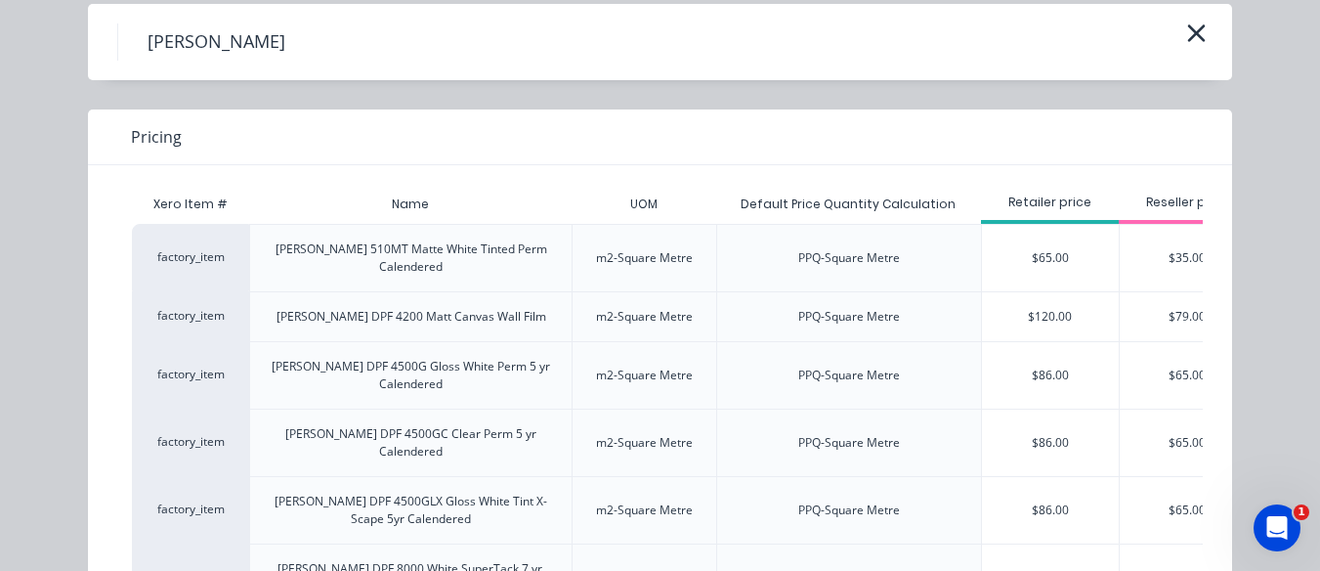
type input "51.70"
type input "$51.70"
type input "$0.00"
type input "$106.80"
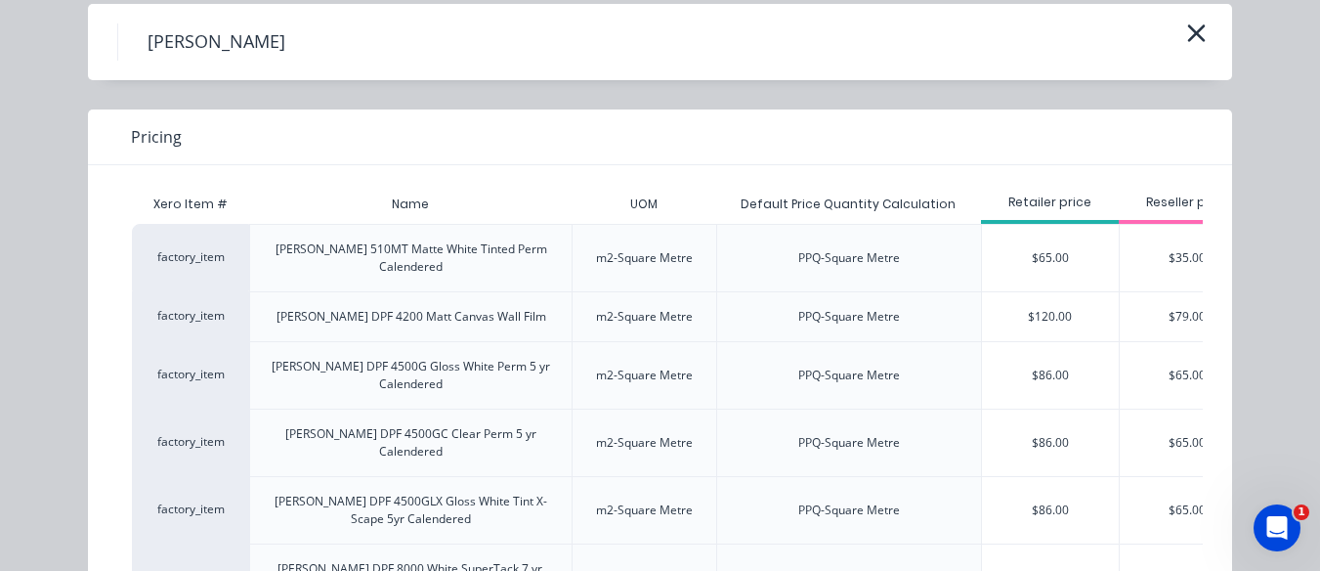
type input "$213.60"
type input "0"
type input "106.8"
type input "213.60"
type input "$51.70"
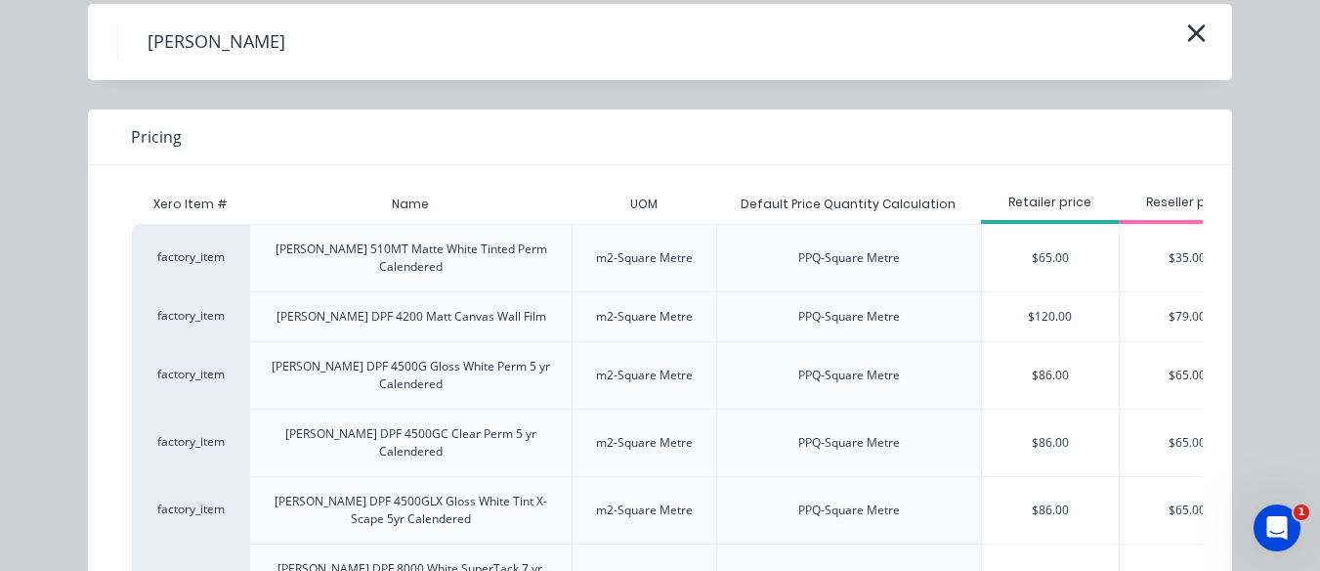
type input "$0.00"
type input "$106.80"
type input "$213.60"
type input "106.8"
type input "213.60"
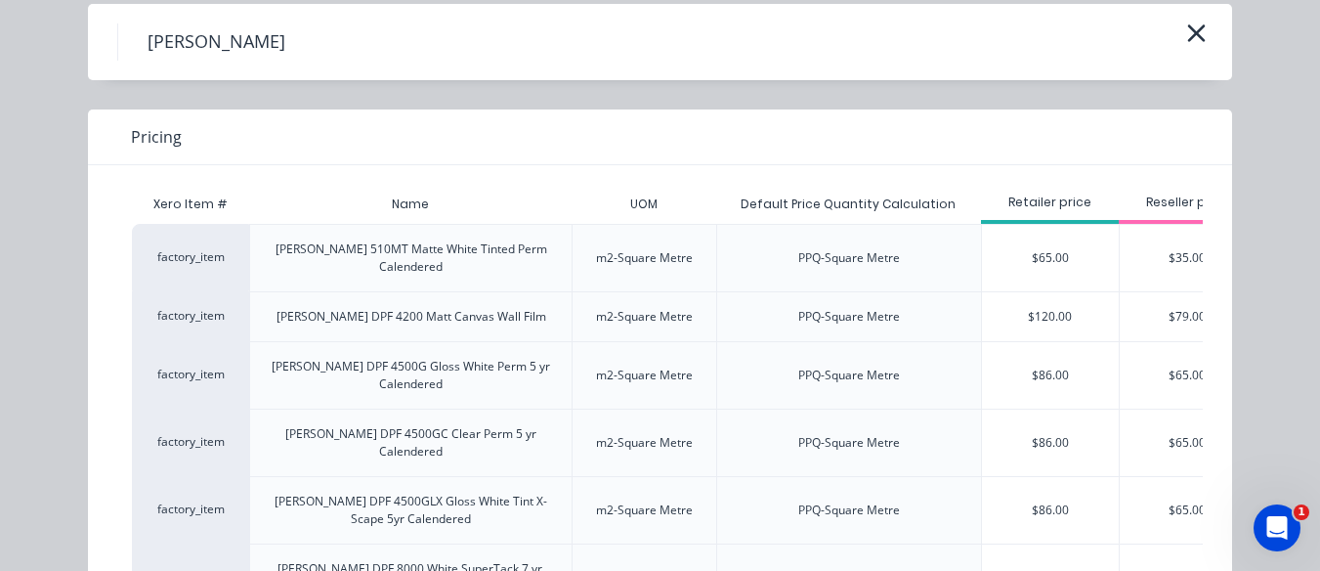
type input "$0.00"
type input "$106.80"
type input "213.60"
type input "$106.80"
type input "$213.60"
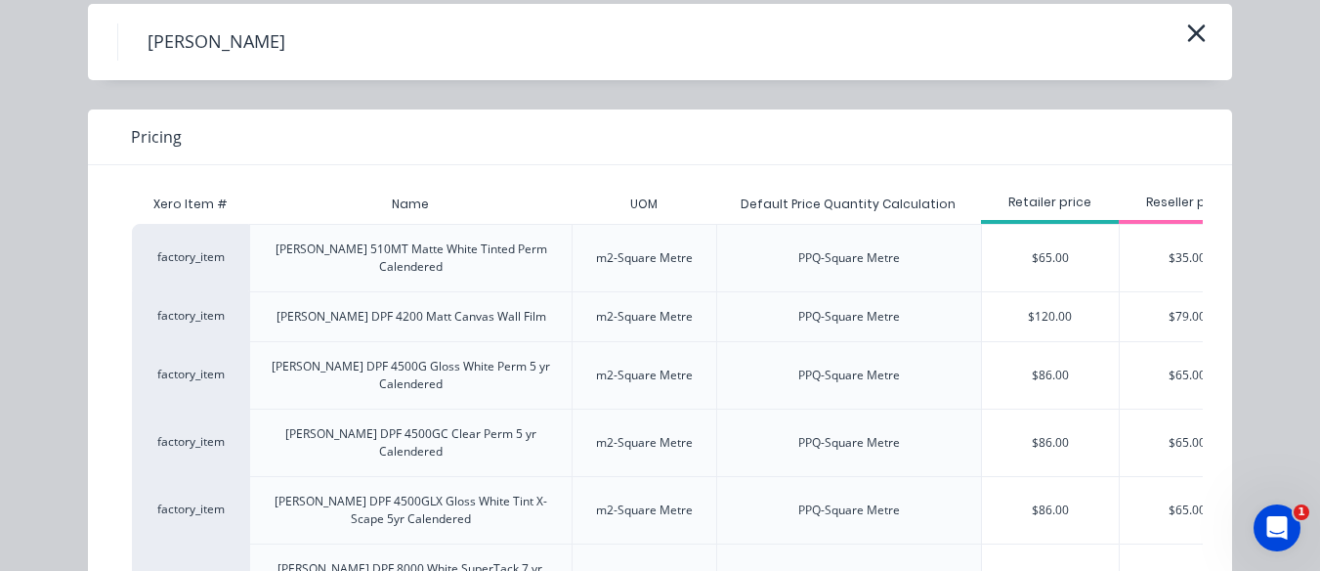
type input "$0.00"
type input "270"
type input "540.00"
type input "$0.00"
type input "$270.00"
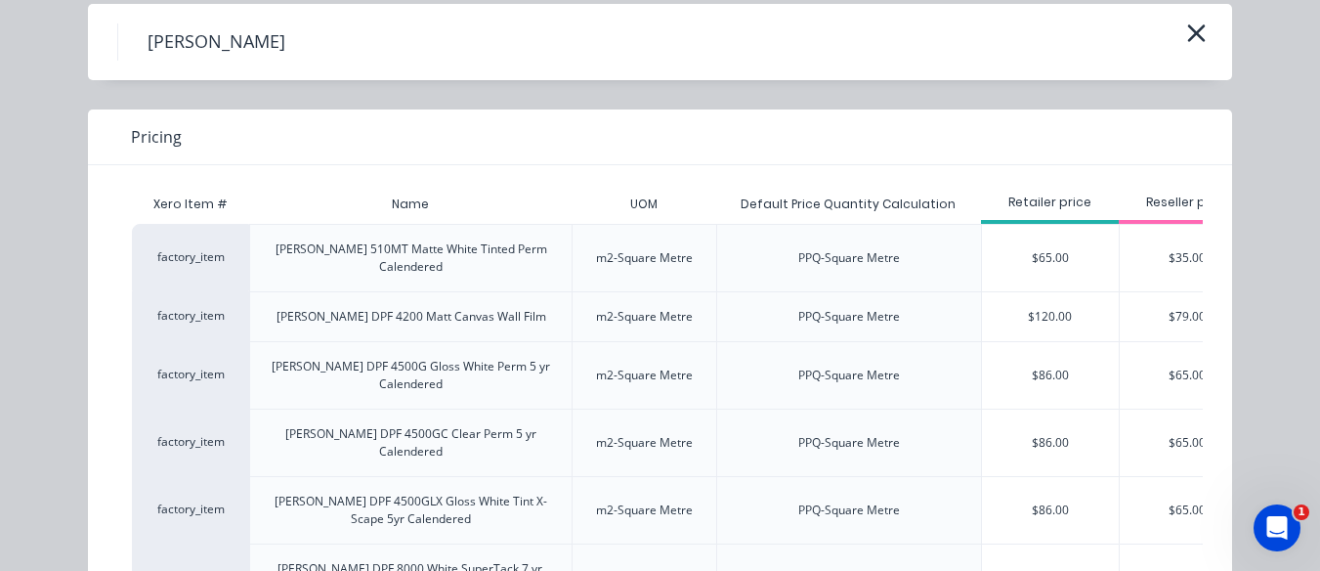
type input "$540.00"
type input "95"
type input "190.00"
type input "$0.00"
type input "$95.00"
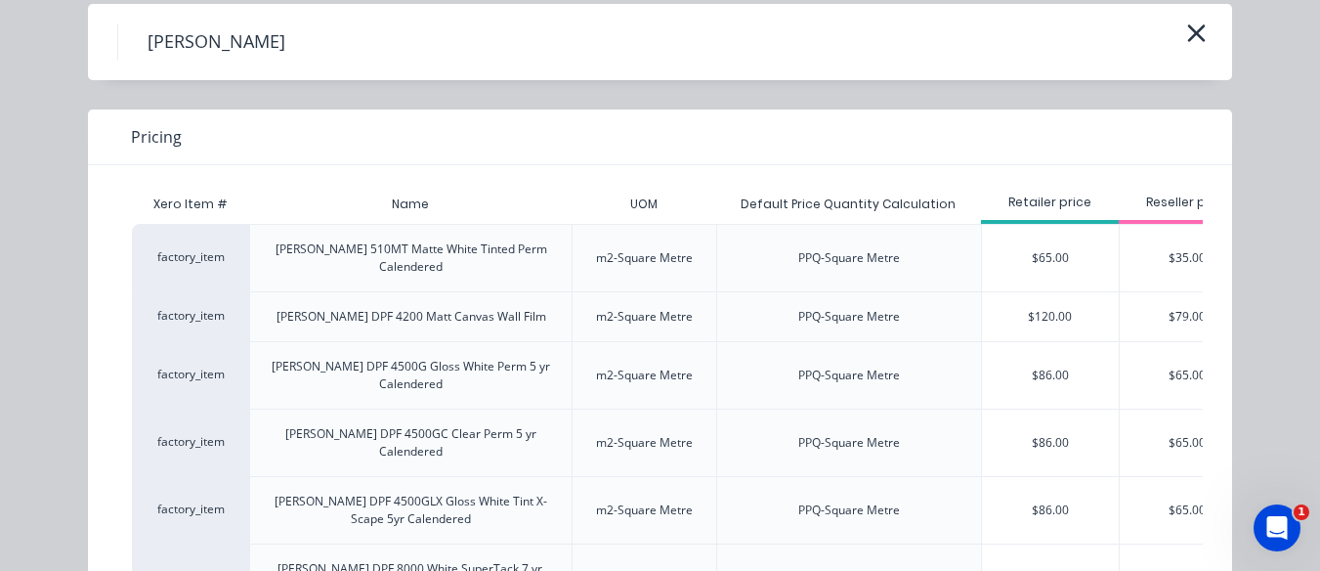
type input "$190.00"
type input "95"
type input "190.00"
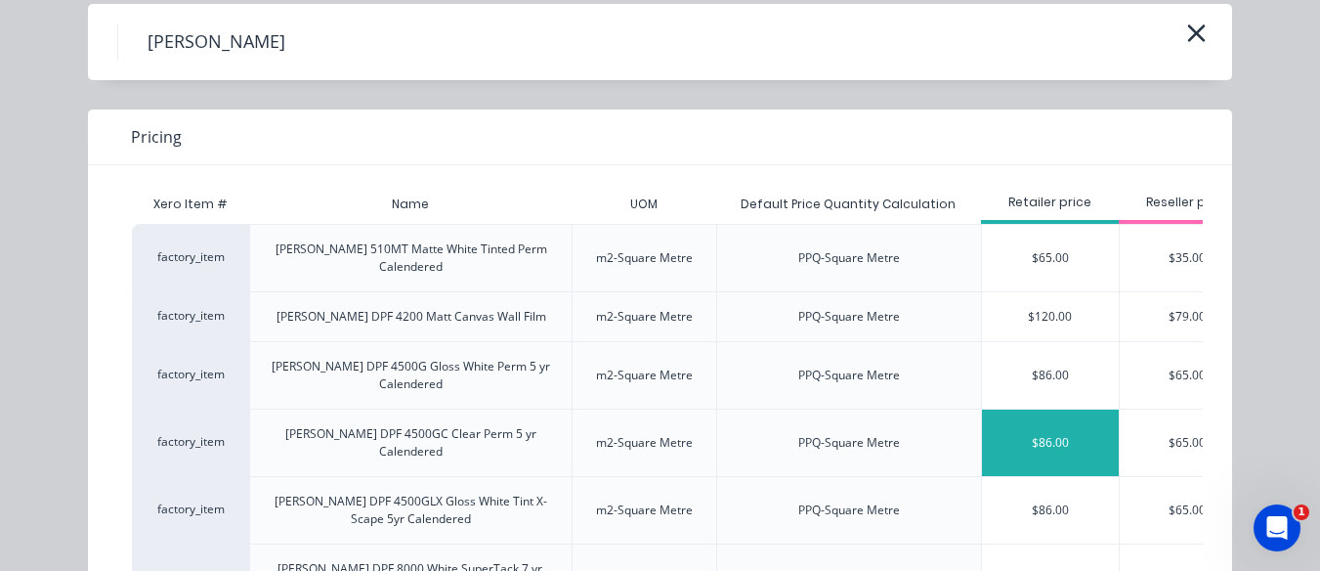
click at [1033, 410] on div "$86.00" at bounding box center [1050, 443] width 137 height 66
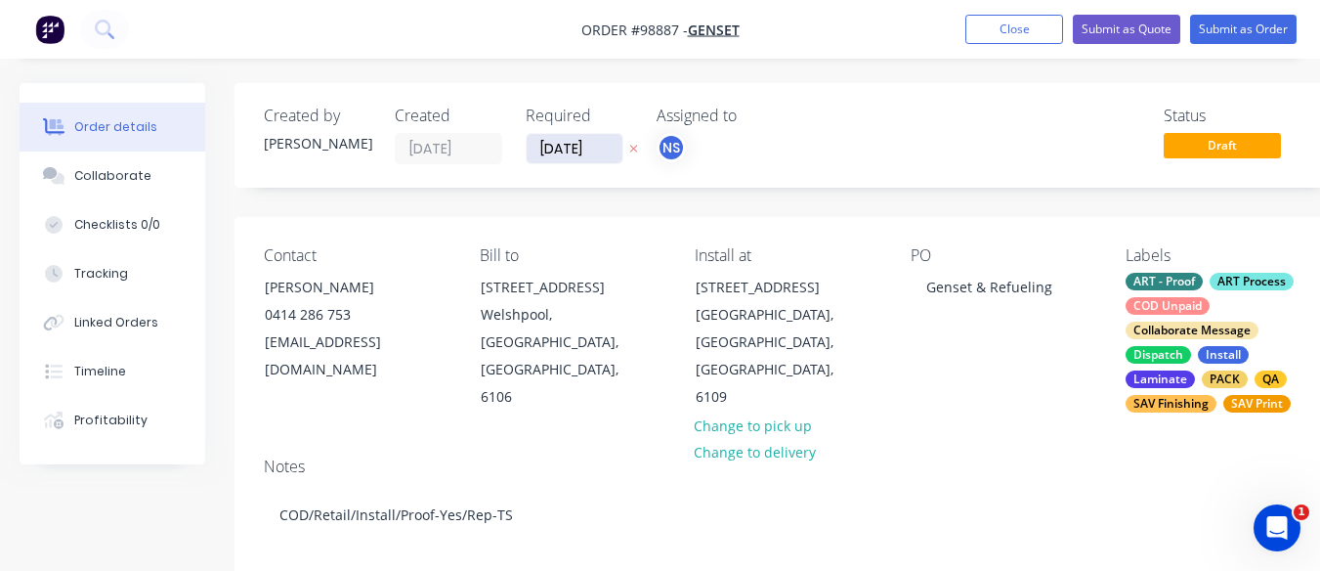
click at [567, 145] on input "[DATE]" at bounding box center [575, 148] width 96 height 29
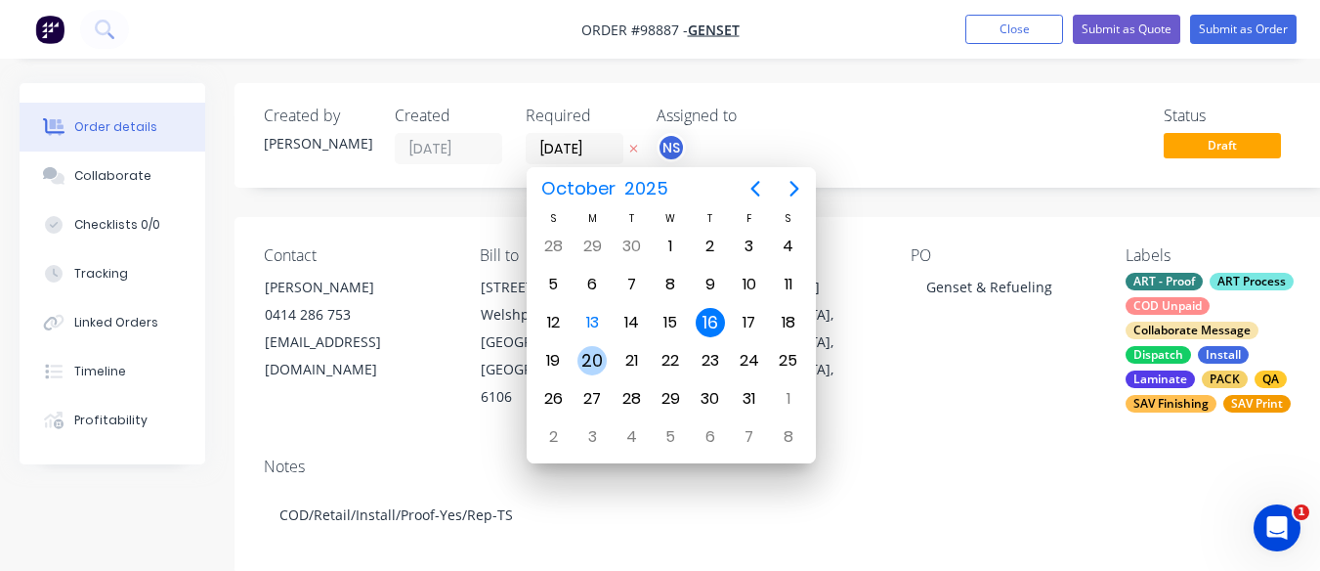
click at [599, 361] on div "20" at bounding box center [592, 360] width 29 height 29
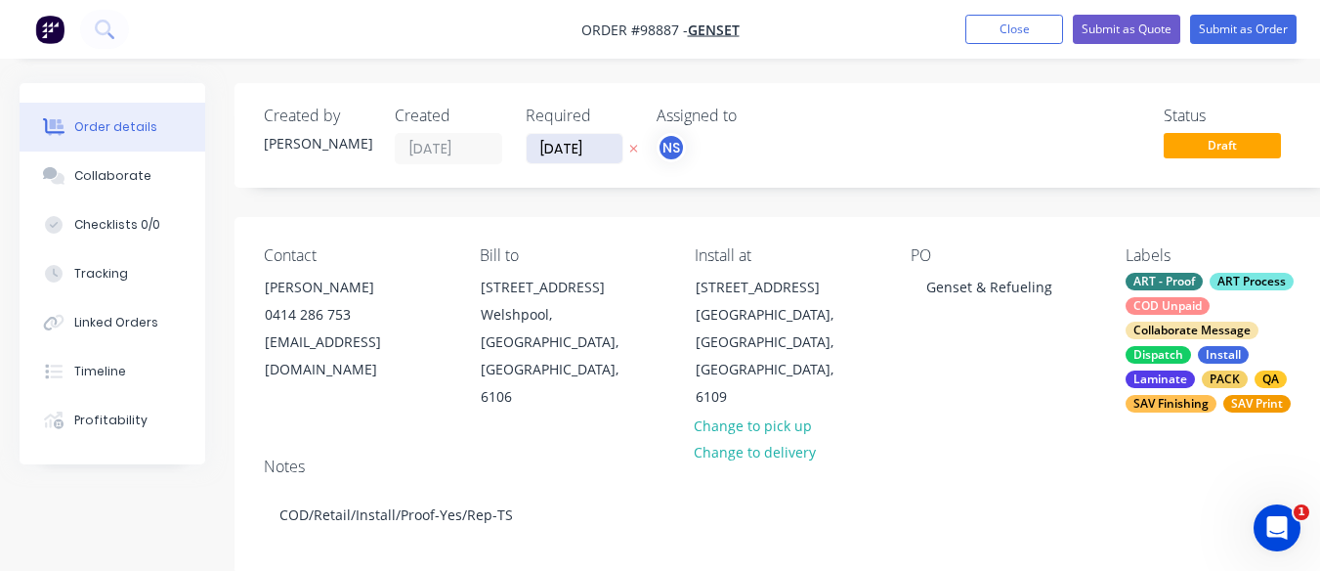
click at [553, 147] on input "20/10/25" at bounding box center [575, 148] width 96 height 29
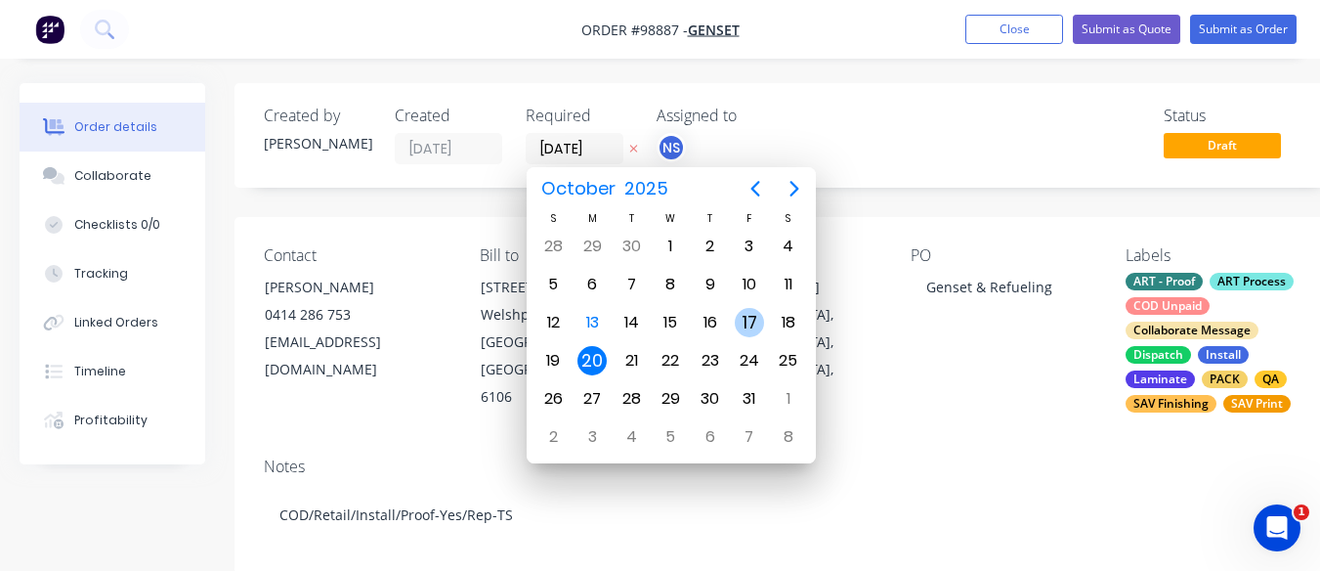
click at [745, 319] on div "17" at bounding box center [749, 322] width 29 height 29
type input "17/10/25"
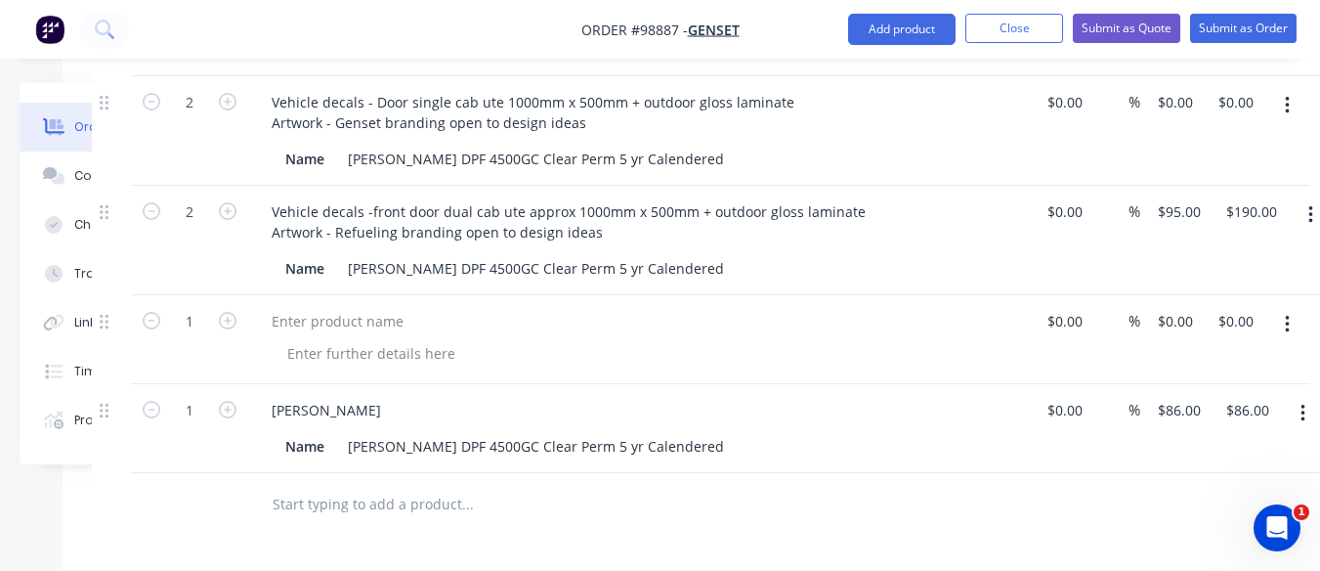
scroll to position [1095, 194]
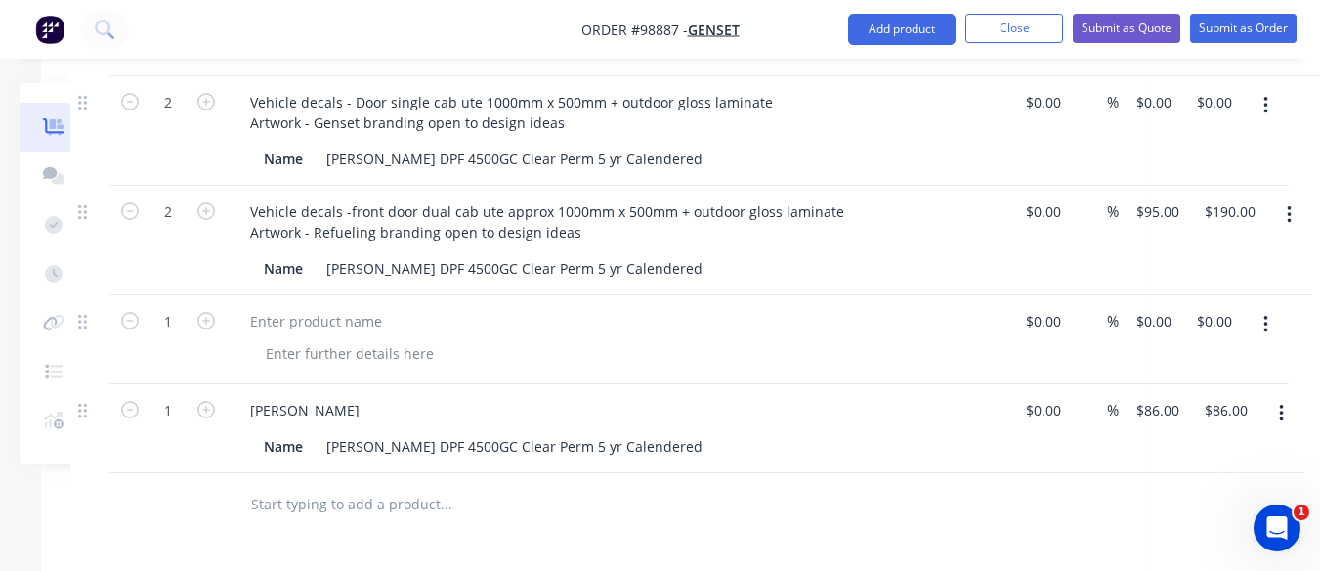
click at [1272, 307] on button "button" at bounding box center [1266, 324] width 46 height 35
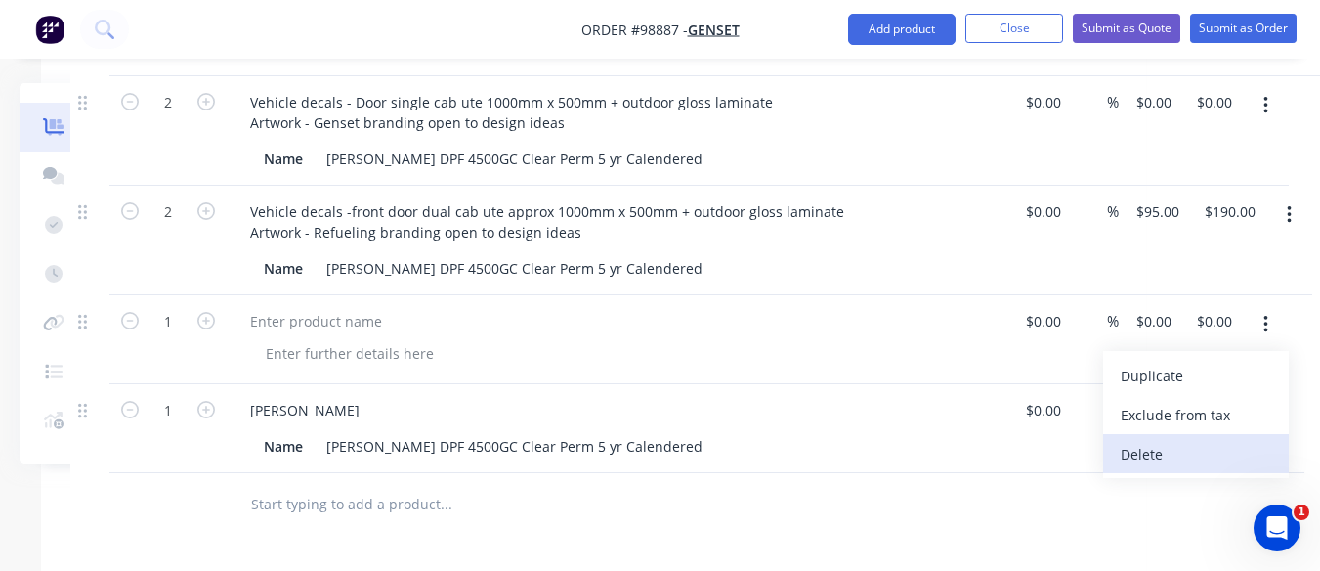
click at [1165, 440] on div "Delete" at bounding box center [1196, 454] width 151 height 28
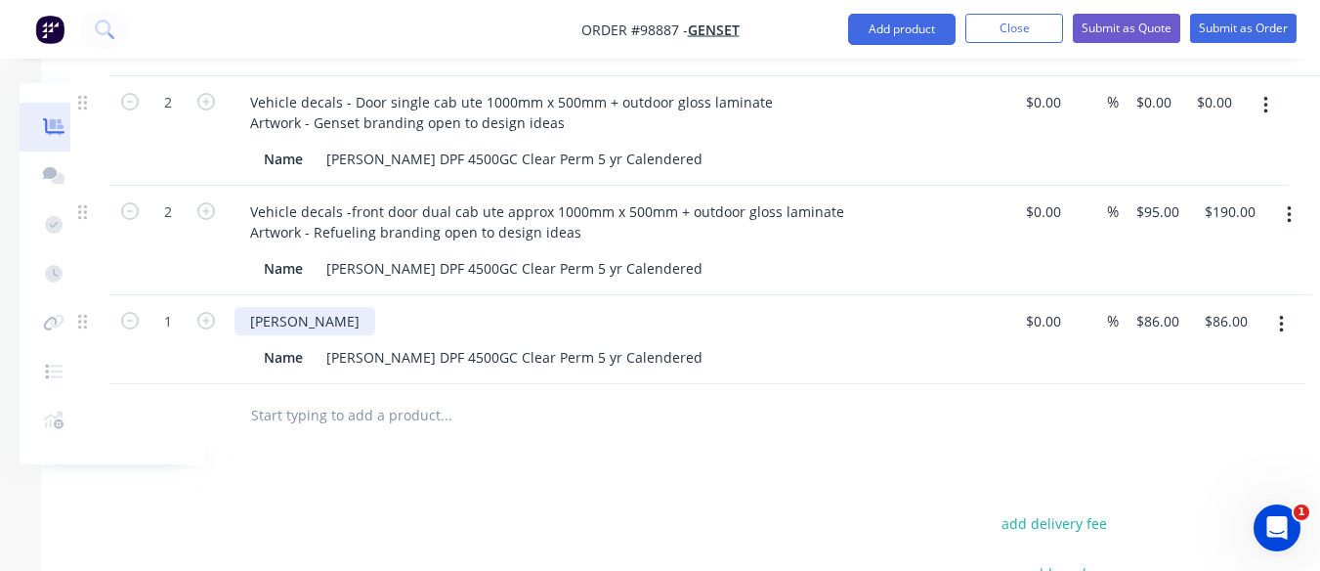
click at [260, 307] on div "[PERSON_NAME]" at bounding box center [305, 321] width 141 height 28
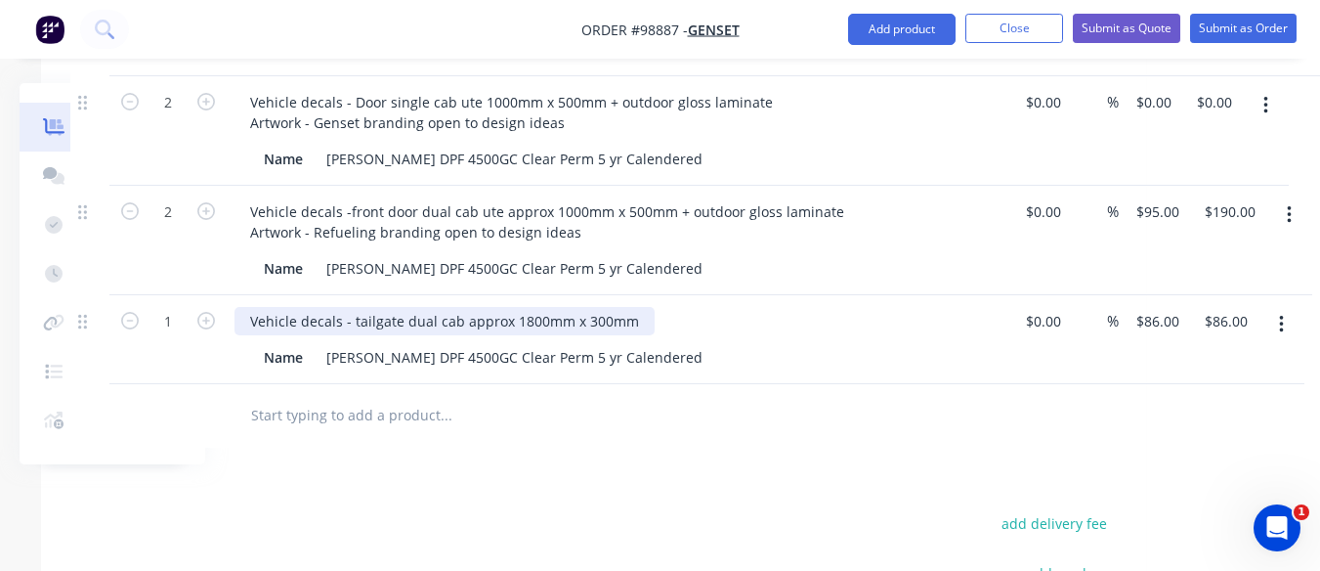
click at [504, 309] on div "Vehicle decals - tailgate dual cab approx 1800mm x 300mm" at bounding box center [445, 321] width 420 height 28
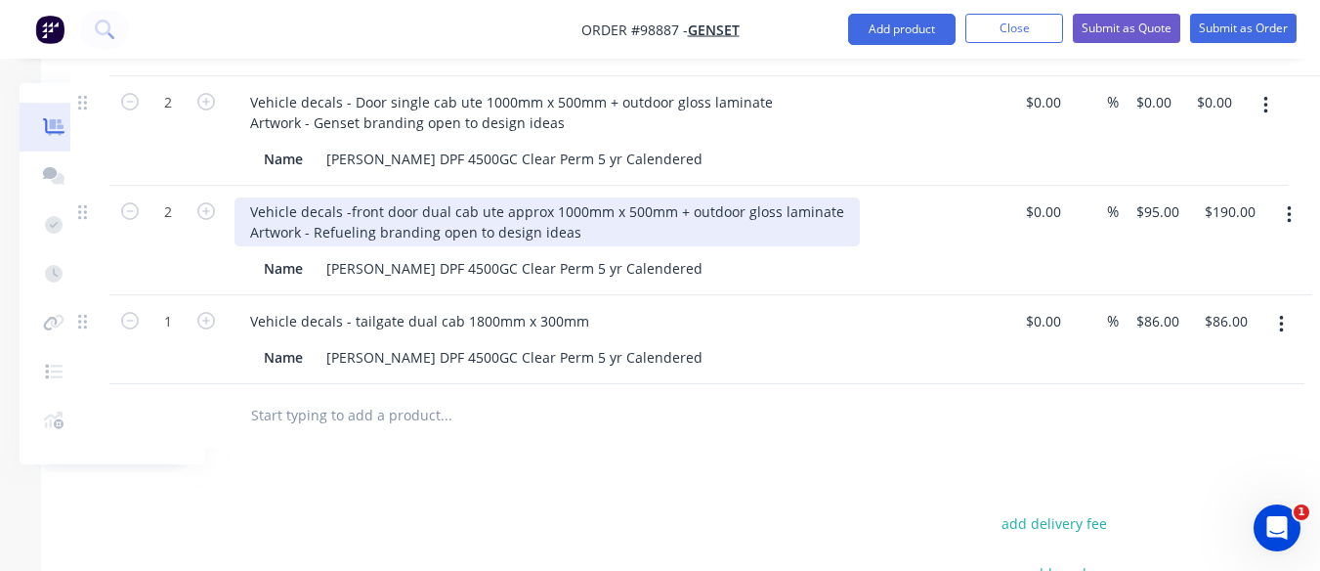
click at [541, 197] on div "Vehicle decals -front door dual cab ute approx 1000mm x 500mm + outdoor gloss l…" at bounding box center [547, 221] width 625 height 49
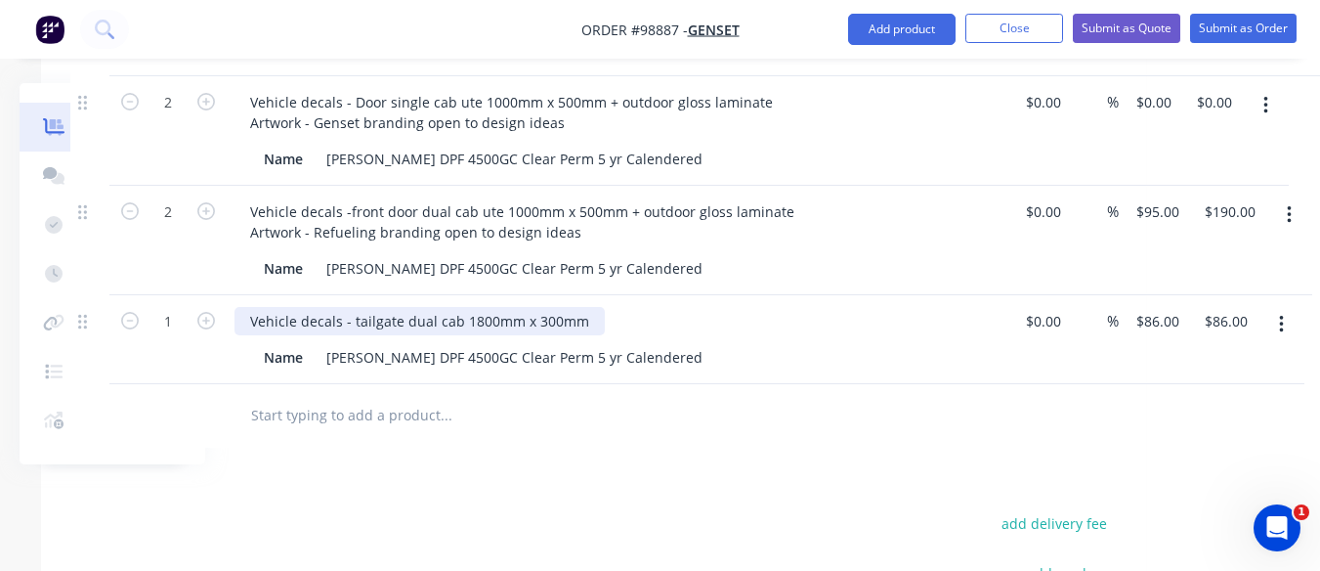
click at [590, 307] on div "Vehicle decals - tailgate dual cab 1800mm x 300mm" at bounding box center [420, 321] width 370 height 28
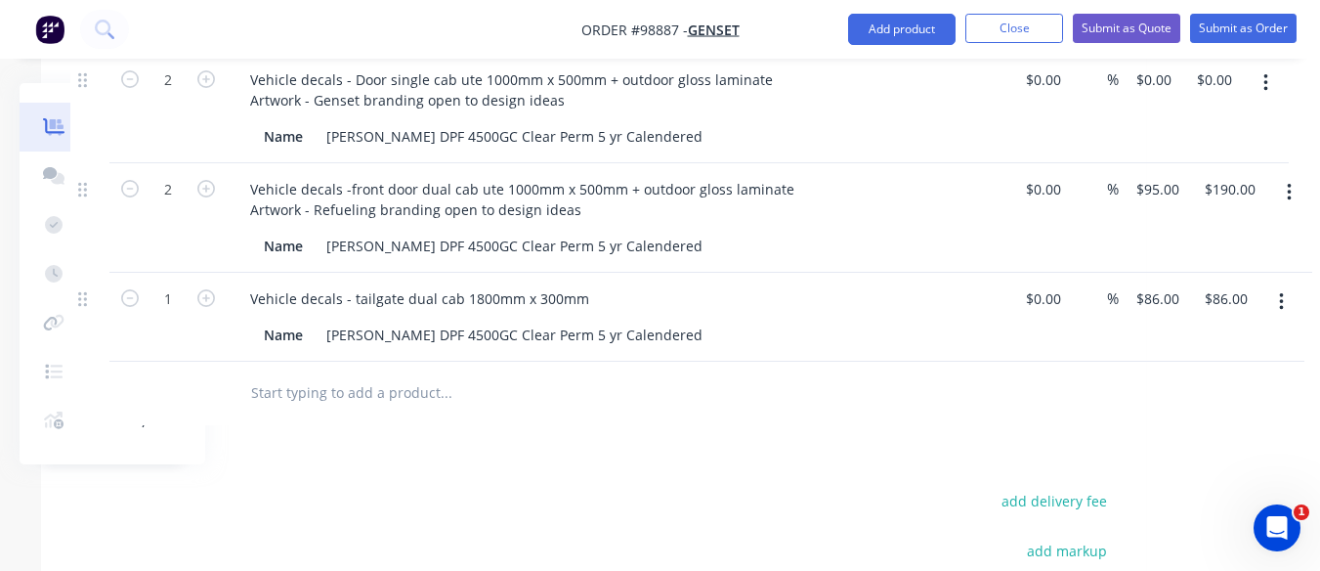
scroll to position [1102, 194]
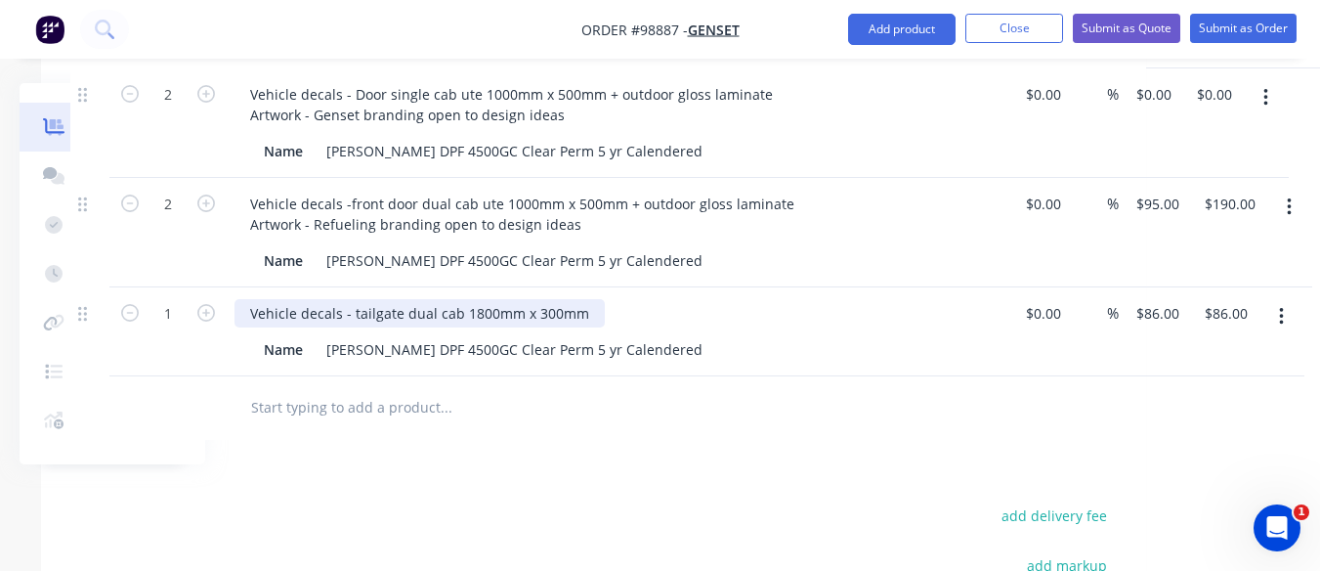
click at [582, 299] on div "Vehicle decals - tailgate dual cab 1800mm x 300mm" at bounding box center [420, 313] width 370 height 28
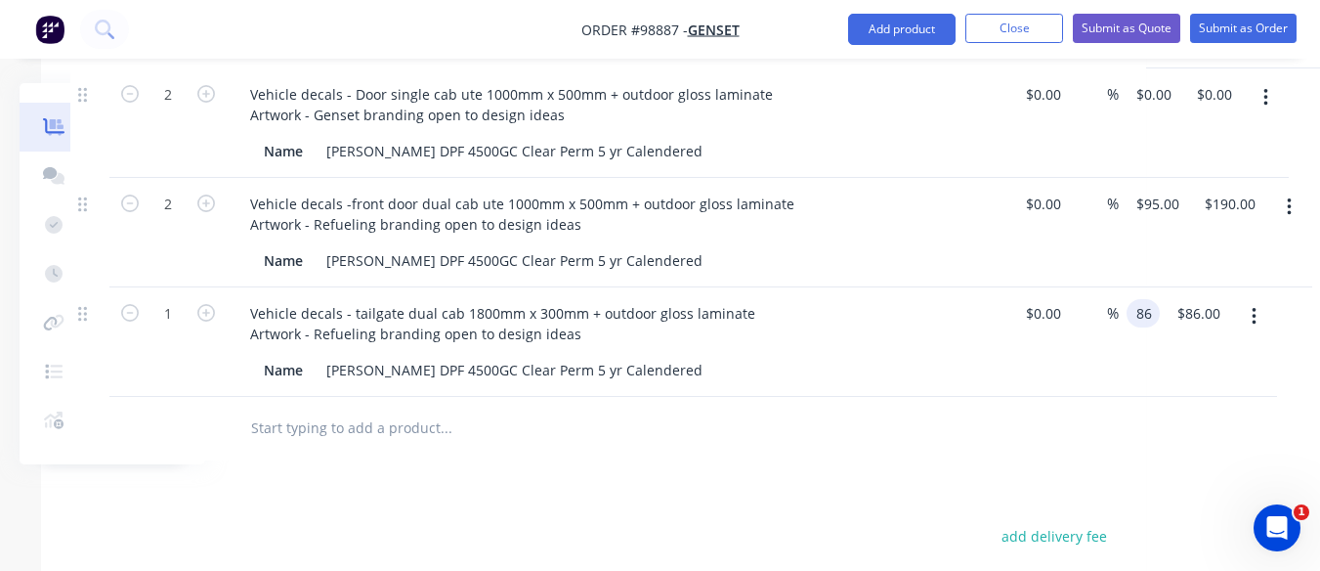
click at [1150, 299] on input "86" at bounding box center [1147, 313] width 25 height 28
type input "98"
type input "86.00"
type input "$98.00"
type input "98.00"
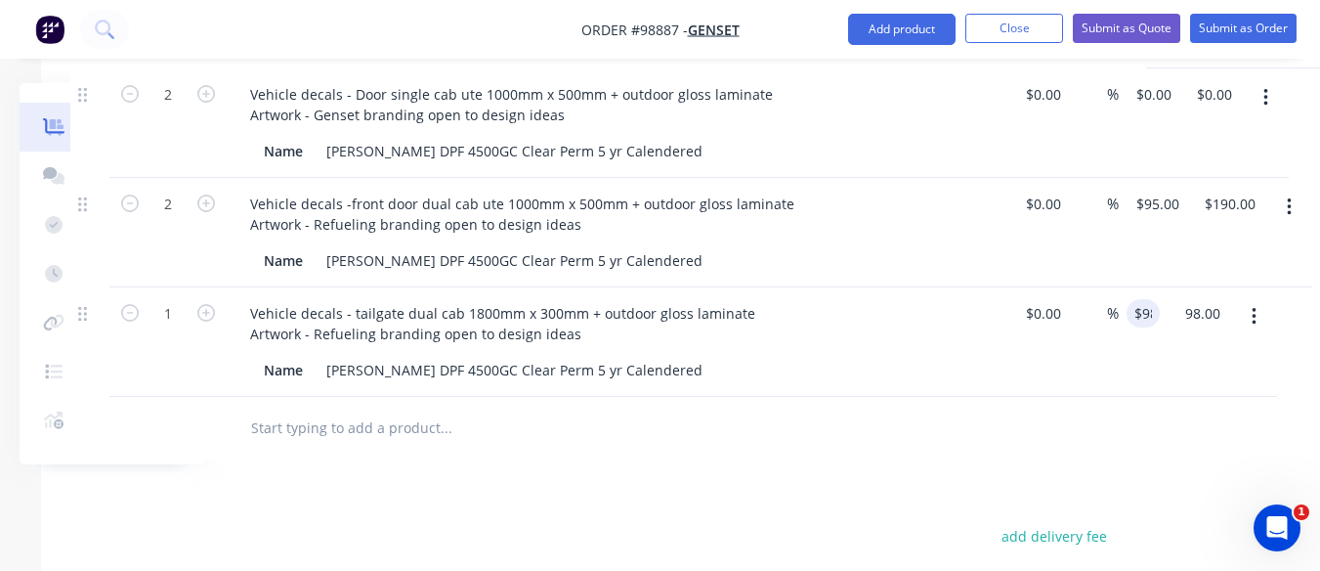
type input "$98.00"
click at [326, 409] on input "text" at bounding box center [445, 428] width 391 height 39
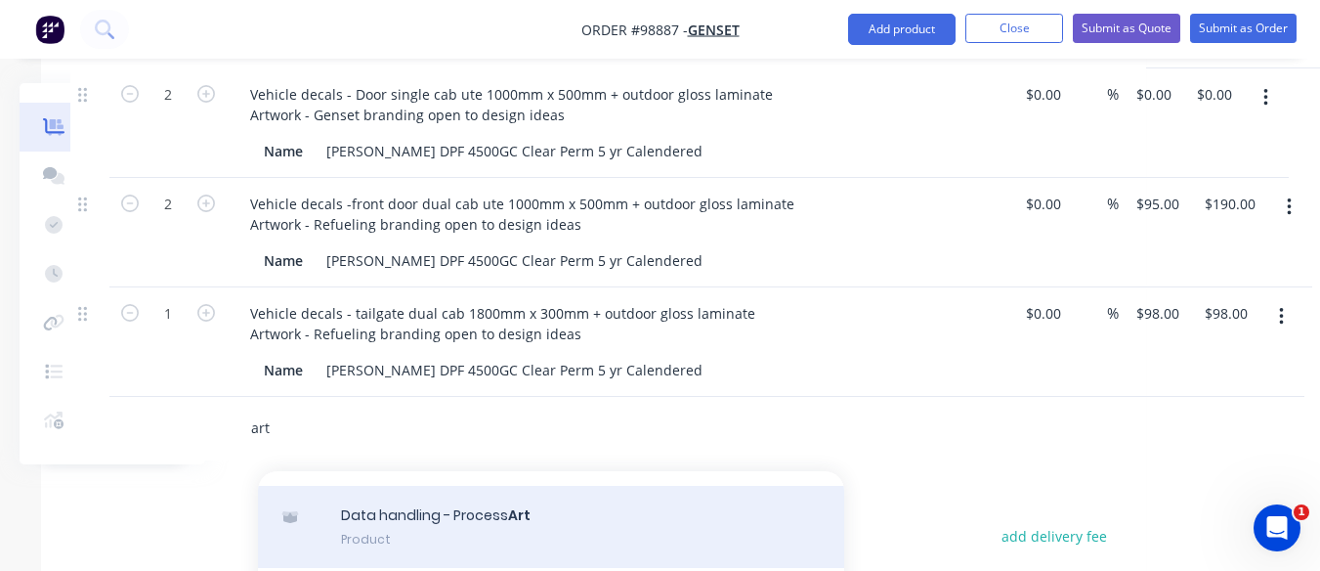
type input "art"
click at [549, 514] on div "Data handling - Process Art Product" at bounding box center [551, 527] width 586 height 82
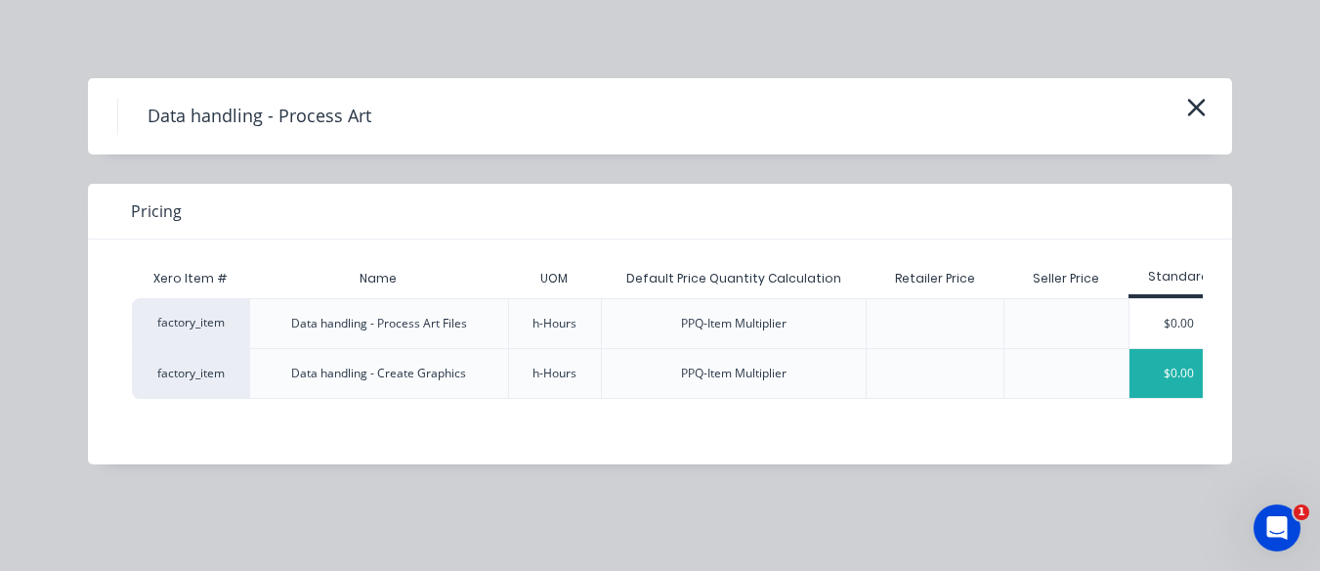
click at [1190, 379] on div "$0.00" at bounding box center [1179, 373] width 98 height 49
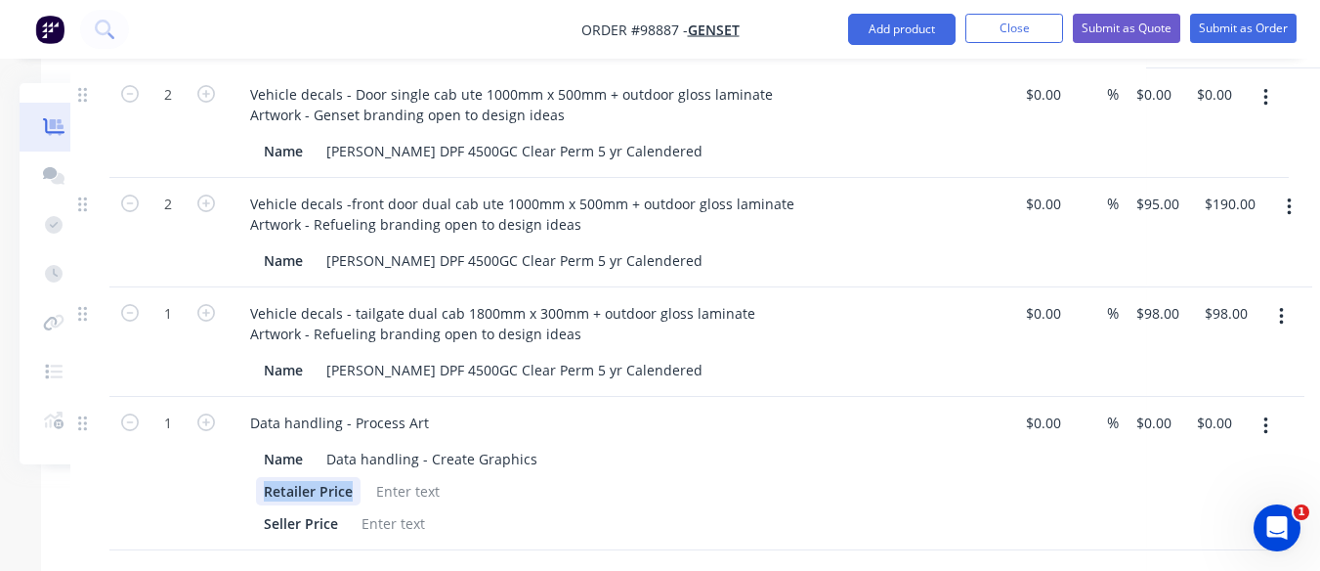
drag, startPoint x: 354, startPoint y: 471, endPoint x: 248, endPoint y: 460, distance: 106.1
click at [248, 460] on div "Name Data handling - Create Graphics Retailer Price Seller Price" at bounding box center [618, 489] width 766 height 97
drag, startPoint x: 340, startPoint y: 499, endPoint x: 224, endPoint y: 487, distance: 117.0
click at [224, 487] on div "1 Data handling - Process Art Name Data handling - Create Graphics Seller Price…" at bounding box center [593, 473] width 1047 height 153
click at [313, 477] on div at bounding box center [332, 491] width 79 height 28
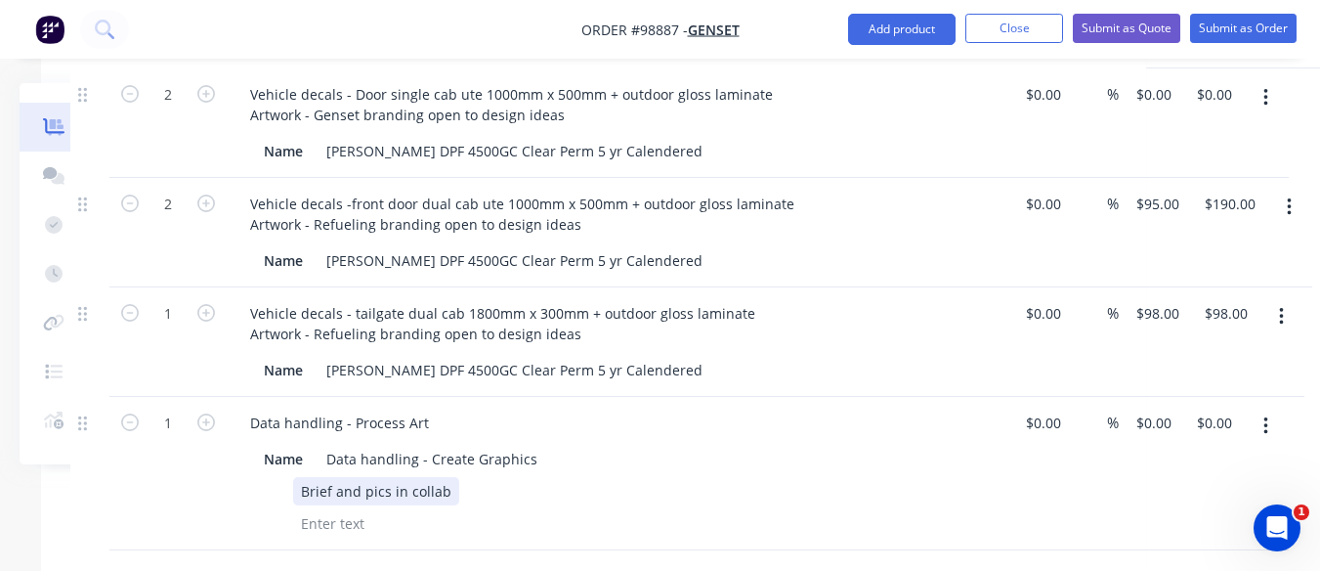
click at [299, 477] on div "Brief and pics in collab" at bounding box center [376, 491] width 166 height 28
click at [492, 477] on div "Logos, brief and pics in collab" at bounding box center [398, 491] width 210 height 28
click at [1140, 410] on input "0" at bounding box center [1146, 423] width 22 height 28
type input "$0.00"
type input "0.00"
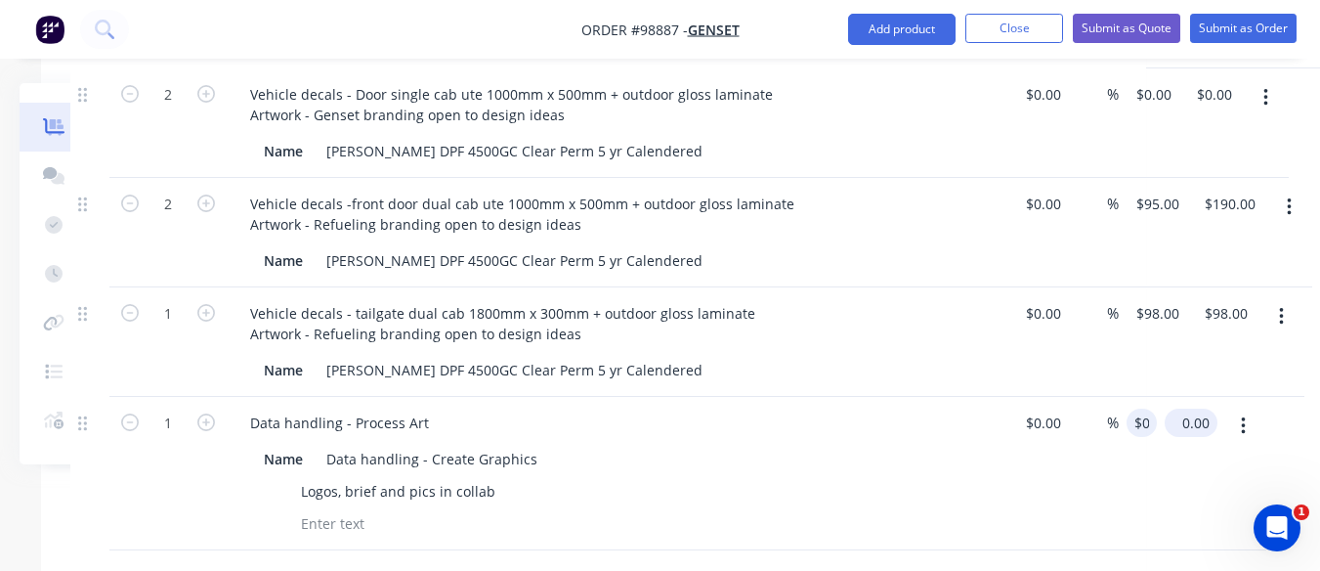
click at [1117, 400] on div "1 Data handling - Process Art Name Data handling - Create Graphics Logos, brief…" at bounding box center [593, 473] width 1047 height 153
type input "0"
type input "$0.00"
click at [1147, 409] on input "0" at bounding box center [1146, 423] width 22 height 28
type input "$180.00"
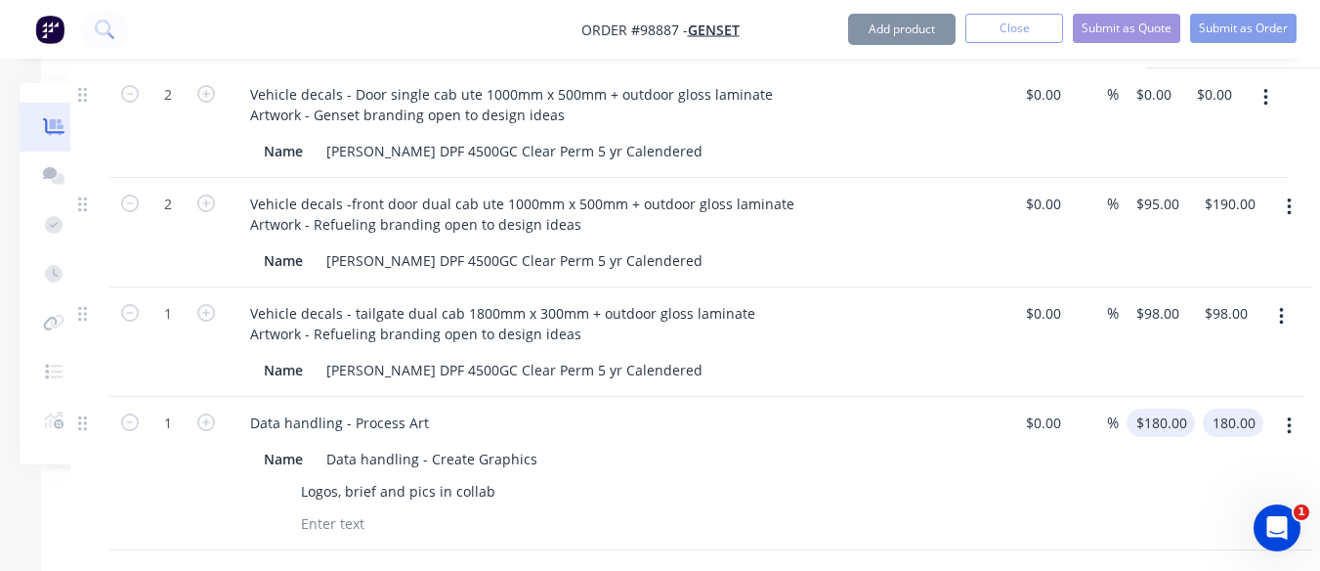
type input "$180.00"
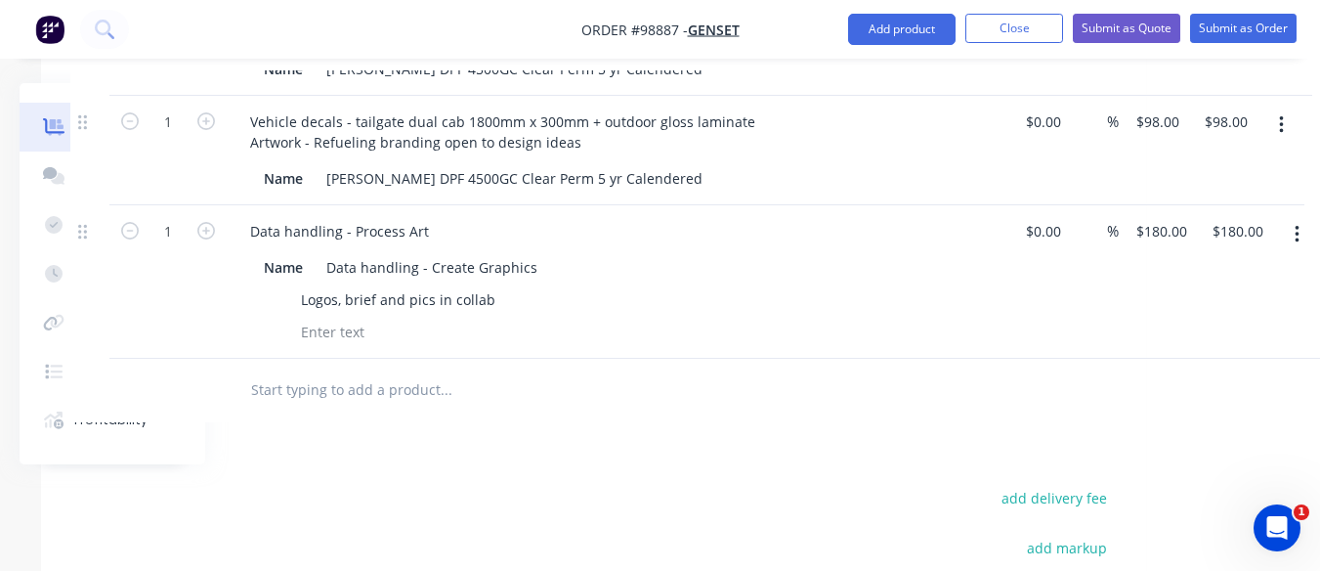
scroll to position [1290, 194]
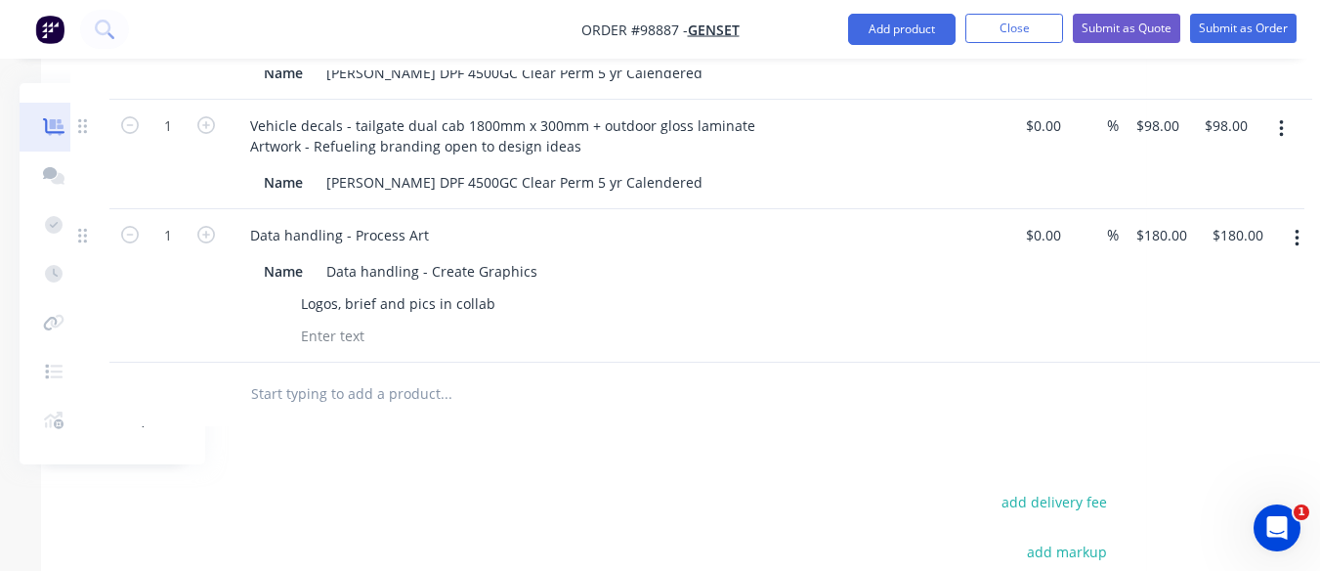
click at [314, 374] on input "text" at bounding box center [445, 393] width 391 height 39
type input "I"
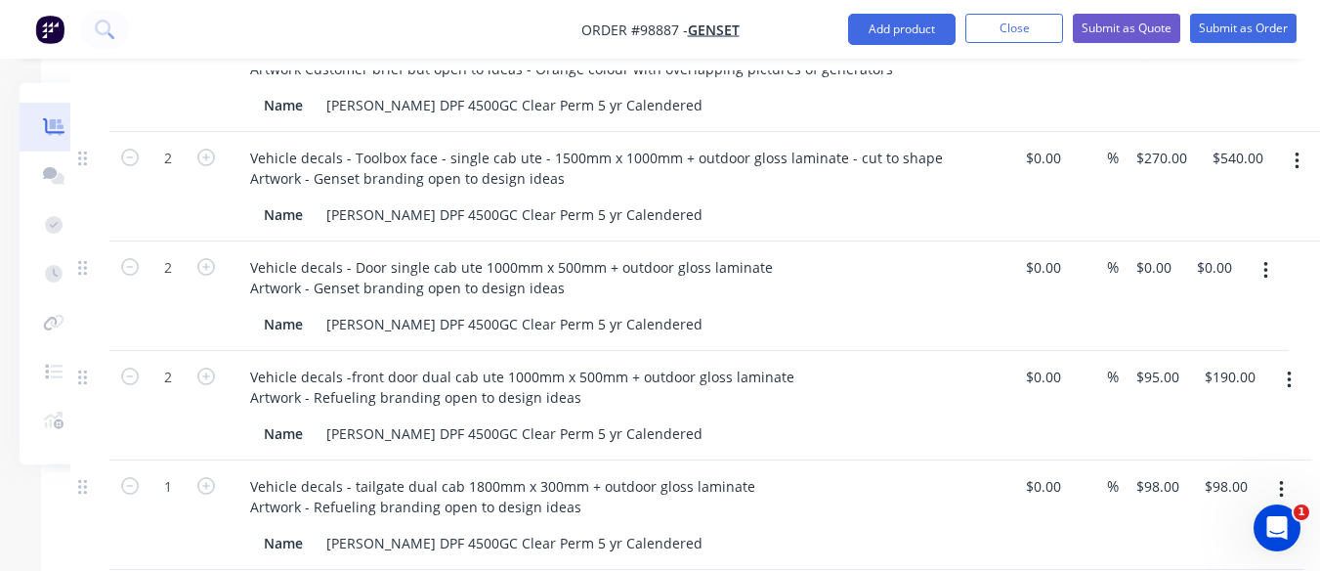
scroll to position [893, 194]
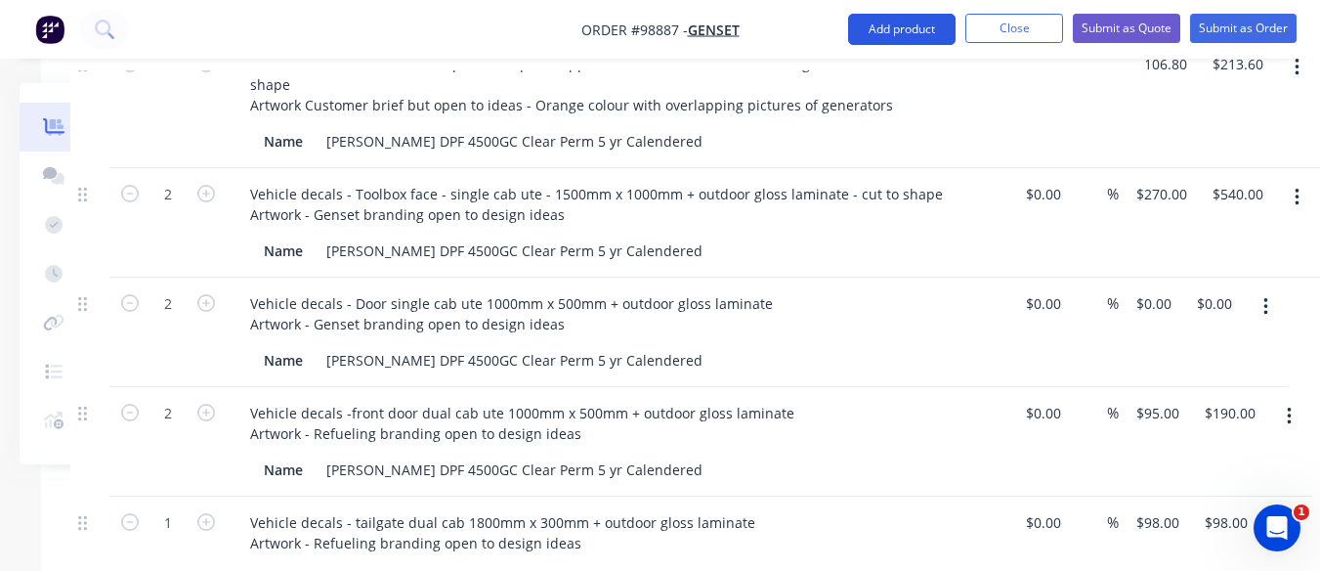
click at [895, 33] on button "Add product" at bounding box center [902, 29] width 108 height 31
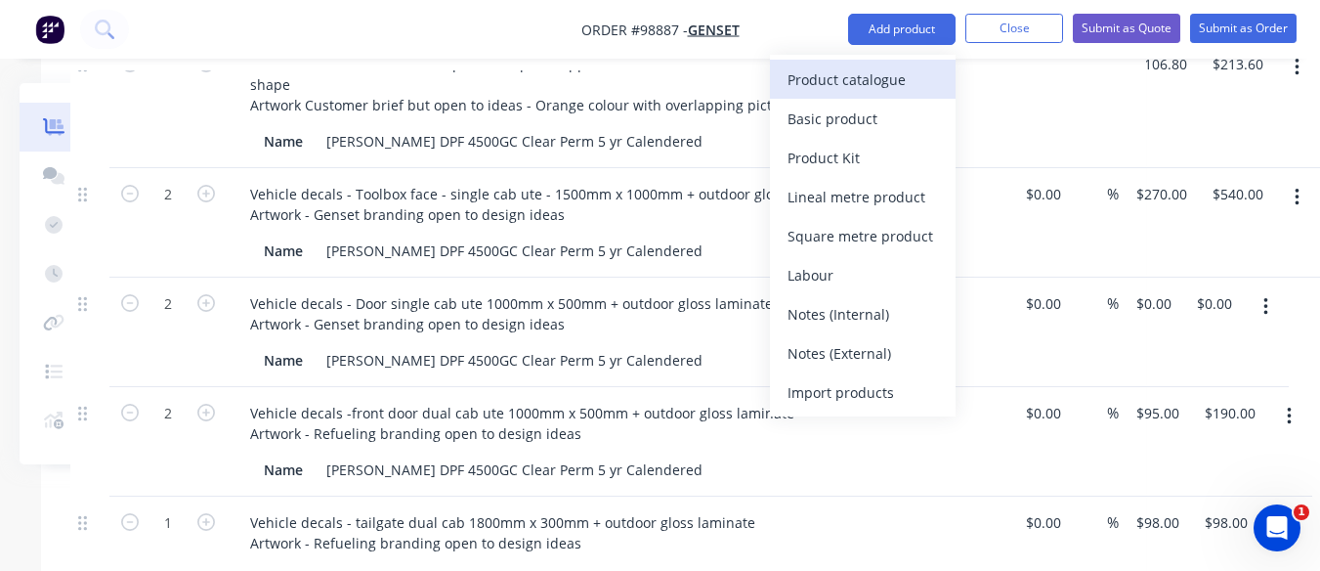
click at [866, 83] on div "Product catalogue" at bounding box center [863, 79] width 151 height 28
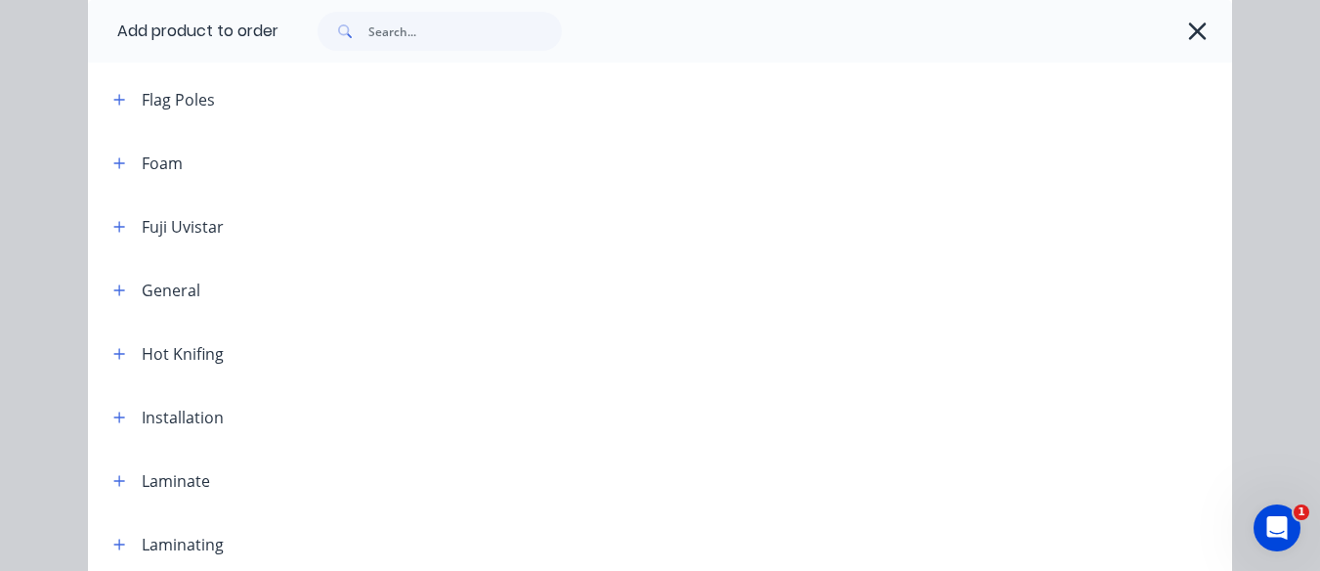
scroll to position [1175, 0]
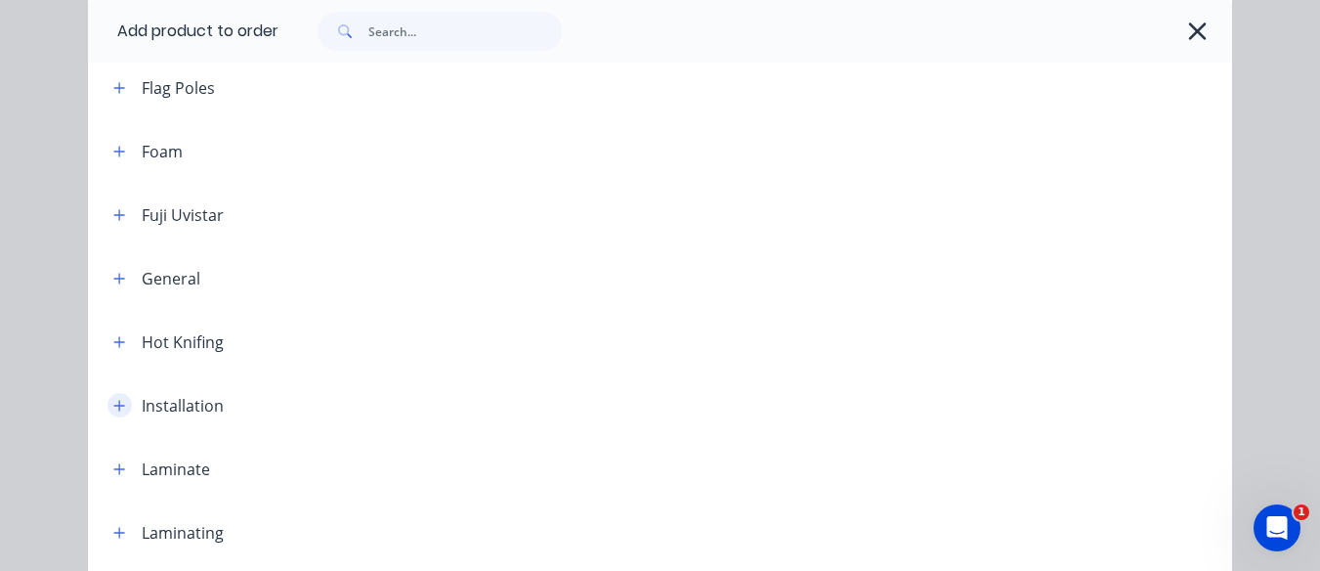
click at [113, 404] on icon "button" at bounding box center [119, 406] width 12 height 14
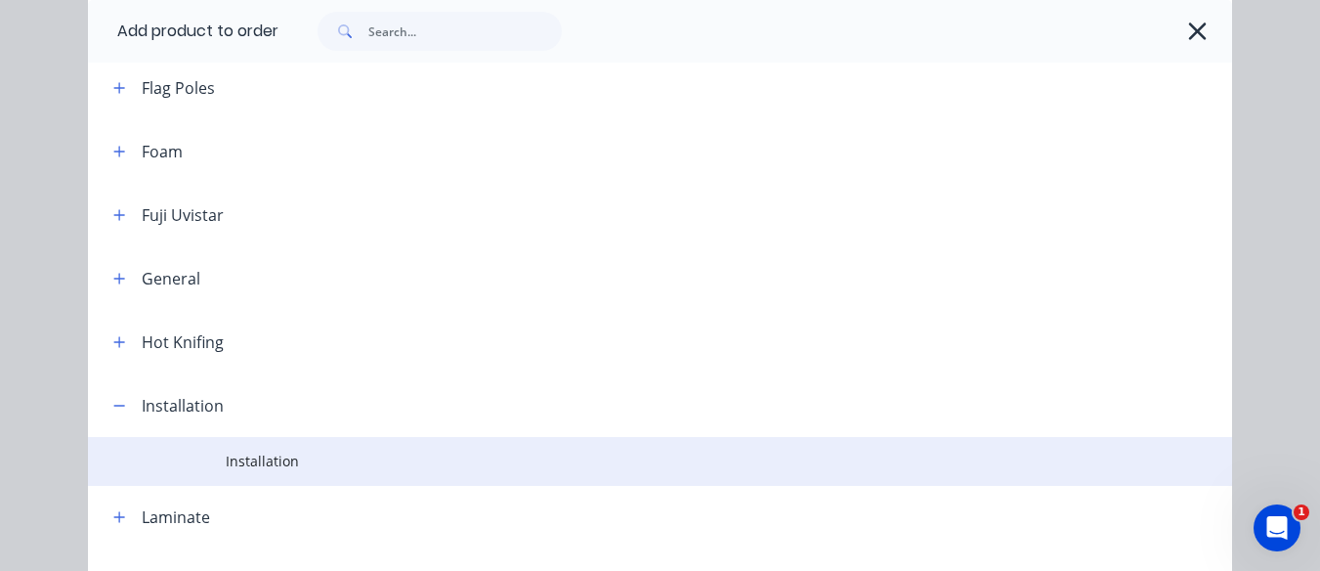
click at [275, 455] on span "Installation" at bounding box center [628, 461] width 805 height 21
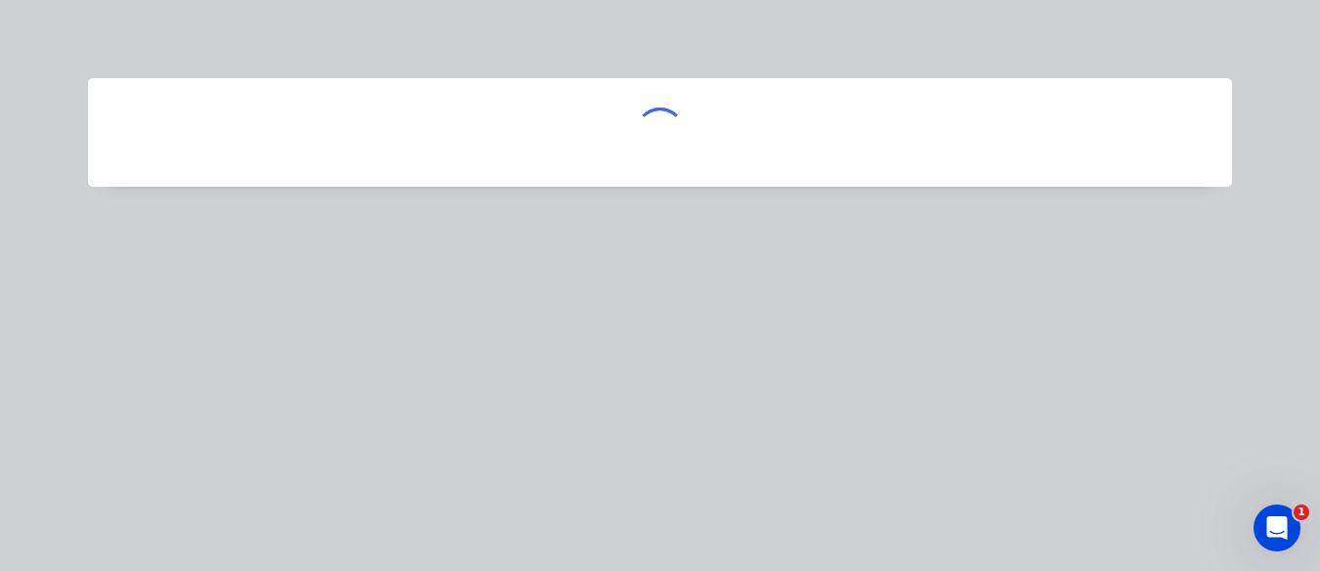
scroll to position [0, 0]
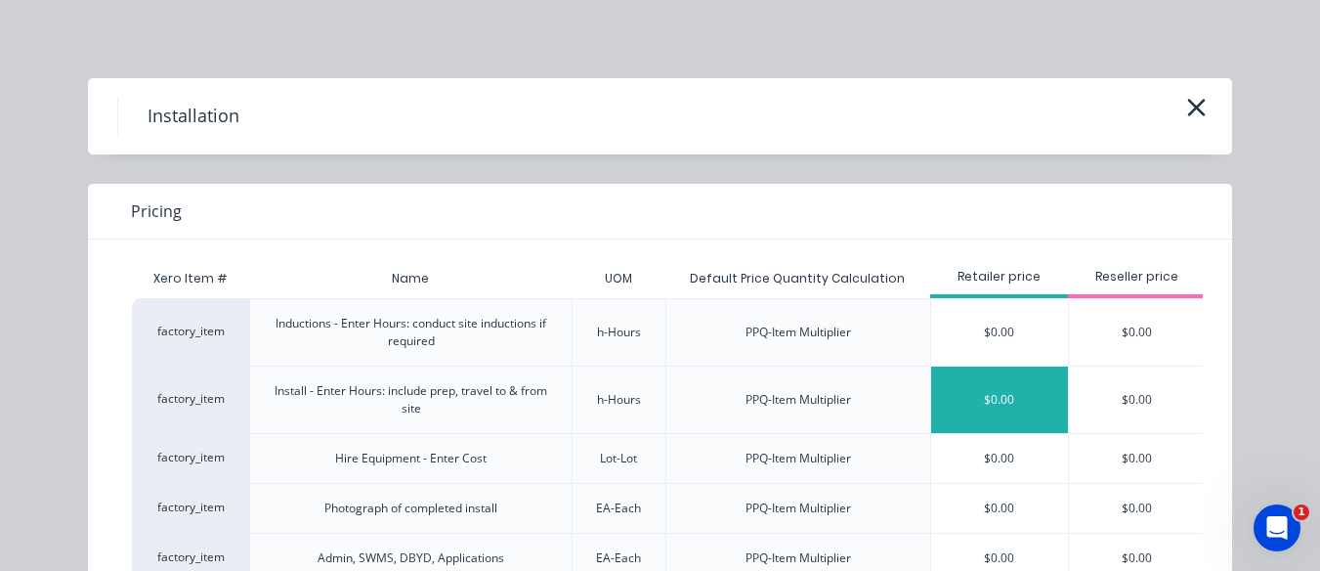
click at [960, 399] on div "$0.00" at bounding box center [999, 400] width 137 height 66
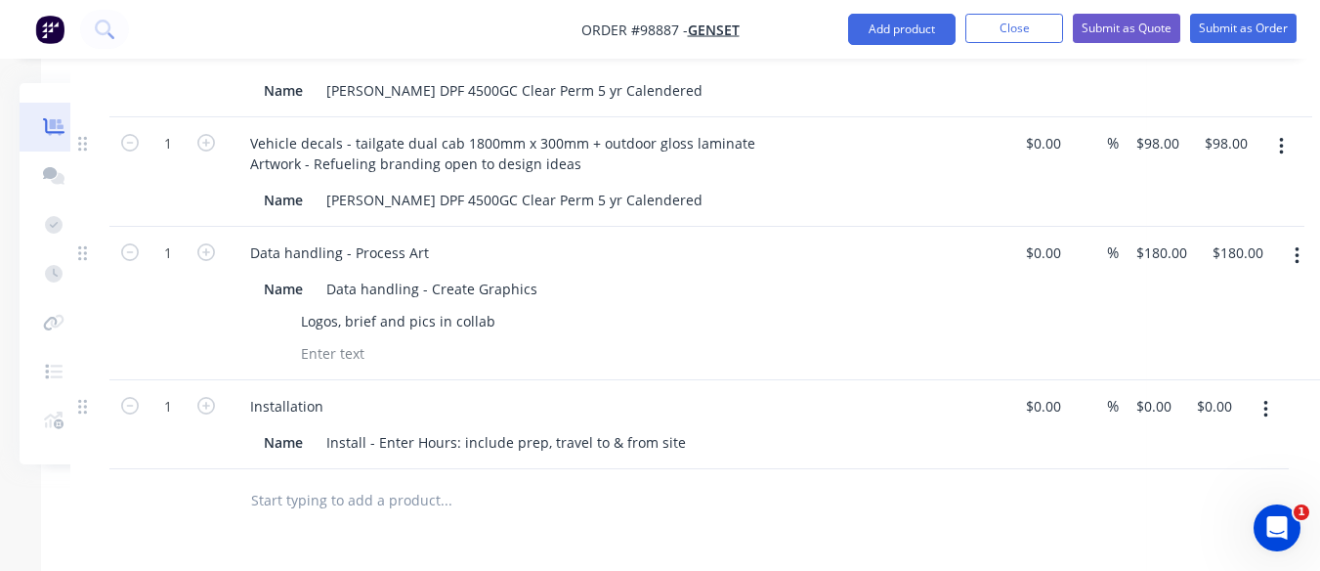
scroll to position [1276, 194]
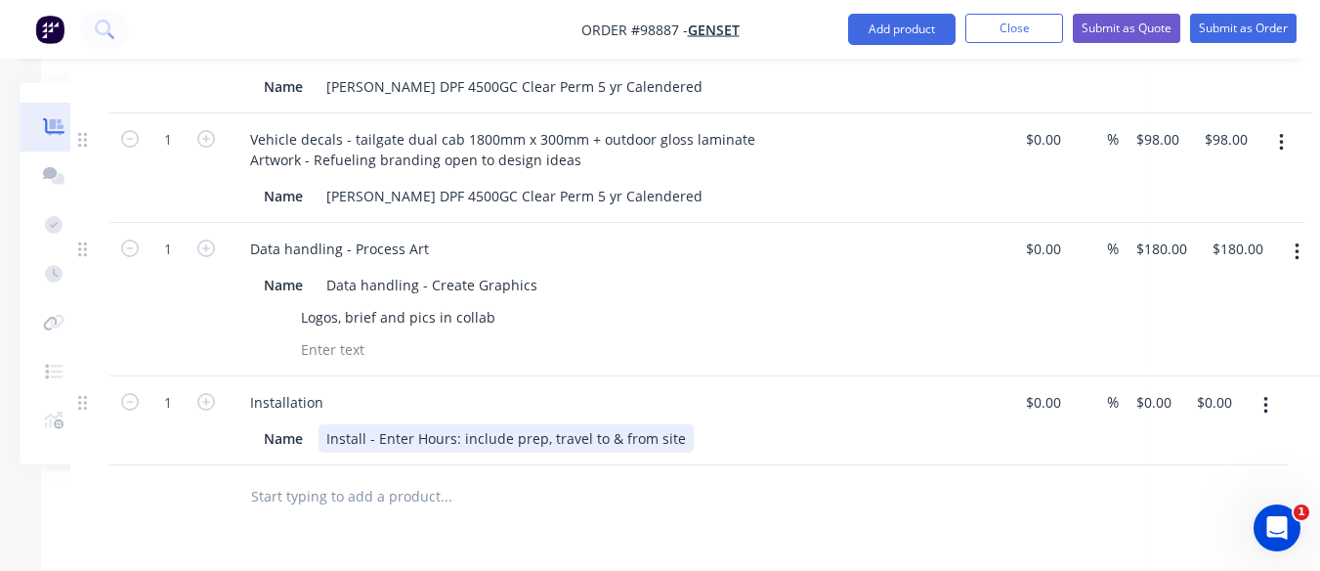
click at [672, 424] on div "Install - Enter Hours: include prep, travel to & from site" at bounding box center [506, 438] width 375 height 28
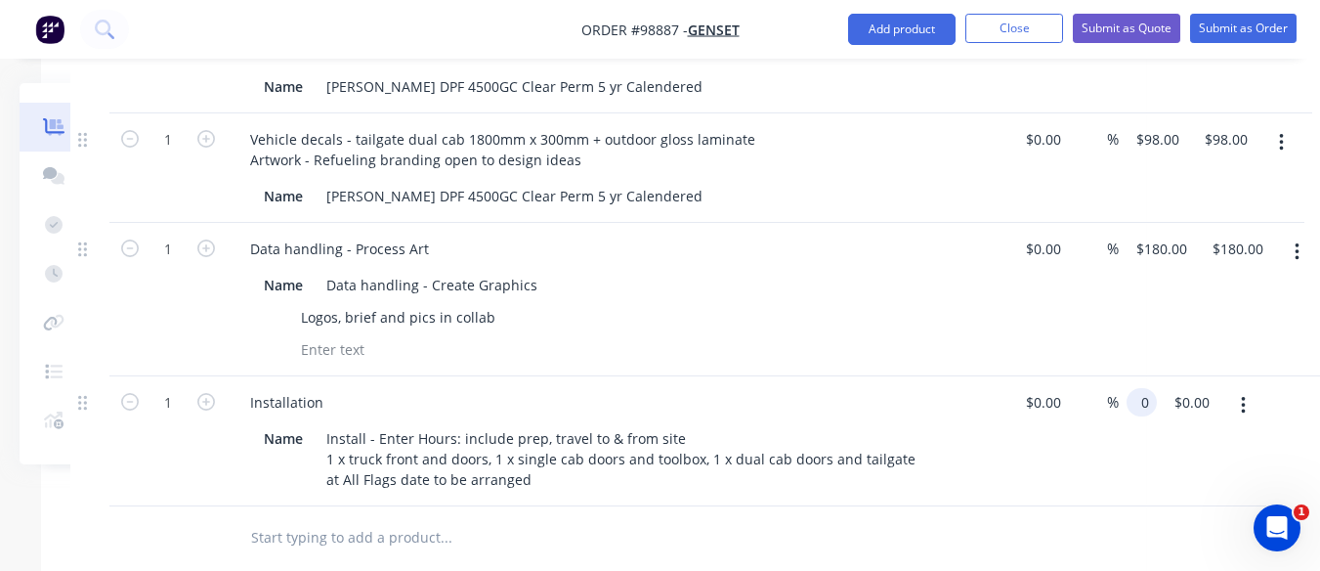
click at [1143, 388] on input "0" at bounding box center [1146, 402] width 22 height 28
type input "1349"
type input "0.00"
type input "$1,349.00"
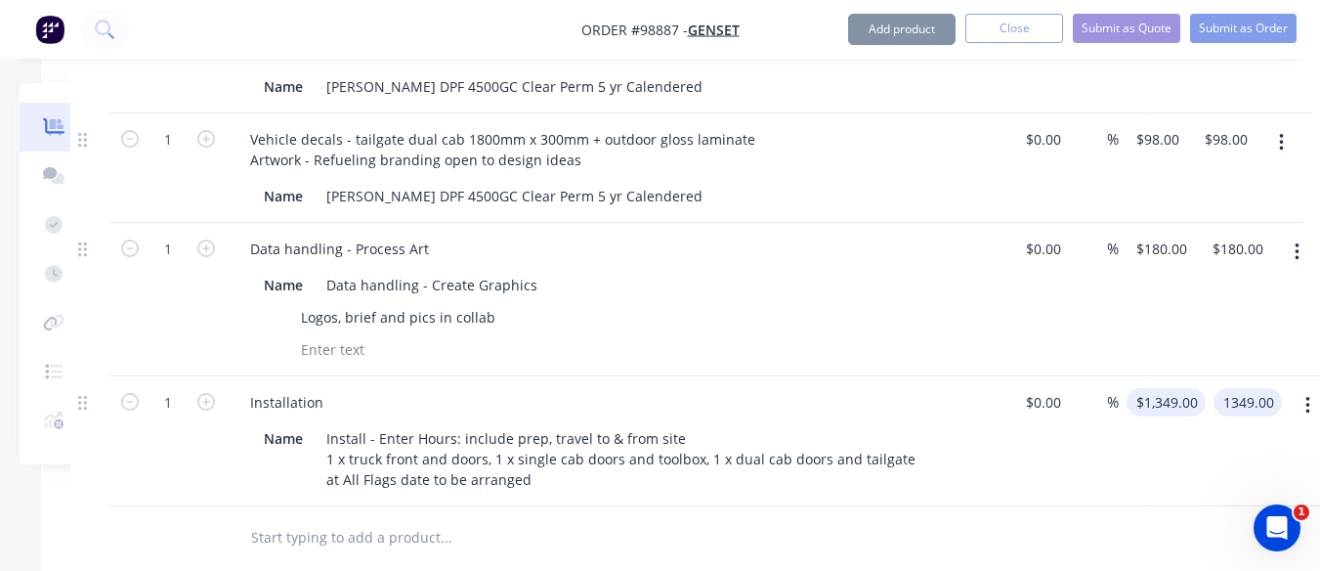
type input "$1,349.00"
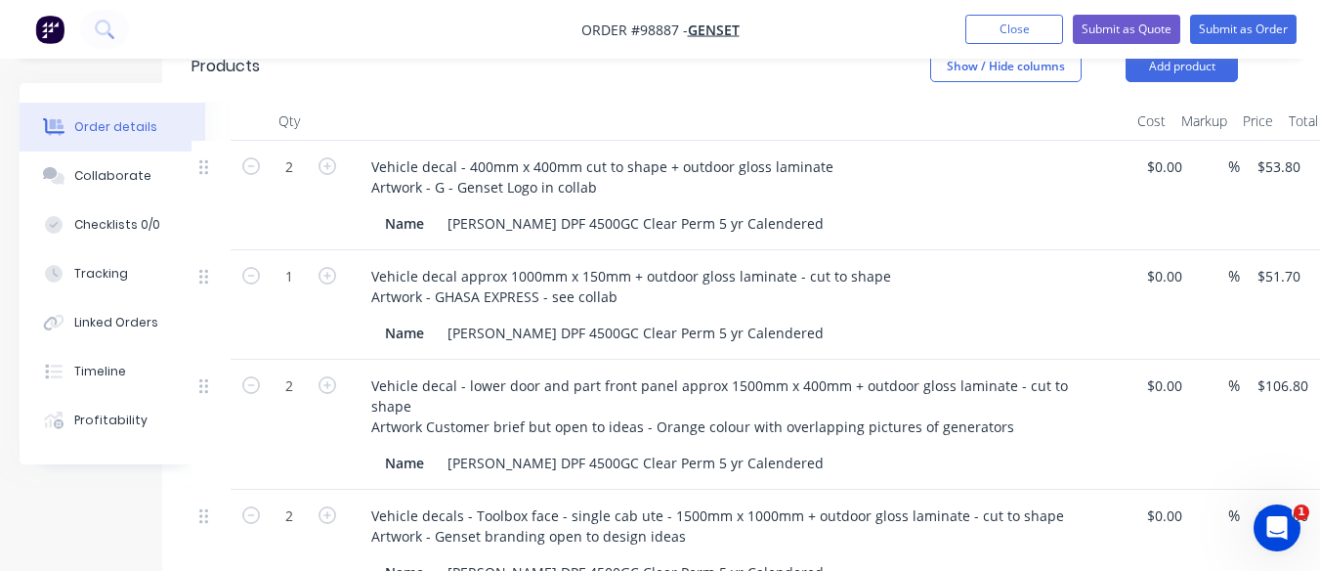
scroll to position [572, 0]
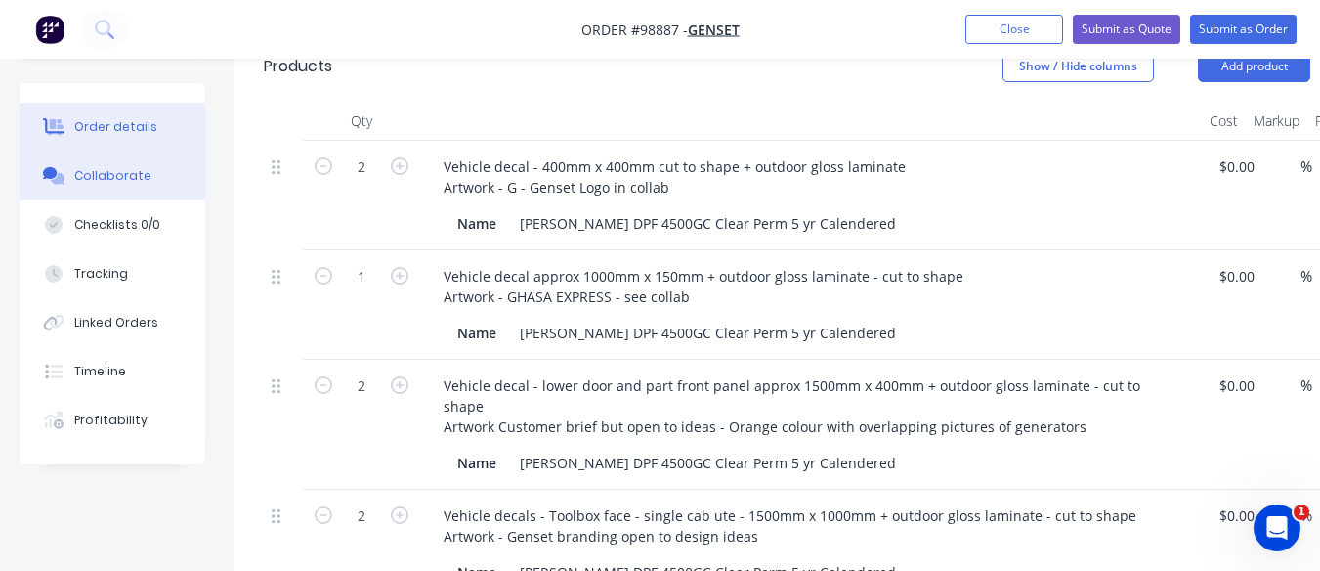
click at [109, 185] on button "Collaborate" at bounding box center [113, 175] width 186 height 49
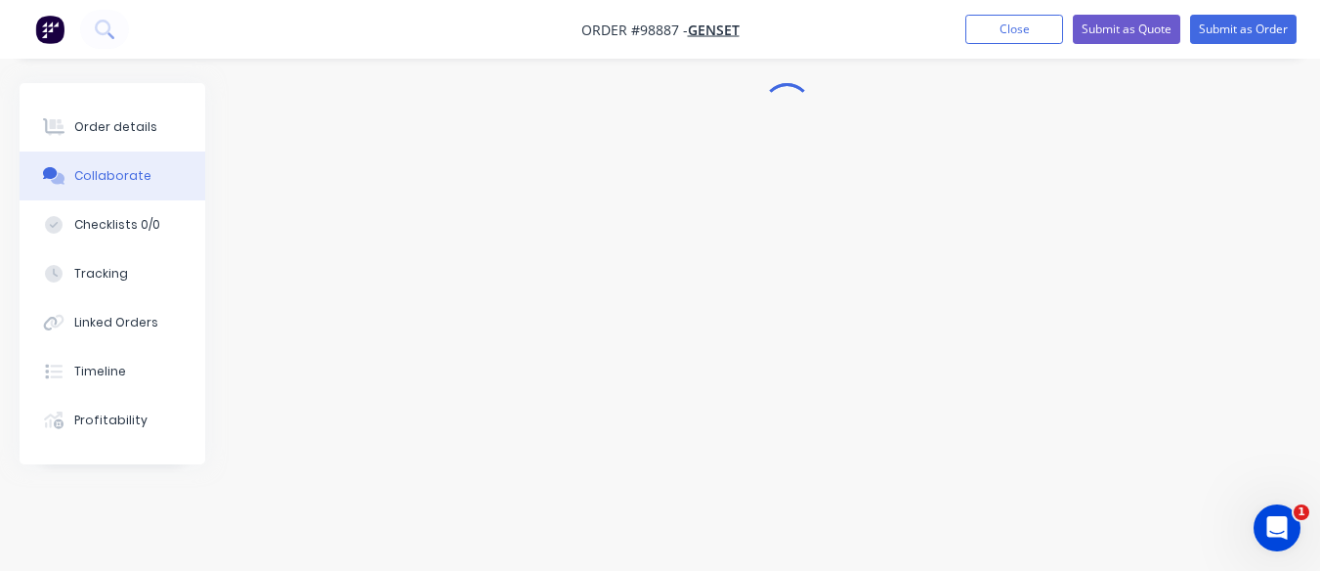
scroll to position [44, 0]
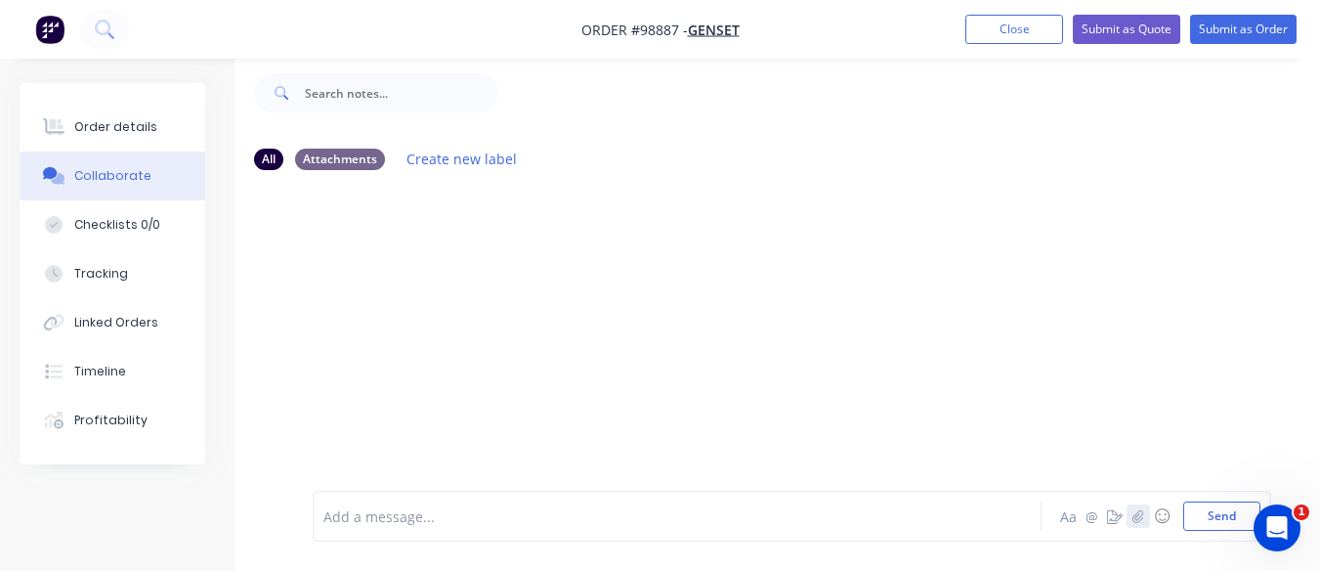
click at [1135, 506] on button "button" at bounding box center [1138, 515] width 23 height 23
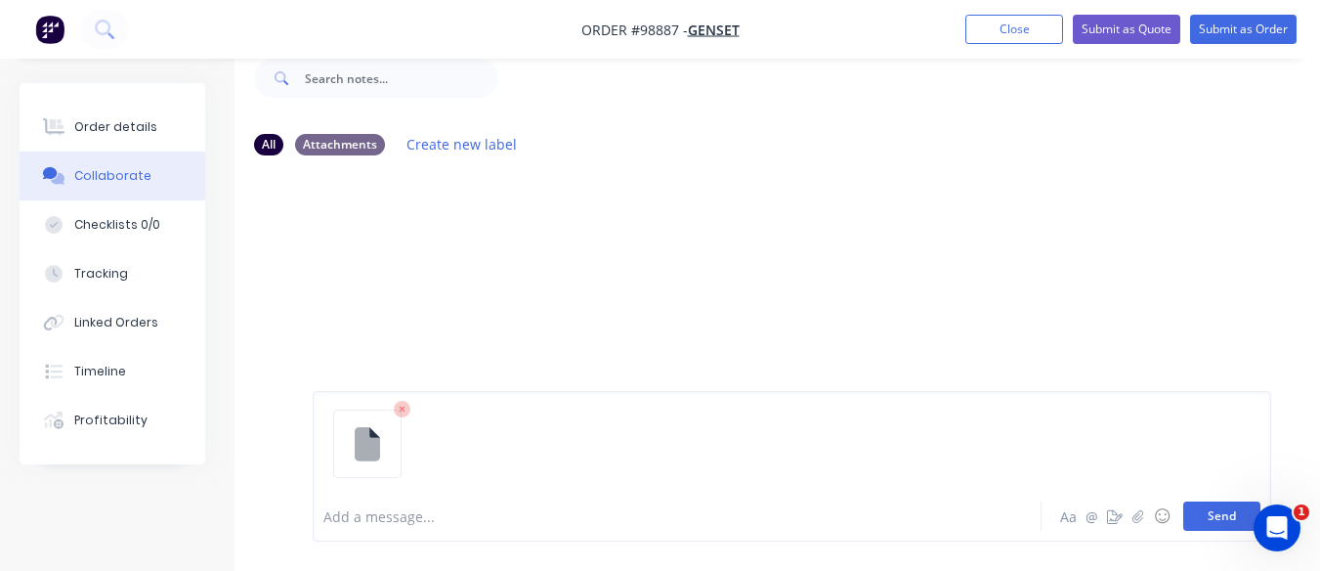
click at [1226, 517] on button "Send" at bounding box center [1222, 515] width 77 height 29
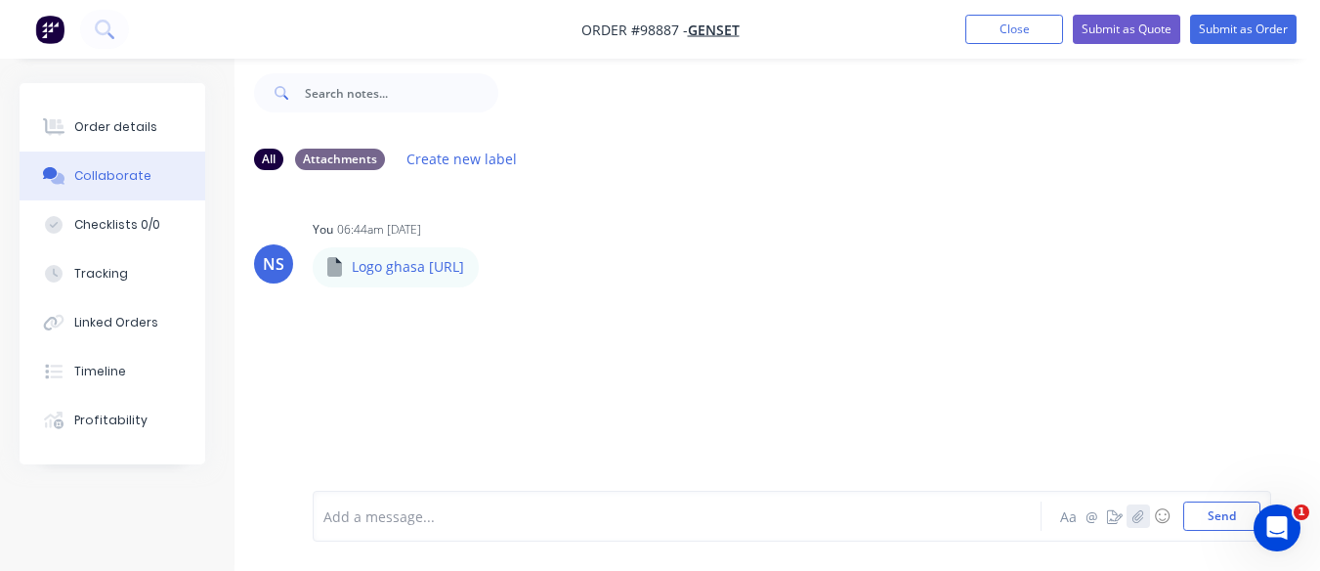
click at [1139, 520] on icon "button" at bounding box center [1139, 516] width 12 height 14
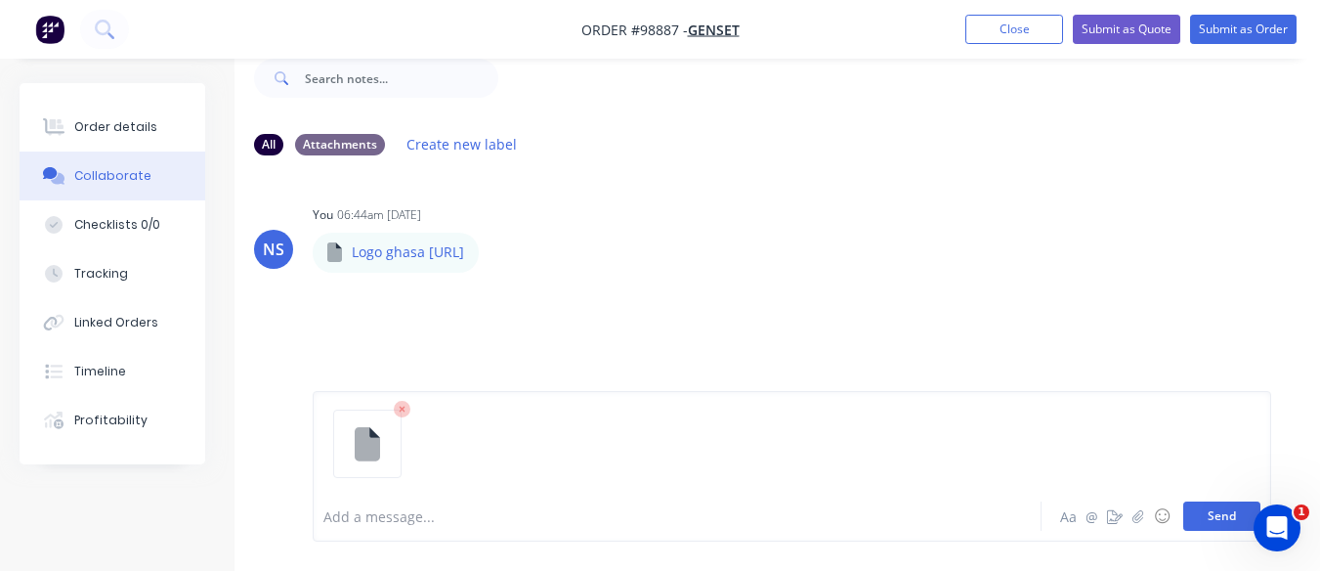
click at [1219, 527] on button "Send" at bounding box center [1222, 515] width 77 height 29
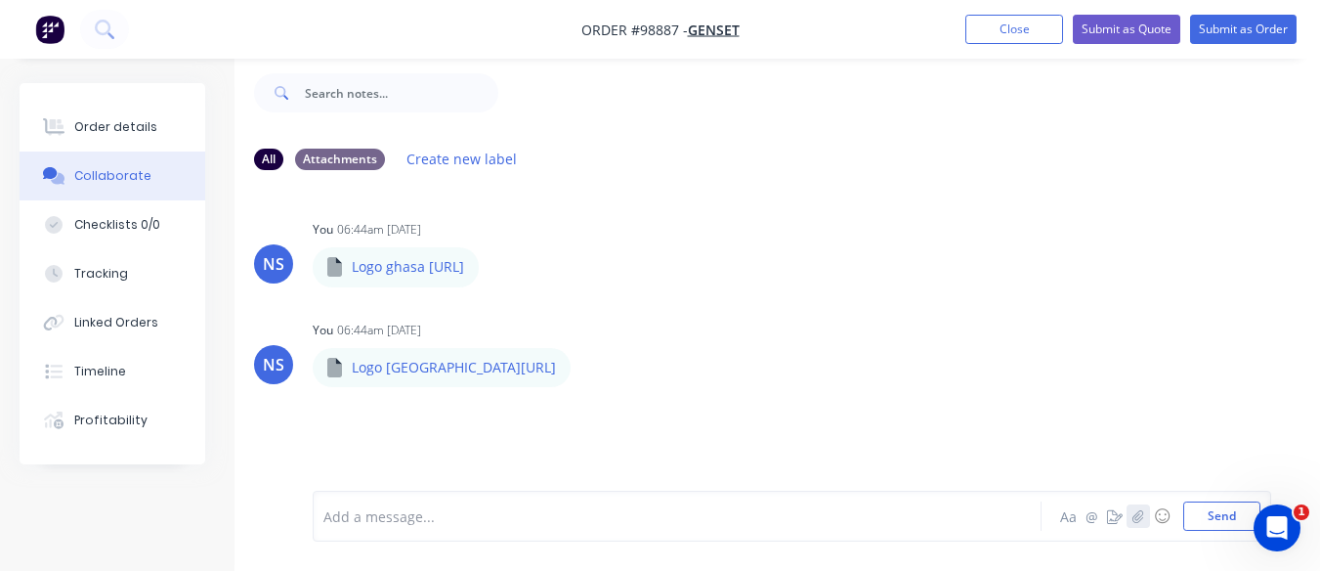
click at [1130, 518] on button "button" at bounding box center [1138, 515] width 23 height 23
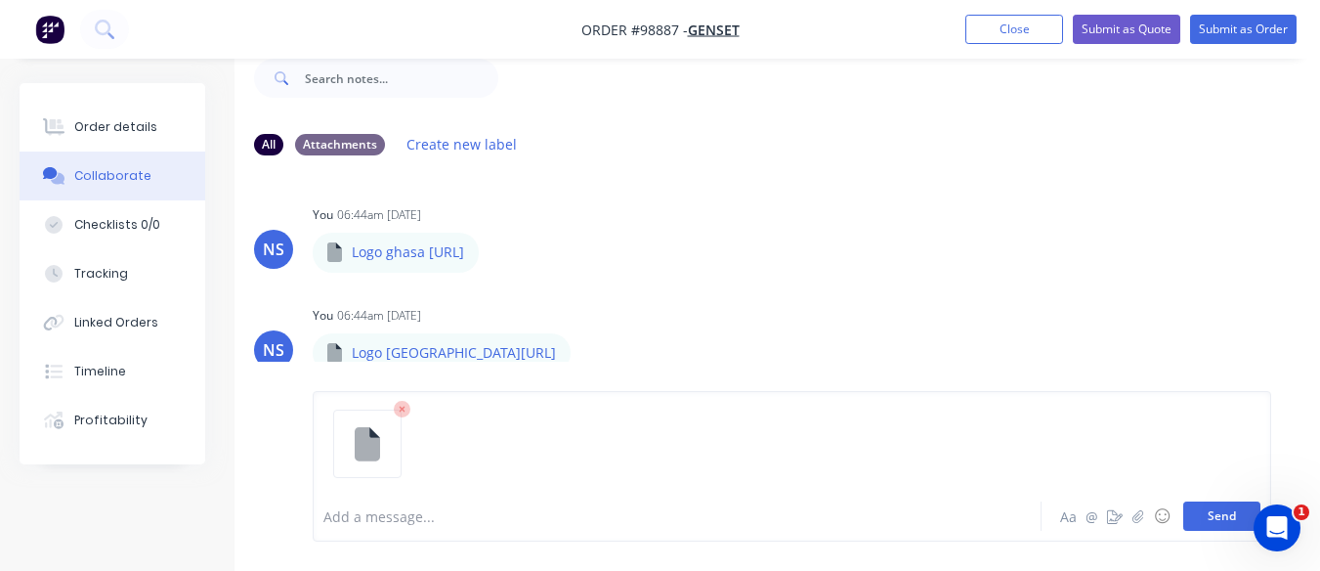
click at [1210, 520] on button "Send" at bounding box center [1222, 515] width 77 height 29
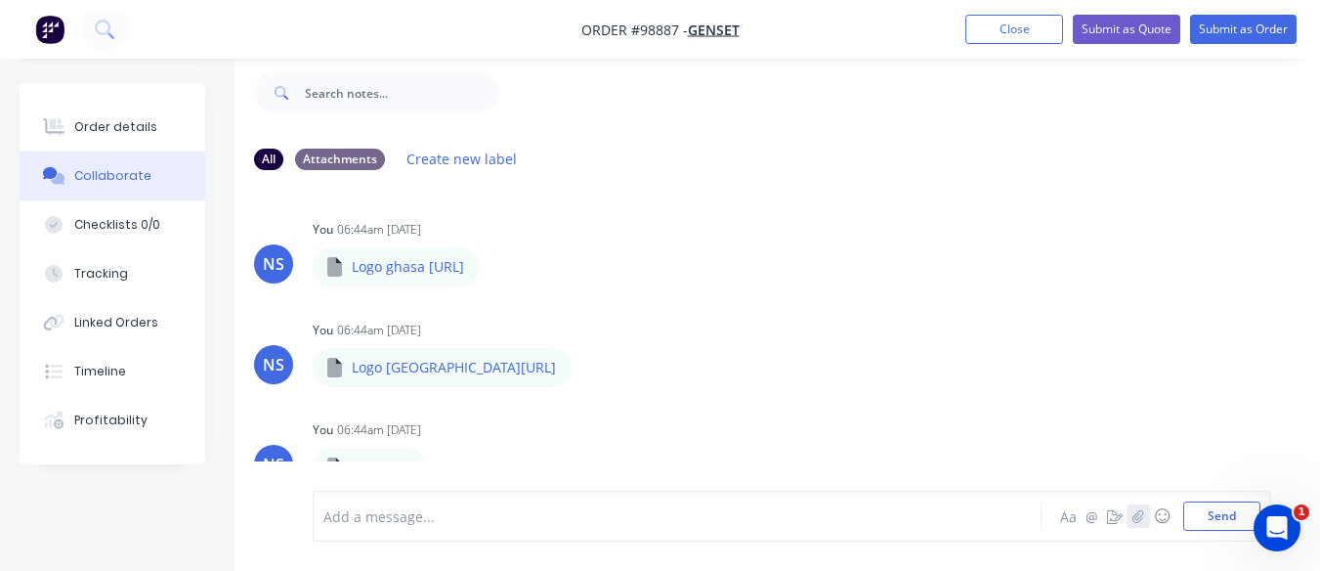
click at [1142, 515] on icon "button" at bounding box center [1139, 516] width 12 height 14
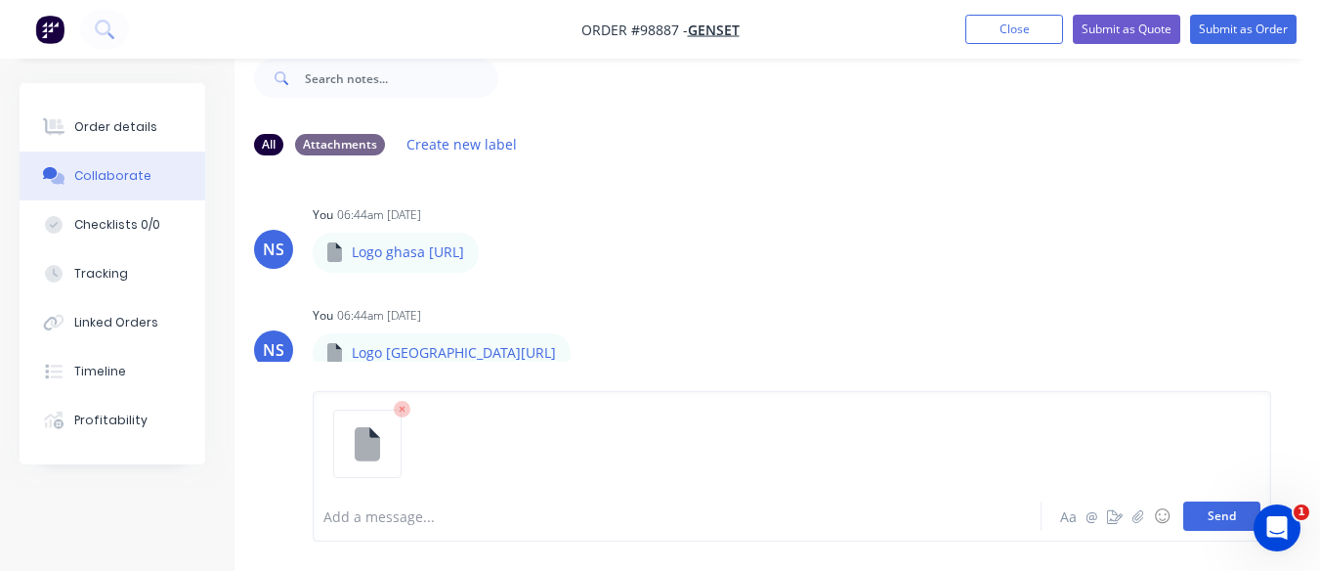
click at [1225, 522] on button "Send" at bounding box center [1222, 515] width 77 height 29
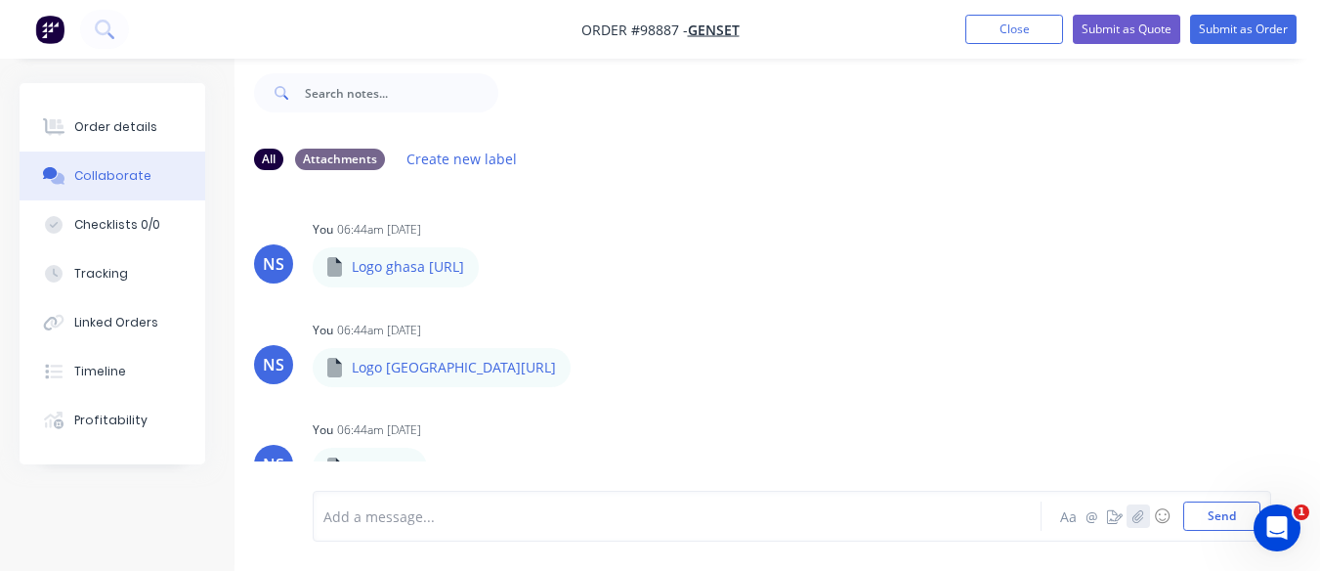
scroll to position [12, 0]
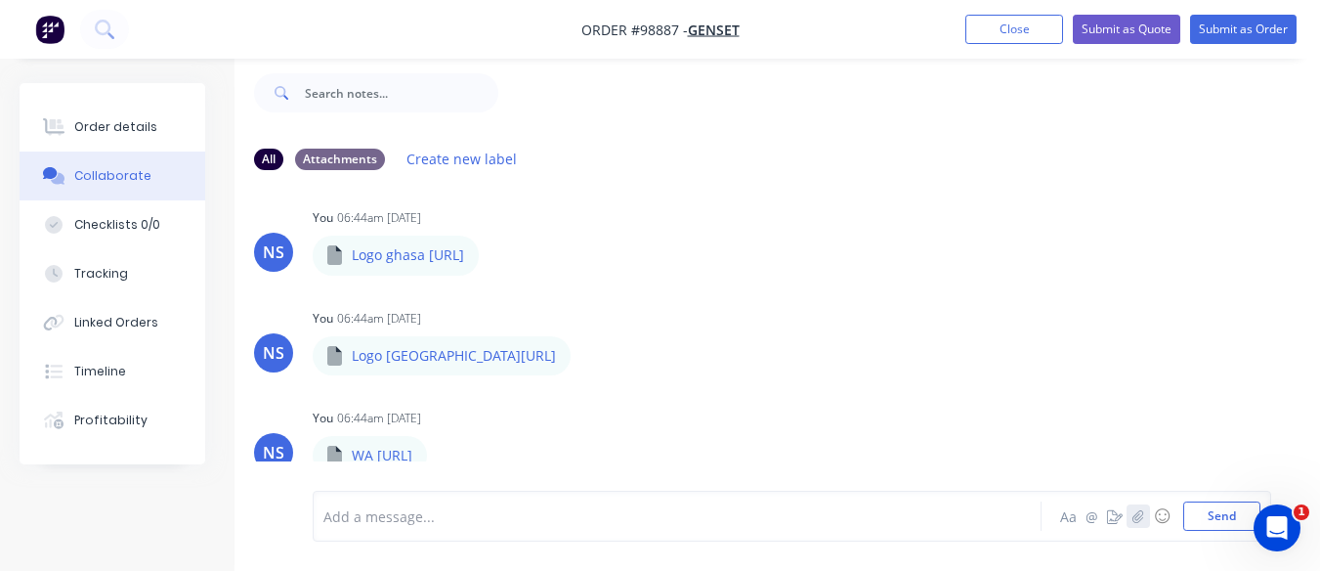
click at [1138, 518] on icon "button" at bounding box center [1139, 516] width 12 height 14
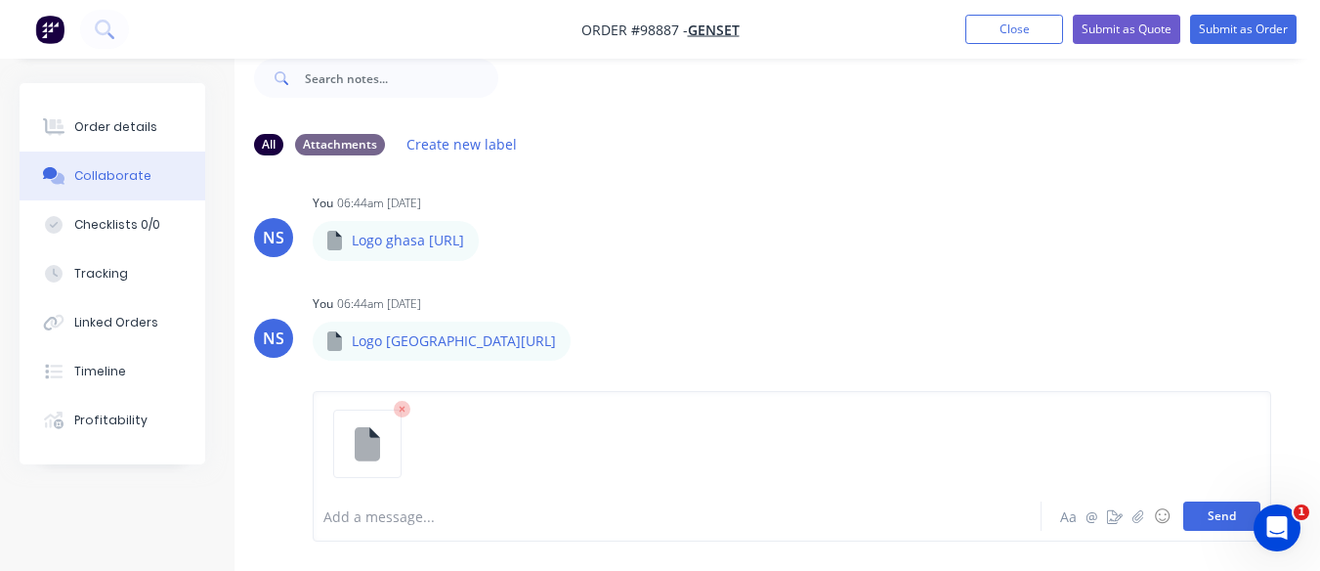
click at [1214, 520] on button "Send" at bounding box center [1222, 515] width 77 height 29
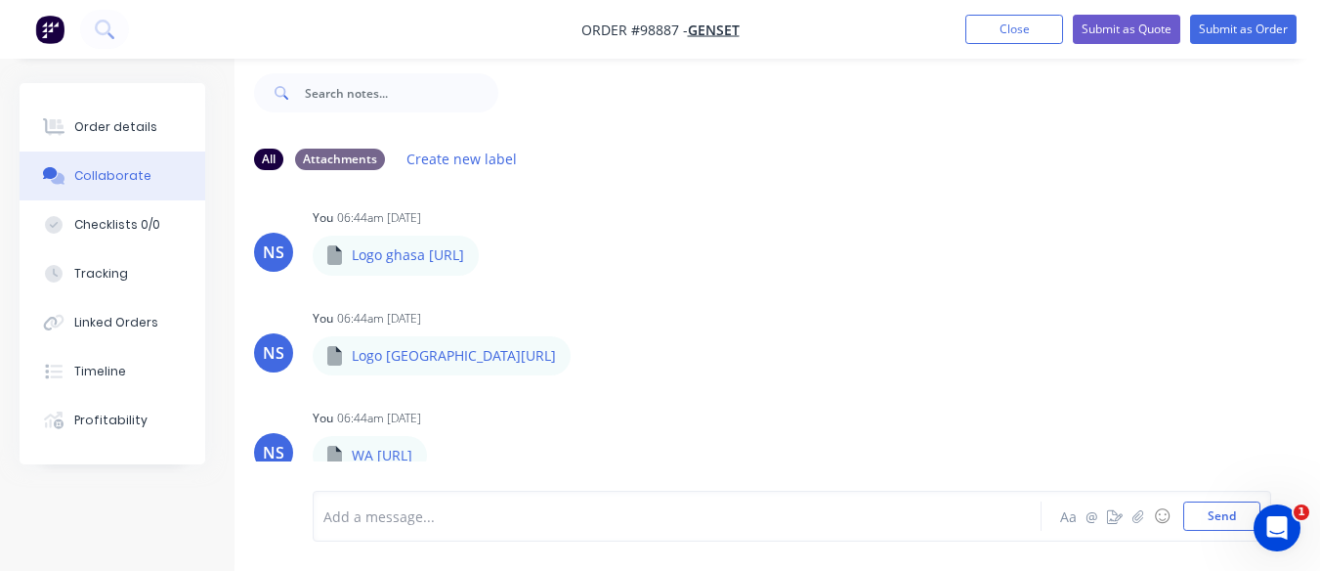
scroll to position [111, 0]
click at [840, 73] on div at bounding box center [918, 93] width 841 height 78
